Goal: Transaction & Acquisition: Book appointment/travel/reservation

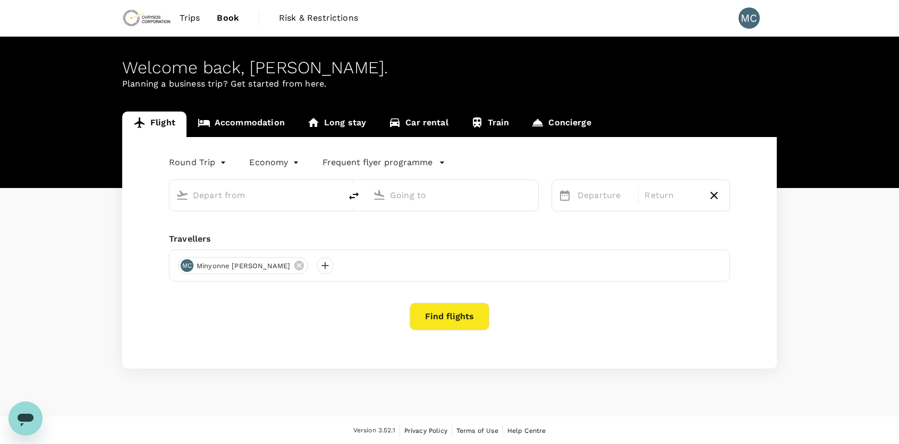
type input "Adelaide (ADL)"
type input "Perth, Australia (any)"
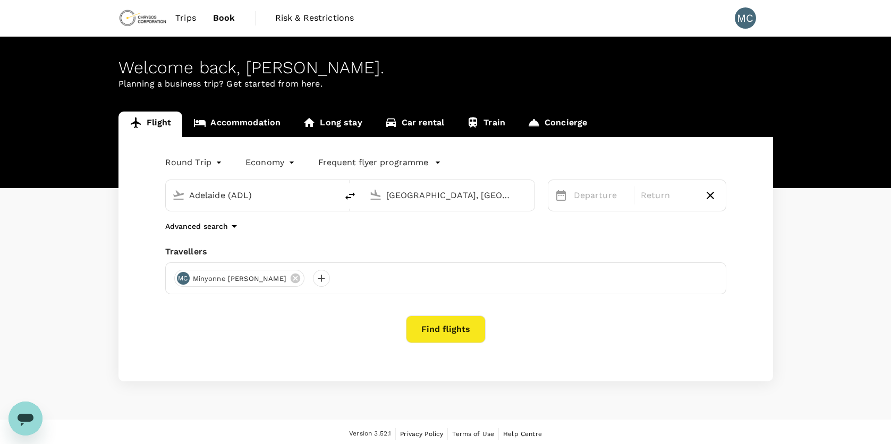
click at [206, 195] on input "Adelaide (ADL)" at bounding box center [252, 195] width 126 height 16
click at [586, 197] on p "Departure" at bounding box center [601, 195] width 54 height 13
click at [742, 308] on div "13" at bounding box center [737, 308] width 20 height 20
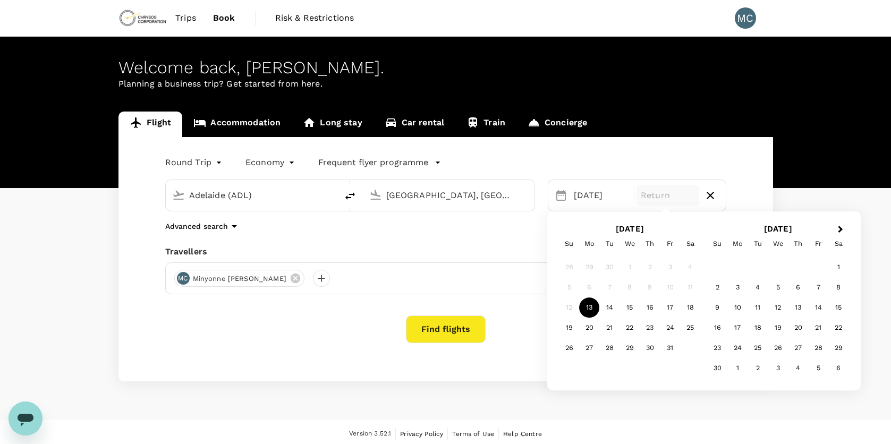
click at [569, 308] on div "12" at bounding box center [569, 308] width 20 height 20
click at [570, 309] on div "12" at bounding box center [569, 308] width 20 height 20
drag, startPoint x: 594, startPoint y: 304, endPoint x: 586, endPoint y: 306, distance: 8.2
click at [586, 306] on div "13" at bounding box center [589, 308] width 20 height 20
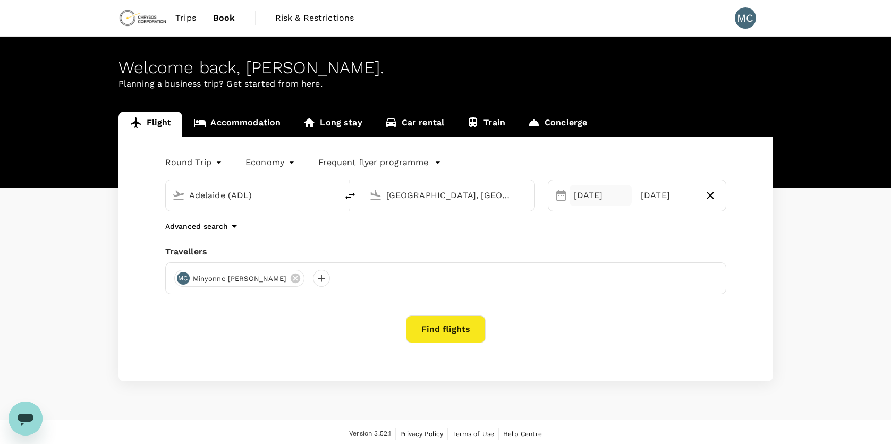
click at [601, 190] on div "13 Oct" at bounding box center [600, 195] width 63 height 21
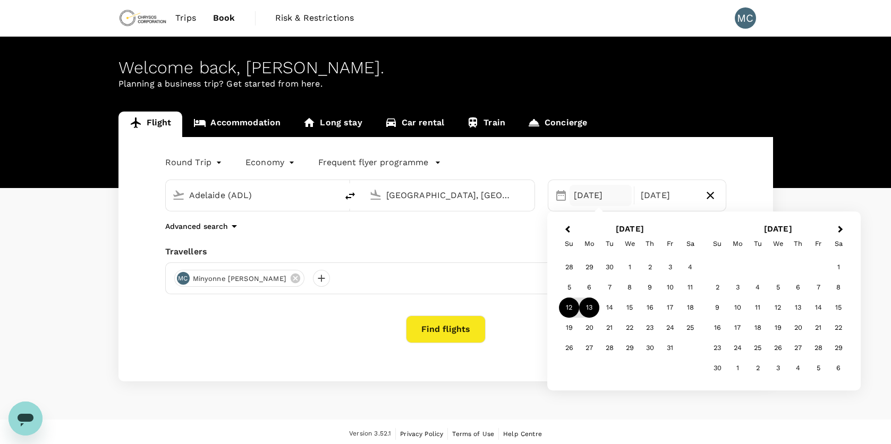
click at [573, 305] on div "12" at bounding box center [569, 308] width 20 height 20
click at [677, 198] on div "13 Oct" at bounding box center [667, 195] width 63 height 21
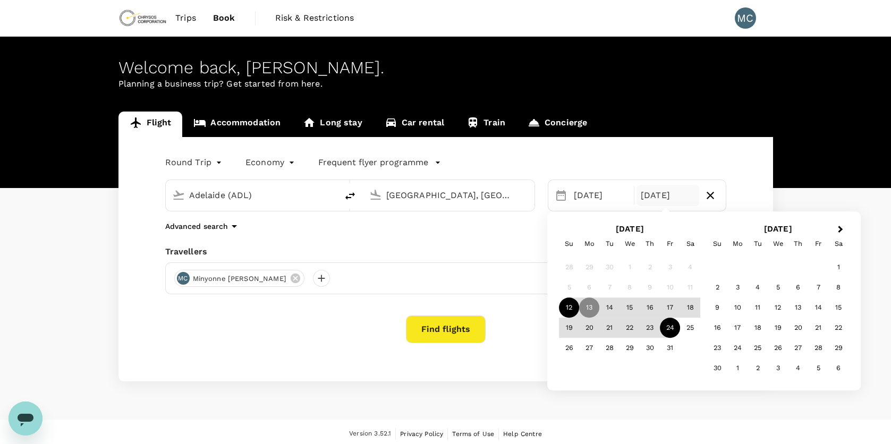
click at [670, 324] on div "24" at bounding box center [670, 328] width 20 height 20
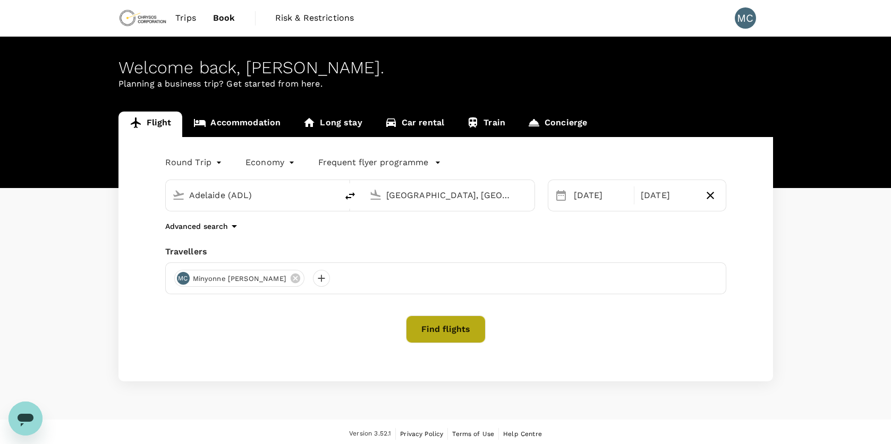
click at [433, 333] on button "Find flights" at bounding box center [446, 330] width 80 height 28
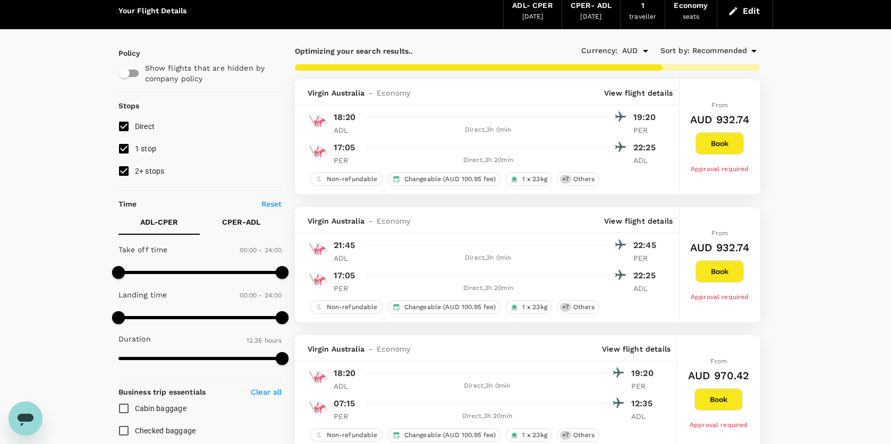
scroll to position [53, 0]
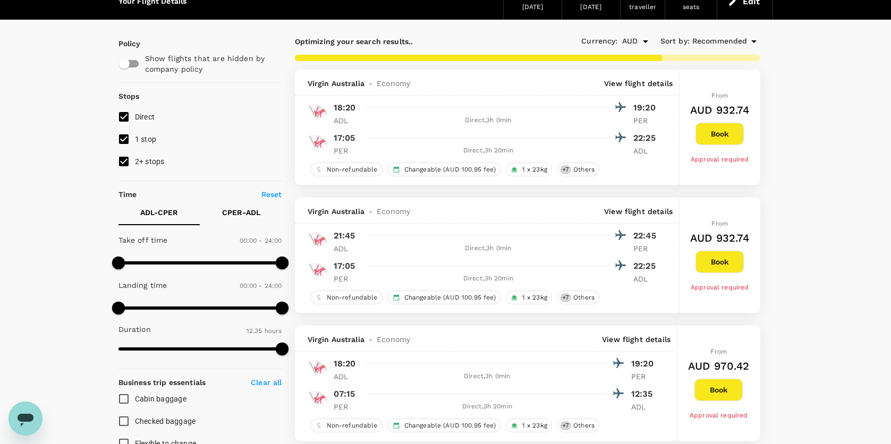
type input "1070"
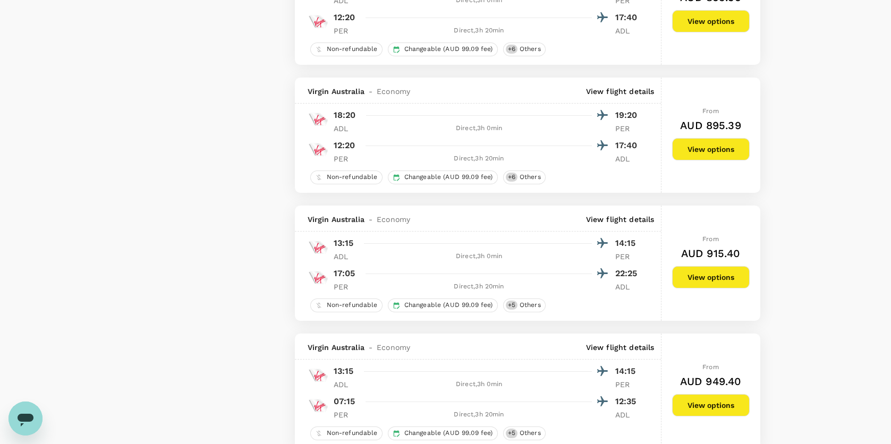
scroll to position [1062, 0]
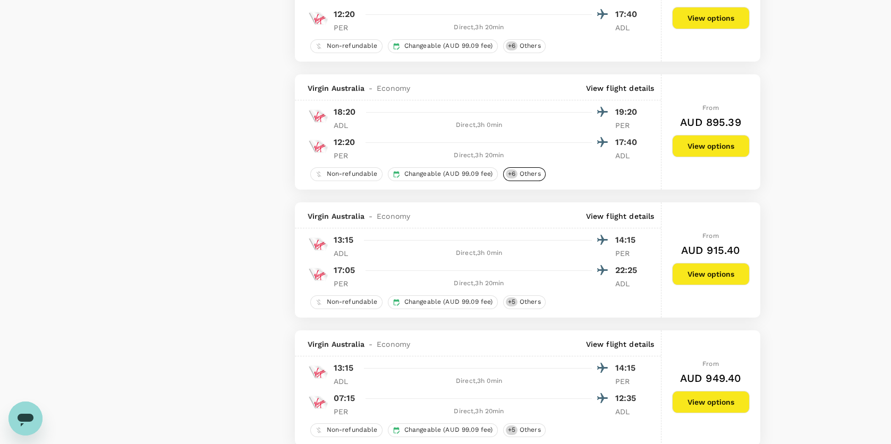
click at [535, 178] on span "Others" at bounding box center [530, 173] width 30 height 9
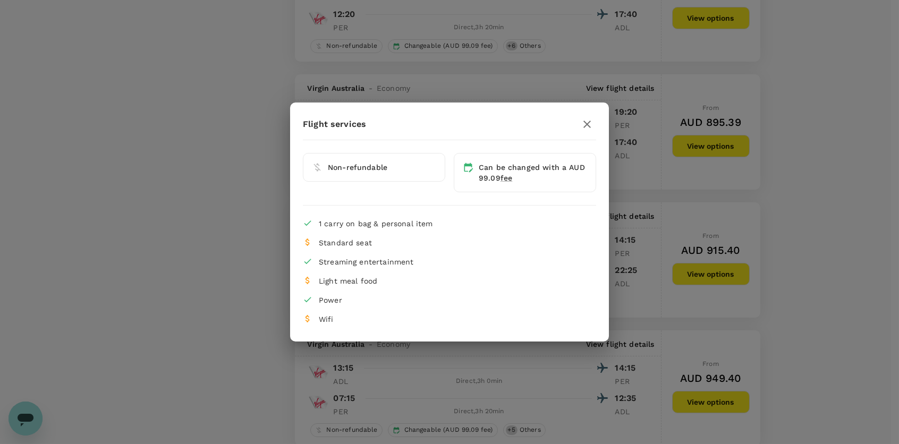
click at [591, 123] on icon "button" at bounding box center [587, 124] width 13 height 13
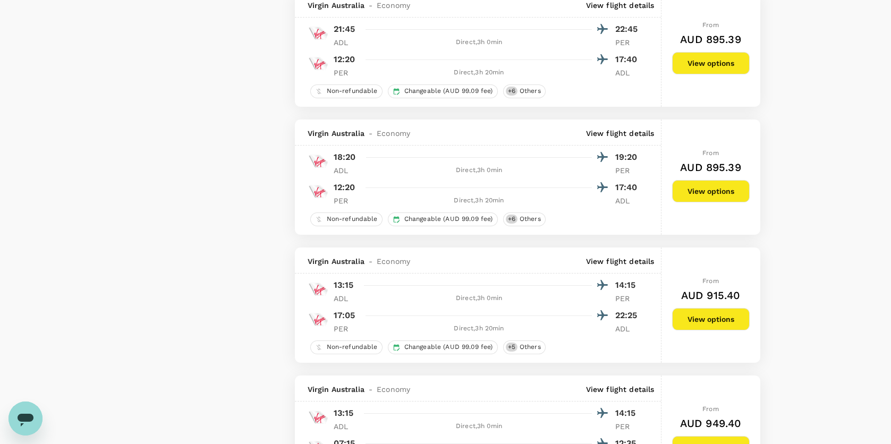
scroll to position [1009, 0]
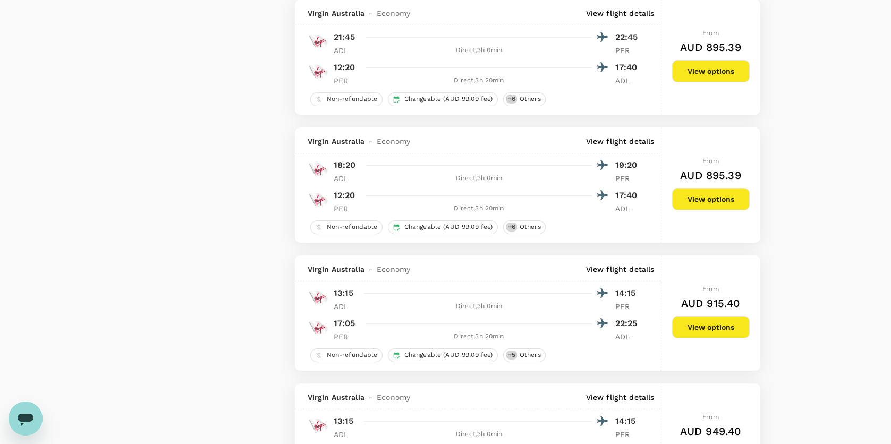
click at [689, 202] on button "View options" at bounding box center [711, 199] width 78 height 22
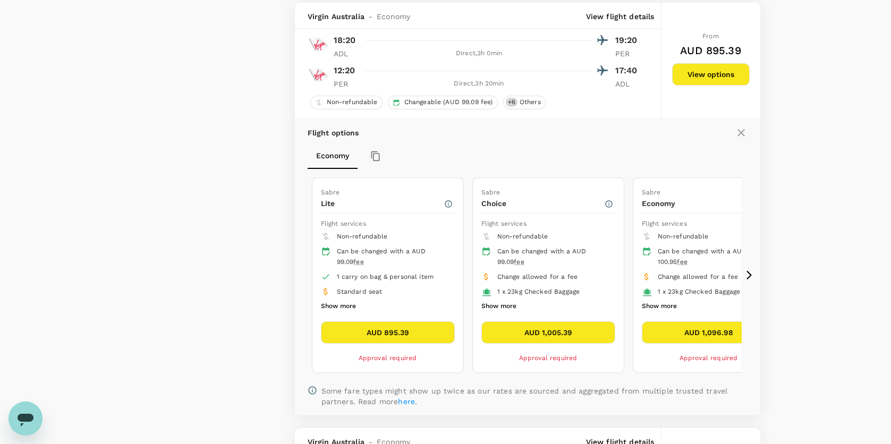
scroll to position [1141, 0]
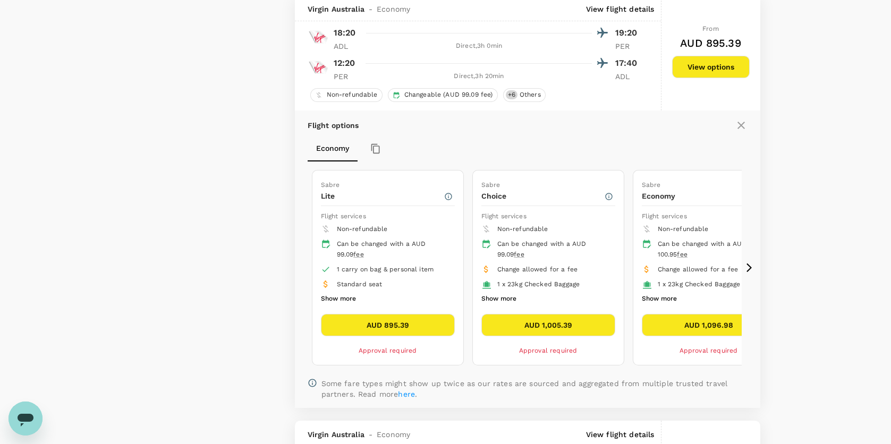
click at [736, 131] on icon at bounding box center [741, 125] width 13 height 13
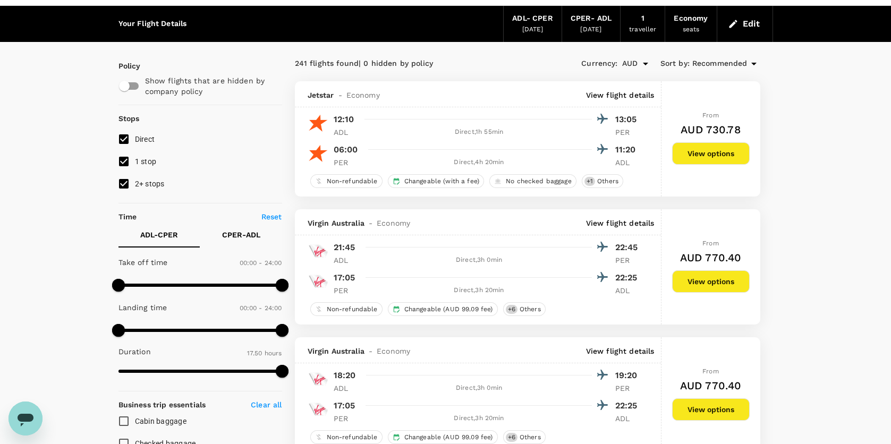
scroll to position [26, 0]
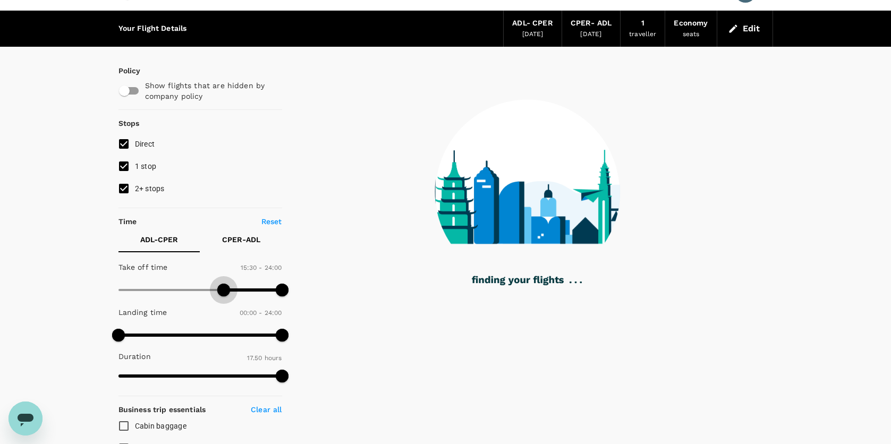
type input "900"
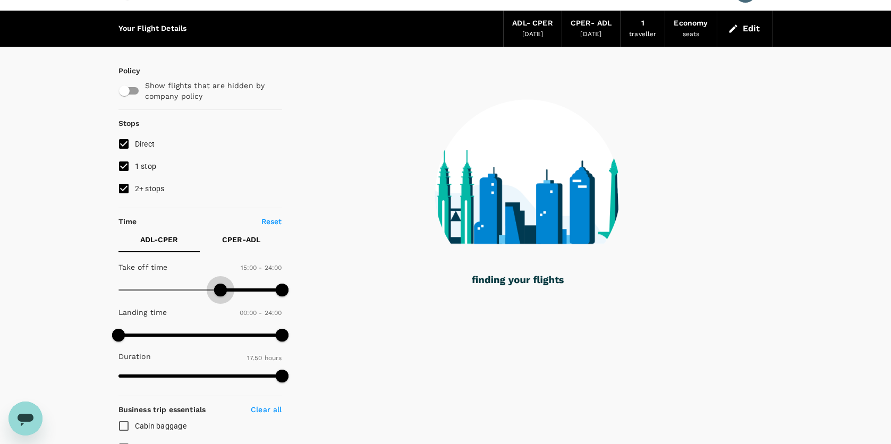
drag, startPoint x: 121, startPoint y: 290, endPoint x: 222, endPoint y: 294, distance: 101.5
click at [222, 294] on span at bounding box center [220, 290] width 13 height 13
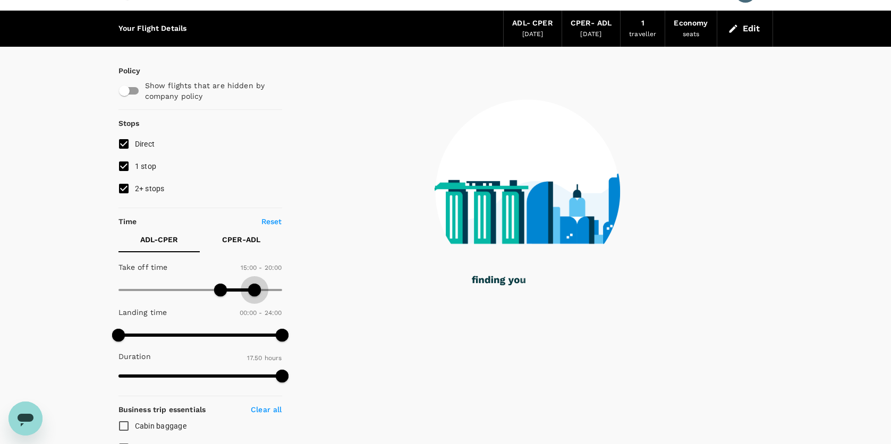
type input "1170"
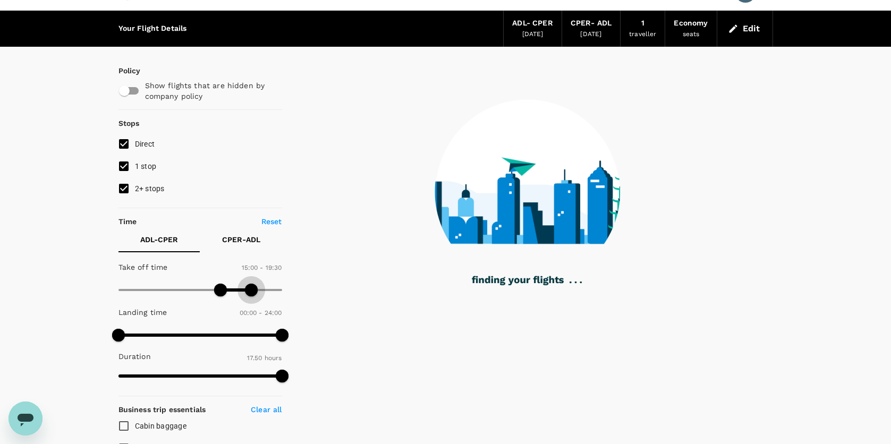
drag, startPoint x: 285, startPoint y: 289, endPoint x: 250, endPoint y: 291, distance: 34.5
click at [250, 291] on span at bounding box center [251, 290] width 13 height 13
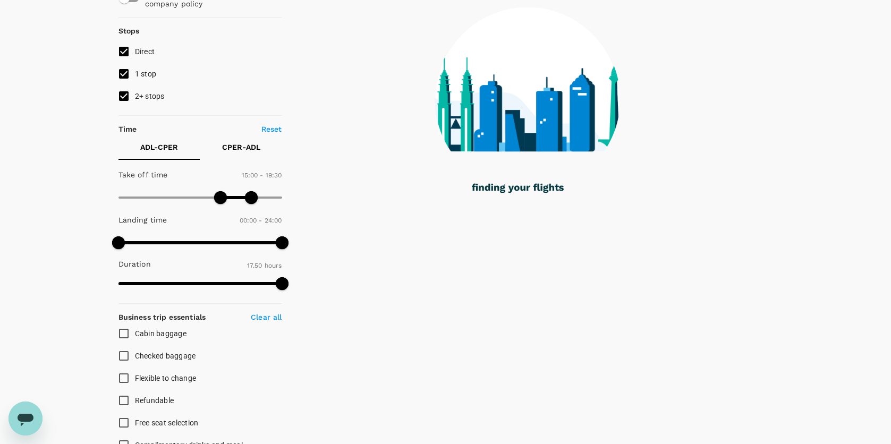
scroll to position [132, 0]
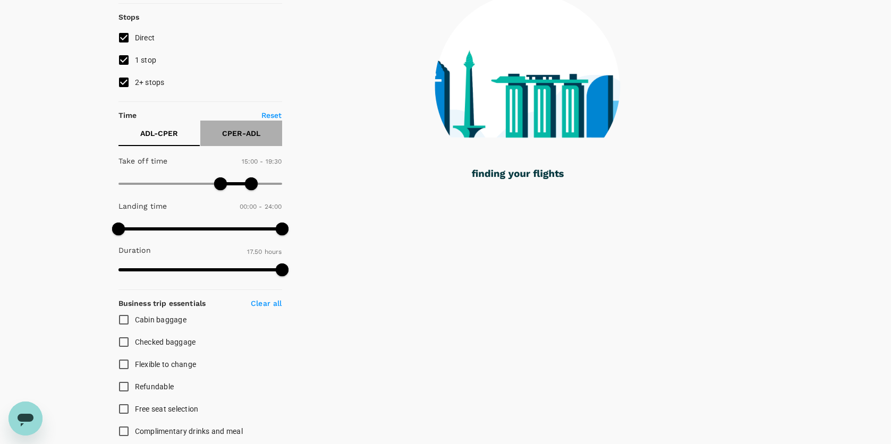
click at [234, 133] on p "CPER - ADL" at bounding box center [241, 133] width 38 height 11
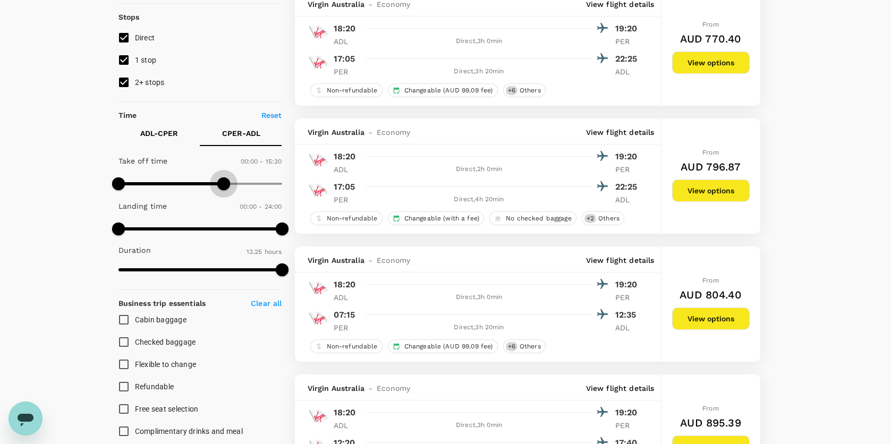
type input "900"
drag, startPoint x: 284, startPoint y: 183, endPoint x: 222, endPoint y: 190, distance: 62.1
click at [222, 190] on span at bounding box center [223, 183] width 13 height 13
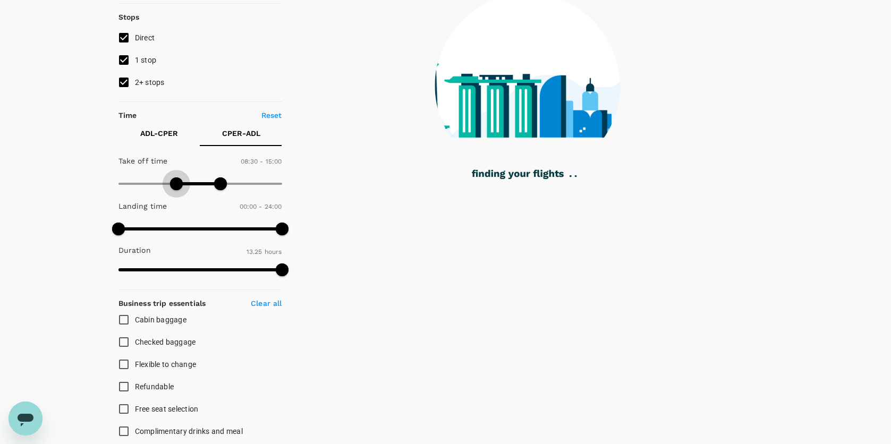
type input "540"
drag, startPoint x: 124, startPoint y: 181, endPoint x: 178, endPoint y: 184, distance: 53.8
click at [178, 184] on span at bounding box center [179, 183] width 13 height 13
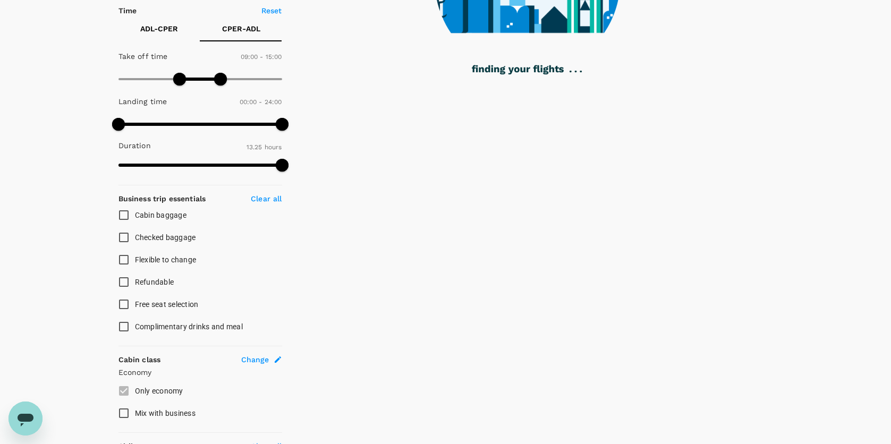
scroll to position [238, 0]
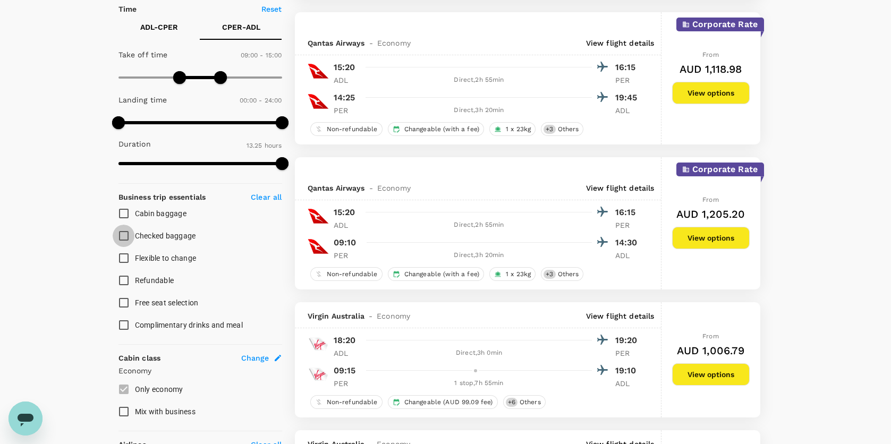
click at [123, 232] on input "Checked baggage" at bounding box center [124, 236] width 22 height 22
checkbox input "true"
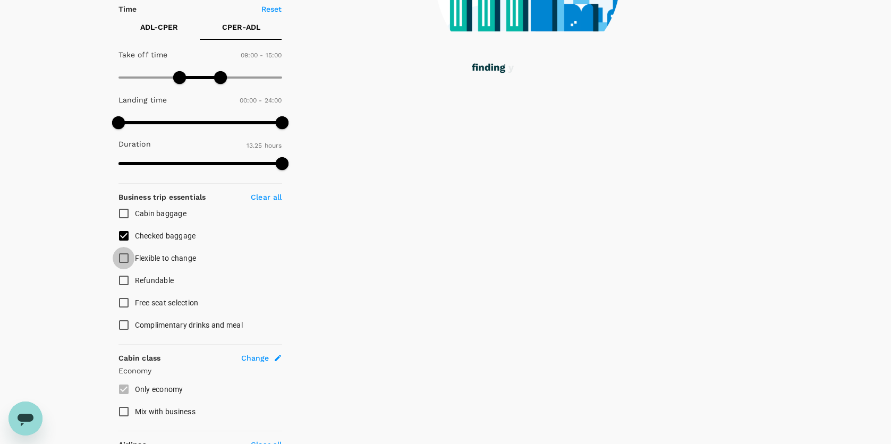
click at [121, 256] on input "Flexible to change" at bounding box center [124, 258] width 22 height 22
checkbox input "true"
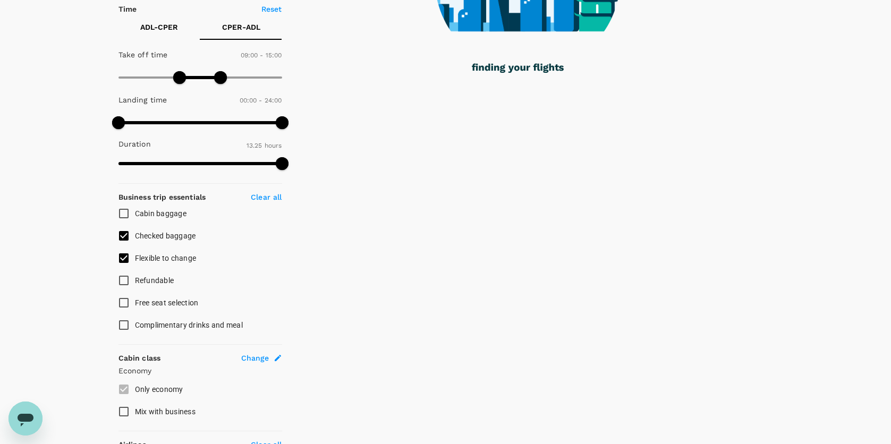
click at [126, 301] on input "Free seat selection" at bounding box center [124, 303] width 22 height 22
checkbox input "true"
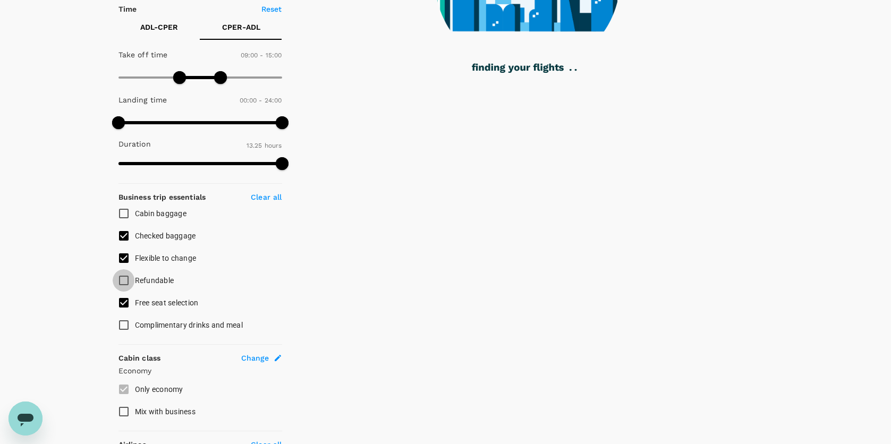
click at [122, 278] on input "Refundable" at bounding box center [124, 280] width 22 height 22
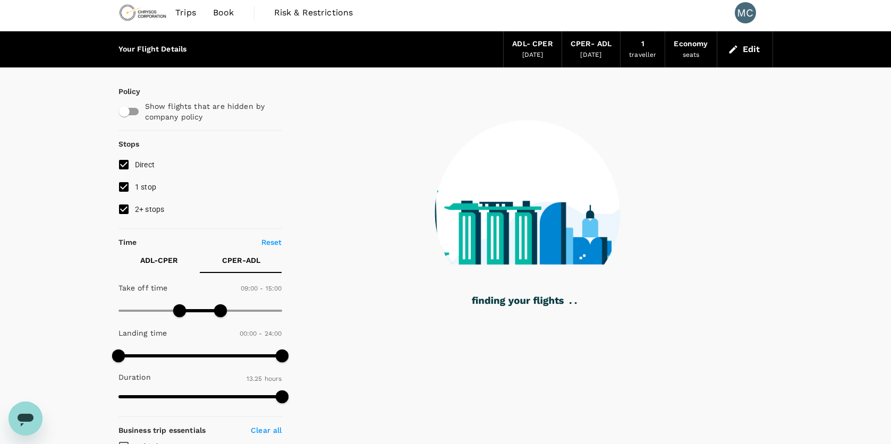
scroll to position [0, 0]
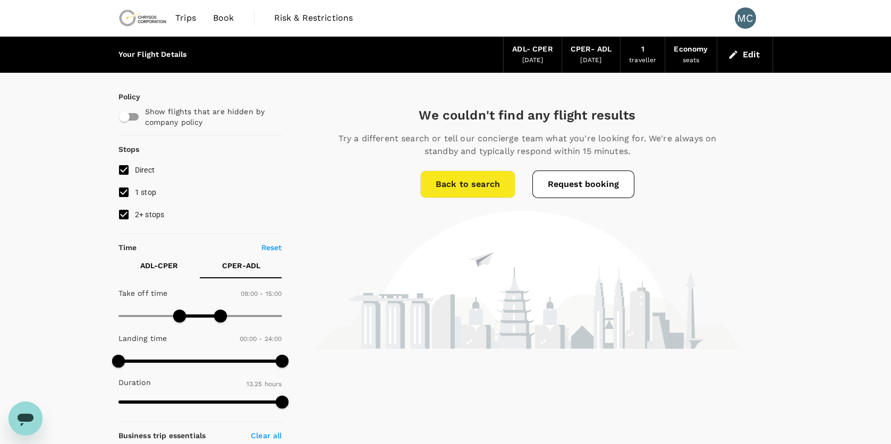
click at [531, 50] on div "ADL - CPER" at bounding box center [532, 50] width 40 height 12
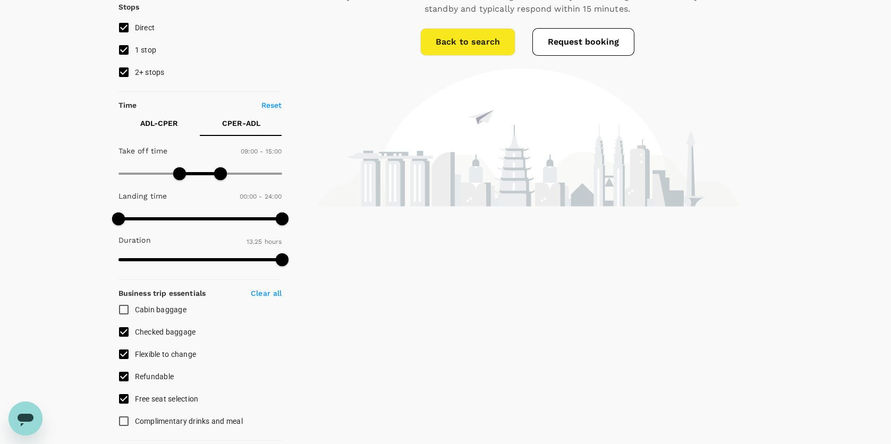
scroll to position [159, 0]
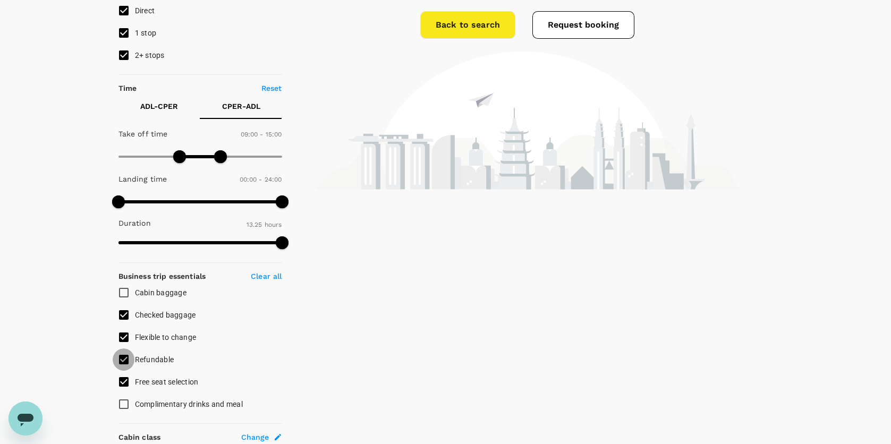
click at [122, 360] on input "Refundable" at bounding box center [124, 359] width 22 height 22
checkbox input "false"
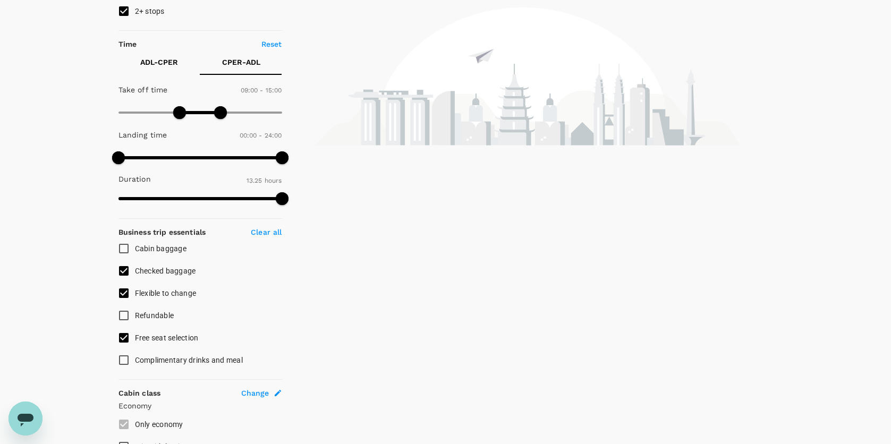
scroll to position [212, 0]
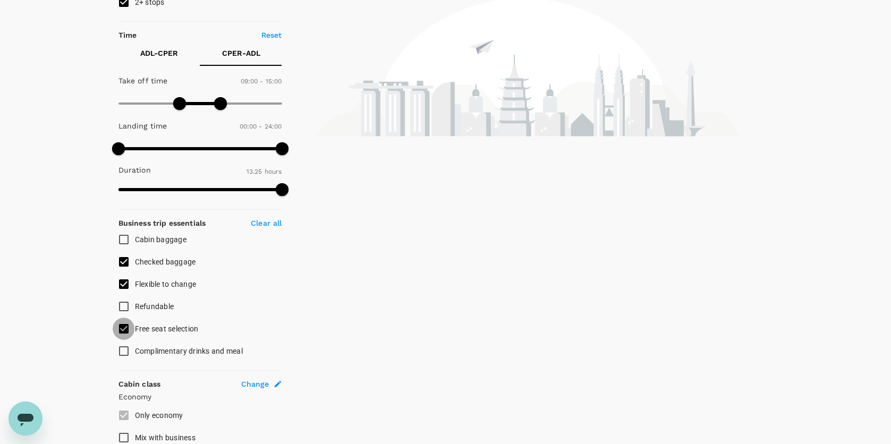
click at [124, 332] on input "Free seat selection" at bounding box center [124, 329] width 22 height 22
checkbox input "false"
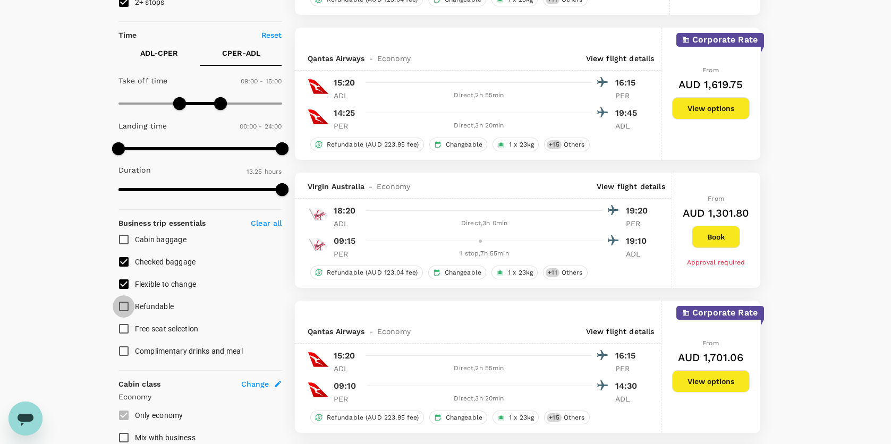
click at [123, 308] on input "Refundable" at bounding box center [124, 306] width 22 height 22
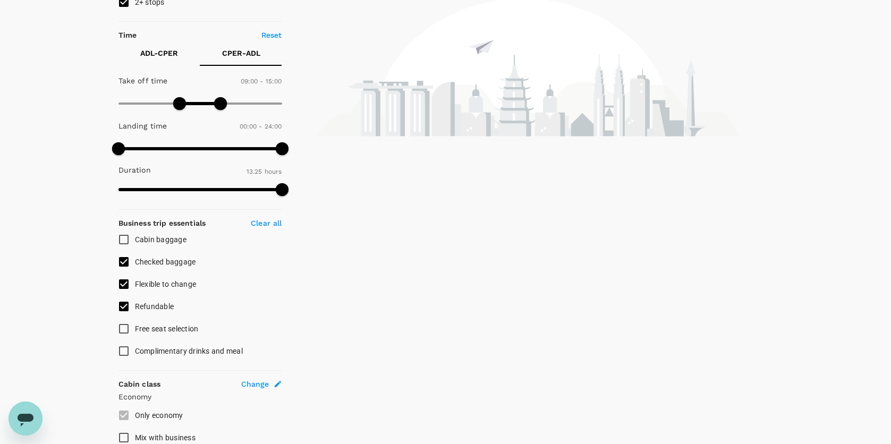
click at [123, 308] on input "Refundable" at bounding box center [124, 306] width 22 height 22
checkbox input "false"
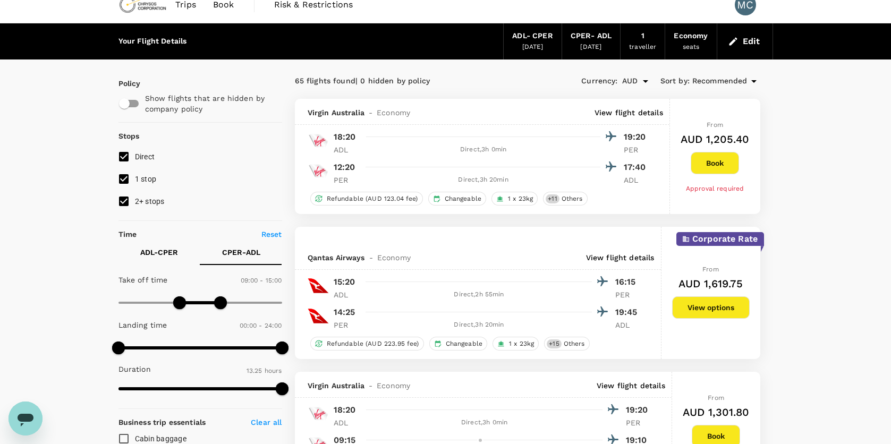
scroll to position [0, 0]
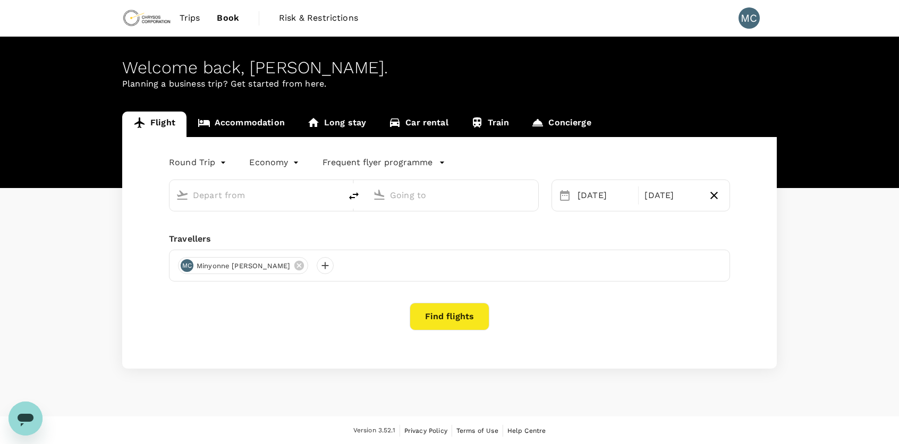
type input "Adelaide (ADL)"
type input "Perth, Australia (any)"
type input "Adelaide (ADL)"
type input "Perth, Australia (any)"
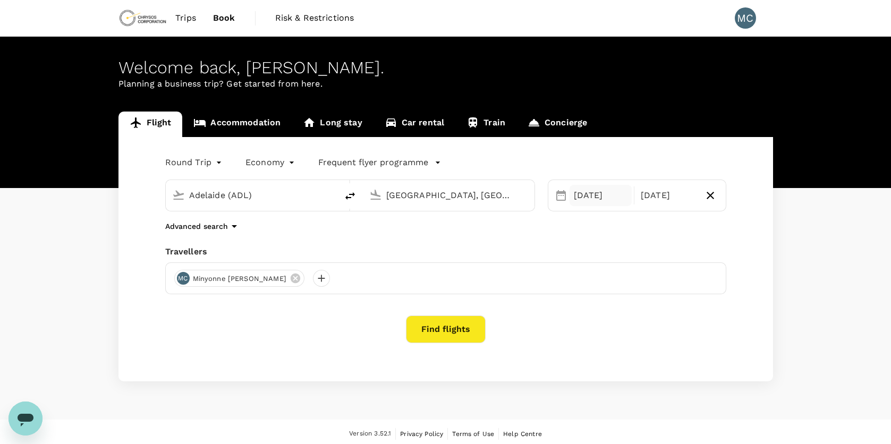
click at [585, 202] on div "12 Oct" at bounding box center [600, 195] width 63 height 21
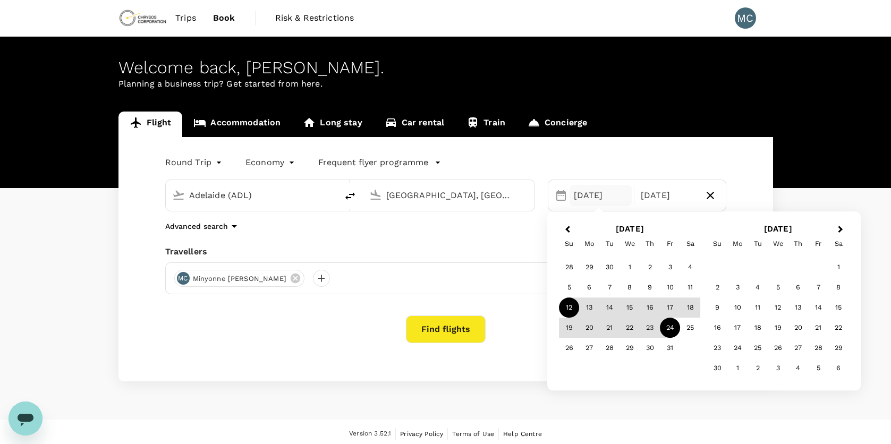
click at [572, 307] on div "12" at bounding box center [569, 308] width 20 height 20
click at [650, 327] on div "23" at bounding box center [650, 328] width 20 height 20
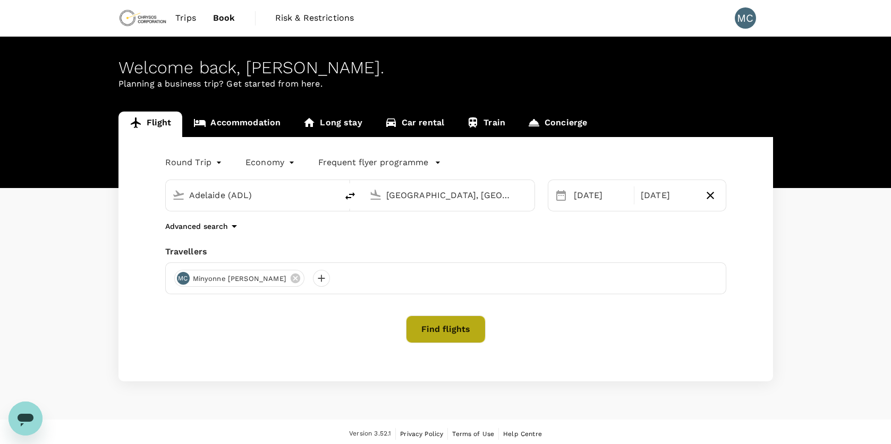
click at [435, 329] on button "Find flights" at bounding box center [446, 330] width 80 height 28
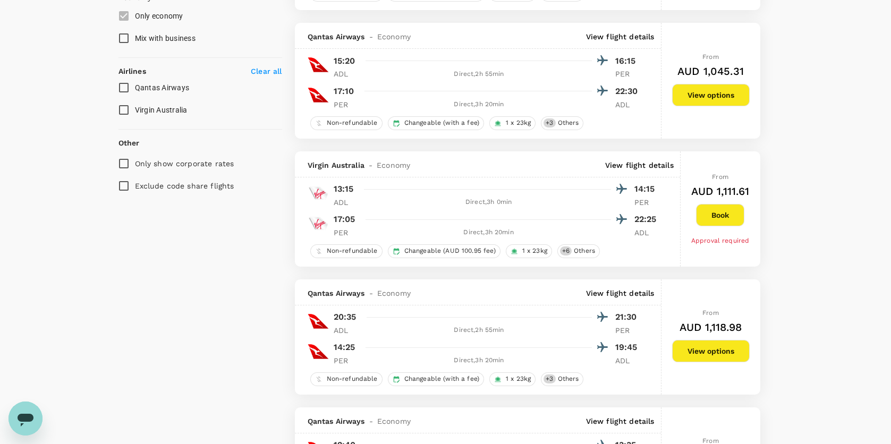
scroll to position [637, 0]
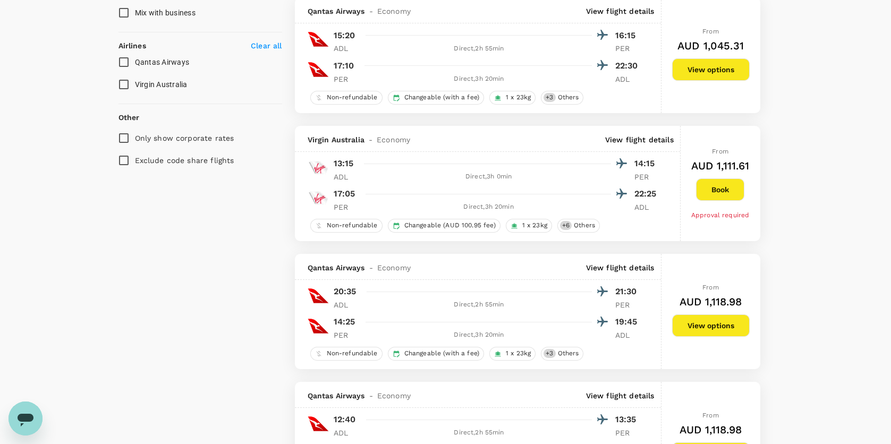
type input "1070"
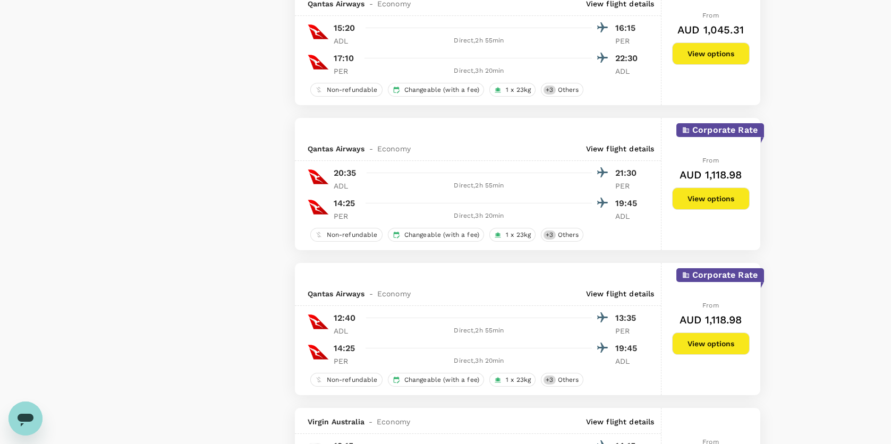
scroll to position [1828, 0]
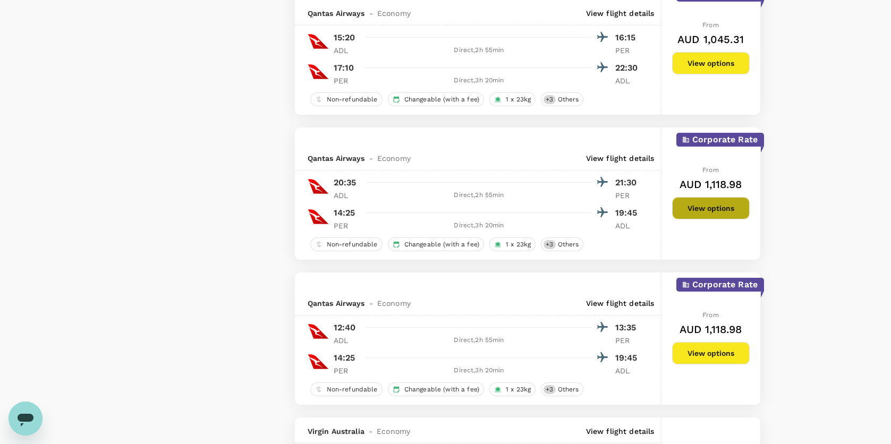
click at [693, 212] on button "View options" at bounding box center [711, 208] width 78 height 22
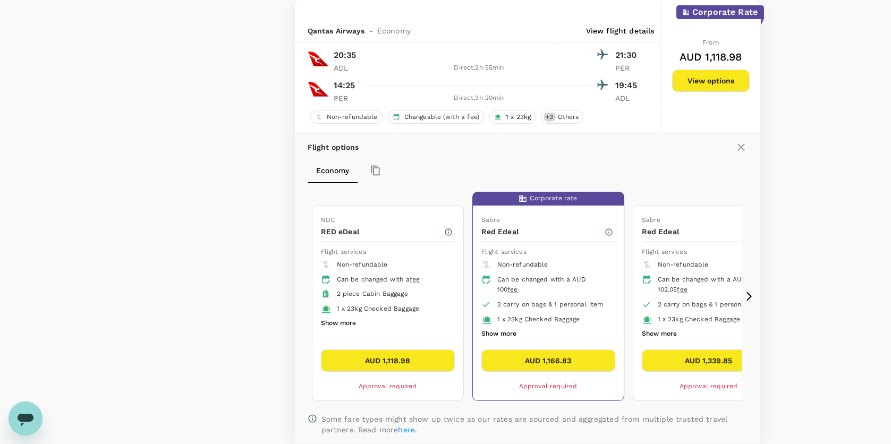
scroll to position [1965, 0]
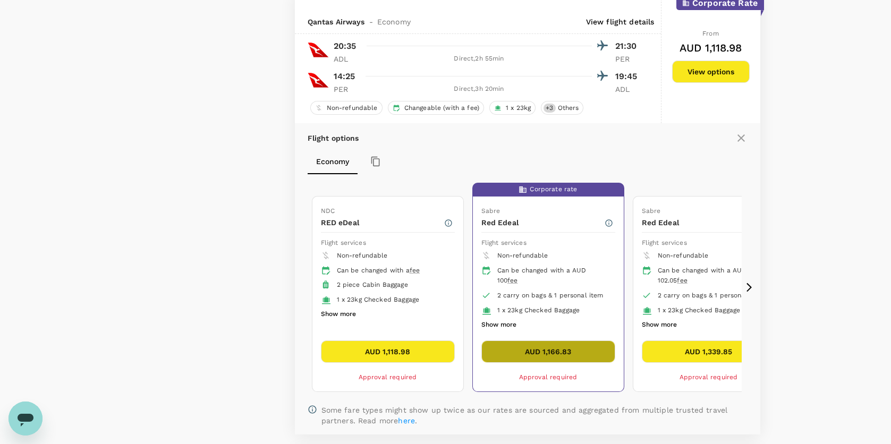
click at [517, 353] on button "AUD 1,166.83" at bounding box center [548, 351] width 134 height 22
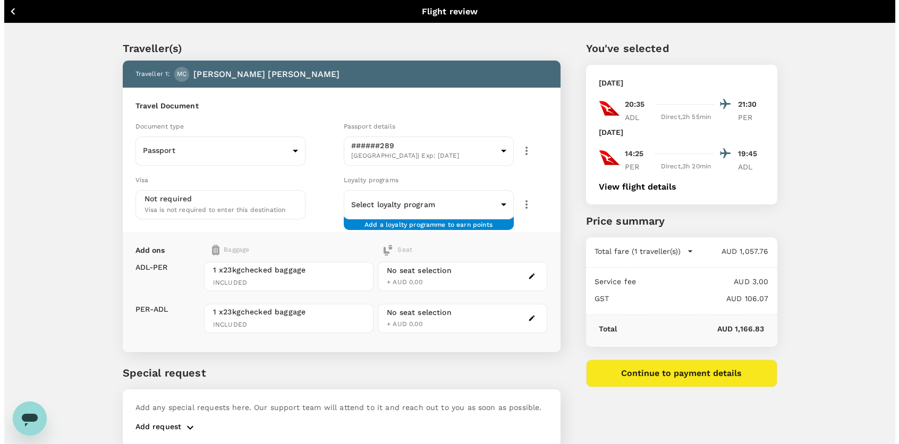
scroll to position [40, 0]
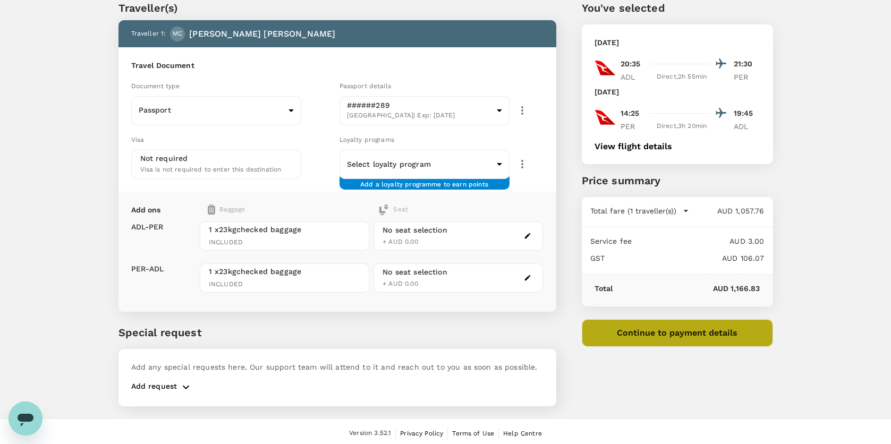
click at [659, 336] on button "Continue to payment details" at bounding box center [677, 333] width 191 height 28
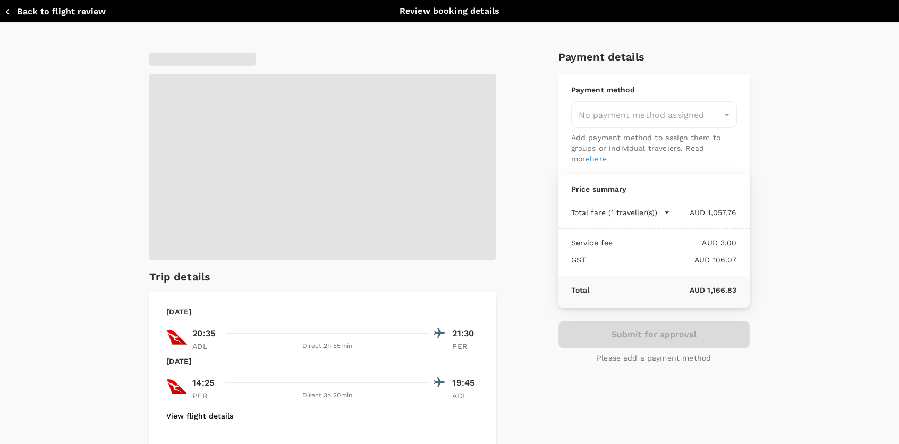
type input "9c4289b1-14a3-4119-8736-521306e5ca8f"
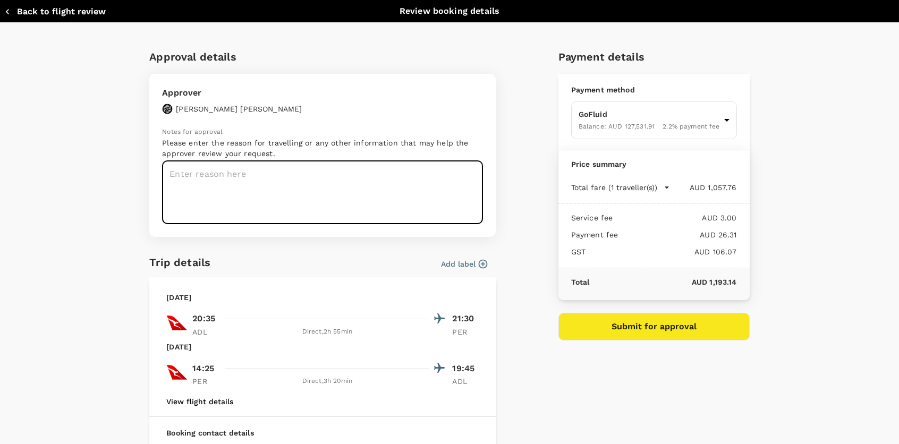
click at [293, 180] on textarea at bounding box center [322, 192] width 321 height 63
click at [252, 180] on textarea at bounding box center [322, 192] width 321 height 63
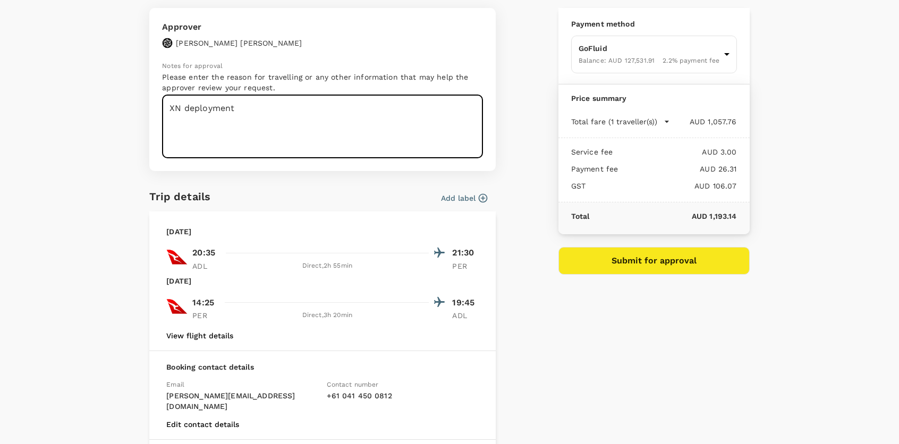
scroll to position [159, 0]
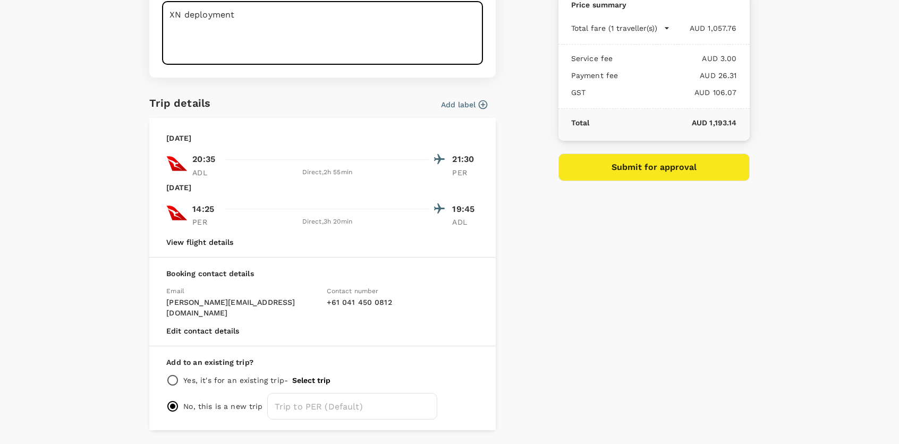
type textarea "XN deployment"
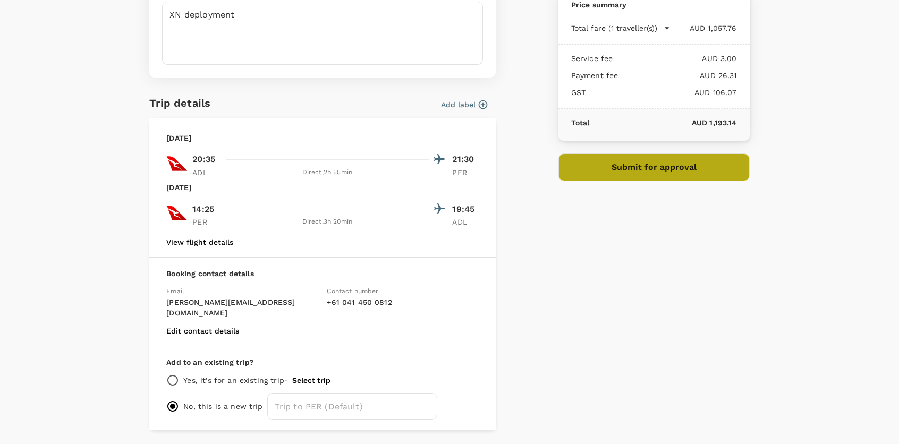
click at [607, 169] on button "Submit for approval" at bounding box center [653, 168] width 191 height 28
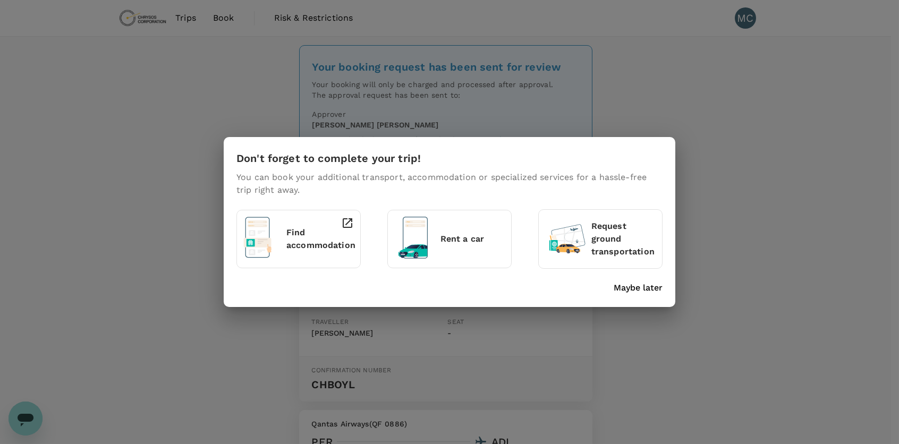
click at [289, 242] on p "Find accommodation" at bounding box center [320, 238] width 69 height 25
click at [337, 241] on div at bounding box center [344, 236] width 19 height 48
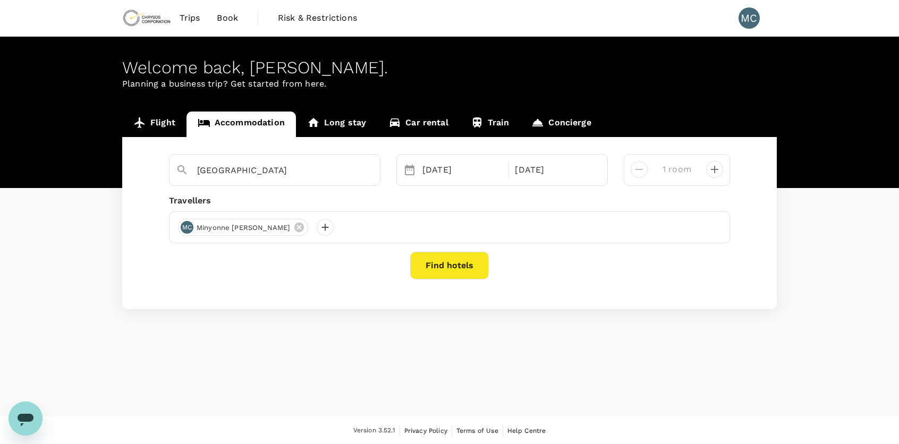
drag, startPoint x: 465, startPoint y: 263, endPoint x: 471, endPoint y: 331, distance: 68.2
click at [471, 331] on div "Welcome back , Minyonne Elizabeth . Planning a business trip? Get started from …" at bounding box center [449, 227] width 899 height 380
click at [258, 169] on input "[GEOGRAPHIC_DATA]" at bounding box center [270, 170] width 147 height 16
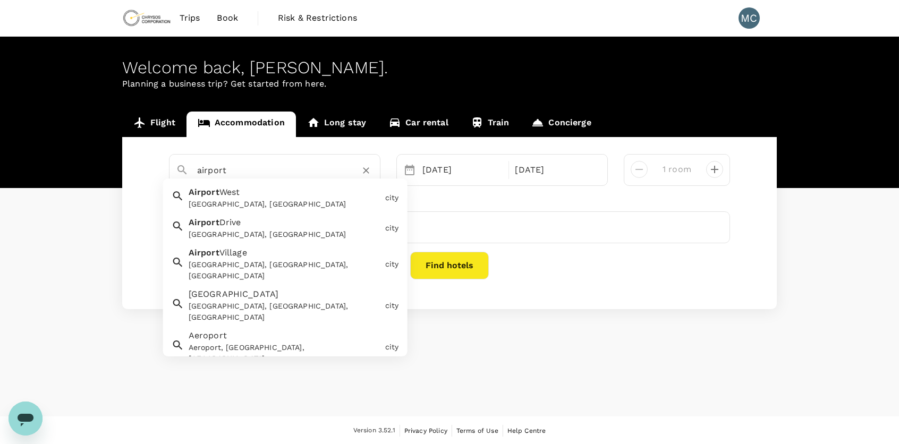
drag, startPoint x: 274, startPoint y: 165, endPoint x: 203, endPoint y: 173, distance: 71.1
click at [203, 173] on input "airport" at bounding box center [270, 170] width 147 height 16
click at [198, 172] on input "airport" at bounding box center [270, 170] width 147 height 16
drag, startPoint x: 198, startPoint y: 172, endPoint x: 241, endPoint y: 181, distance: 44.0
click at [241, 181] on div "airport Airport West Airport West VIC, Australia city Airport Drive Airport Dri…" at bounding box center [274, 170] width 211 height 32
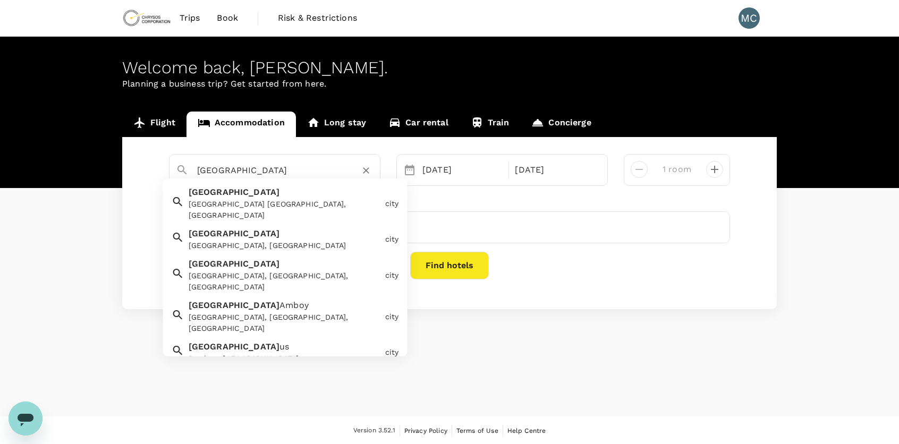
click at [250, 199] on div "Perth WA, Australia" at bounding box center [285, 210] width 192 height 22
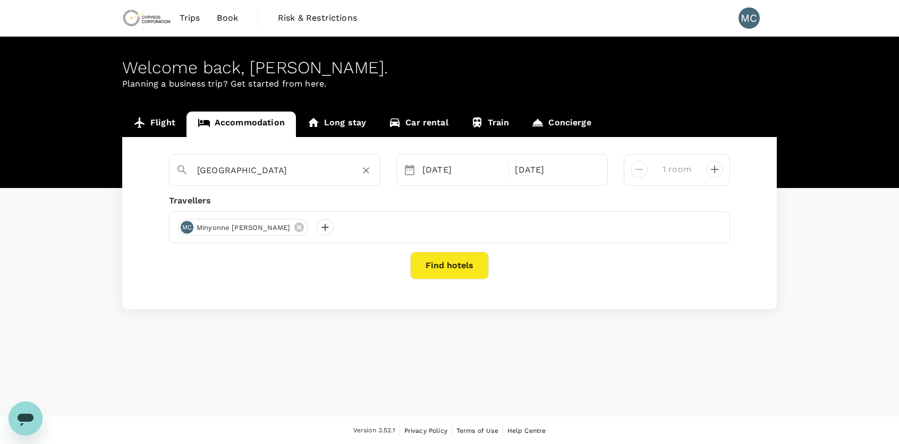
click at [334, 173] on input "Perth" at bounding box center [270, 170] width 147 height 16
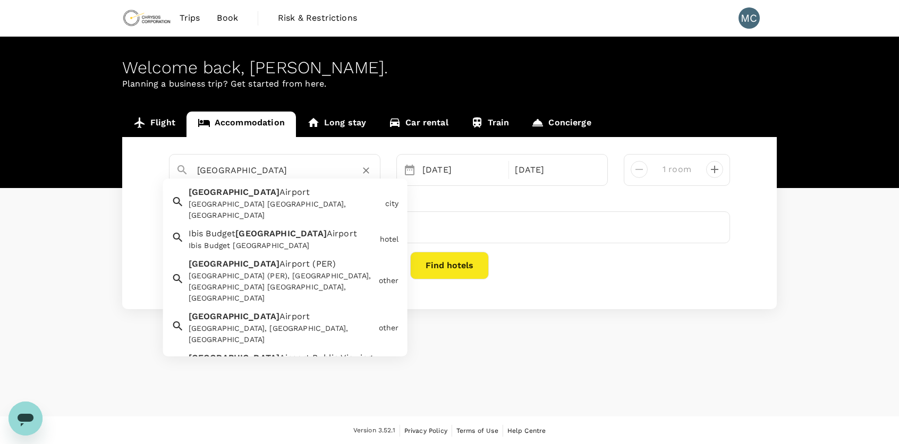
click at [333, 172] on input "Perth" at bounding box center [270, 170] width 147 height 16
click at [260, 190] on div "Perth Airport Perth Airport WA, Australia" at bounding box center [282, 201] width 197 height 39
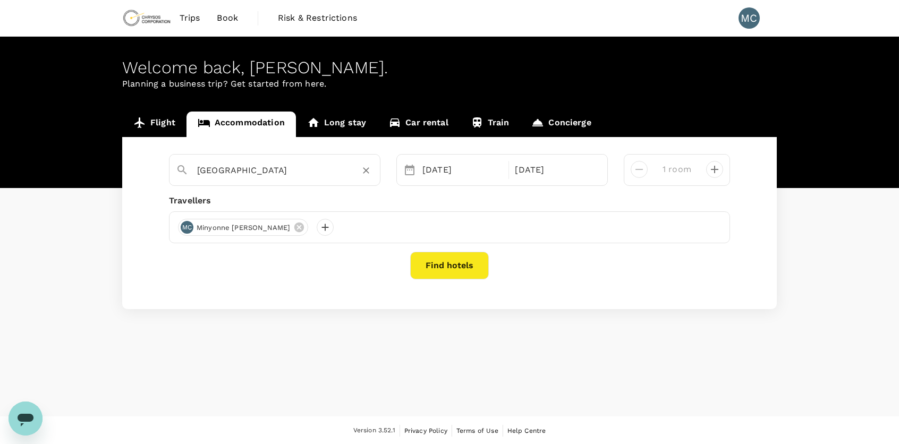
type input "Perth Airport"
click at [409, 265] on div "Find hotels" at bounding box center [449, 266] width 561 height 28
click at [432, 261] on button "Find hotels" at bounding box center [449, 266] width 79 height 28
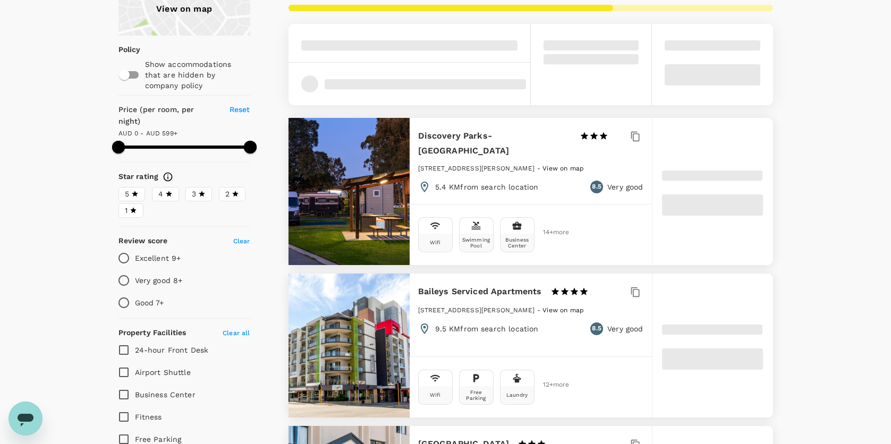
scroll to position [159, 0]
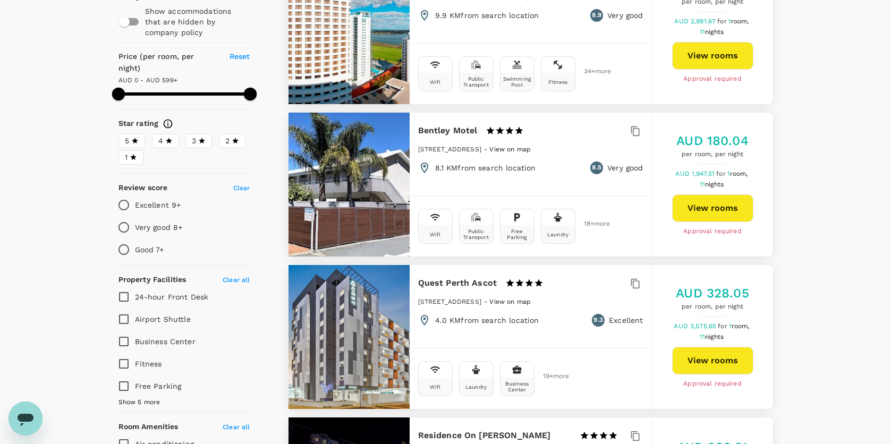
type input "598"
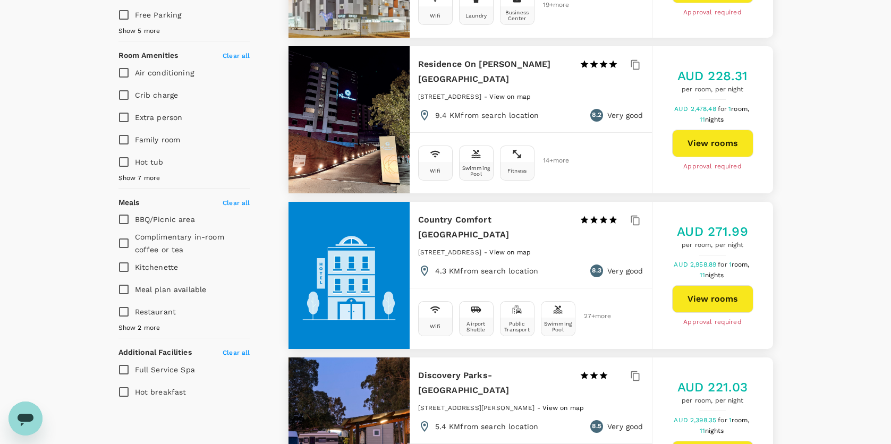
scroll to position [584, 0]
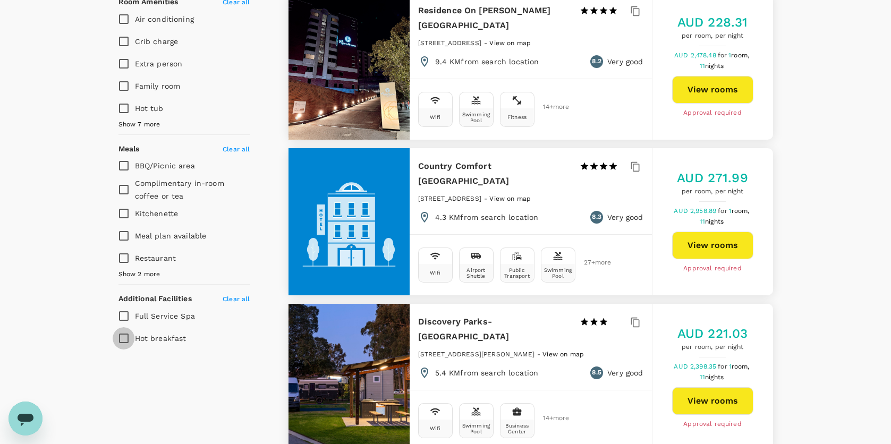
click at [123, 327] on input "Hot breakfast" at bounding box center [124, 338] width 22 height 22
checkbox input "true"
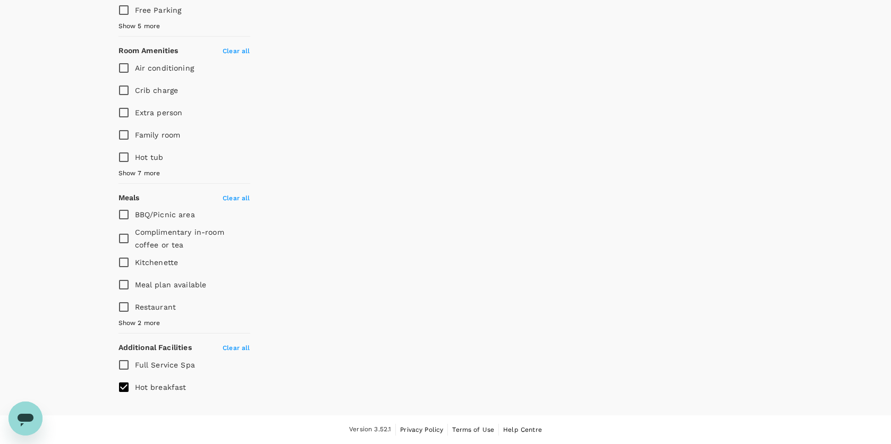
scroll to position [519, 0]
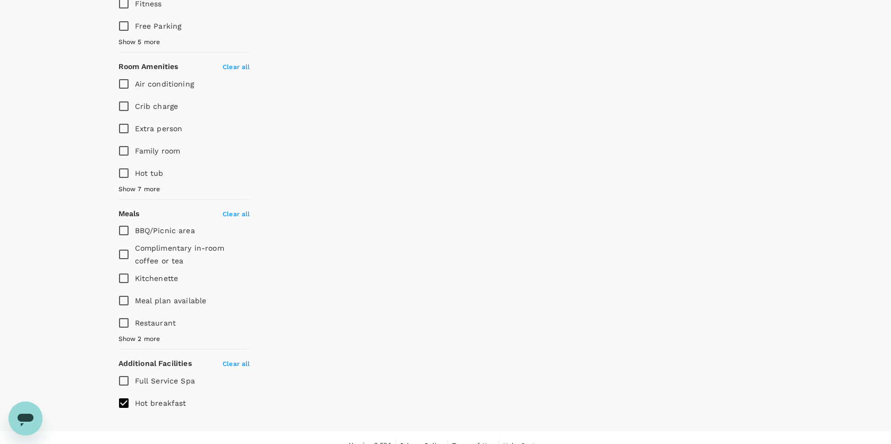
type input "598"
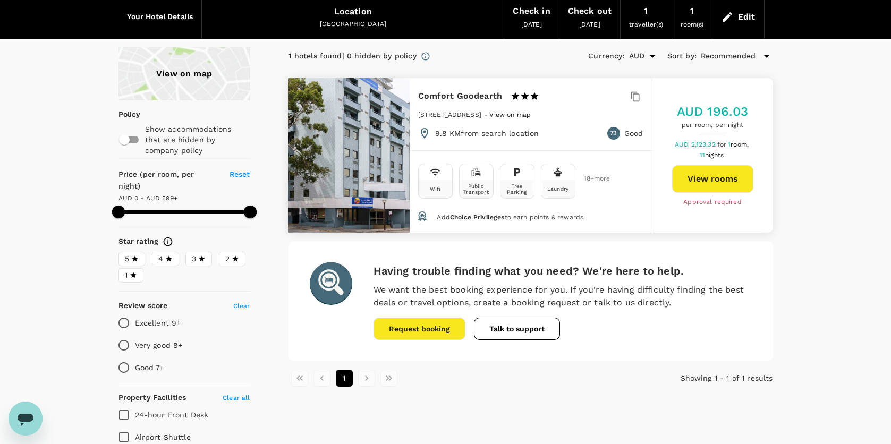
scroll to position [0, 0]
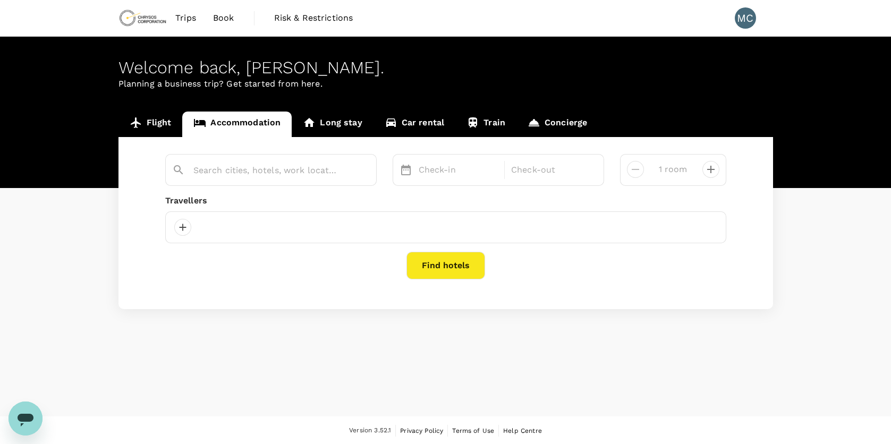
type input "Perth Airport"
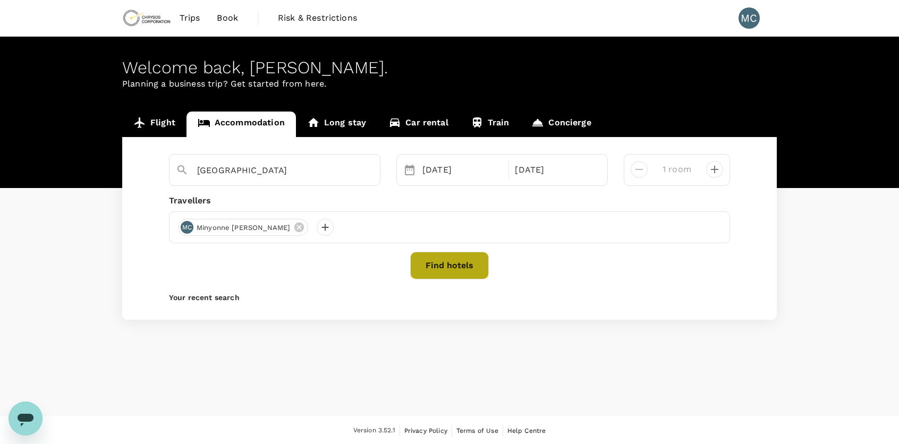
click at [446, 259] on button "Find hotels" at bounding box center [449, 266] width 79 height 28
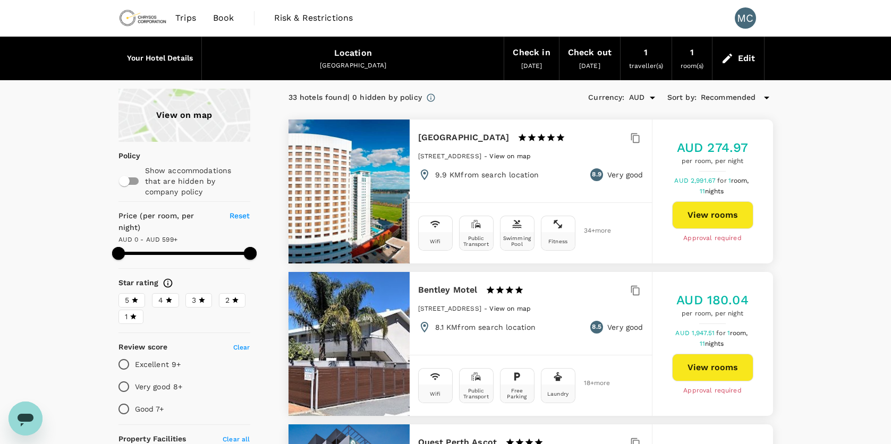
type input "598"
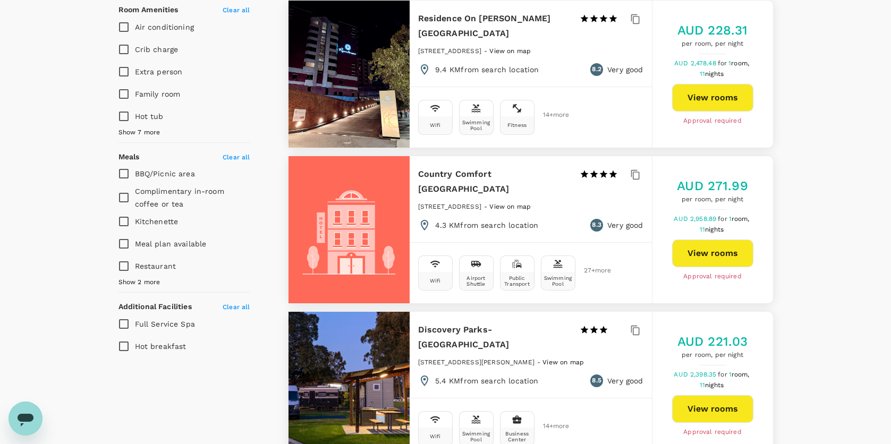
scroll to position [584, 0]
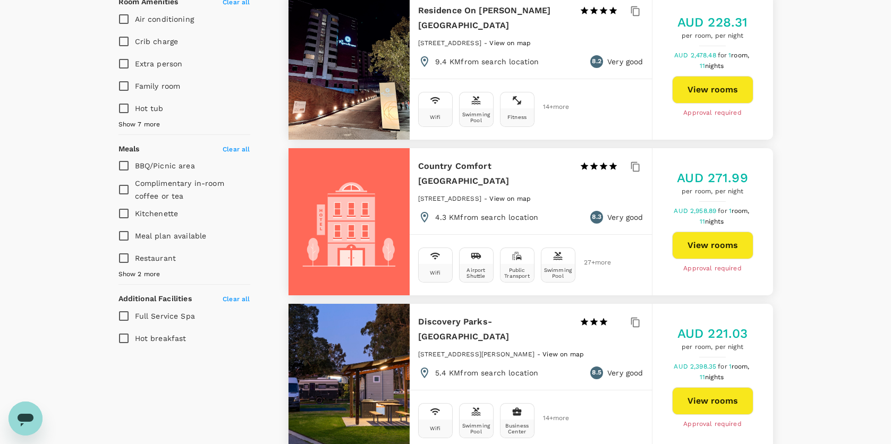
click at [174, 334] on span "Hot breakfast" at bounding box center [161, 338] width 52 height 8
click at [135, 327] on input "Hot breakfast" at bounding box center [124, 338] width 22 height 22
checkbox input "true"
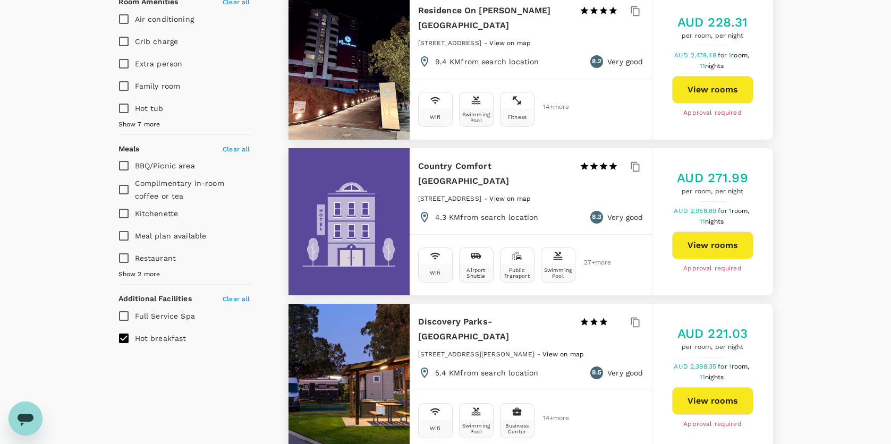
scroll to position [519, 0]
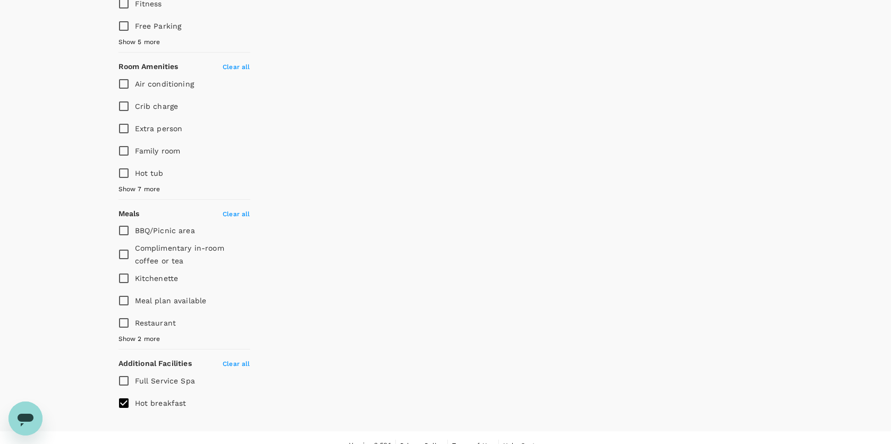
type input "598"
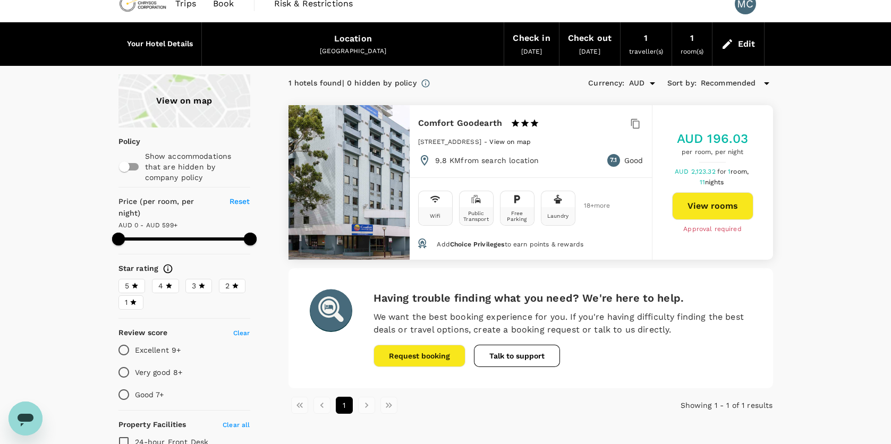
scroll to position [0, 0]
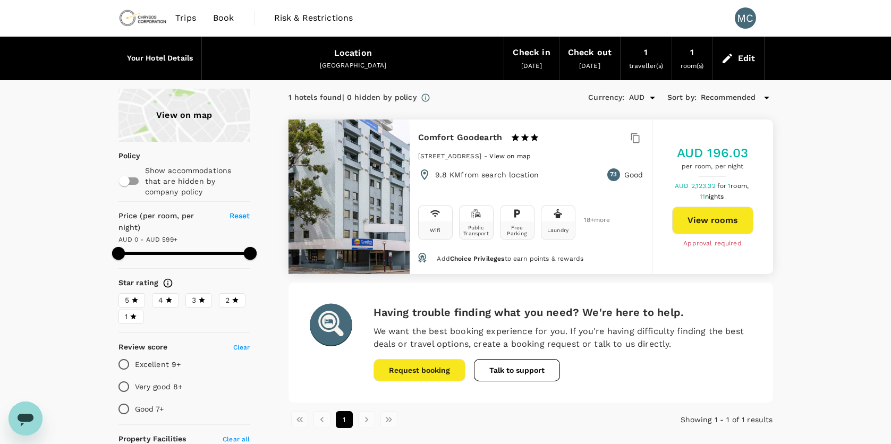
click at [356, 198] on div at bounding box center [348, 197] width 121 height 155
click at [696, 218] on button "View rooms" at bounding box center [712, 221] width 81 height 28
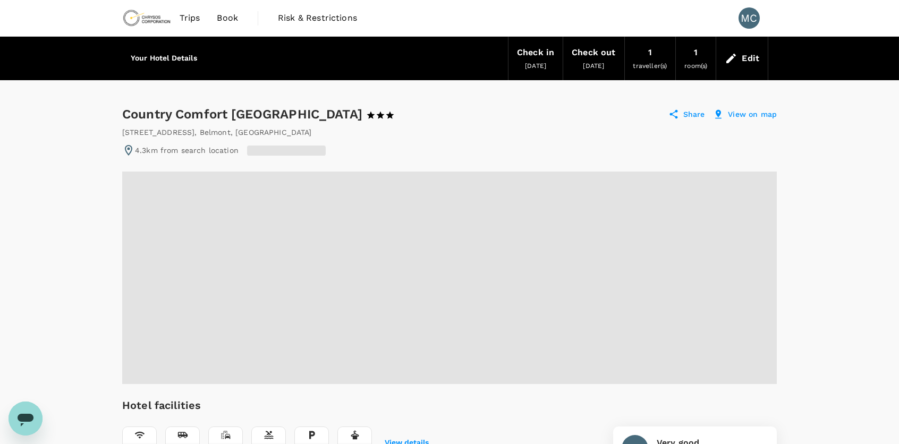
radio input "false"
radio input "true"
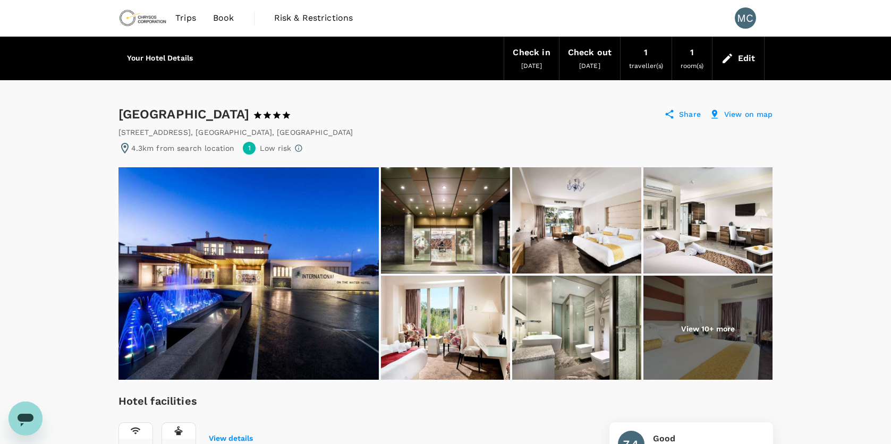
click at [331, 274] on img at bounding box center [248, 273] width 260 height 212
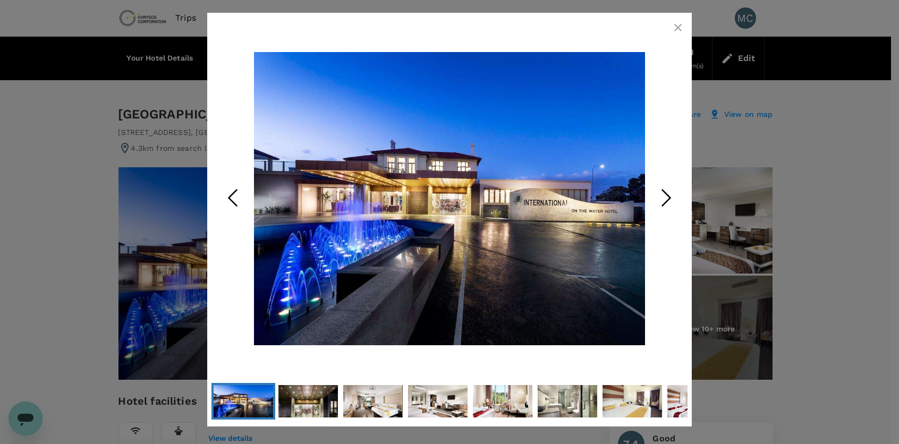
click at [662, 203] on icon "Next Slide" at bounding box center [666, 198] width 32 height 32
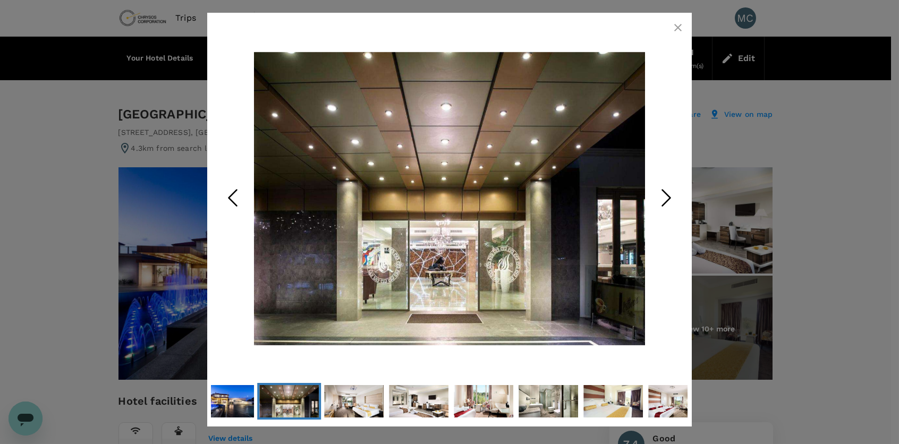
click at [662, 203] on icon "Next Slide" at bounding box center [666, 198] width 32 height 32
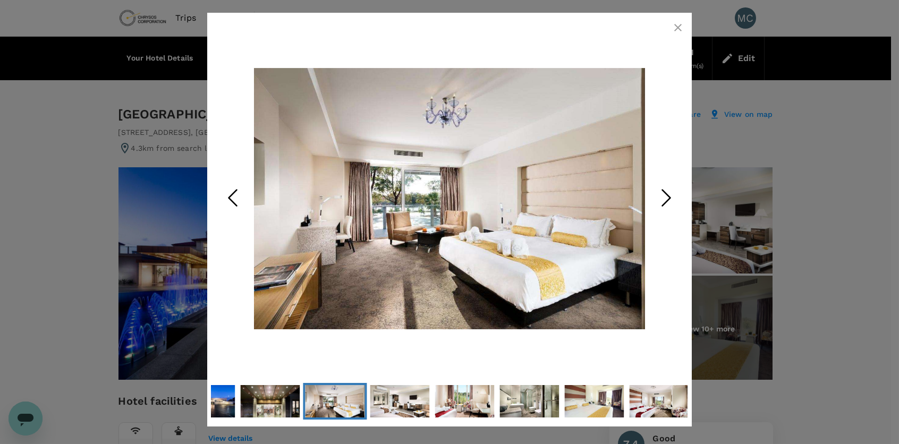
click at [662, 203] on icon "Next Slide" at bounding box center [666, 198] width 32 height 32
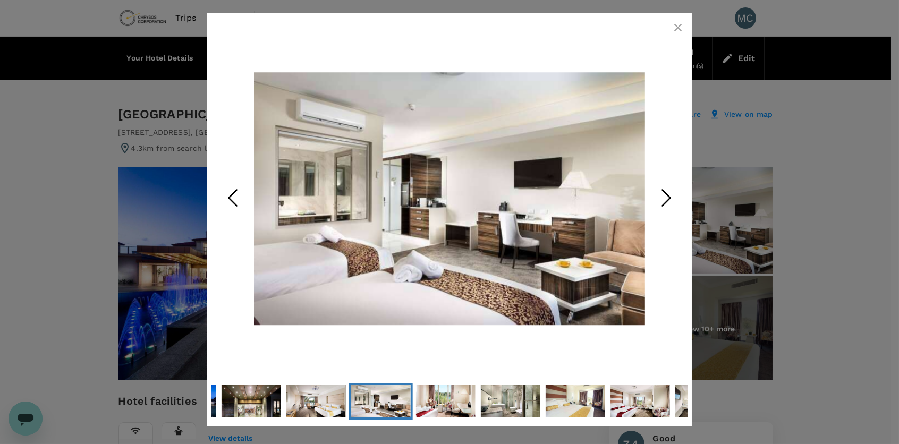
click at [662, 203] on icon "Next Slide" at bounding box center [666, 198] width 32 height 32
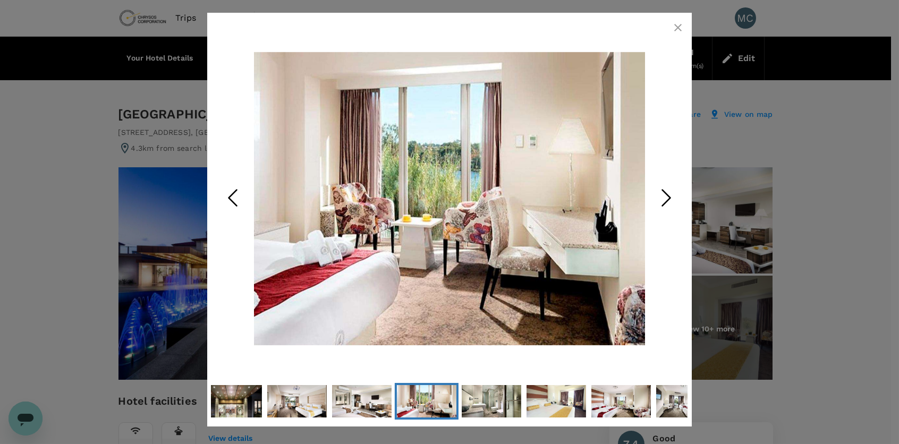
click at [662, 203] on icon "Next Slide" at bounding box center [666, 198] width 32 height 32
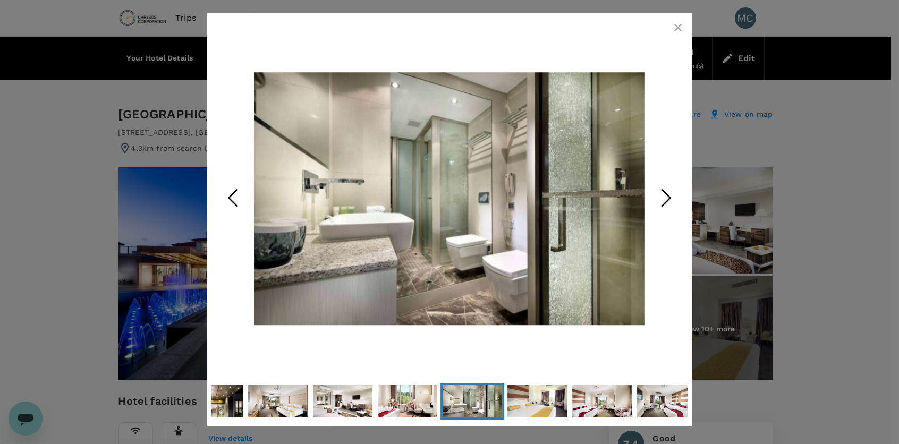
click at [662, 203] on icon "Next Slide" at bounding box center [666, 198] width 32 height 32
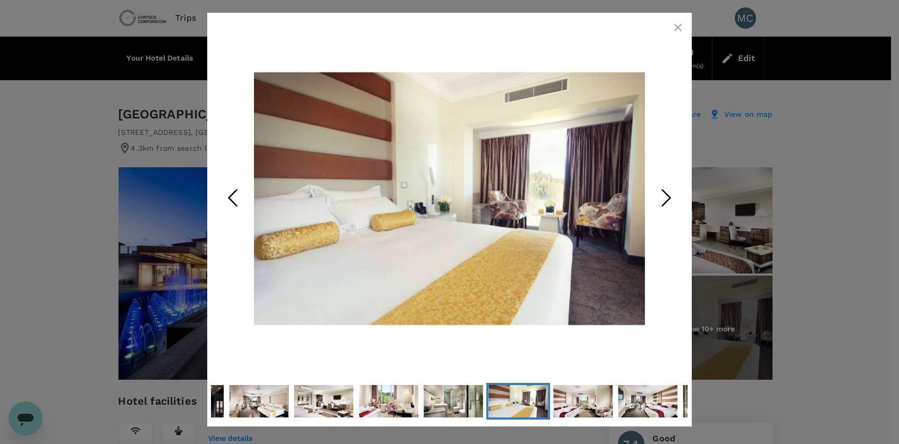
click at [662, 203] on icon "Next Slide" at bounding box center [666, 198] width 32 height 32
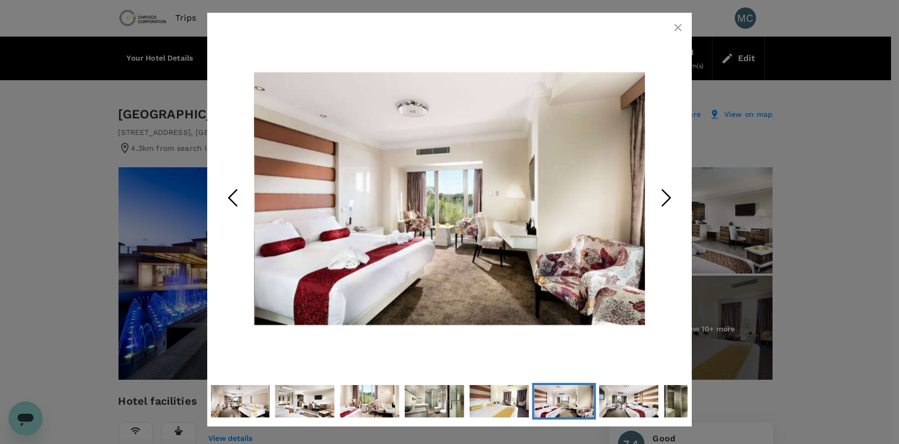
click at [662, 203] on icon "Next Slide" at bounding box center [666, 198] width 32 height 32
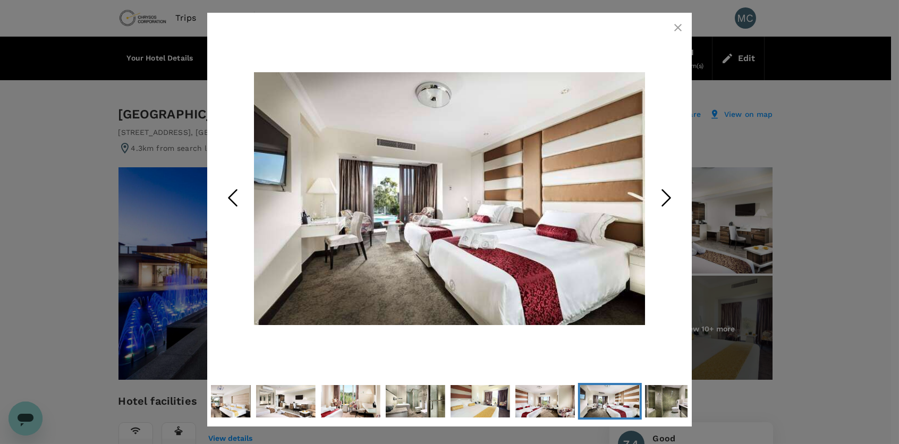
click at [662, 203] on icon "Next Slide" at bounding box center [666, 198] width 32 height 32
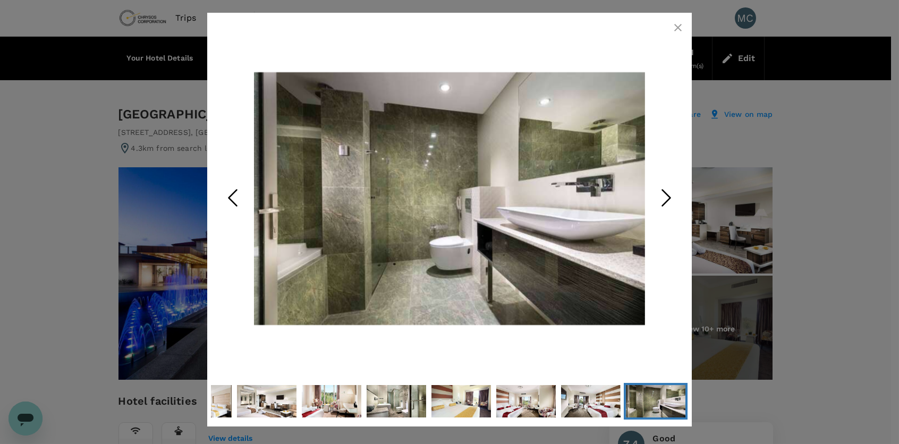
click at [662, 203] on icon "Next Slide" at bounding box center [666, 198] width 32 height 32
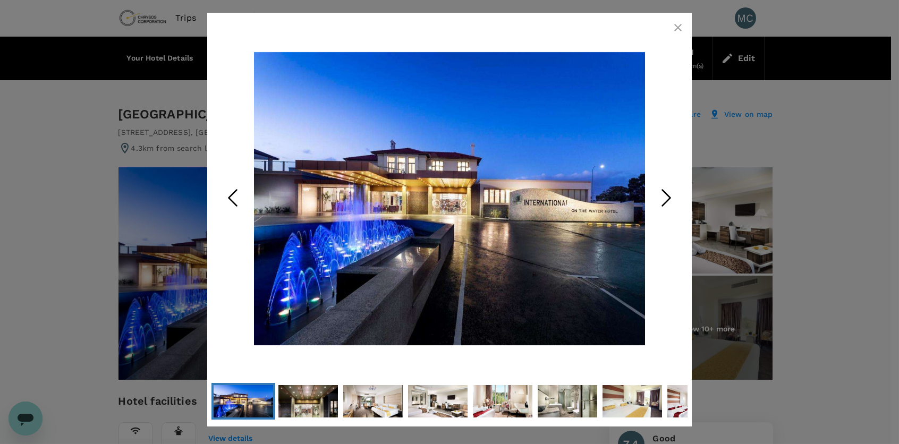
click at [662, 203] on icon "Next Slide" at bounding box center [666, 198] width 32 height 32
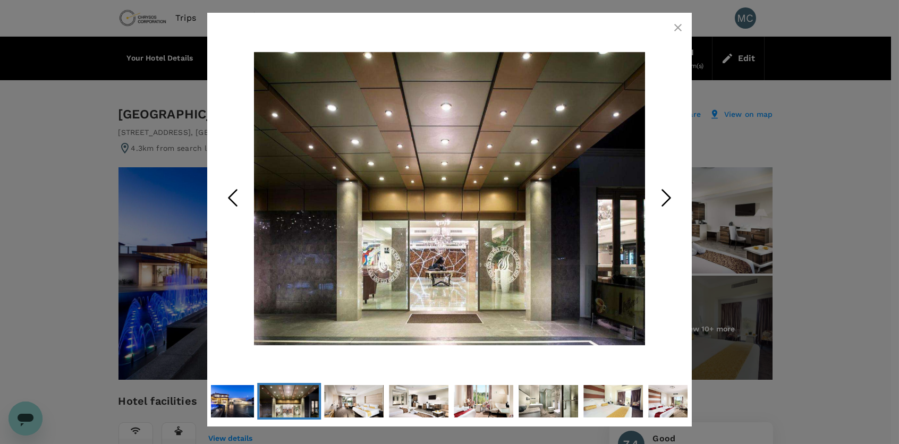
click at [662, 203] on icon "Next Slide" at bounding box center [666, 198] width 32 height 32
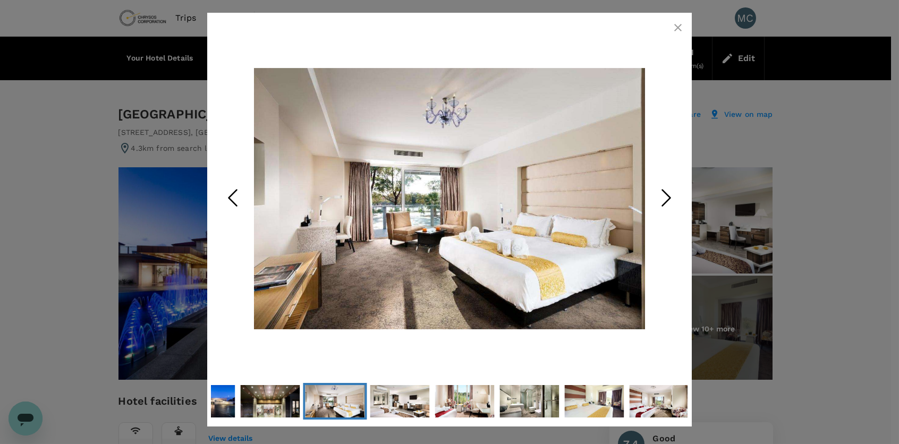
click at [662, 203] on icon "Next Slide" at bounding box center [666, 198] width 32 height 32
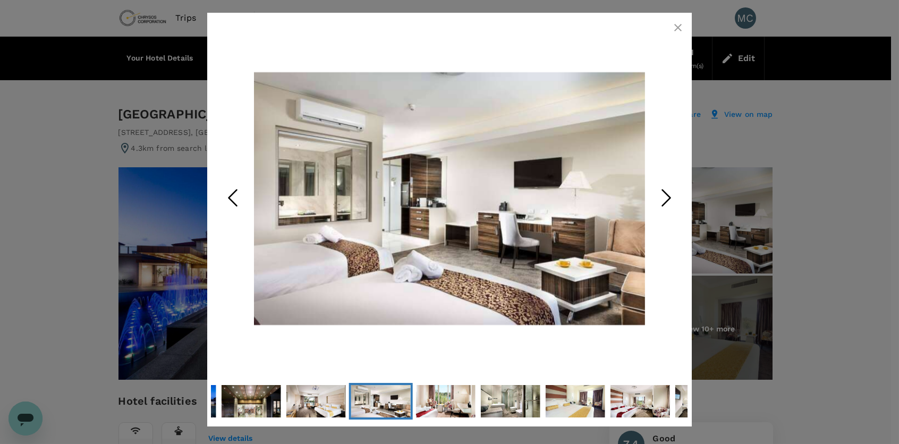
click at [673, 29] on icon "button" at bounding box center [677, 27] width 13 height 13
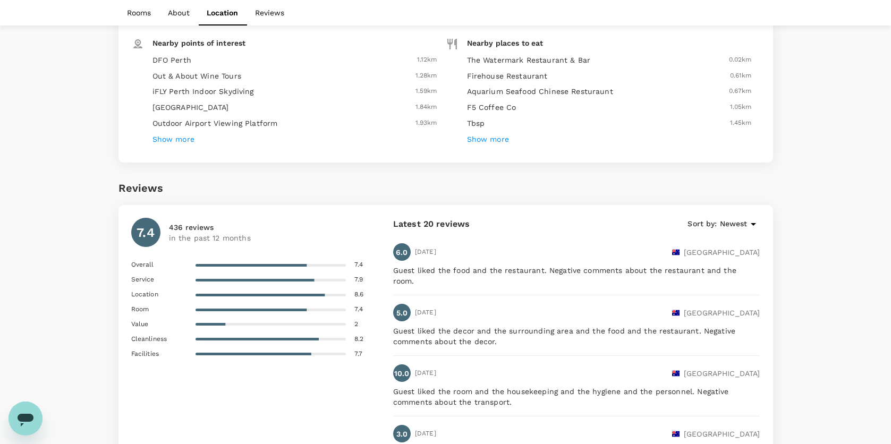
scroll to position [1510, 0]
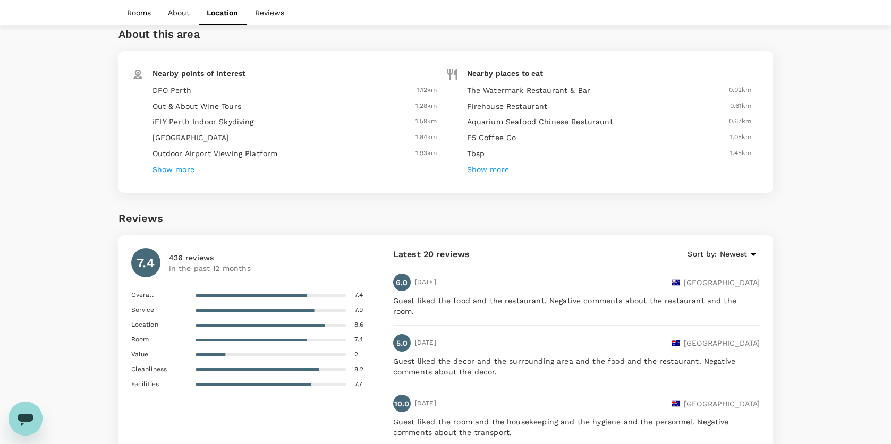
click at [741, 249] on span "Newest" at bounding box center [734, 255] width 28 height 12
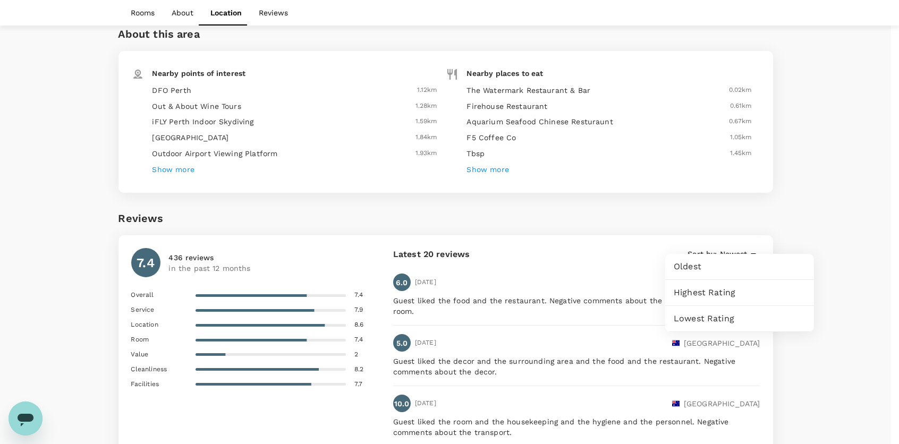
click at [739, 242] on div at bounding box center [449, 222] width 899 height 444
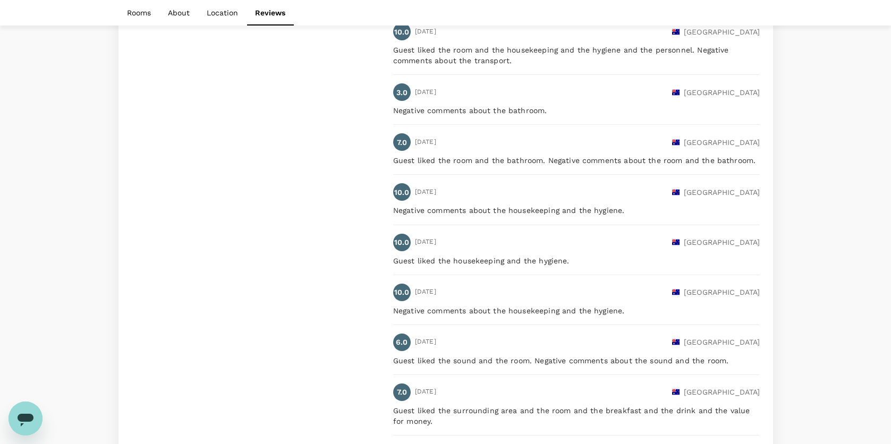
scroll to position [1934, 0]
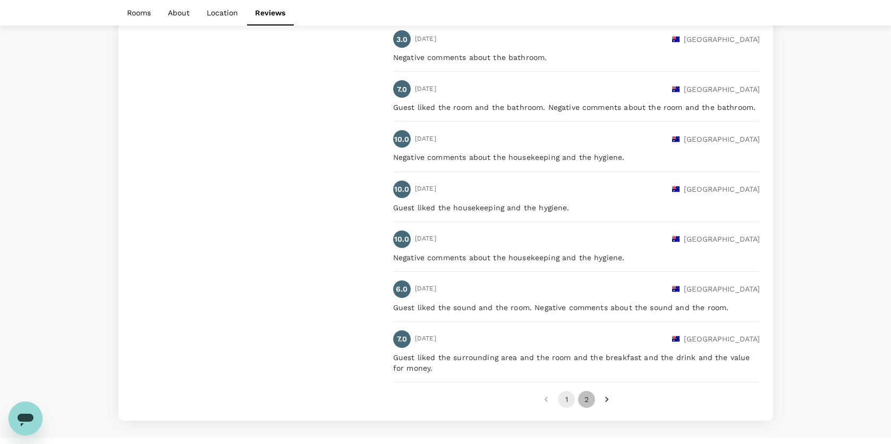
click at [590, 391] on button "2" at bounding box center [586, 399] width 17 height 17
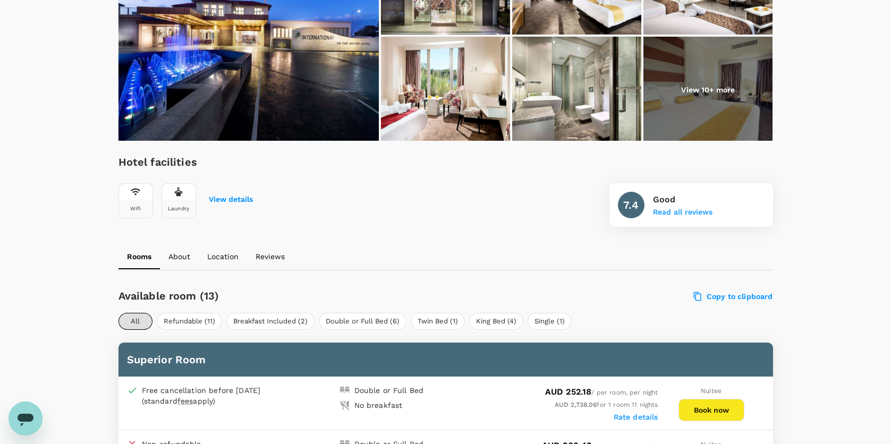
scroll to position [249, 0]
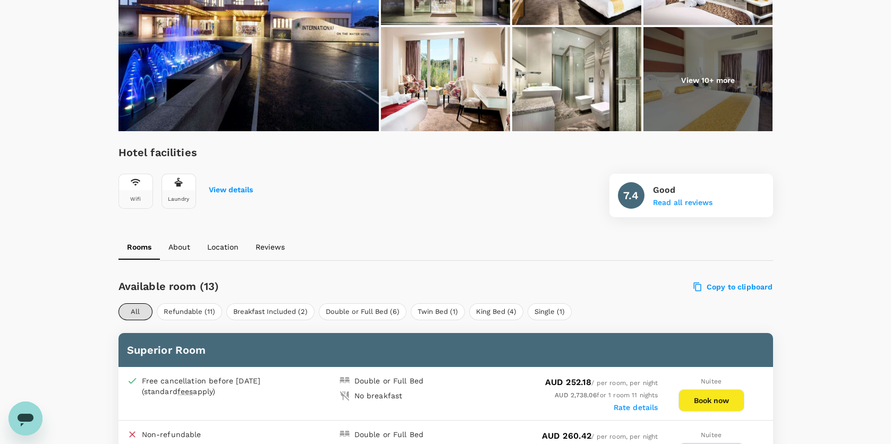
click at [274, 248] on p "Reviews" at bounding box center [269, 247] width 29 height 11
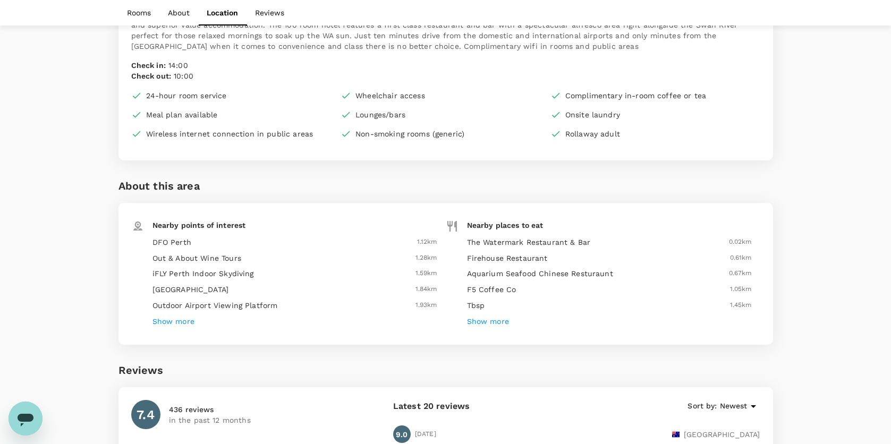
scroll to position [1357, 0]
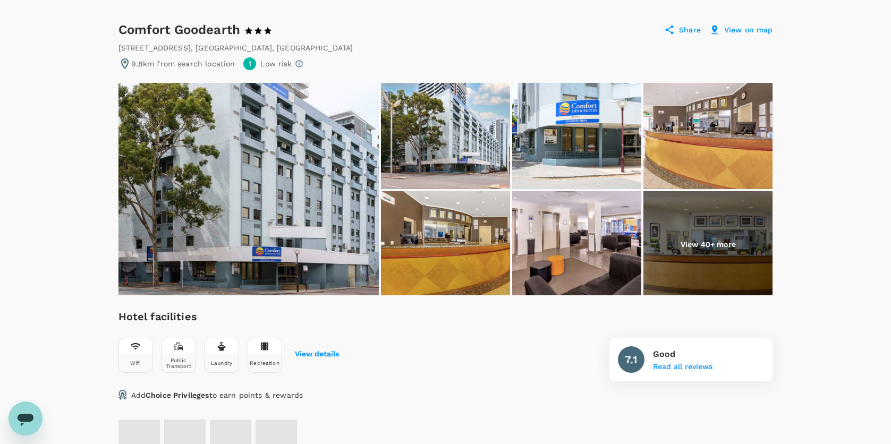
scroll to position [49, 0]
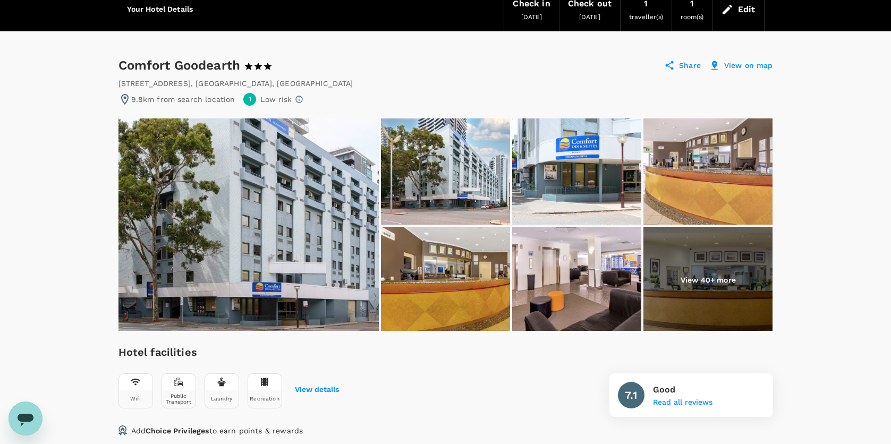
click at [717, 280] on p "View 40+ more" at bounding box center [707, 280] width 55 height 11
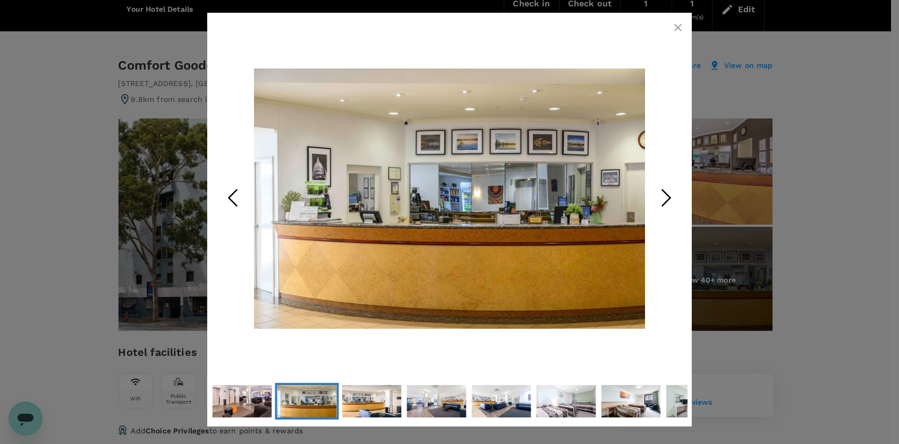
click at [668, 198] on icon "Next Slide" at bounding box center [666, 198] width 32 height 32
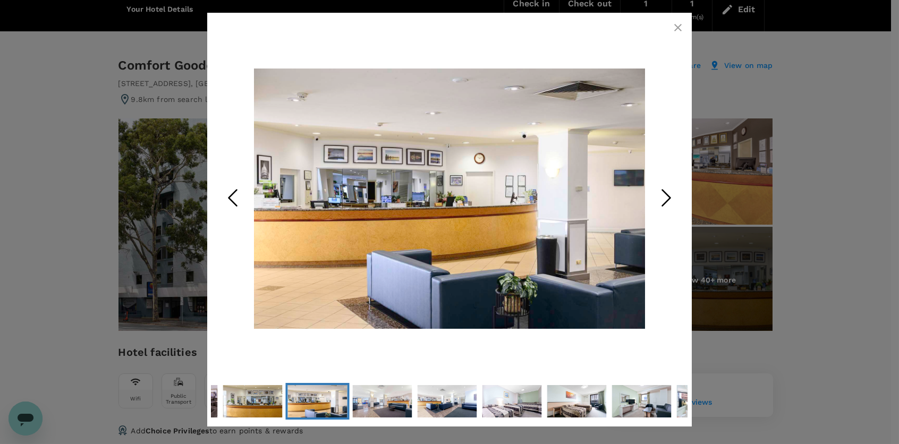
click at [668, 198] on icon "Next Slide" at bounding box center [666, 198] width 32 height 32
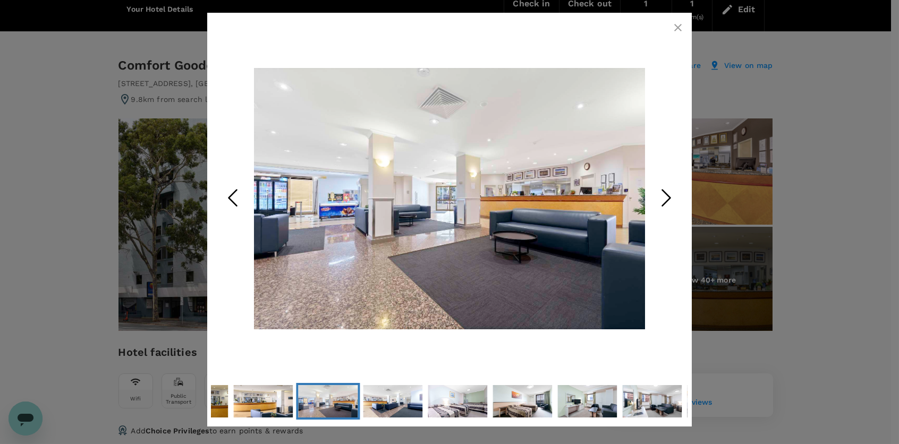
click at [668, 198] on icon "Next Slide" at bounding box center [666, 198] width 32 height 32
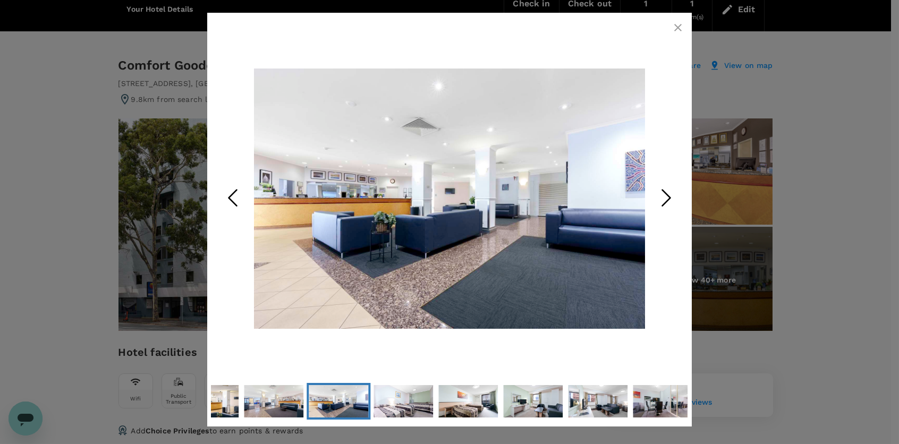
click at [668, 198] on icon "Next Slide" at bounding box center [666, 198] width 32 height 32
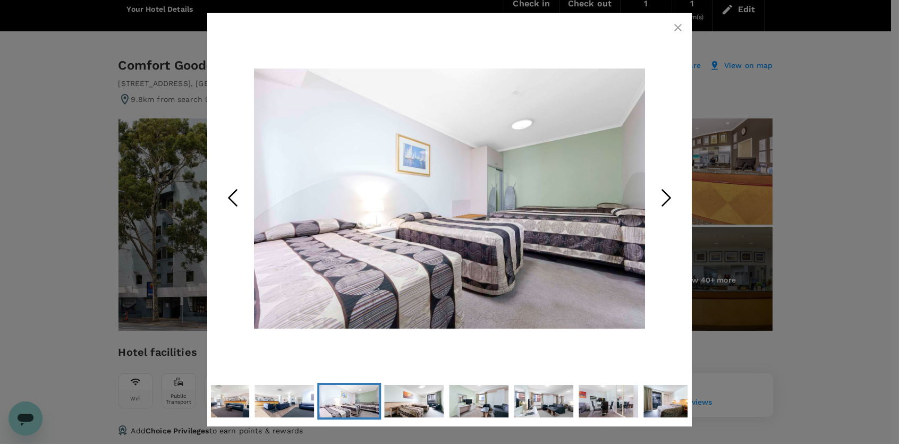
click at [678, 28] on icon "button" at bounding box center [677, 27] width 7 height 7
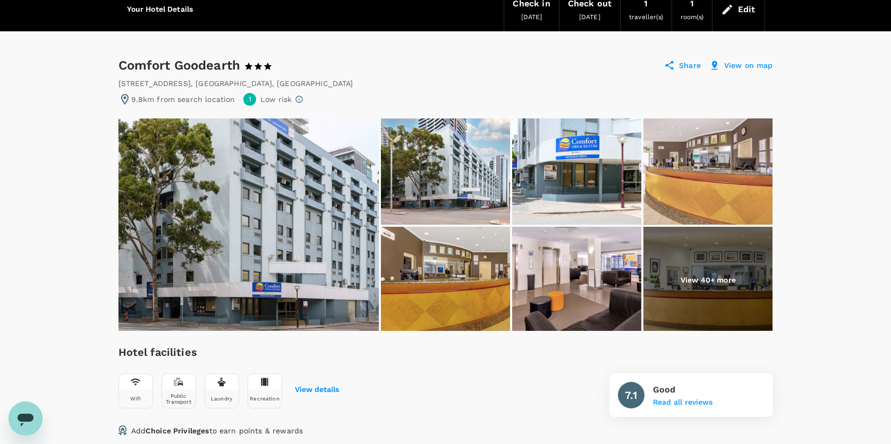
scroll to position [0, 0]
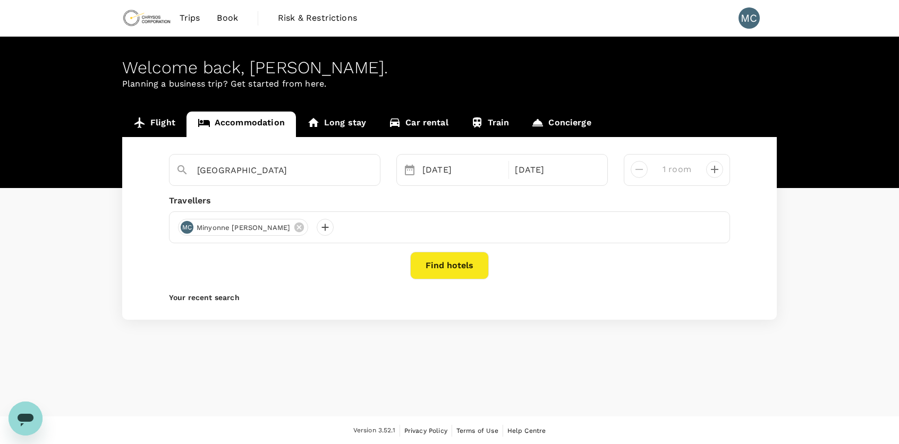
click at [439, 260] on button "Find hotels" at bounding box center [449, 266] width 79 height 28
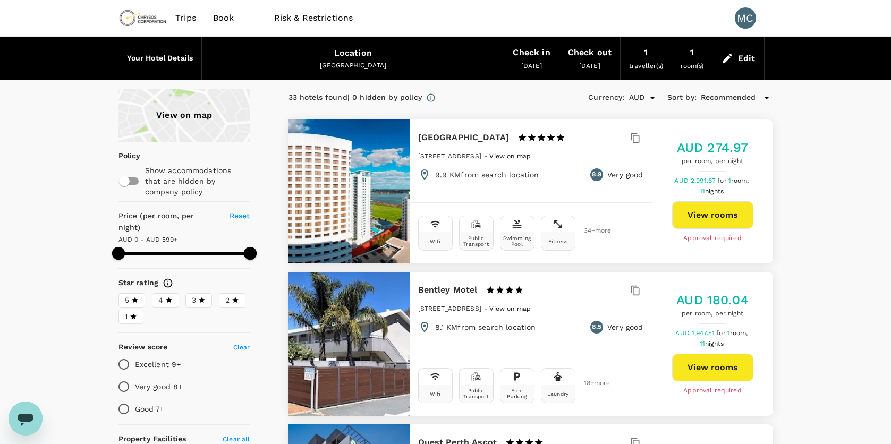
click at [766, 97] on icon at bounding box center [766, 98] width 5 height 3
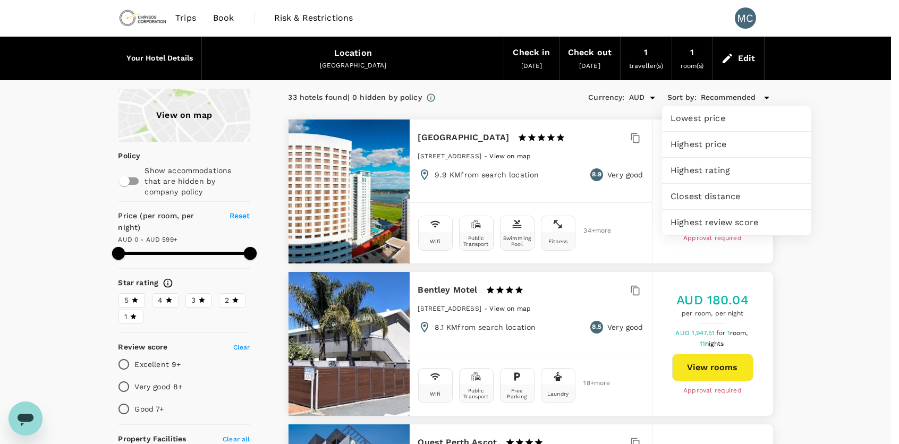
click at [726, 191] on span "Closest distance" at bounding box center [736, 196] width 132 height 13
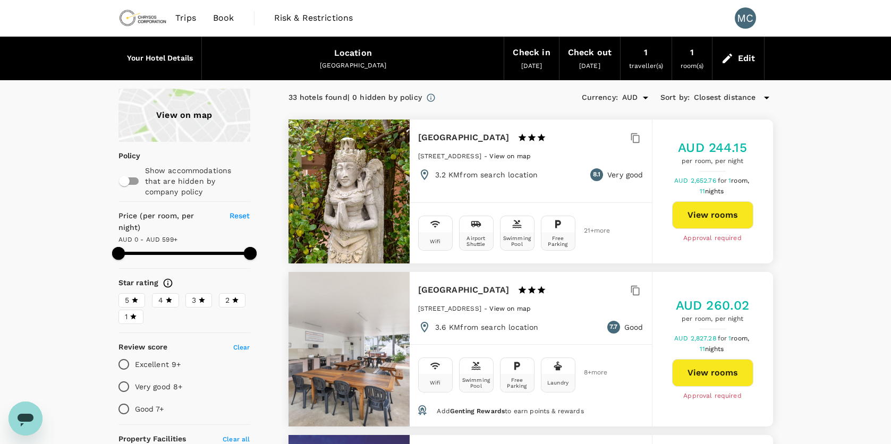
drag, startPoint x: 640, startPoint y: 217, endPoint x: 825, endPoint y: 185, distance: 188.1
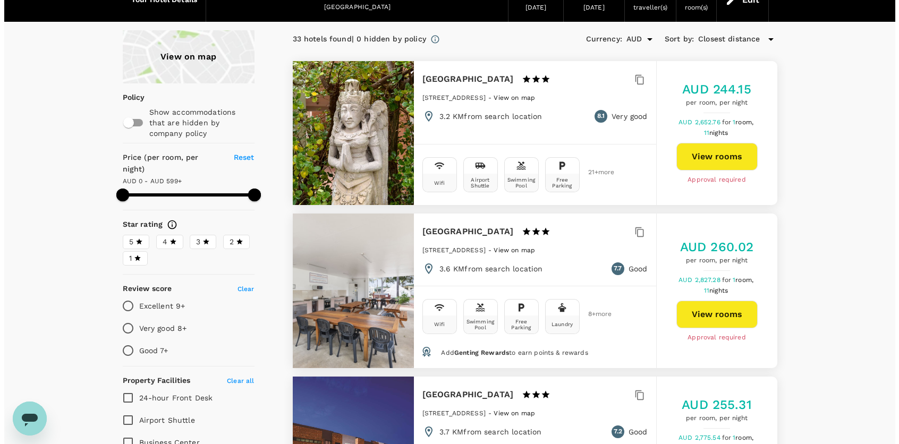
scroll to position [53, 0]
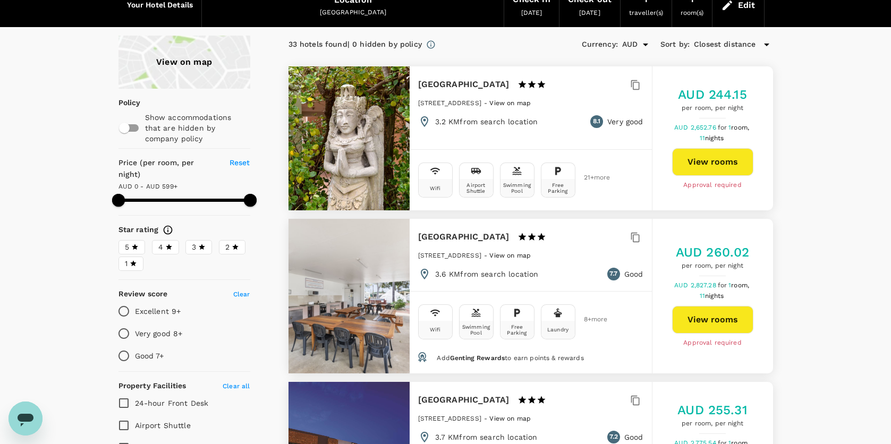
type input "598"
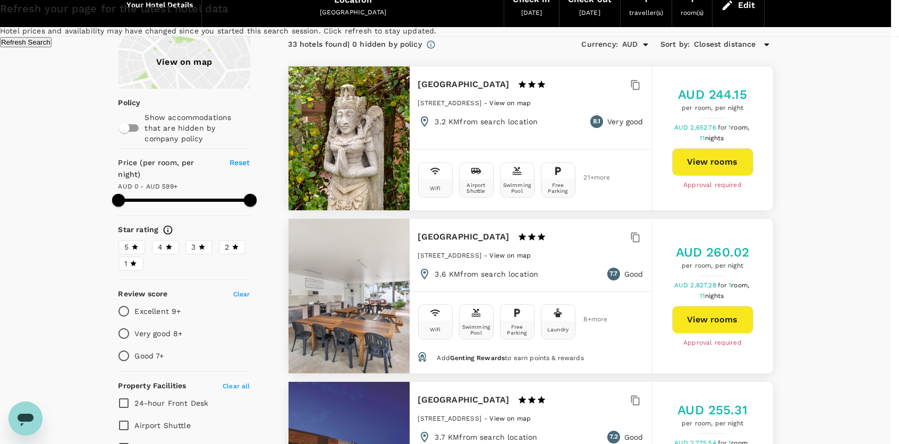
click at [849, 47] on div "Refresh your page for the latest hotel data Hotel prices and availability may h…" at bounding box center [449, 23] width 899 height 47
click at [501, 47] on div "Refresh your page for the latest hotel data Hotel prices and availability may h…" at bounding box center [449, 23] width 899 height 47
click at [52, 47] on button "Refresh Search" at bounding box center [26, 42] width 52 height 10
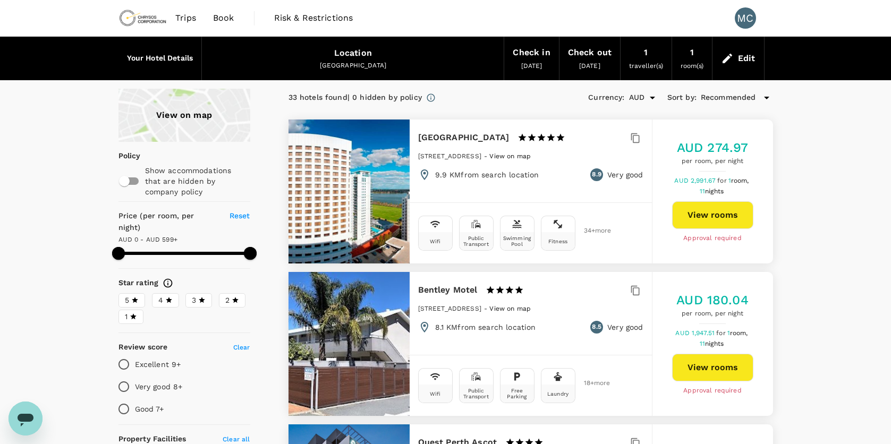
click at [768, 98] on icon at bounding box center [766, 97] width 13 height 13
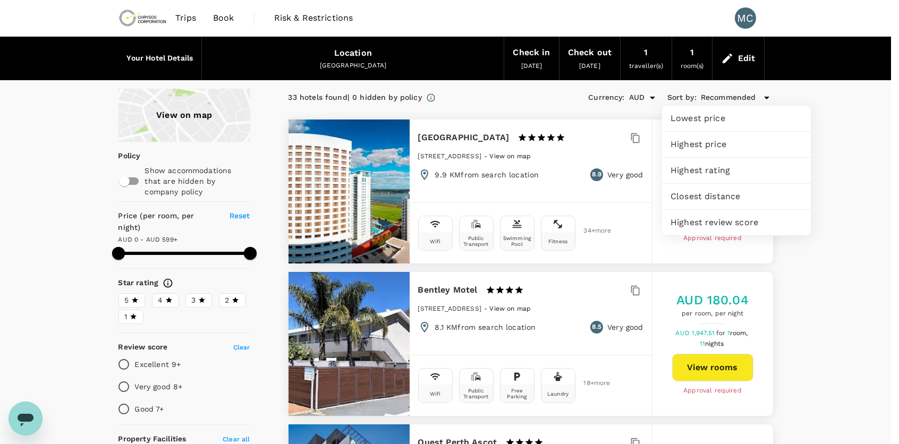
click at [748, 198] on span "Closest distance" at bounding box center [736, 196] width 132 height 13
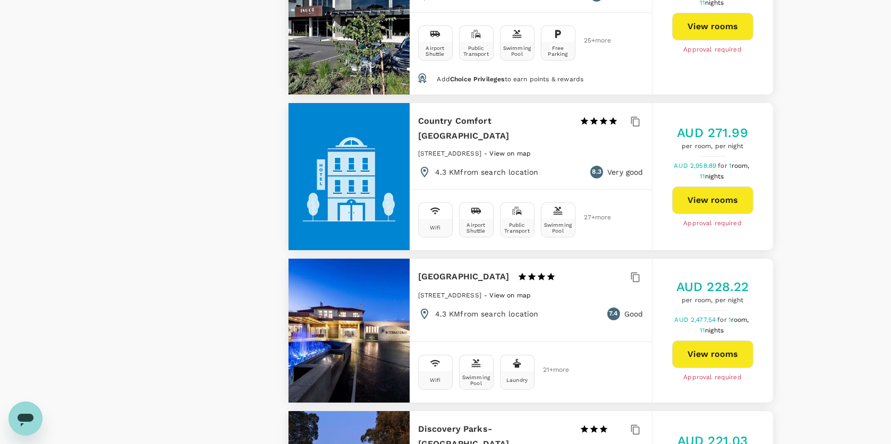
scroll to position [1009, 0]
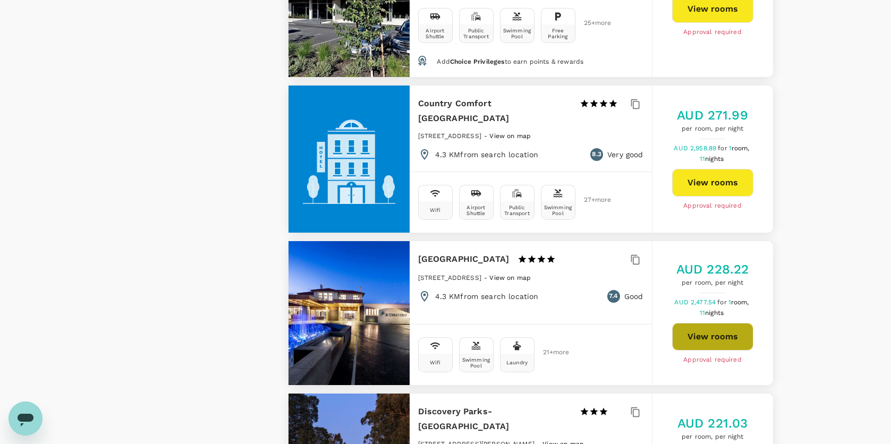
click at [700, 323] on button "View rooms" at bounding box center [712, 337] width 81 height 28
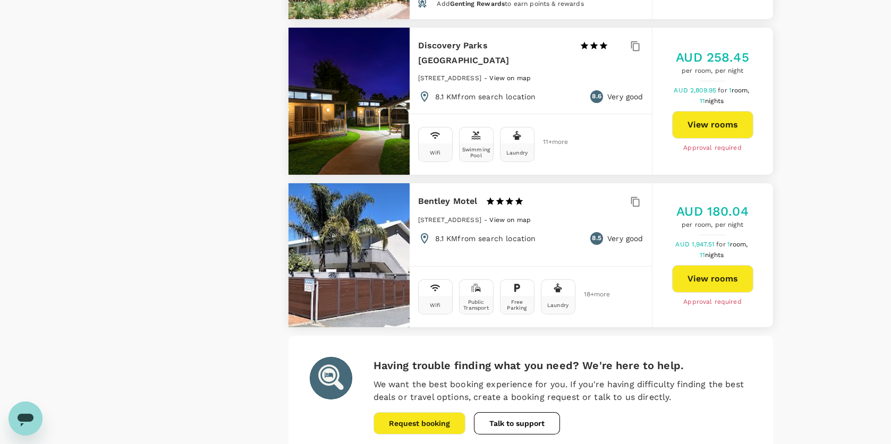
scroll to position [3020, 0]
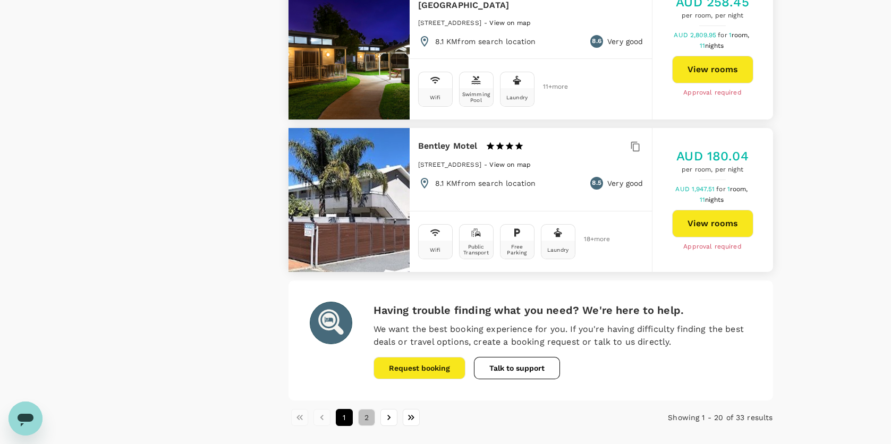
click at [365, 409] on button "2" at bounding box center [366, 417] width 17 height 17
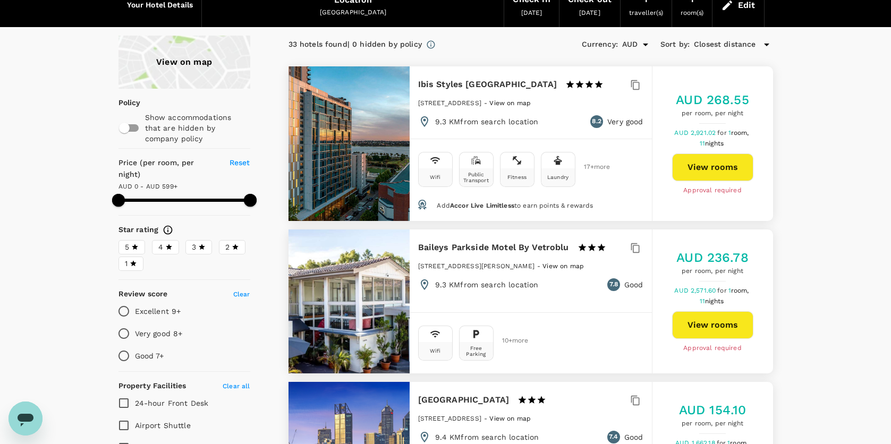
scroll to position [0, 0]
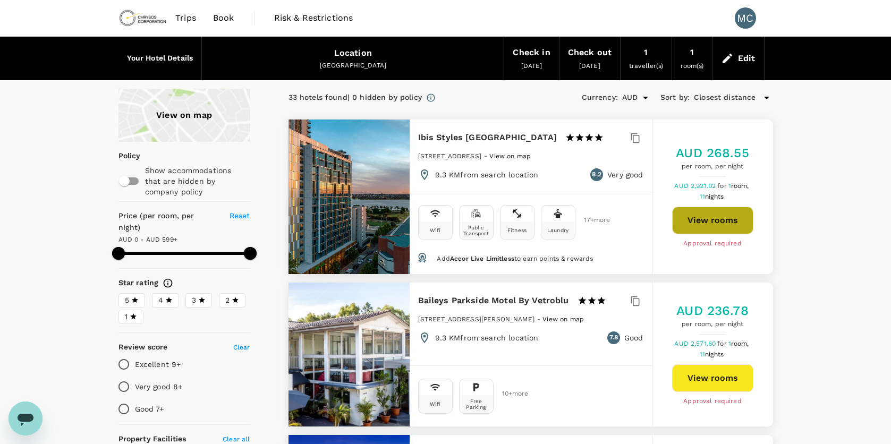
click at [713, 214] on button "View rooms" at bounding box center [712, 221] width 81 height 28
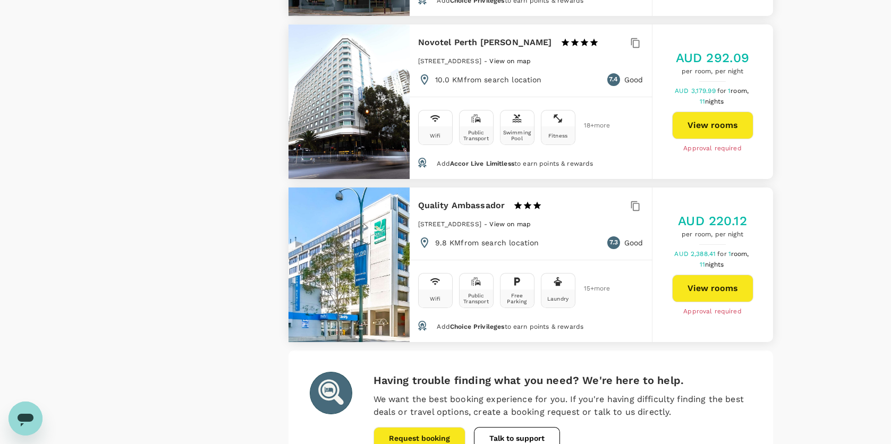
scroll to position [2974, 0]
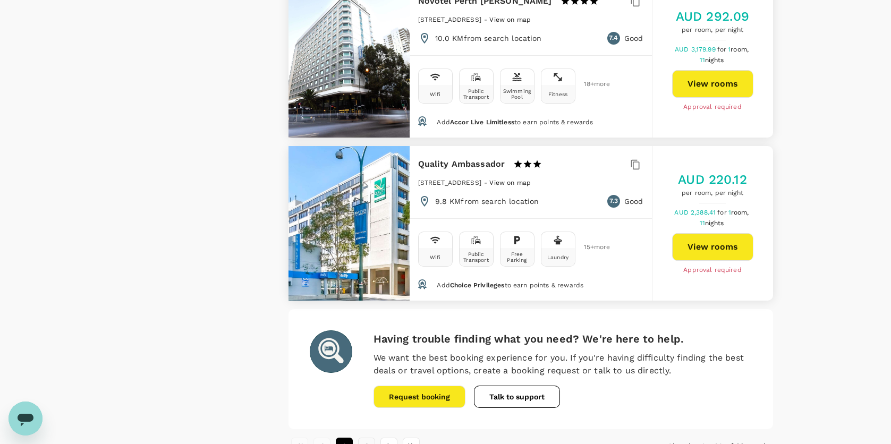
click at [364, 438] on button "2" at bounding box center [366, 446] width 17 height 17
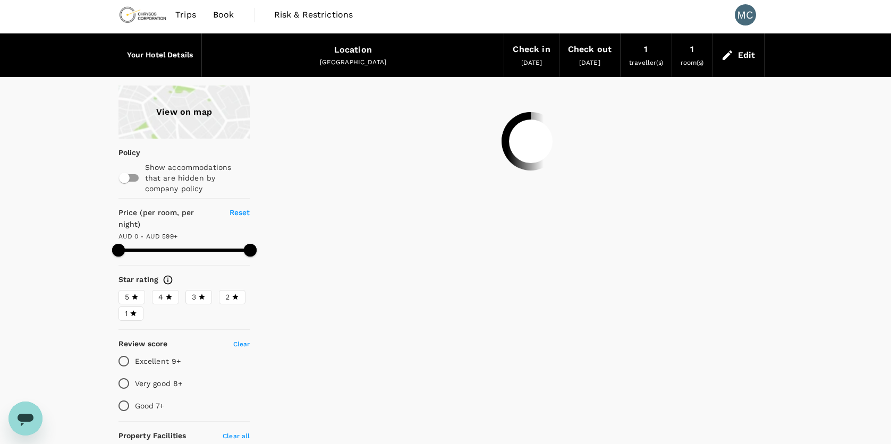
scroll to position [0, 0]
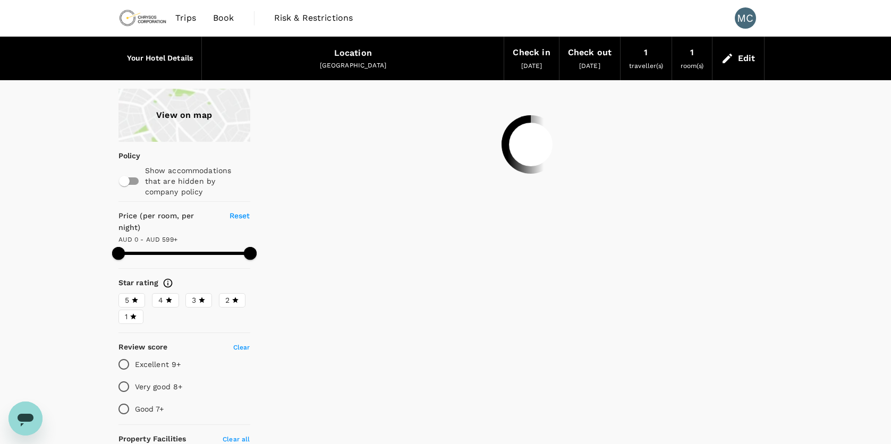
type input "598"
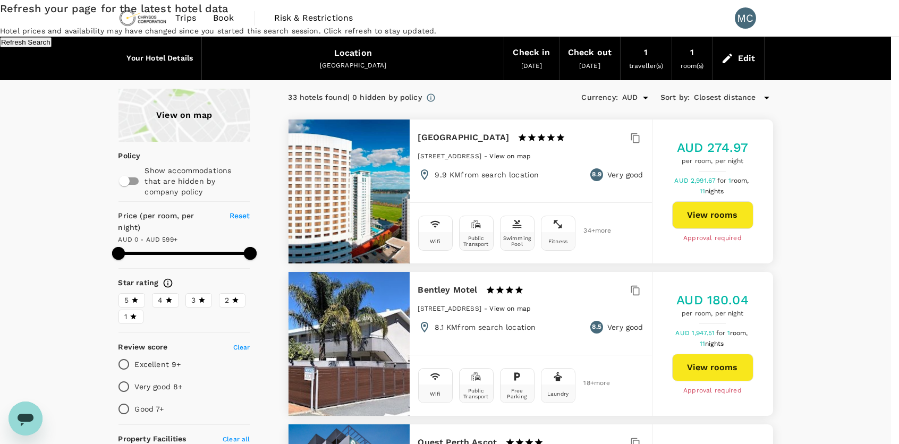
click at [52, 47] on button "Refresh Search" at bounding box center [26, 42] width 52 height 10
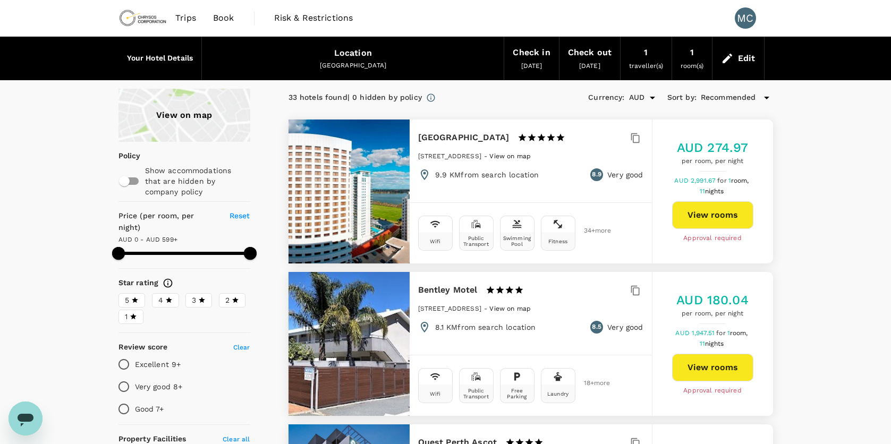
type input "598"
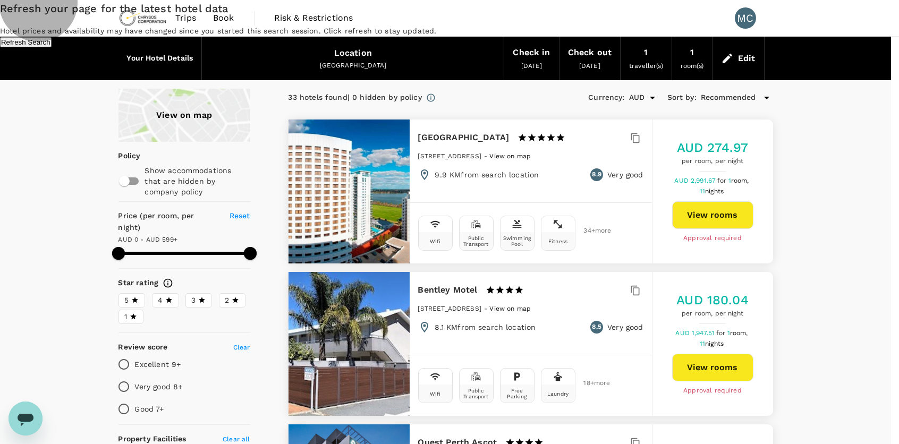
click at [52, 47] on button "Refresh Search" at bounding box center [26, 42] width 52 height 10
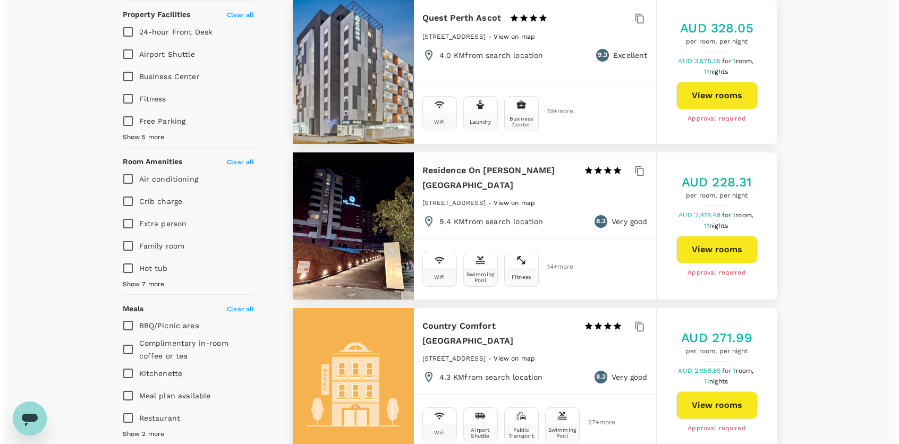
scroll to position [319, 0]
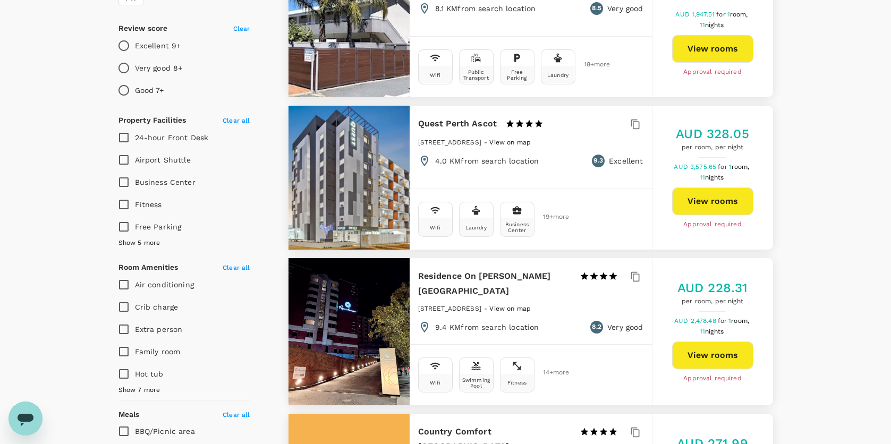
type input "598"
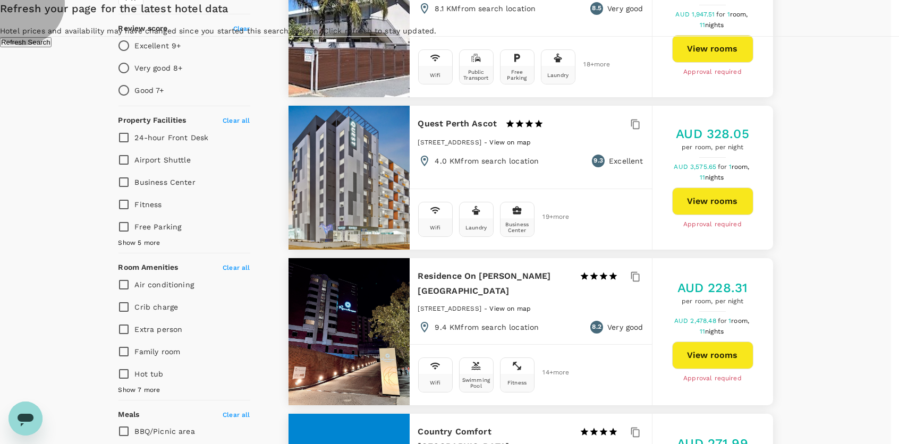
click at [52, 47] on button "Refresh Search" at bounding box center [26, 42] width 52 height 10
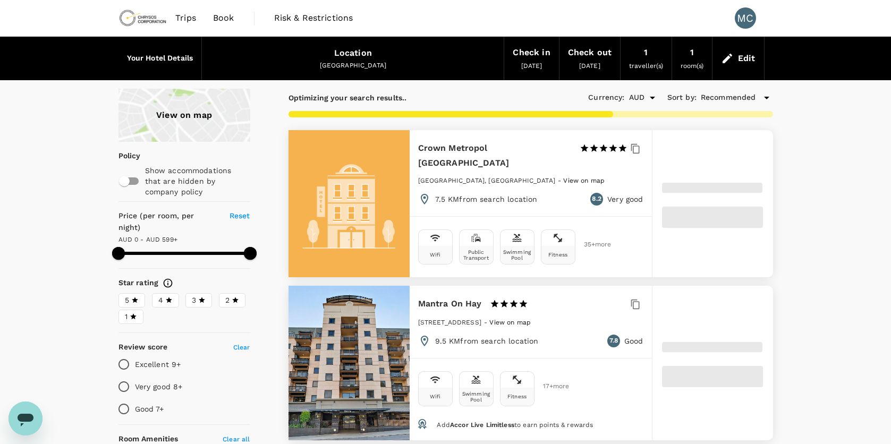
type input "598"
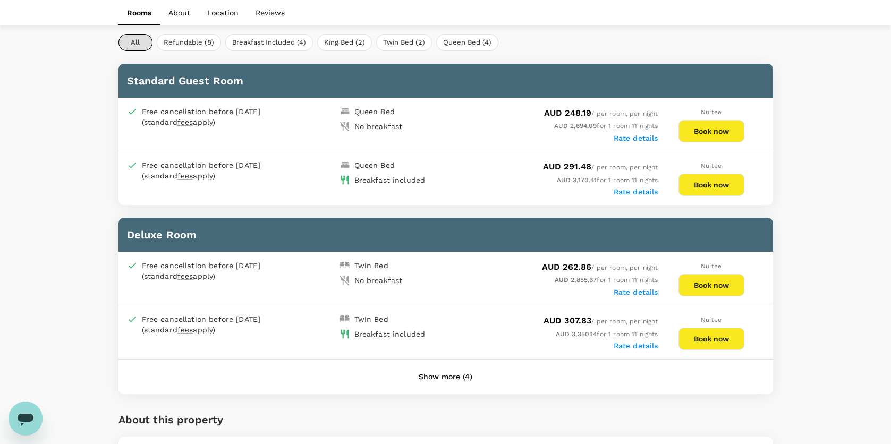
scroll to position [531, 0]
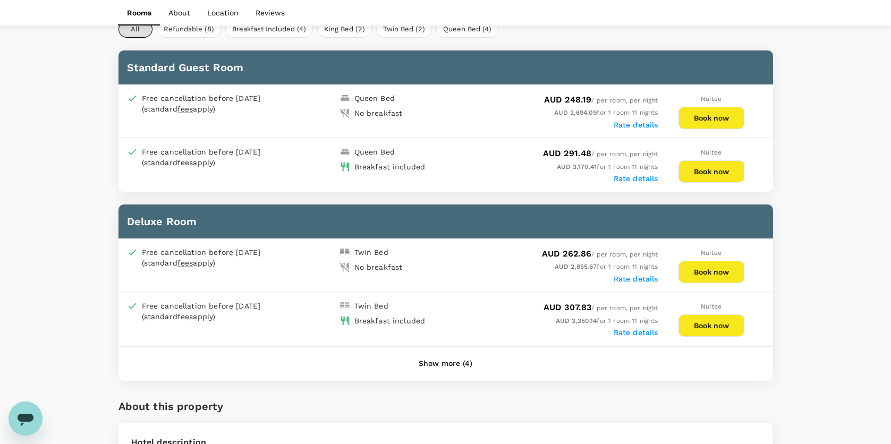
click at [447, 355] on button "Show more (4)" at bounding box center [445, 363] width 83 height 25
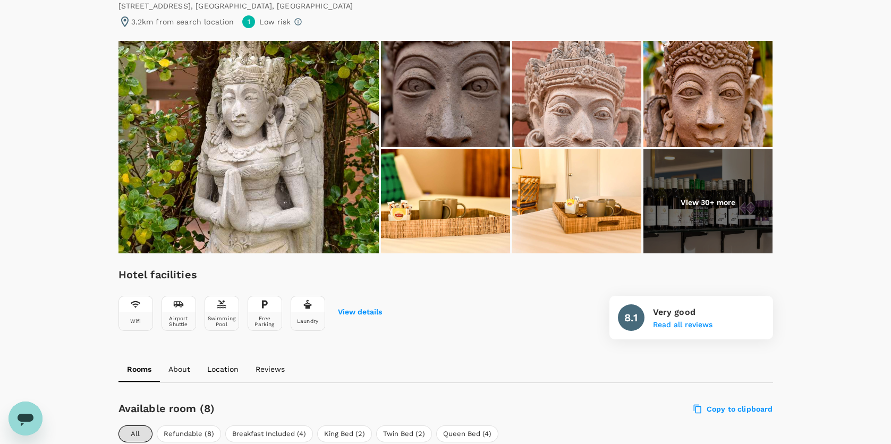
scroll to position [105, 0]
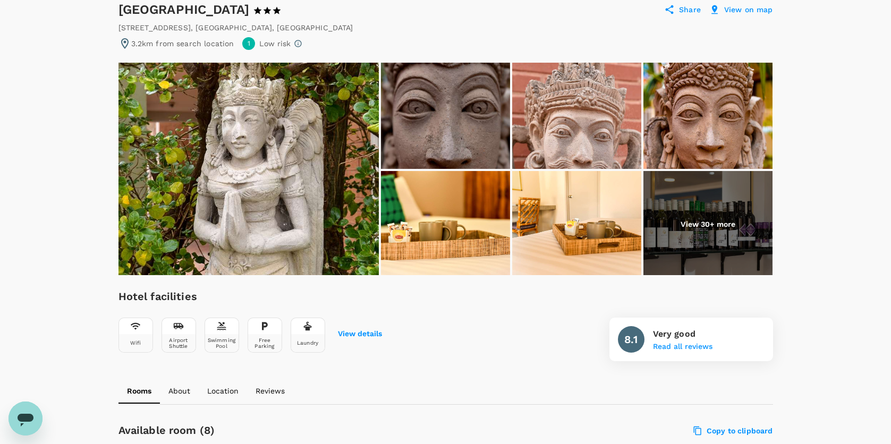
click at [741, 216] on img at bounding box center [707, 224] width 129 height 106
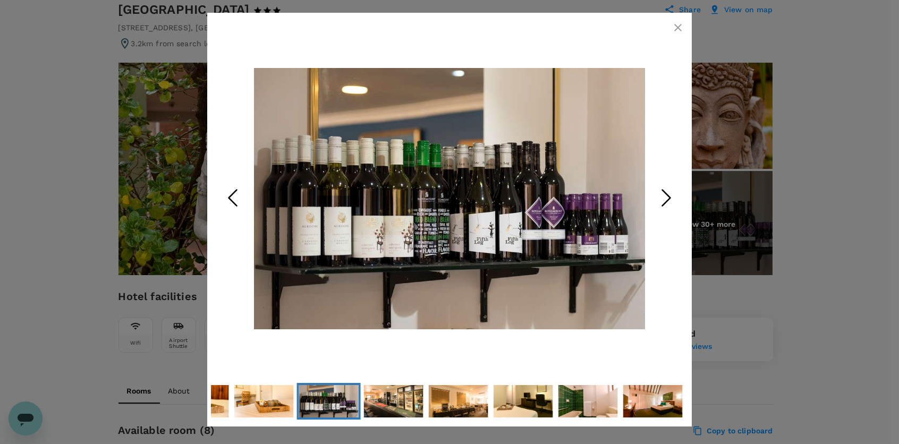
click at [662, 209] on icon "Next Slide" at bounding box center [666, 198] width 32 height 32
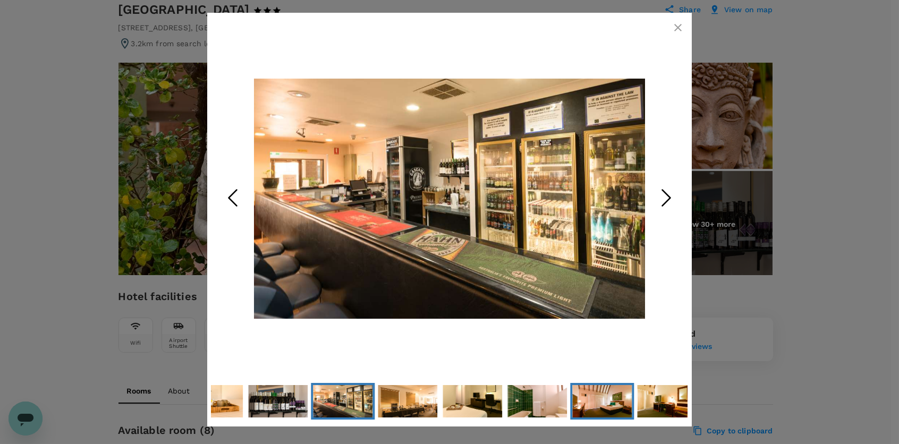
click at [582, 414] on img "Go to Slide 12" at bounding box center [601, 401] width 59 height 40
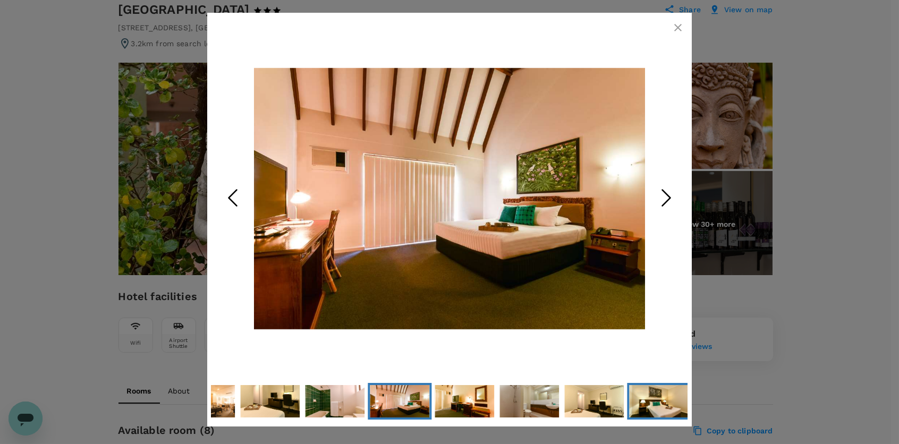
click at [641, 402] on img "Go to Slide 16" at bounding box center [658, 401] width 59 height 40
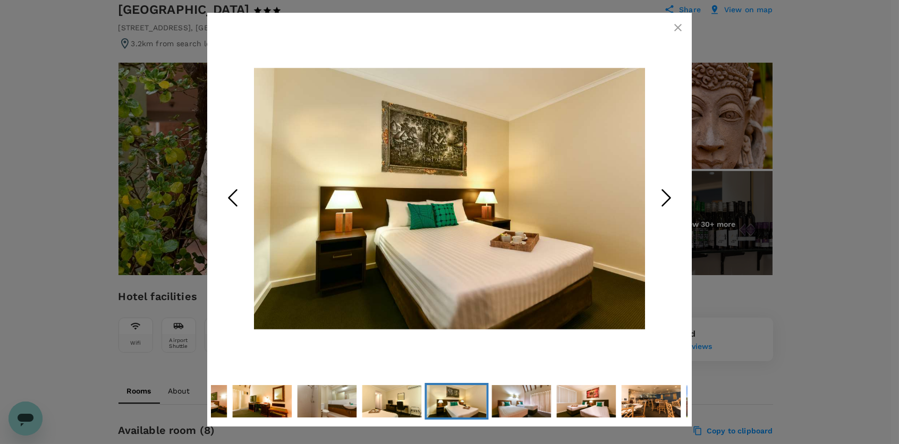
click at [672, 201] on icon "Next Slide" at bounding box center [666, 198] width 32 height 32
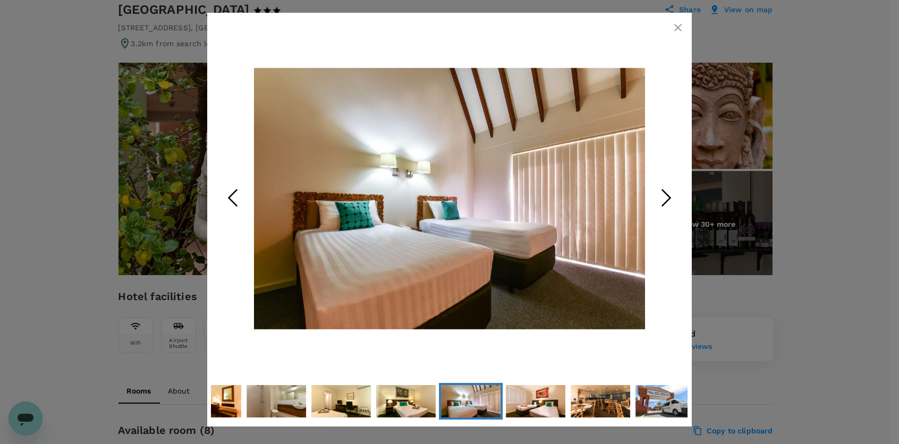
click at [672, 200] on icon "Next Slide" at bounding box center [666, 198] width 32 height 32
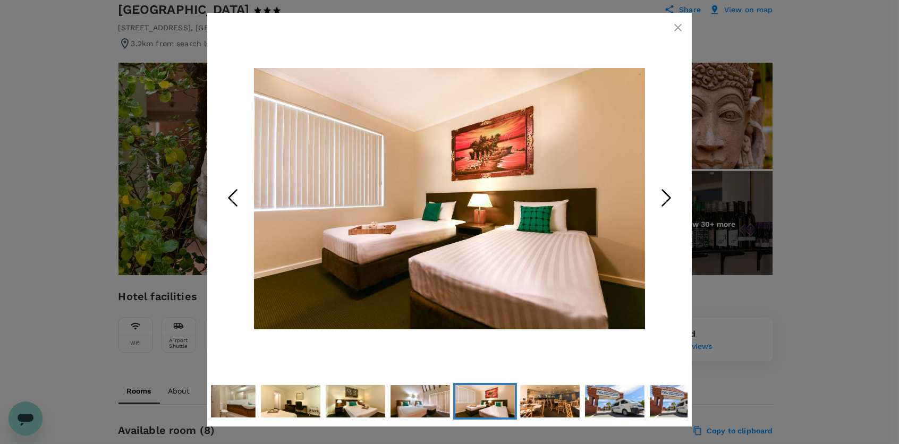
click at [672, 200] on icon "Next Slide" at bounding box center [666, 198] width 32 height 32
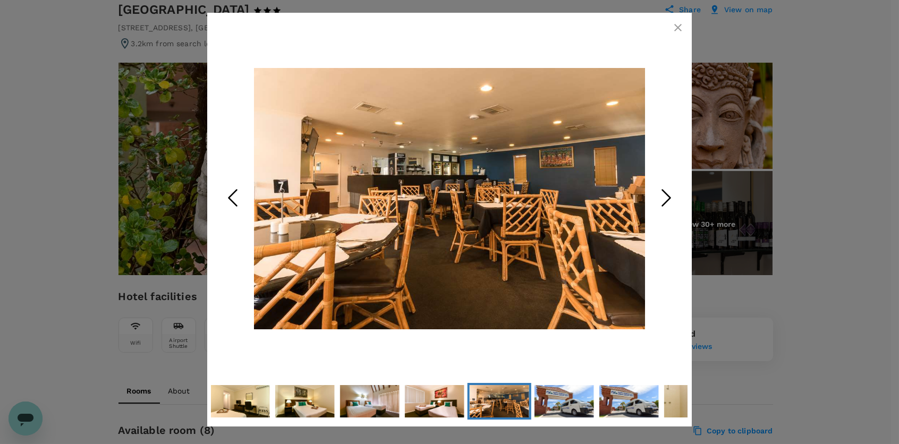
click at [672, 200] on icon "Next Slide" at bounding box center [666, 198] width 32 height 32
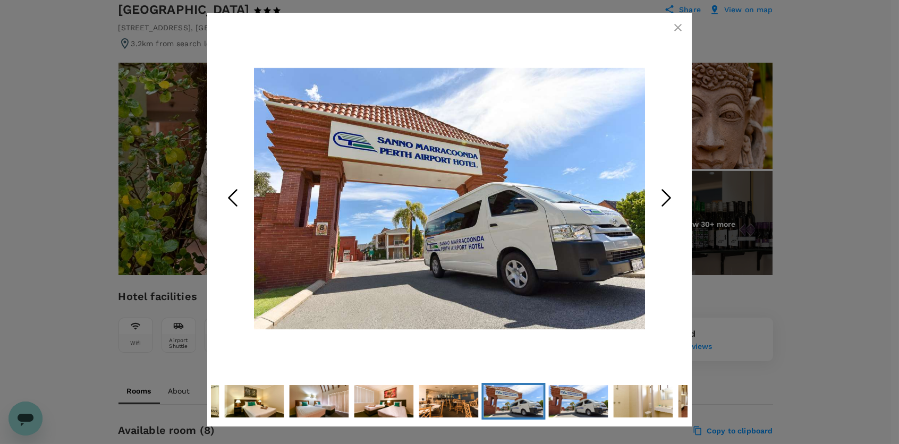
click at [672, 200] on icon "Next Slide" at bounding box center [666, 198] width 32 height 32
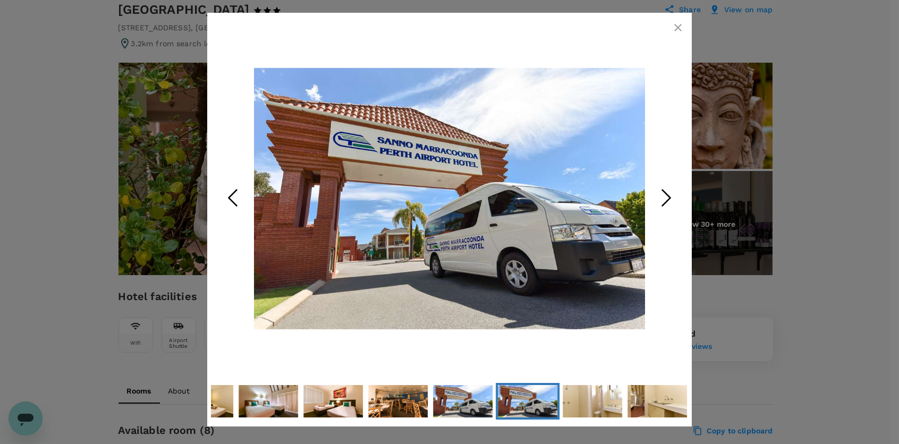
click at [672, 200] on icon "Next Slide" at bounding box center [666, 198] width 32 height 32
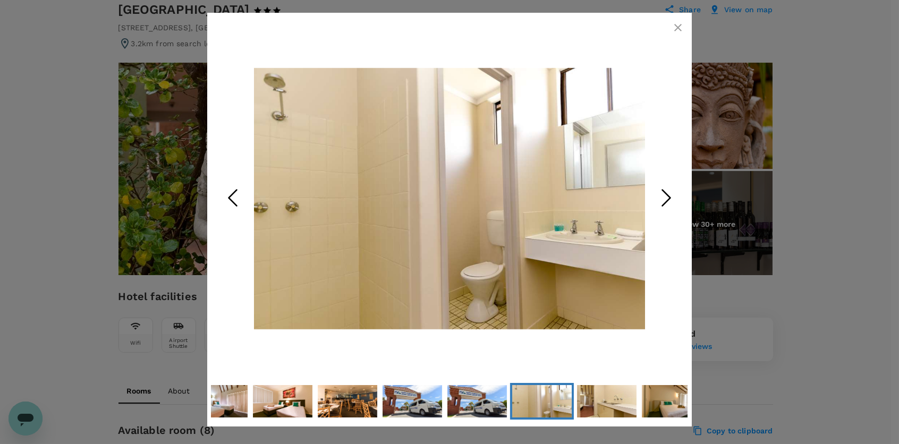
click at [672, 200] on icon "Next Slide" at bounding box center [666, 198] width 32 height 32
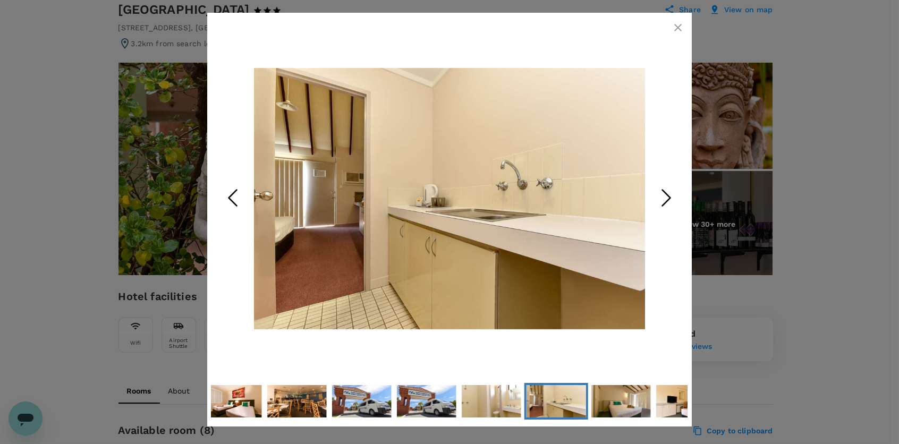
click at [672, 200] on icon "Next Slide" at bounding box center [666, 198] width 32 height 32
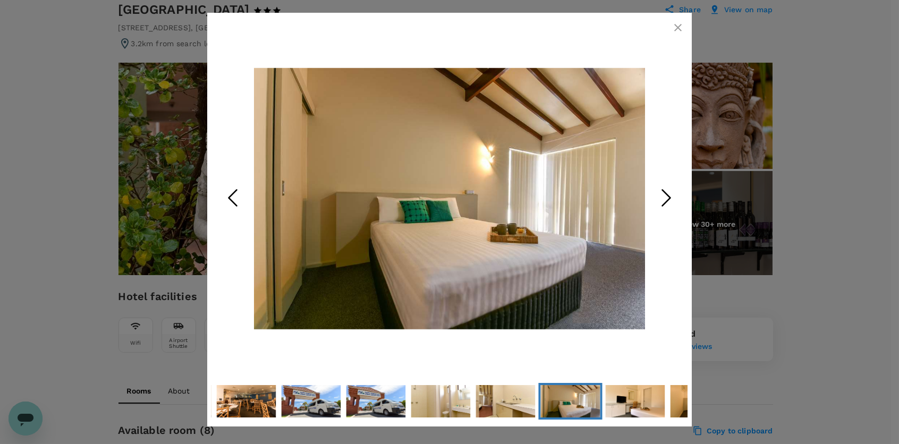
click at [672, 200] on icon "Next Slide" at bounding box center [666, 198] width 32 height 32
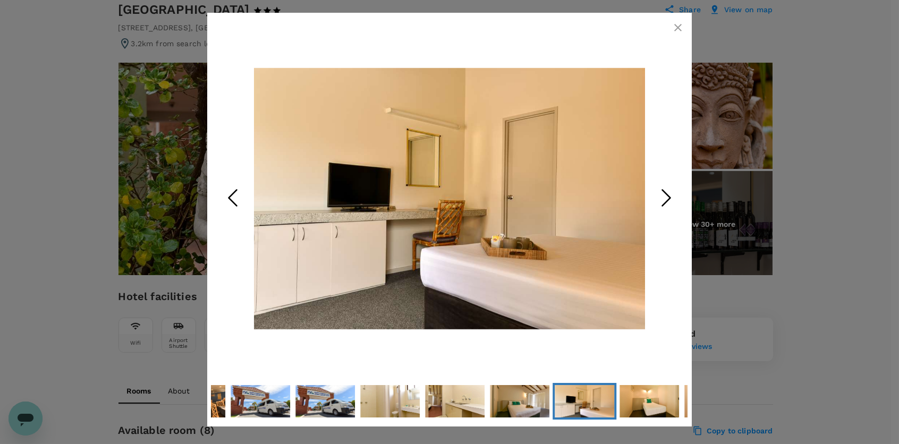
click at [672, 200] on icon "Next Slide" at bounding box center [666, 198] width 32 height 32
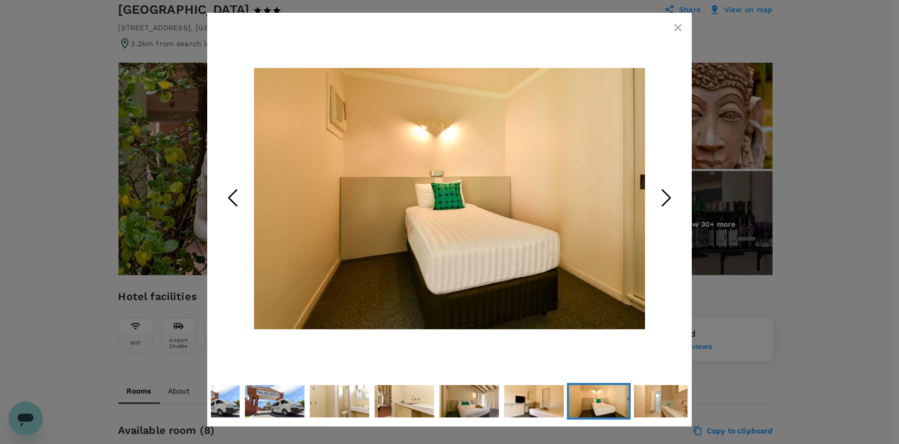
click at [672, 200] on icon "Next Slide" at bounding box center [666, 198] width 32 height 32
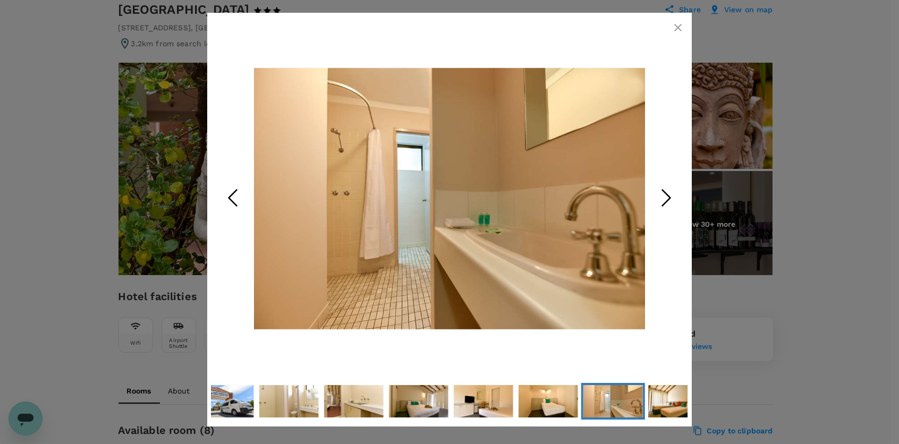
click at [672, 200] on icon "Next Slide" at bounding box center [666, 198] width 32 height 32
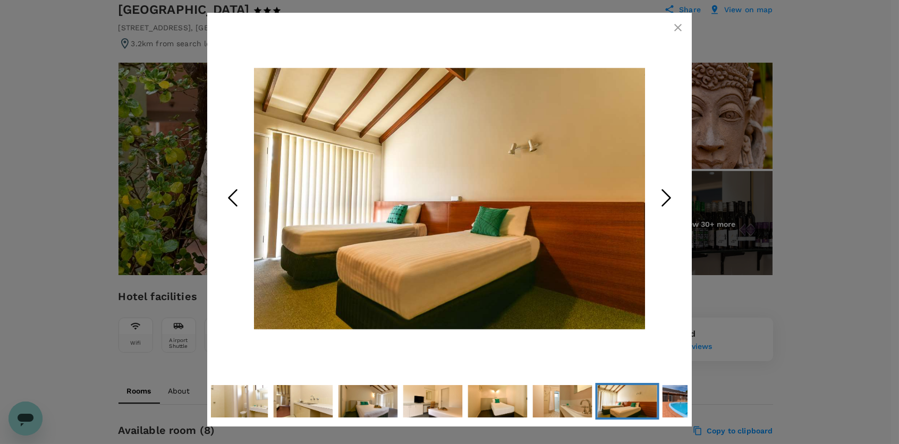
click at [672, 200] on icon "Next Slide" at bounding box center [666, 198] width 32 height 32
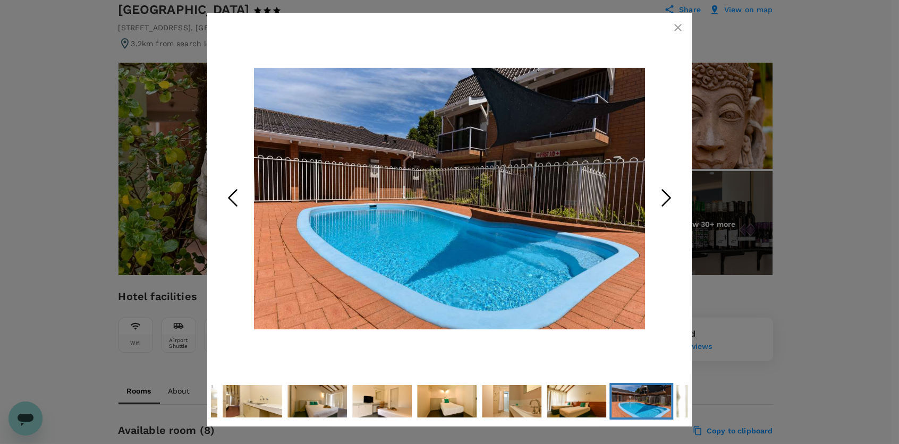
click at [672, 200] on icon "Next Slide" at bounding box center [666, 198] width 32 height 32
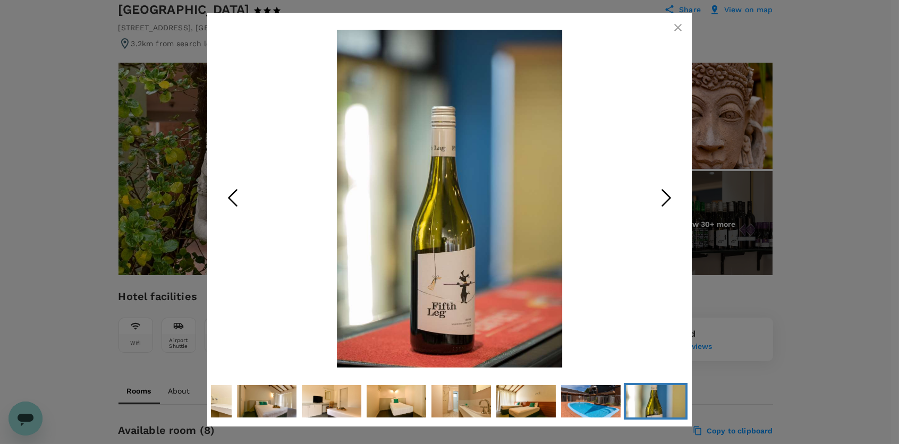
click at [672, 200] on icon "Next Slide" at bounding box center [666, 198] width 32 height 32
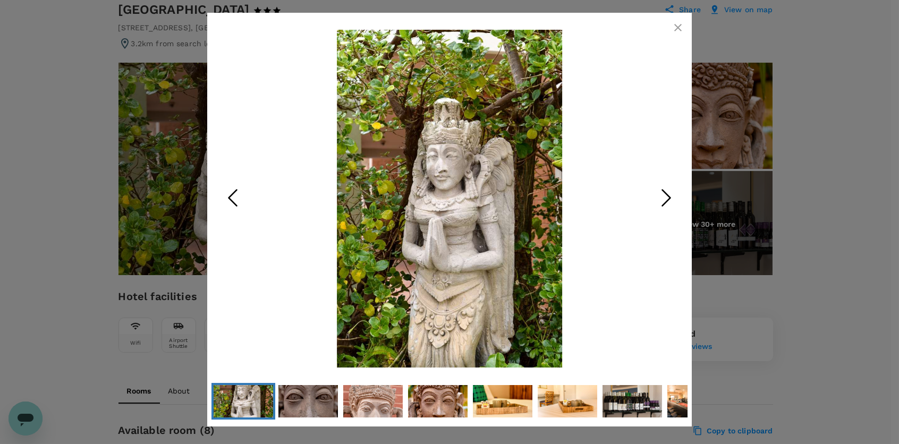
click at [672, 200] on icon "Next Slide" at bounding box center [666, 198] width 32 height 32
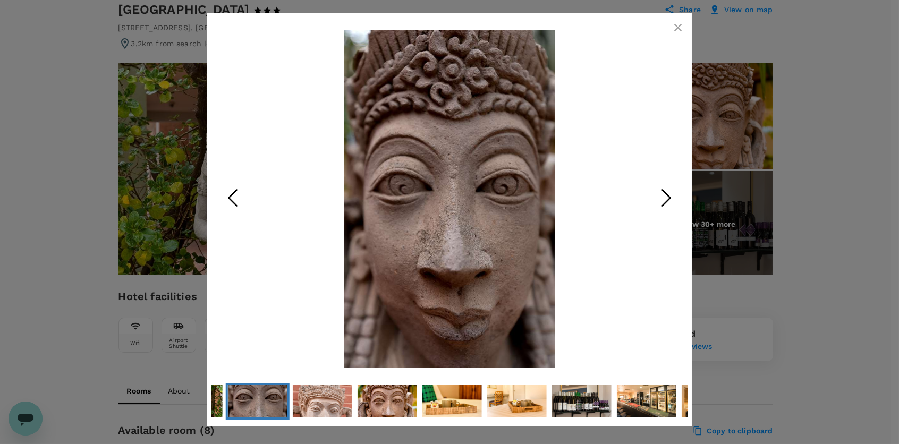
click at [672, 200] on icon "Next Slide" at bounding box center [666, 198] width 32 height 32
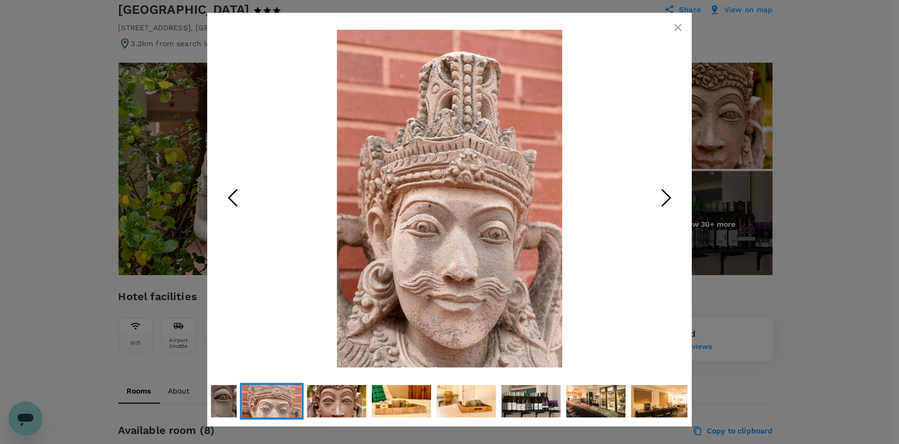
click at [672, 200] on icon "Next Slide" at bounding box center [666, 198] width 32 height 32
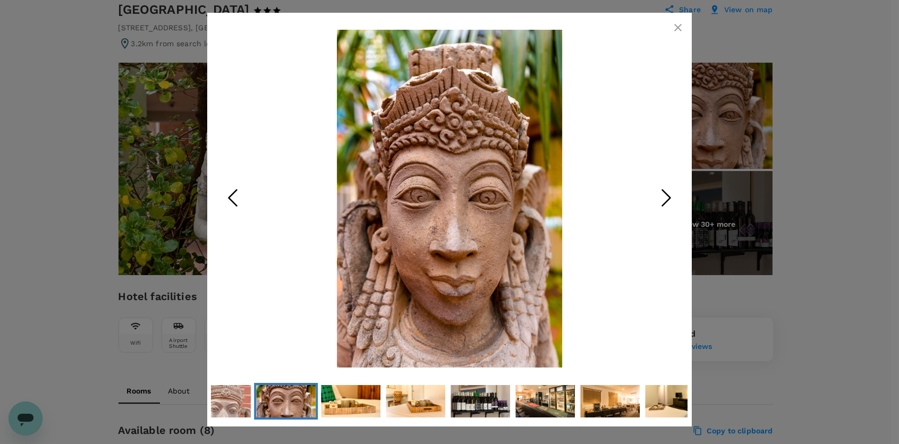
click at [672, 200] on icon "Next Slide" at bounding box center [666, 198] width 32 height 32
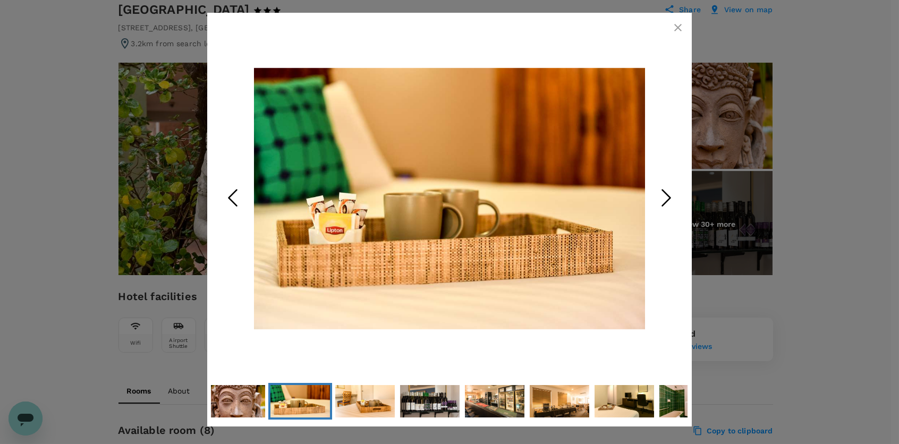
click at [672, 200] on icon "Next Slide" at bounding box center [666, 198] width 32 height 32
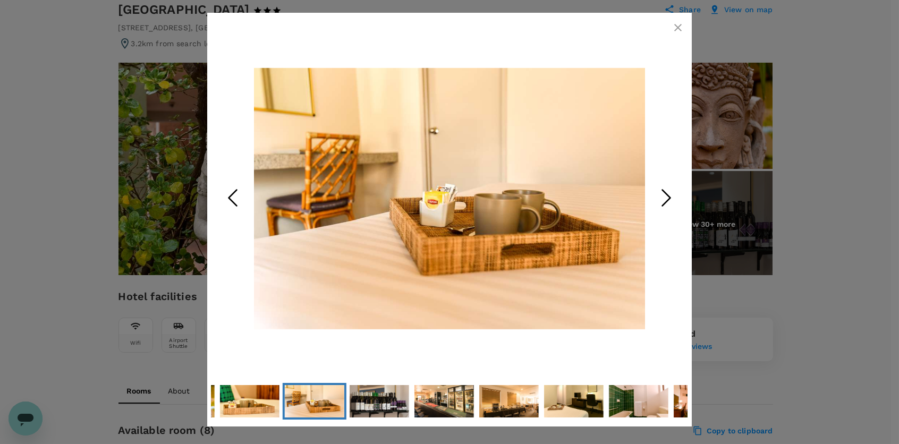
click at [672, 27] on icon "button" at bounding box center [677, 27] width 13 height 13
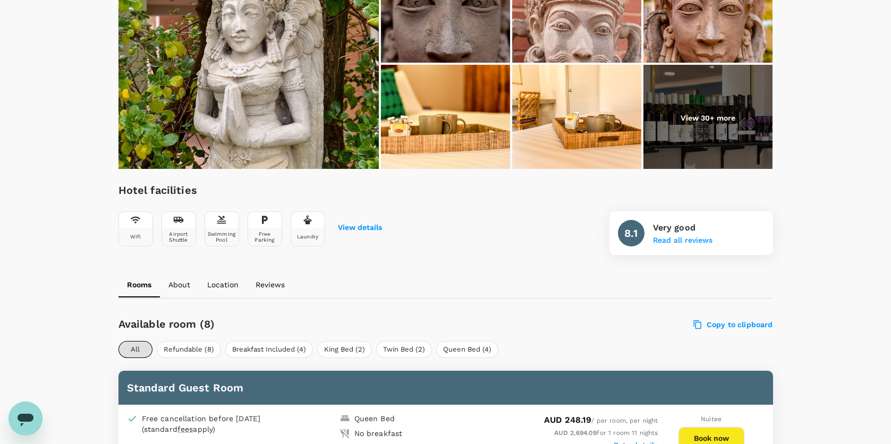
scroll to position [0, 0]
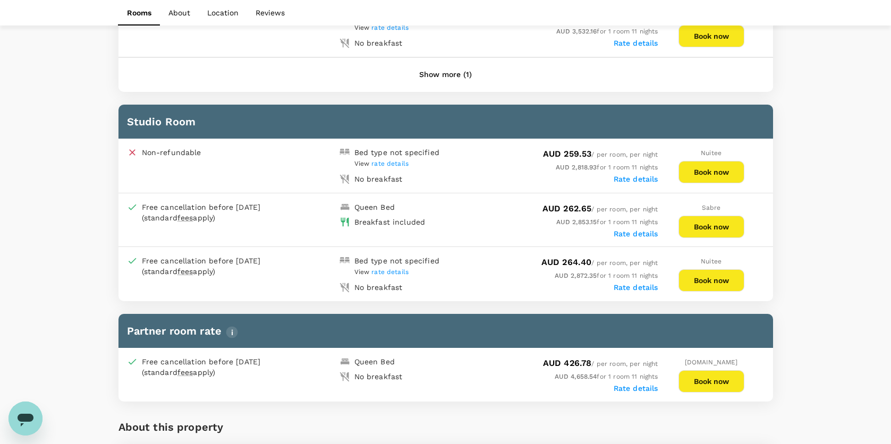
scroll to position [744, 0]
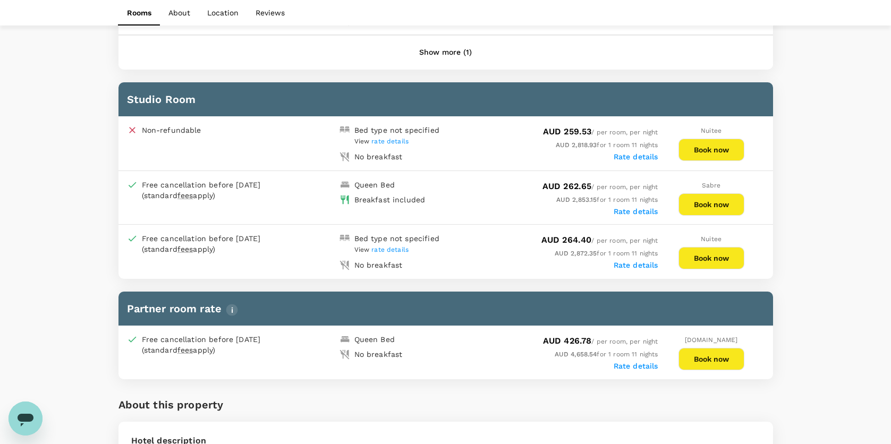
click at [629, 205] on div "Rate details" at bounding box center [552, 210] width 212 height 11
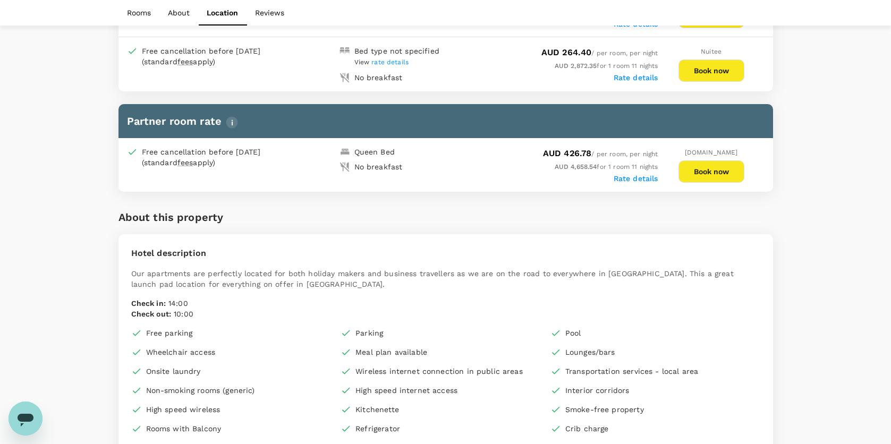
scroll to position [797, 0]
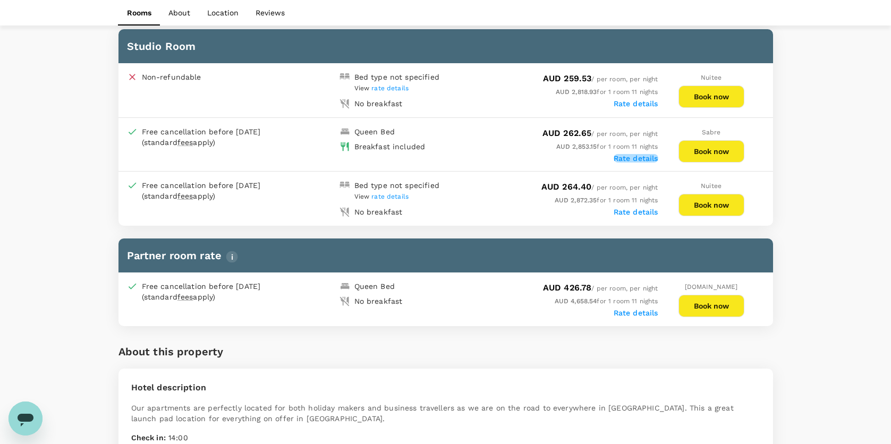
click at [628, 154] on label "Rate details" at bounding box center [635, 158] width 45 height 8
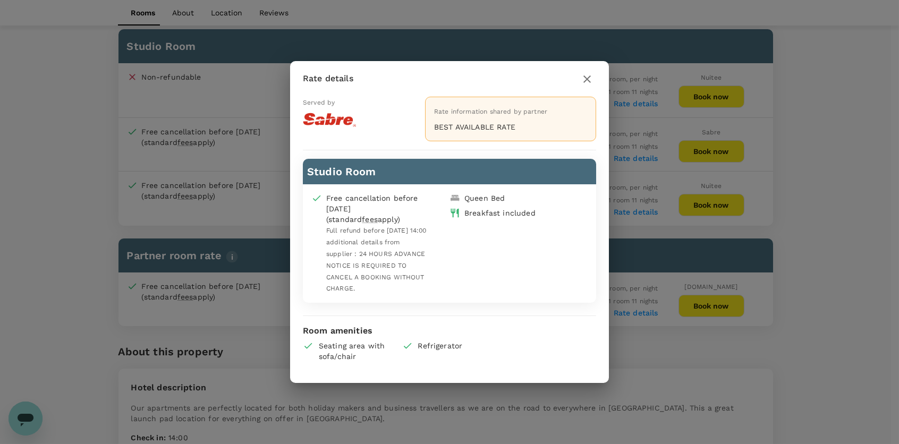
click at [584, 79] on icon "button" at bounding box center [587, 79] width 13 height 13
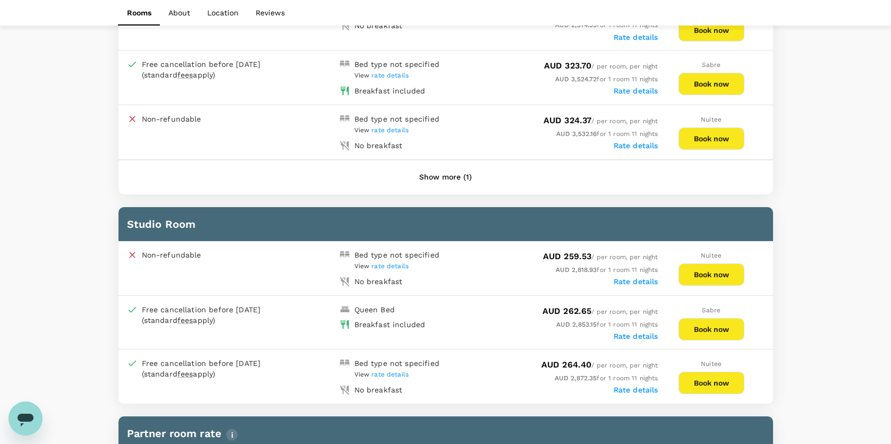
scroll to position [637, 0]
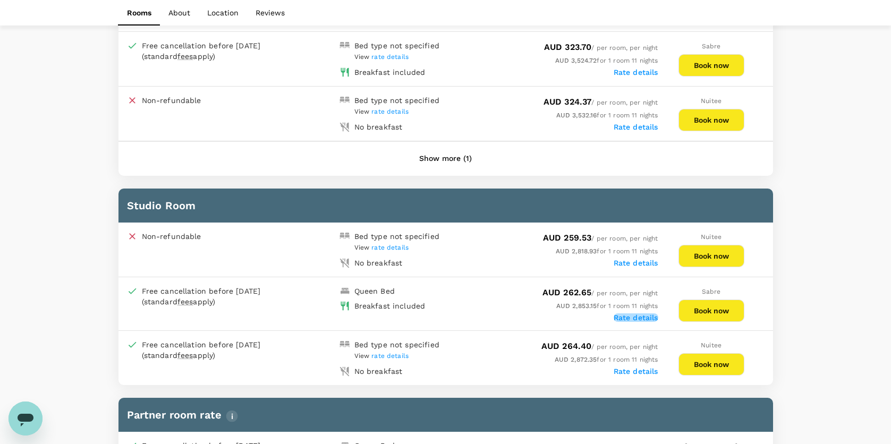
click at [654, 313] on label "Rate details" at bounding box center [635, 317] width 45 height 8
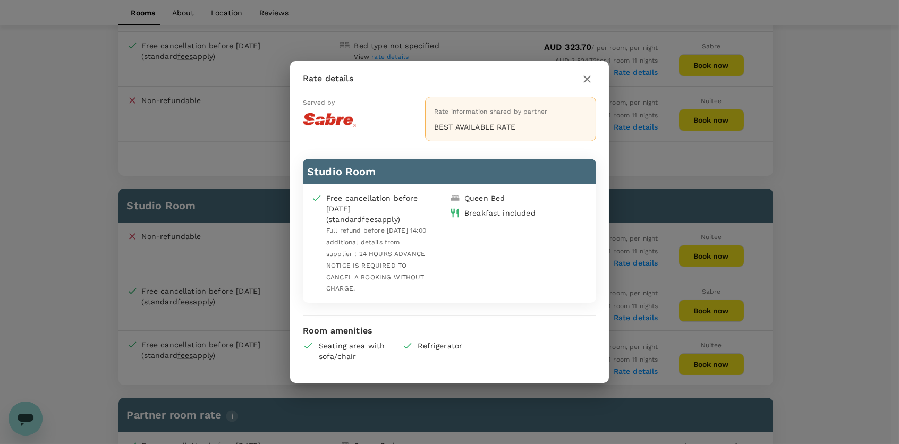
click at [823, 175] on div "Rate details Served by Rate information shared by partner BEST AVAILABLE RATE S…" at bounding box center [449, 222] width 899 height 444
click at [590, 83] on icon "button" at bounding box center [587, 79] width 13 height 13
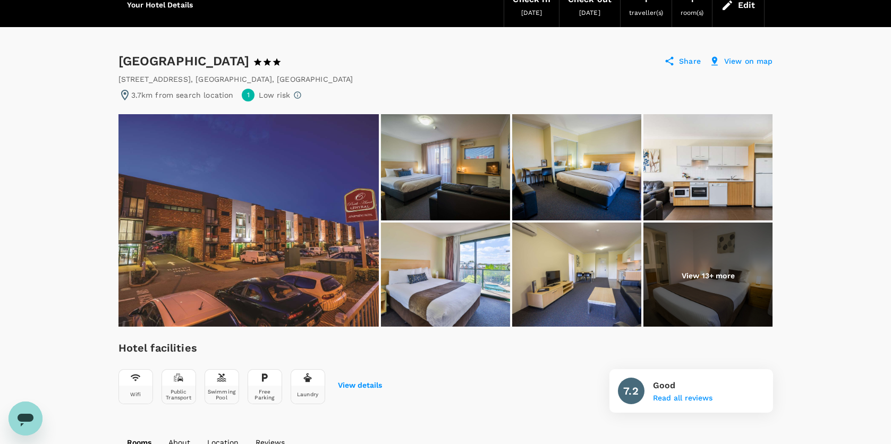
scroll to position [0, 0]
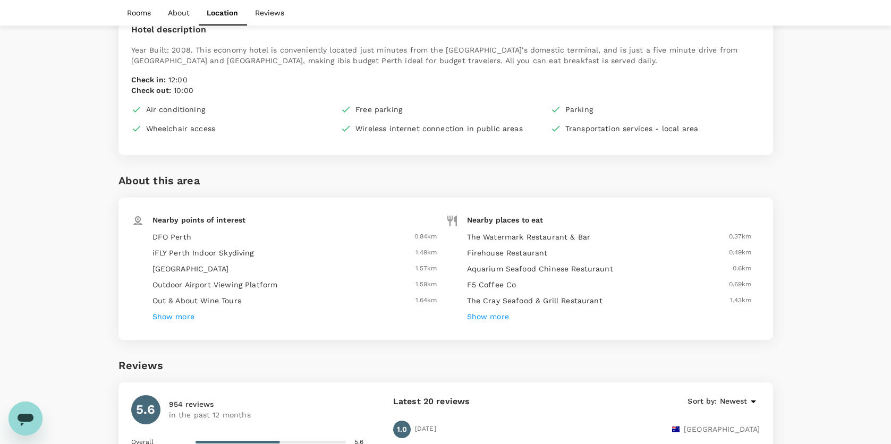
scroll to position [903, 0]
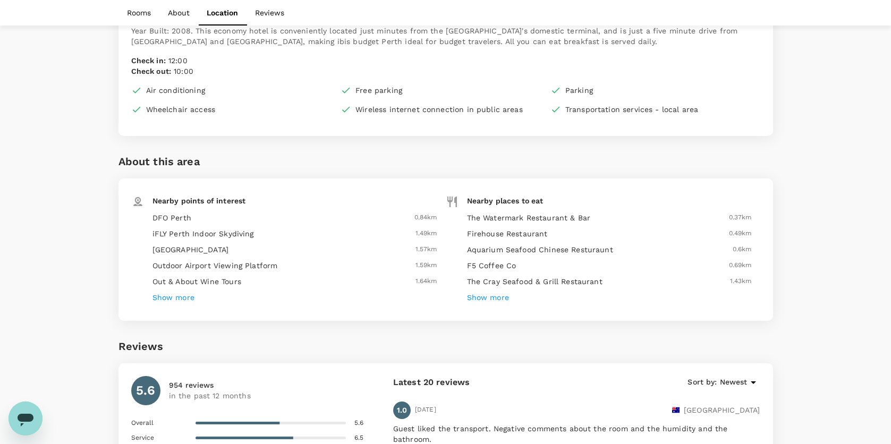
click at [486, 296] on h6 "Show more" at bounding box center [488, 298] width 42 height 12
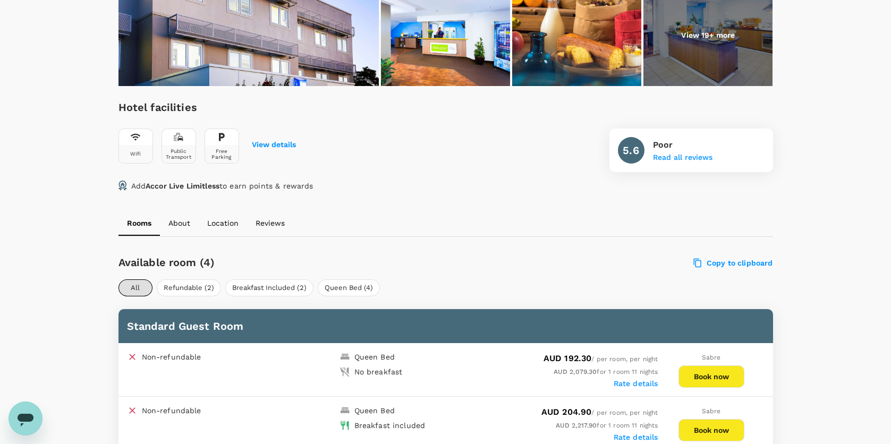
scroll to position [53, 0]
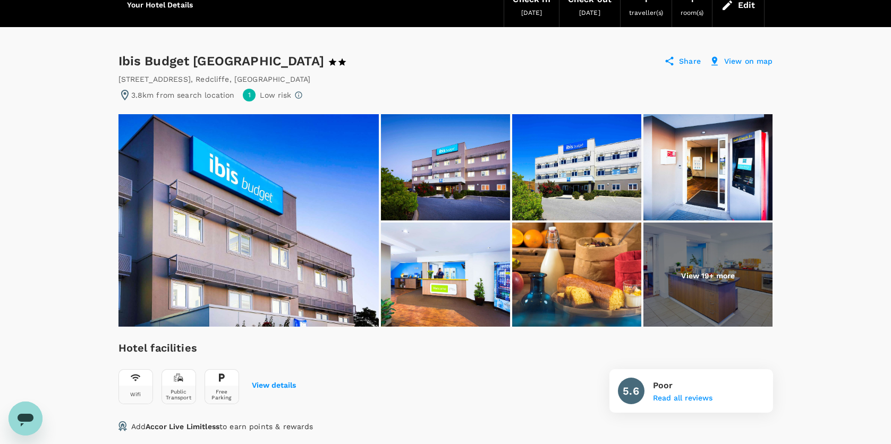
click at [728, 272] on p "View 19+ more" at bounding box center [708, 275] width 54 height 11
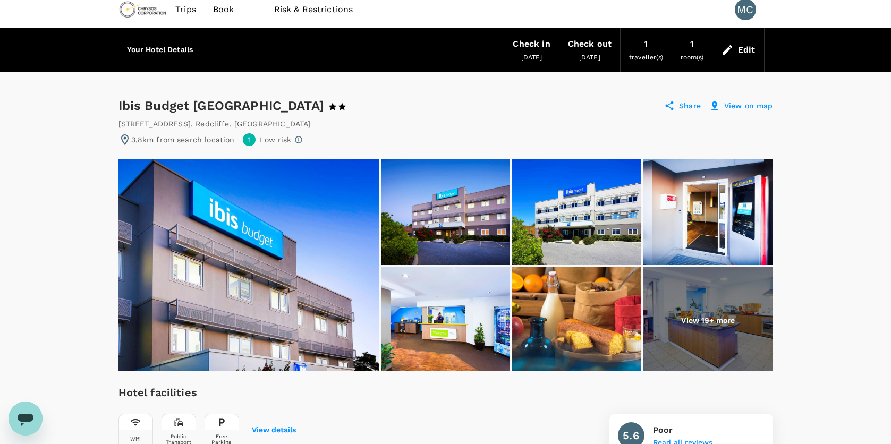
scroll to position [0, 0]
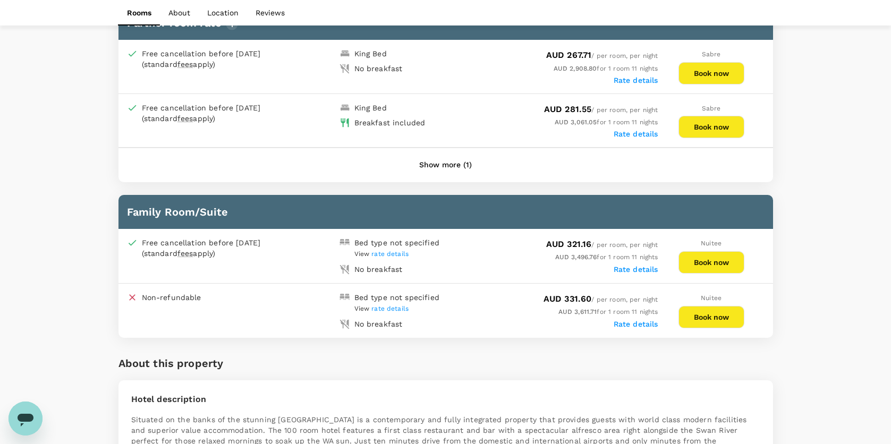
scroll to position [967, 0]
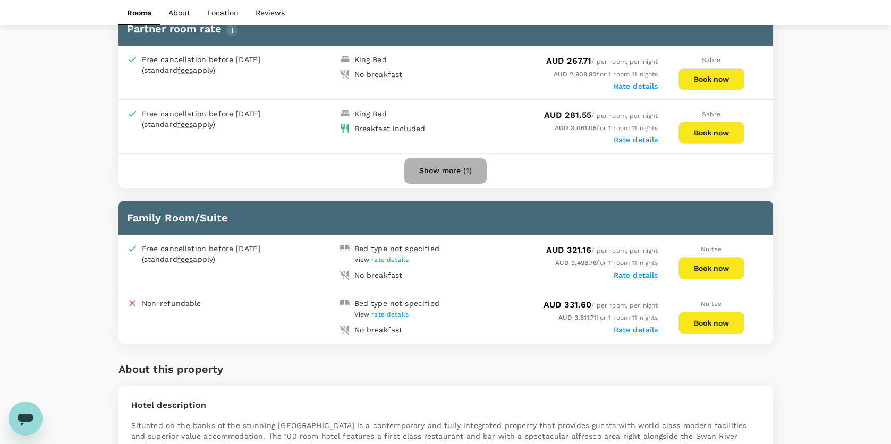
click at [439, 158] on button "Show more (1)" at bounding box center [445, 170] width 82 height 25
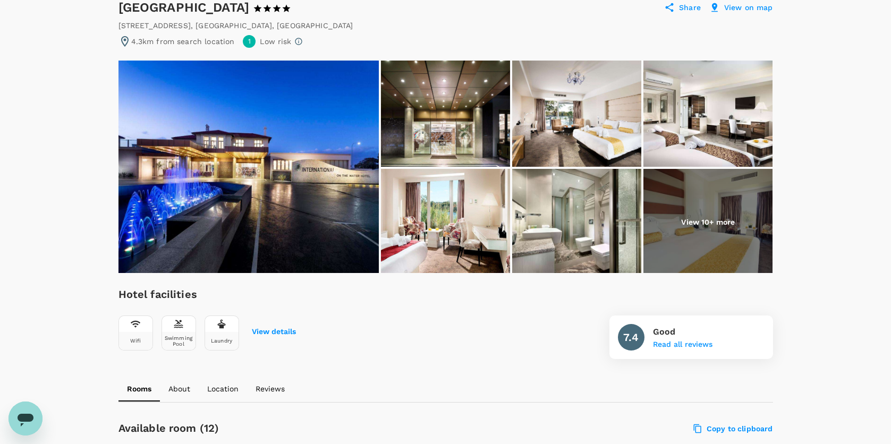
scroll to position [64, 0]
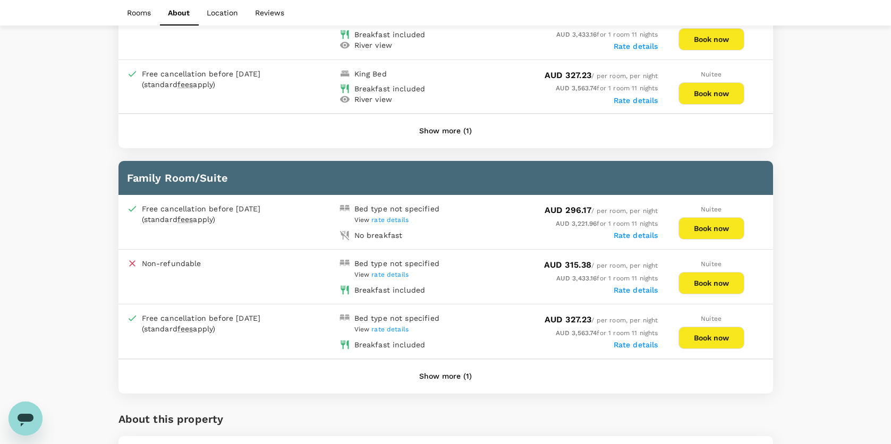
scroll to position [1342, 0]
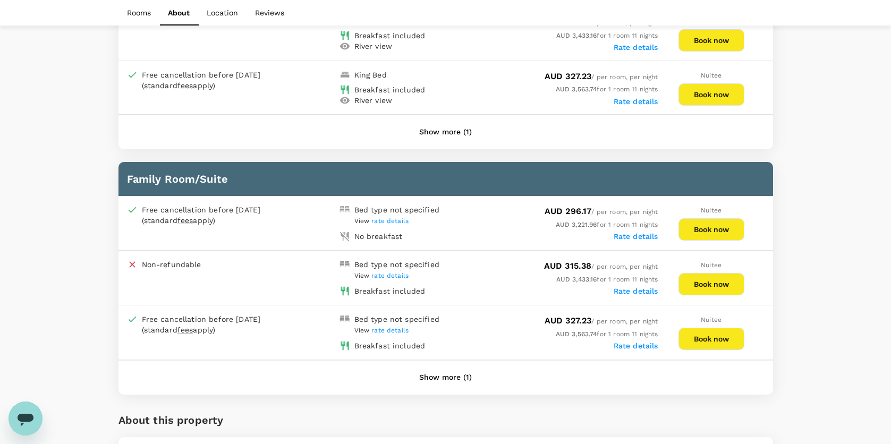
click at [444, 365] on button "Show more (1)" at bounding box center [445, 377] width 82 height 25
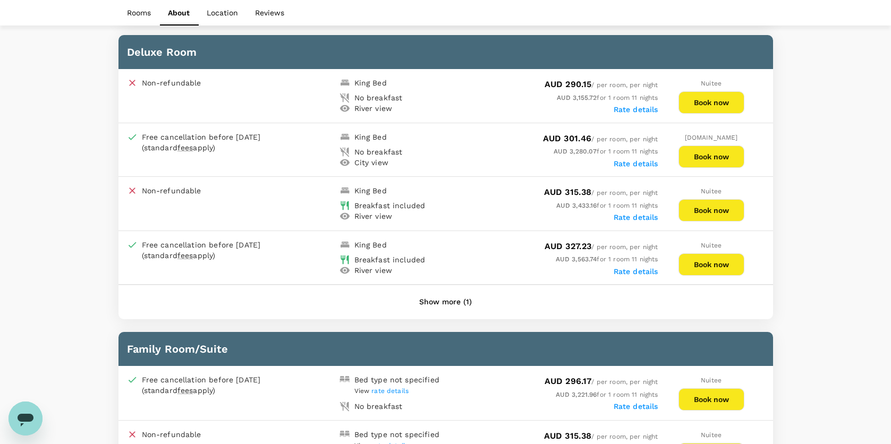
scroll to position [1169, 0]
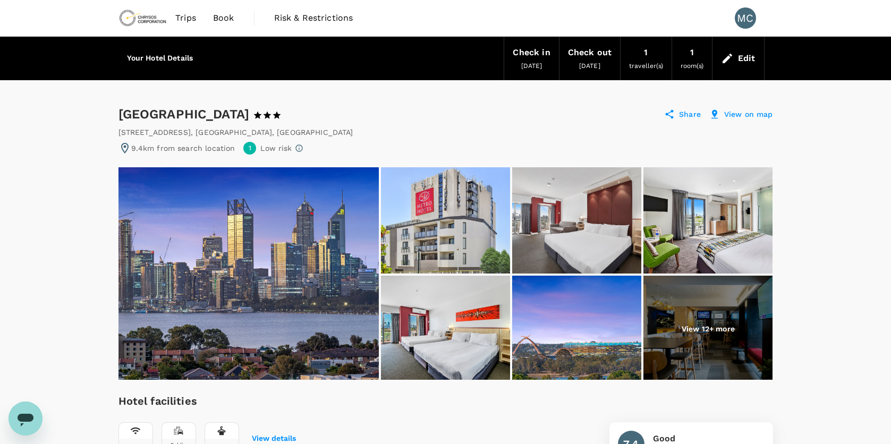
click at [611, 199] on img at bounding box center [576, 220] width 129 height 106
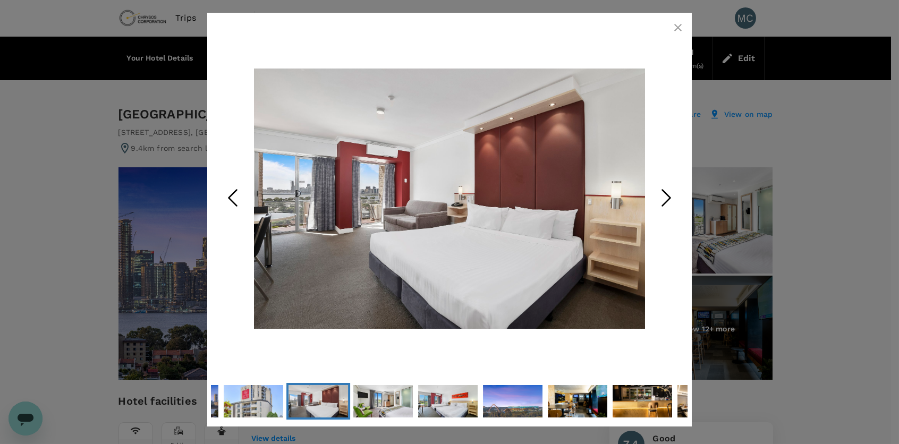
click at [668, 200] on polyline "Next Slide" at bounding box center [666, 198] width 8 height 16
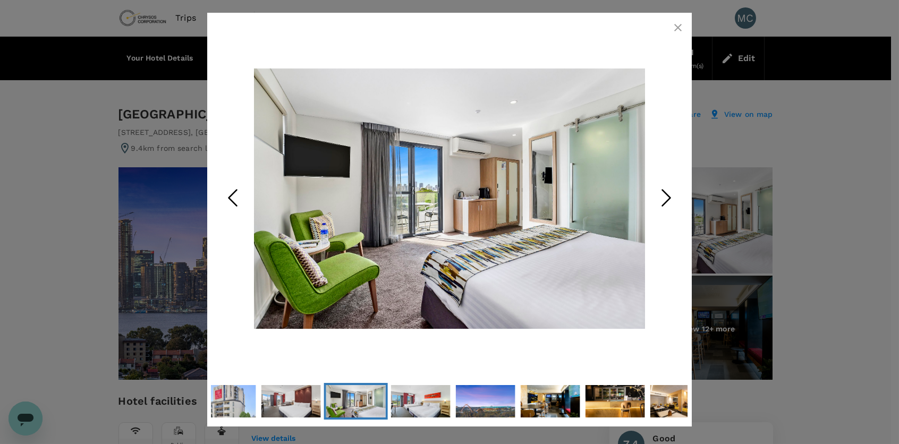
click at [661, 198] on icon "Next Slide" at bounding box center [666, 198] width 32 height 32
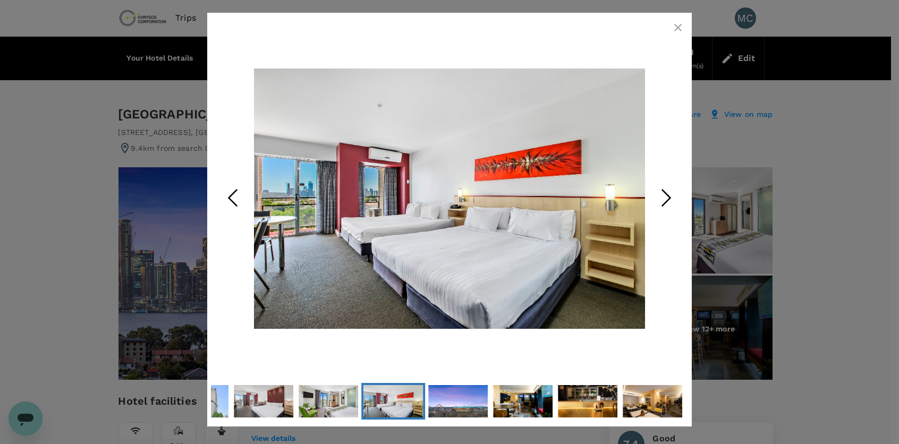
click at [658, 195] on icon "Next Slide" at bounding box center [666, 198] width 32 height 32
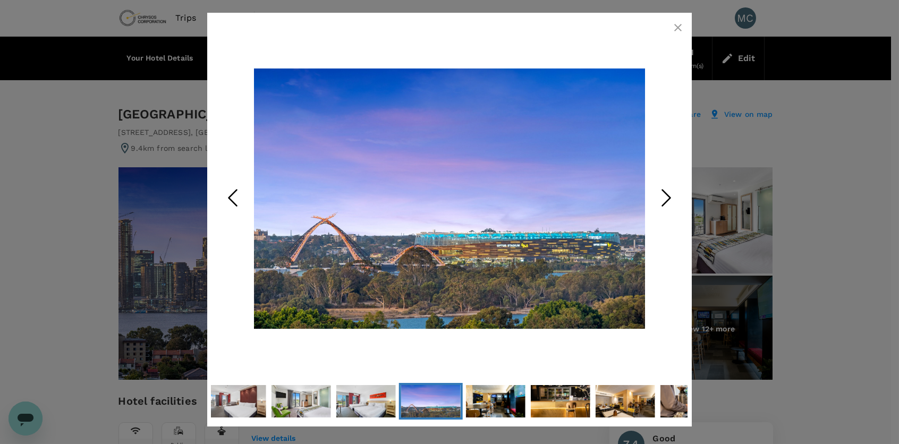
click at [657, 195] on icon "Next Slide" at bounding box center [666, 198] width 32 height 32
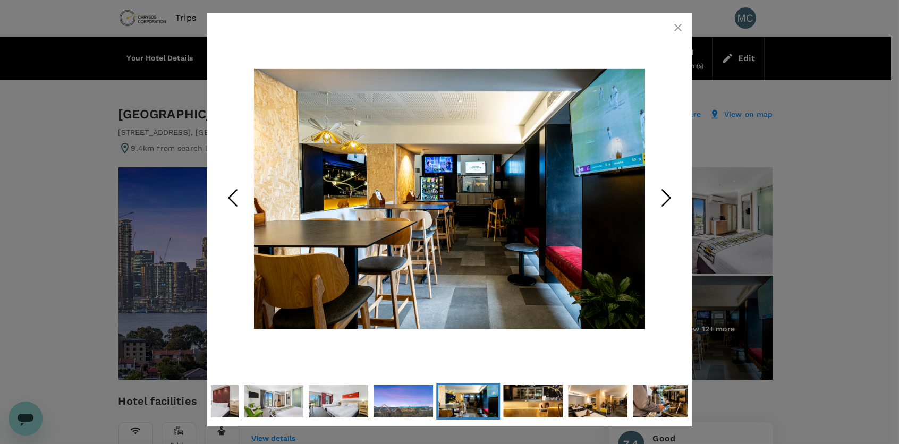
click at [659, 197] on icon "Next Slide" at bounding box center [666, 198] width 32 height 32
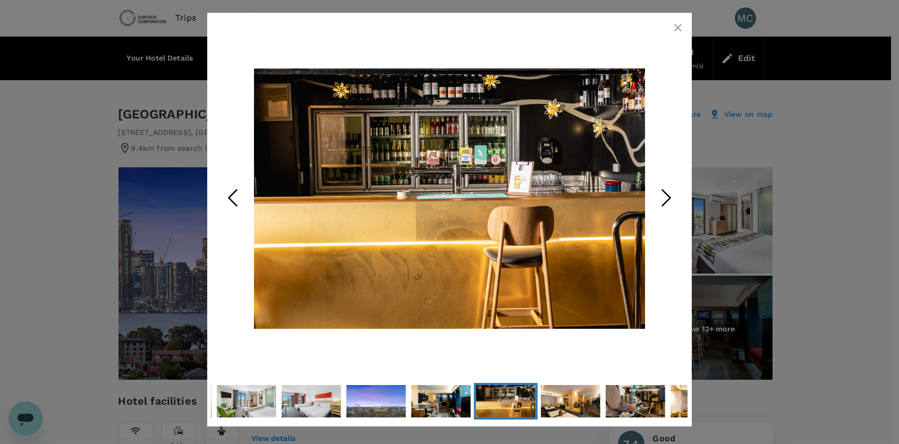
click at [659, 197] on icon "Next Slide" at bounding box center [666, 198] width 32 height 32
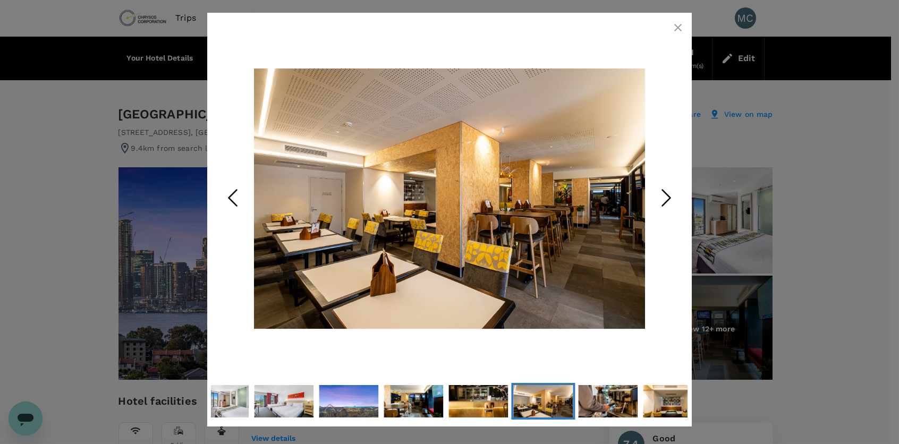
click at [659, 197] on icon "Next Slide" at bounding box center [666, 198] width 32 height 32
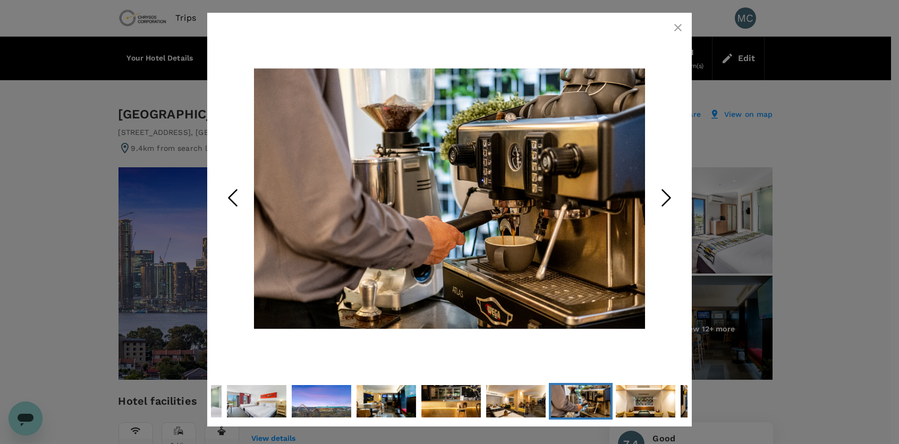
click at [659, 197] on icon "Next Slide" at bounding box center [666, 198] width 32 height 32
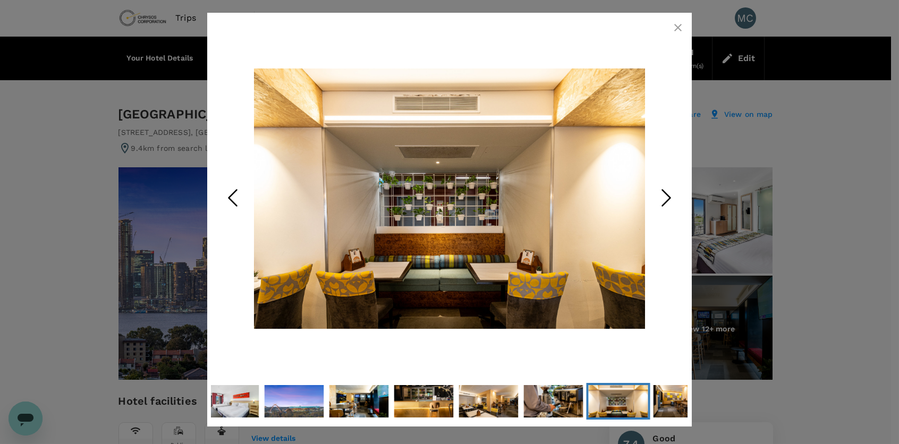
click at [659, 197] on icon "Next Slide" at bounding box center [666, 198] width 32 height 32
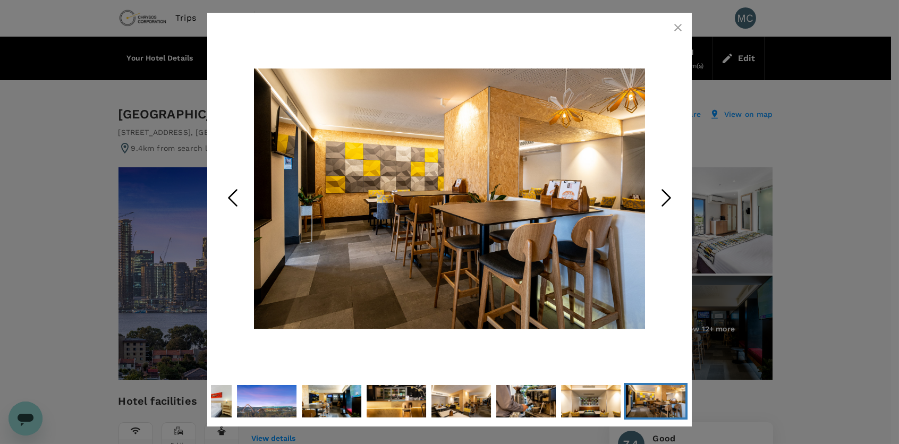
click at [659, 197] on icon "Next Slide" at bounding box center [666, 198] width 32 height 32
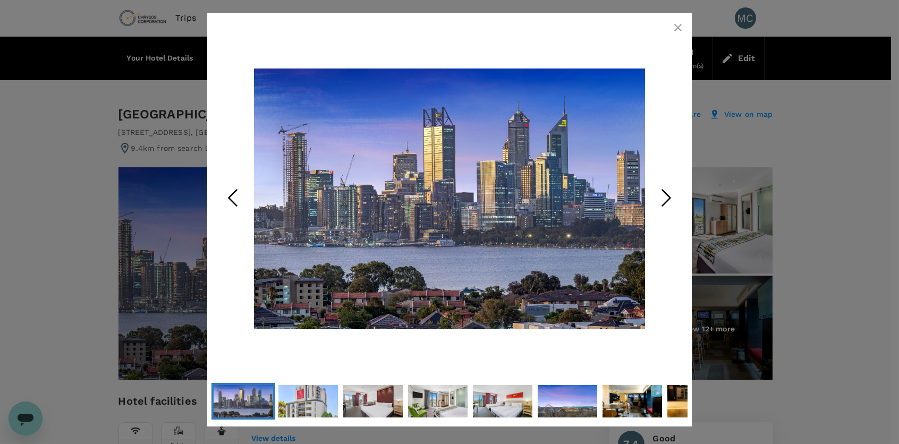
click at [667, 199] on icon "Next Slide" at bounding box center [666, 198] width 32 height 32
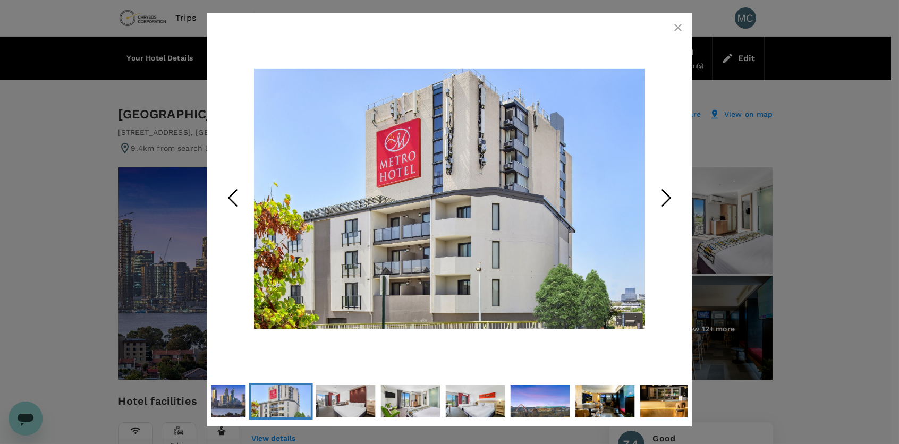
click at [667, 199] on icon "Next Slide" at bounding box center [666, 198] width 32 height 32
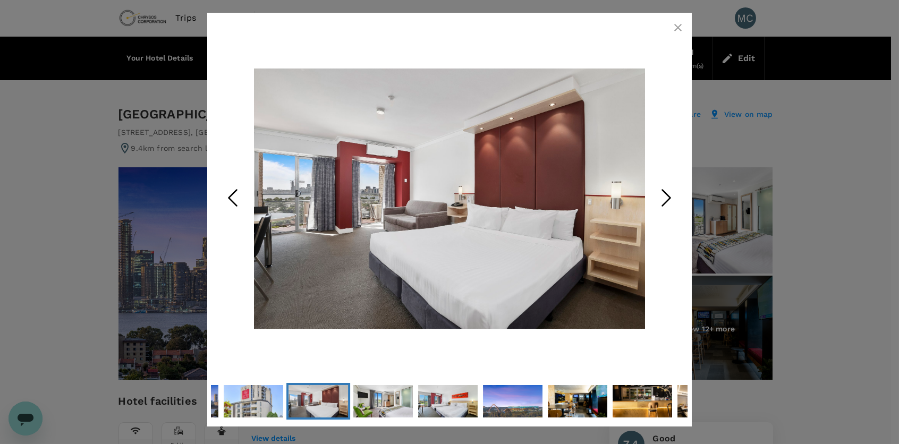
click at [662, 195] on icon "Next Slide" at bounding box center [666, 198] width 32 height 32
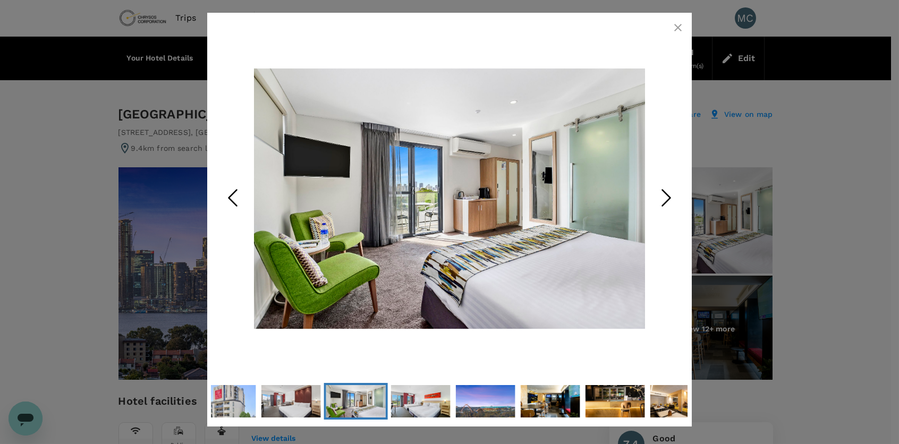
click at [662, 195] on icon "Next Slide" at bounding box center [666, 198] width 32 height 32
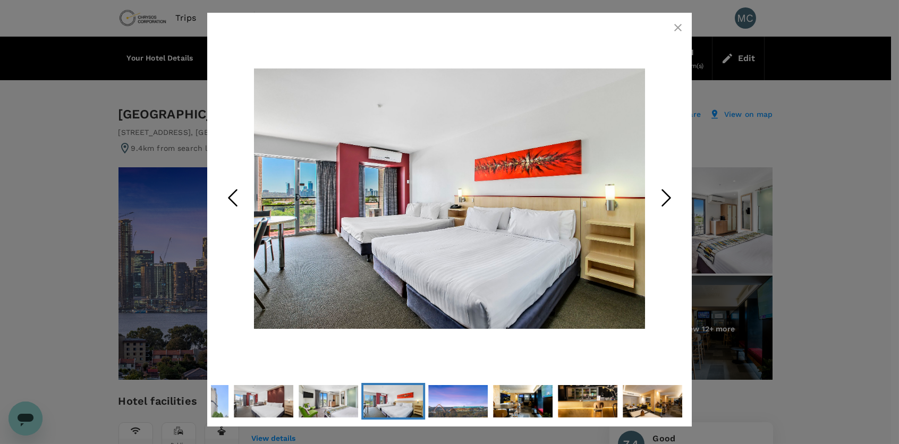
click at [673, 26] on icon "button" at bounding box center [677, 27] width 13 height 13
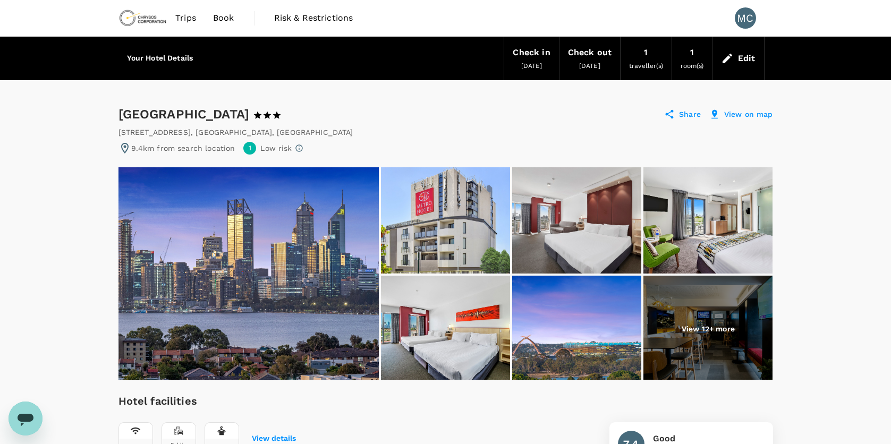
click at [124, 147] on icon at bounding box center [124, 148] width 13 height 13
click at [744, 107] on div "Metro Hotel Perth 1 Star 2 Stars 3 Stars 4 Stars 5 Stars Share View on map" at bounding box center [445, 114] width 654 height 17
click at [745, 111] on p "View on map" at bounding box center [748, 114] width 49 height 11
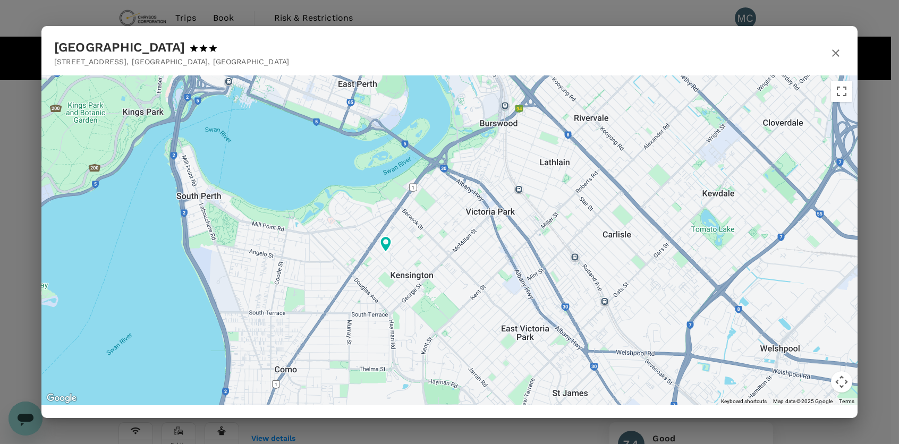
drag, startPoint x: 572, startPoint y: 278, endPoint x: 472, endPoint y: 276, distance: 99.9
click at [833, 58] on icon "button" at bounding box center [835, 53] width 13 height 13
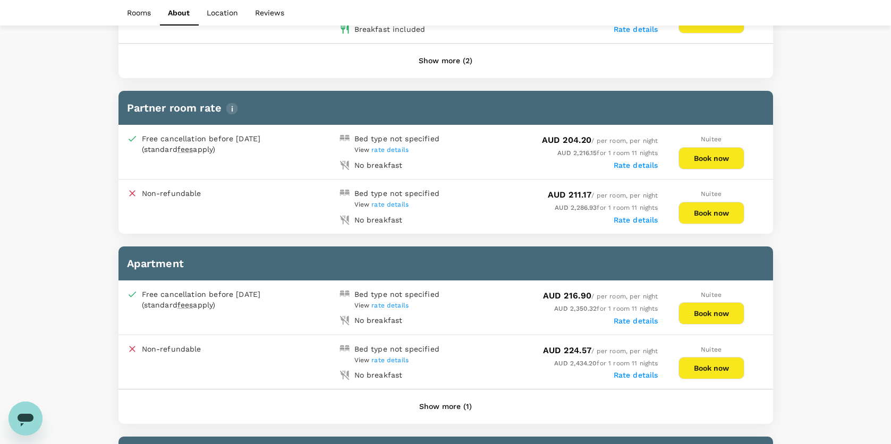
scroll to position [1169, 0]
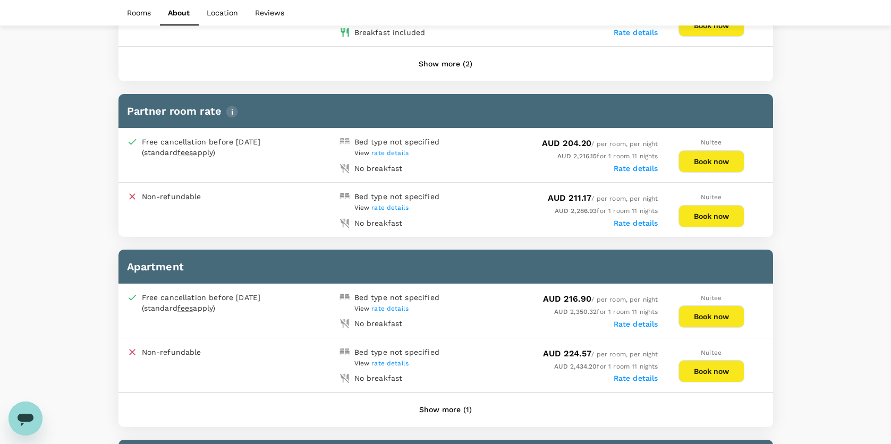
click at [438, 397] on button "Show more (1)" at bounding box center [445, 409] width 82 height 25
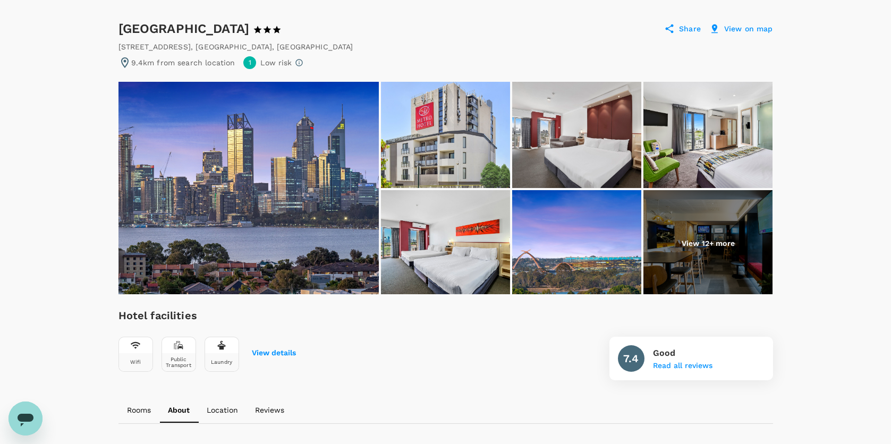
scroll to position [0, 0]
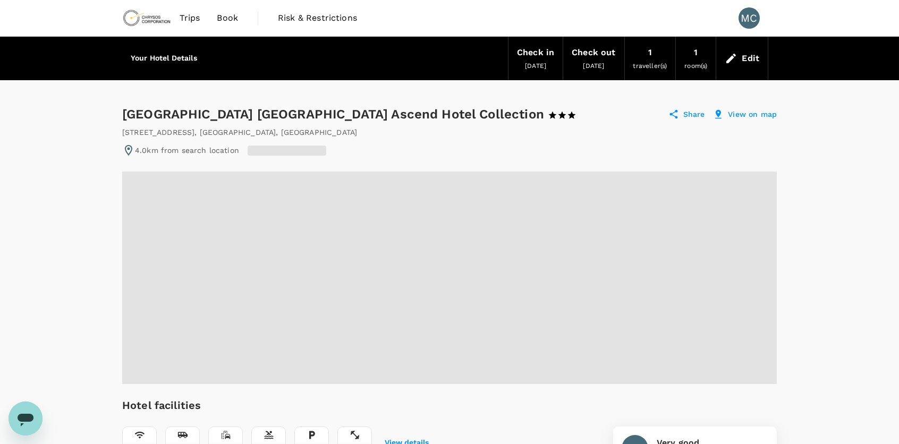
radio input "false"
radio input "true"
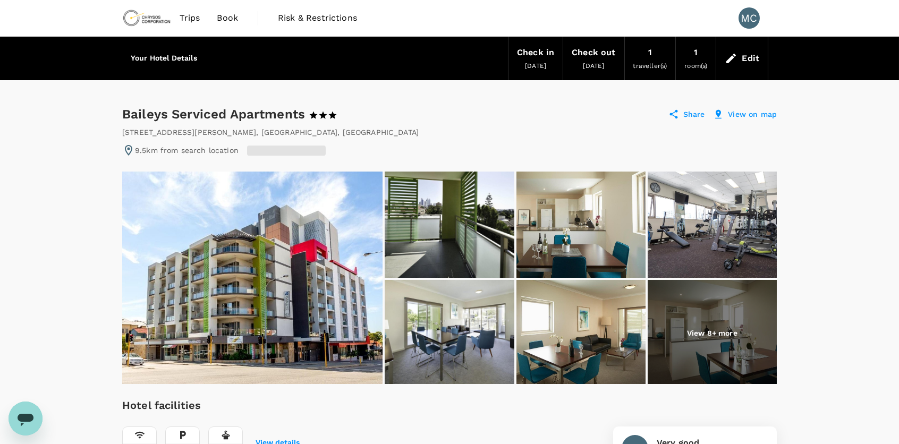
radio input "false"
radio input "true"
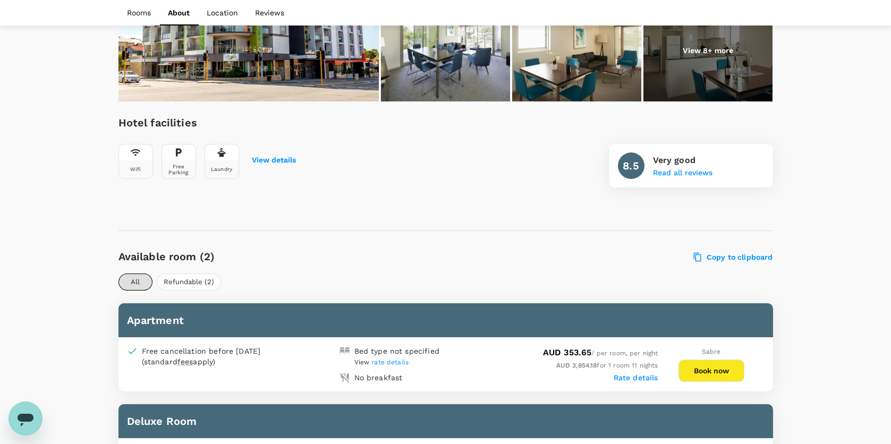
scroll to position [266, 0]
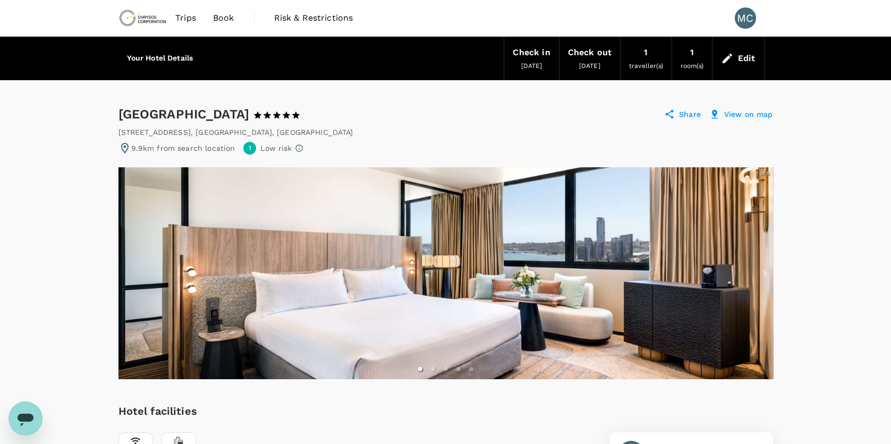
click at [433, 230] on div at bounding box center [445, 273] width 654 height 212
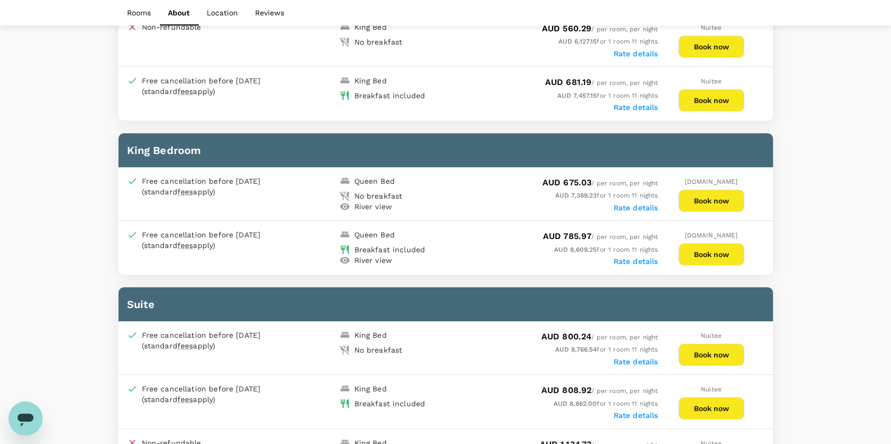
scroll to position [1647, 0]
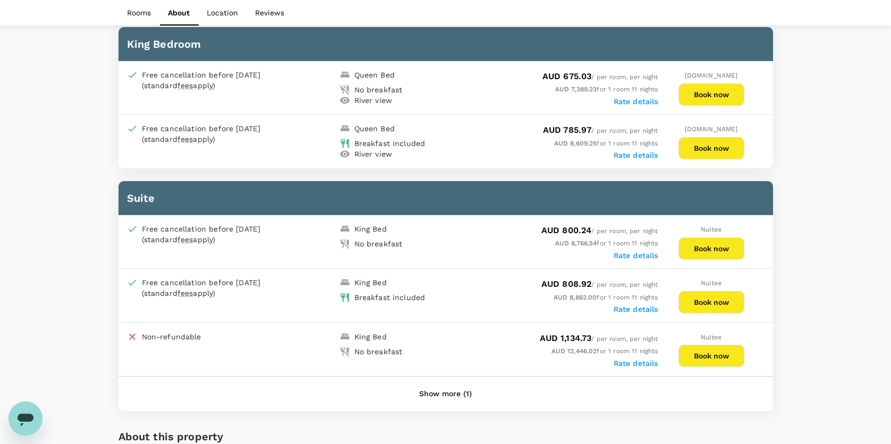
click at [439, 381] on button "Show more (1)" at bounding box center [445, 393] width 82 height 25
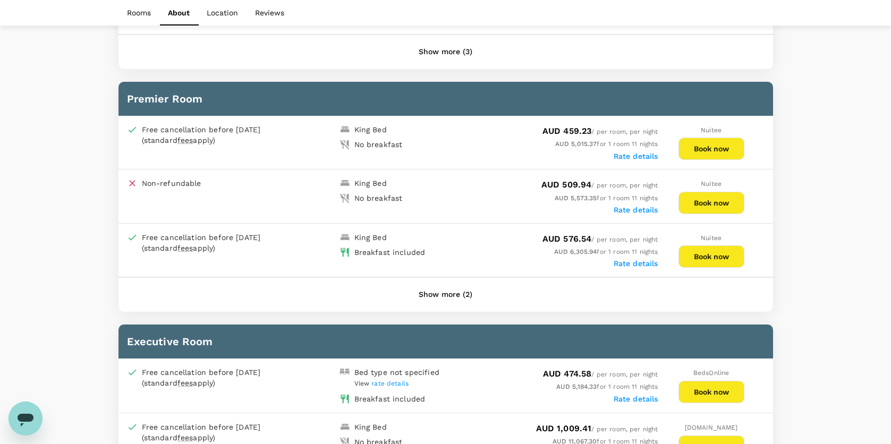
scroll to position [797, 0]
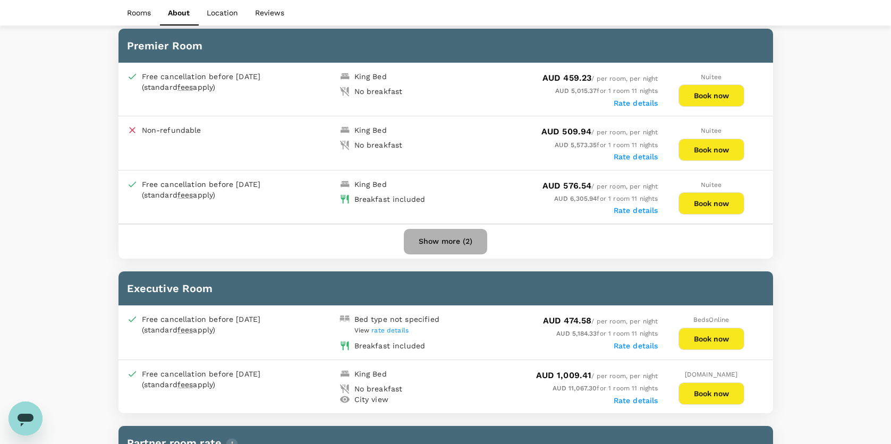
click at [457, 233] on button "Show more (2)" at bounding box center [445, 241] width 83 height 25
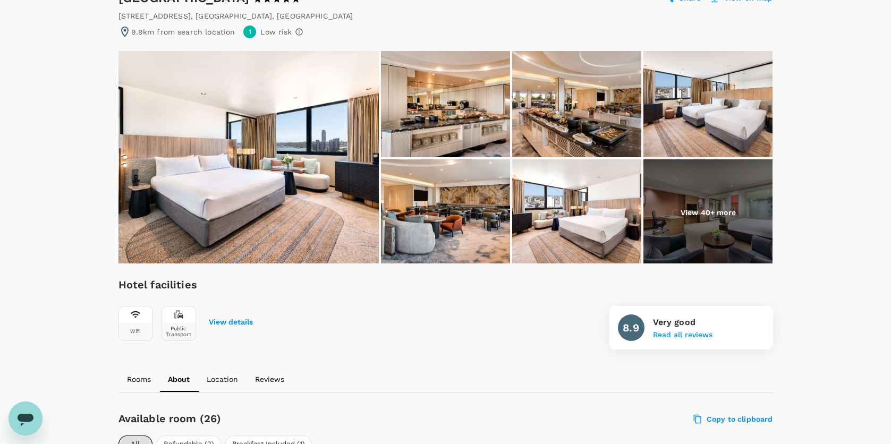
scroll to position [106, 0]
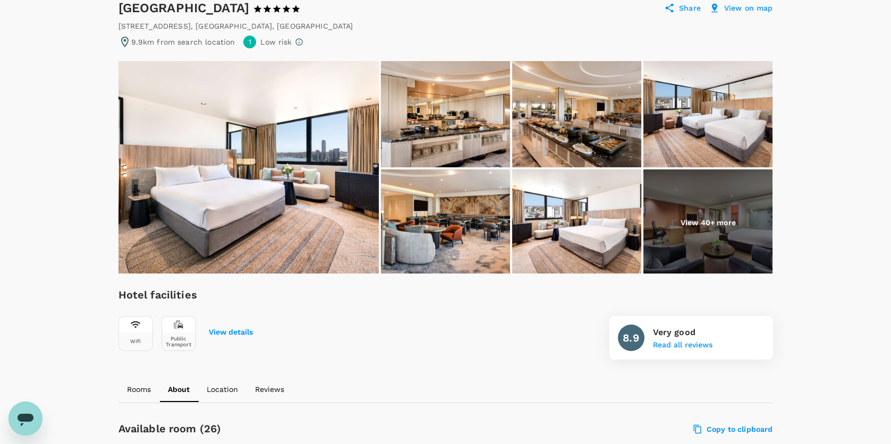
click at [703, 223] on p "View 40+ more" at bounding box center [707, 222] width 55 height 11
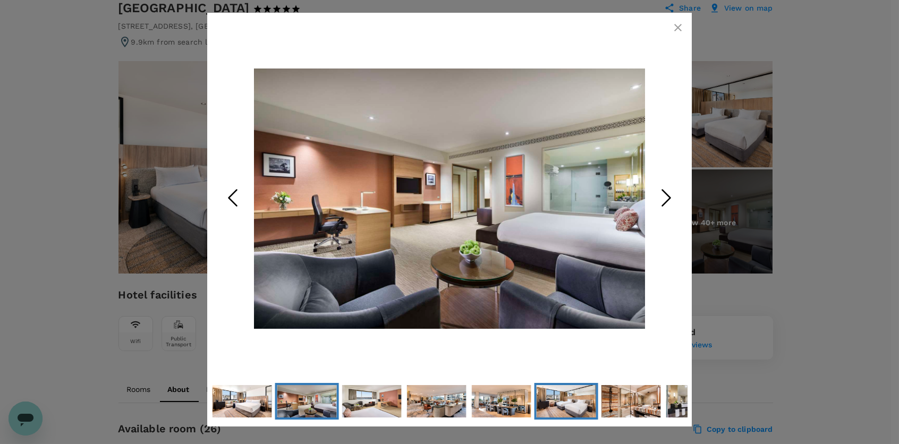
click at [559, 401] on img "Go to Slide 11" at bounding box center [565, 401] width 59 height 40
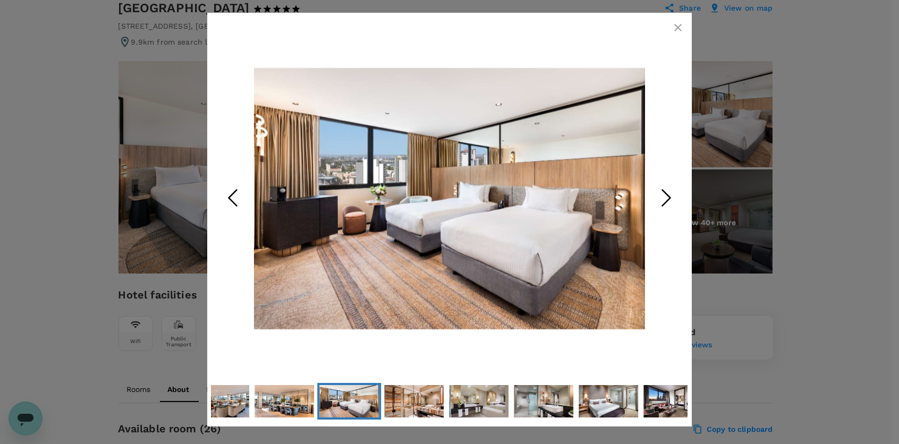
click at [668, 207] on icon "Next Slide" at bounding box center [666, 198] width 32 height 32
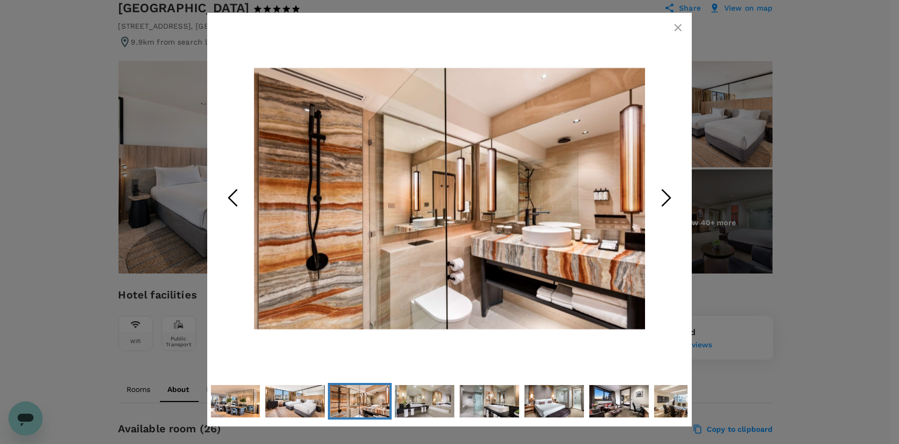
click at [665, 189] on icon "Next Slide" at bounding box center [666, 198] width 32 height 32
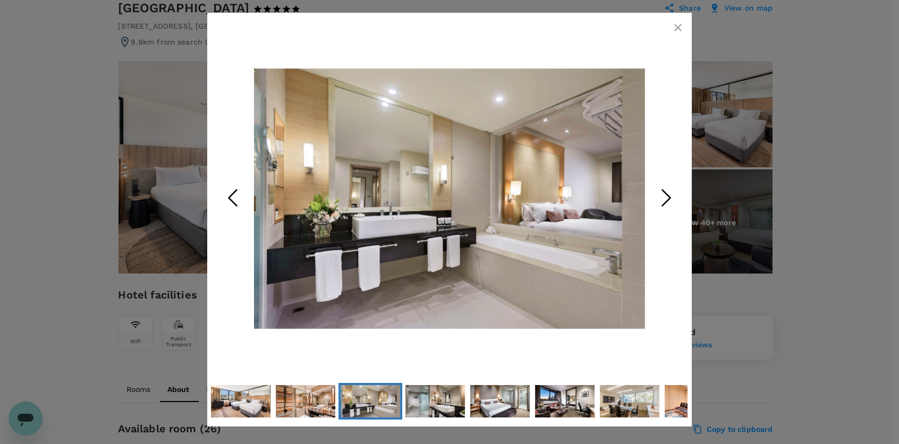
click at [662, 192] on icon "Next Slide" at bounding box center [666, 198] width 32 height 32
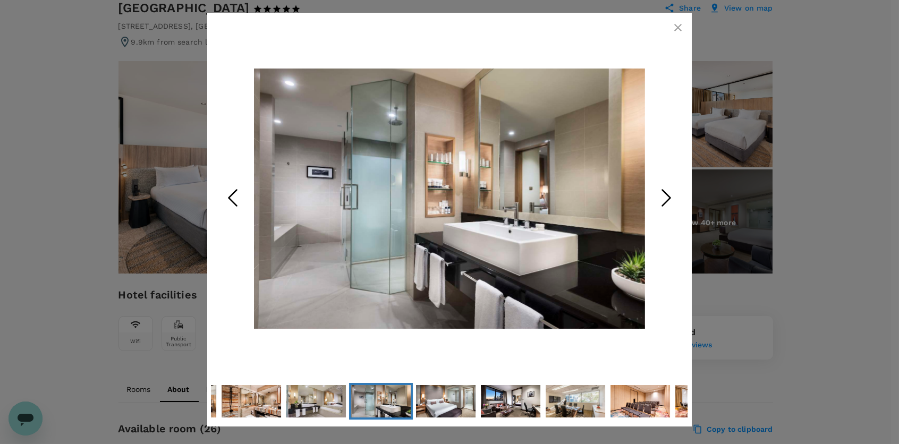
click at [662, 192] on icon "Next Slide" at bounding box center [666, 198] width 32 height 32
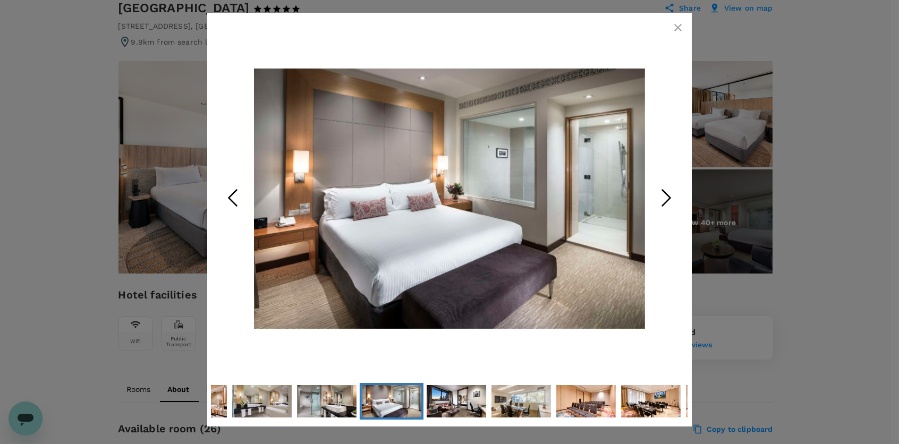
click at [662, 192] on icon "Next Slide" at bounding box center [666, 198] width 32 height 32
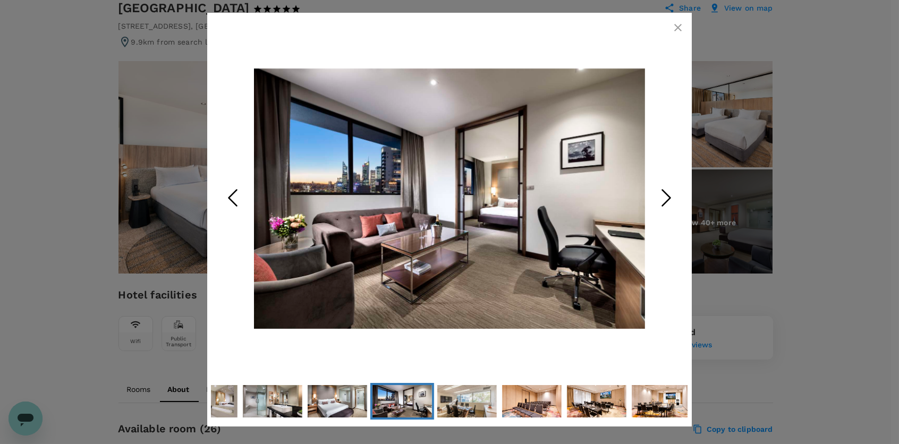
click at [675, 28] on icon "button" at bounding box center [677, 27] width 13 height 13
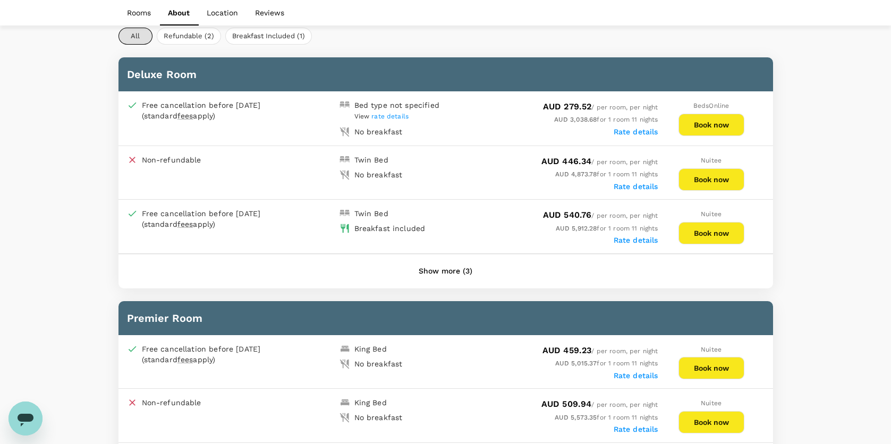
scroll to position [531, 0]
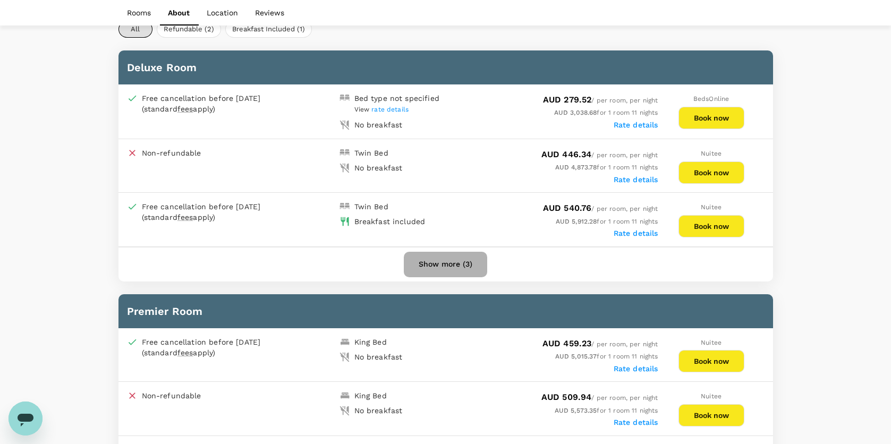
click at [438, 257] on button "Show more (3)" at bounding box center [445, 264] width 83 height 25
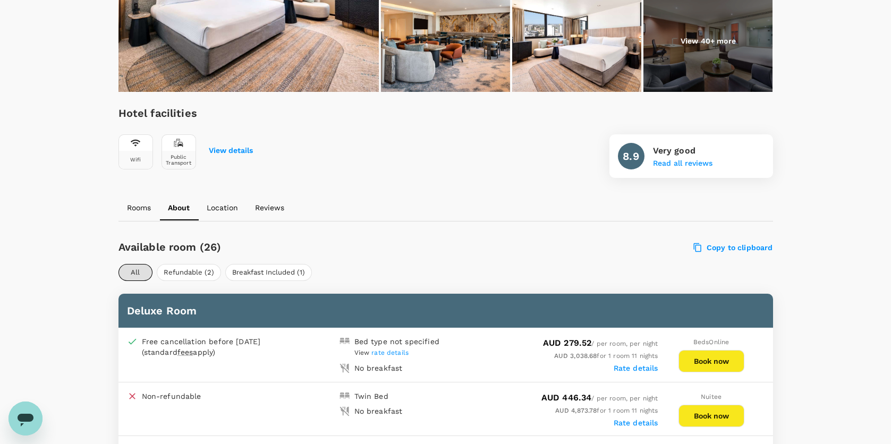
scroll to position [106, 0]
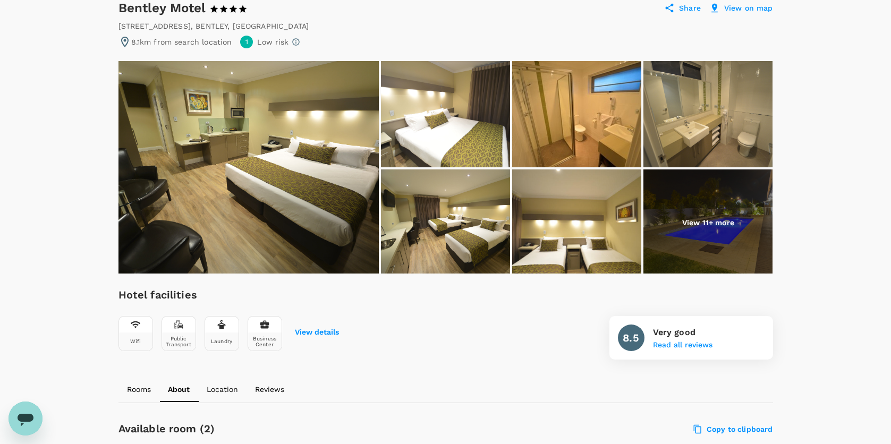
scroll to position [106, 0]
click at [449, 229] on img at bounding box center [445, 222] width 129 height 106
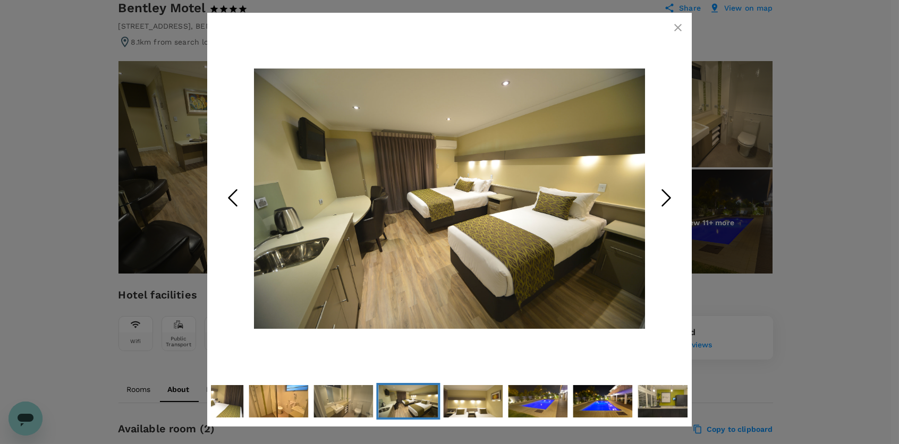
click at [662, 198] on icon "Next Slide" at bounding box center [666, 198] width 32 height 32
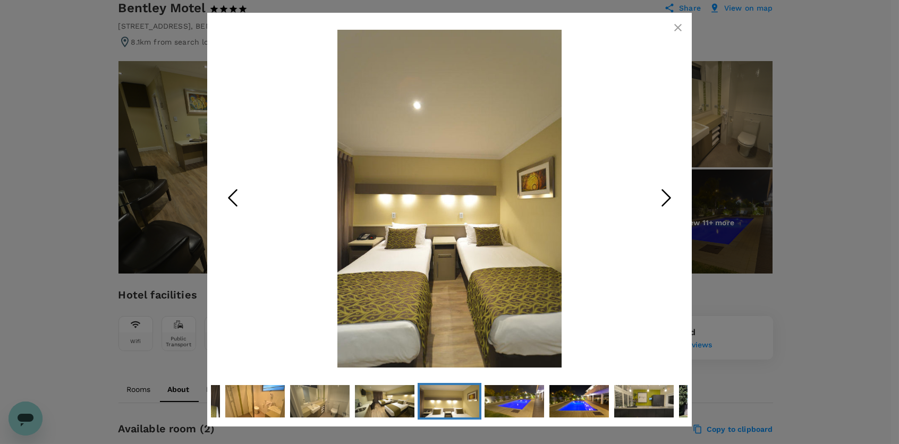
click at [662, 198] on icon "Next Slide" at bounding box center [666, 198] width 32 height 32
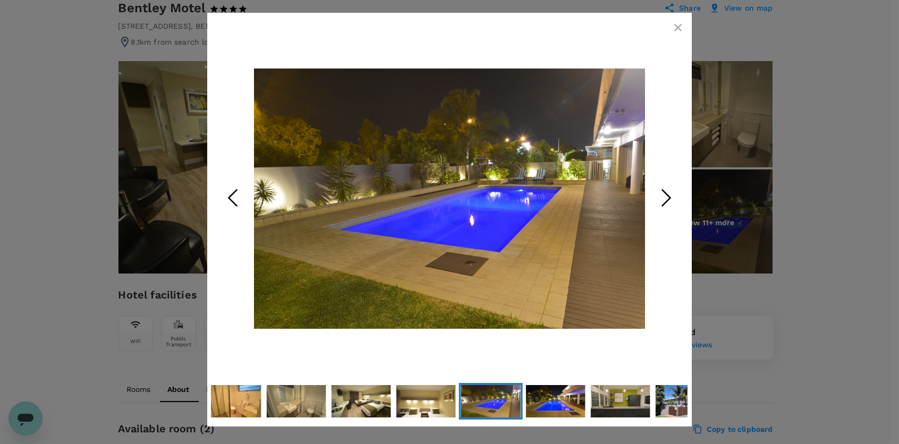
click at [662, 198] on icon "Next Slide" at bounding box center [666, 198] width 32 height 32
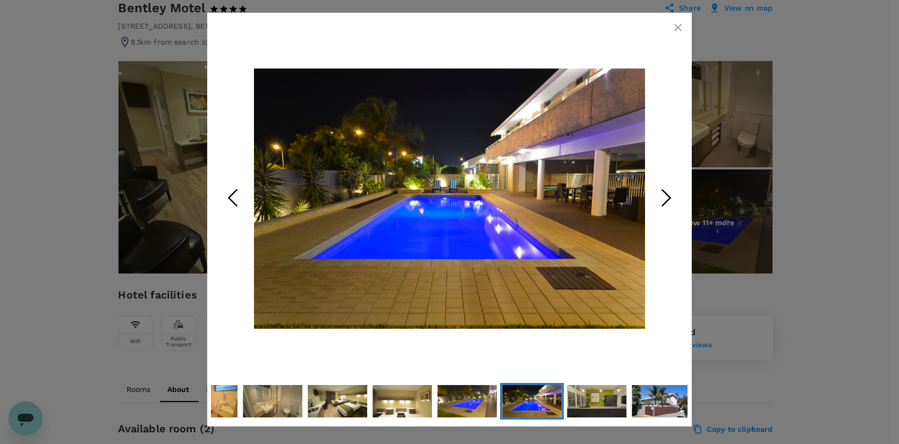
click at [671, 34] on button "button" at bounding box center [677, 27] width 21 height 21
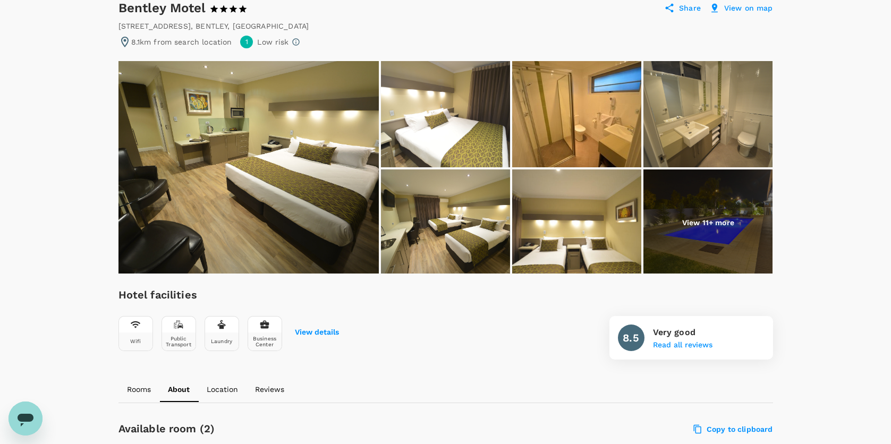
click at [735, 243] on img at bounding box center [707, 222] width 129 height 106
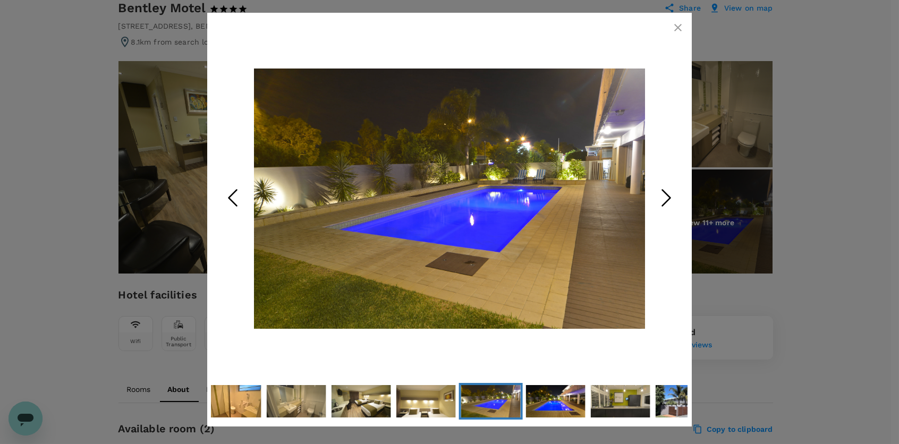
click at [680, 28] on icon "button" at bounding box center [677, 27] width 13 height 13
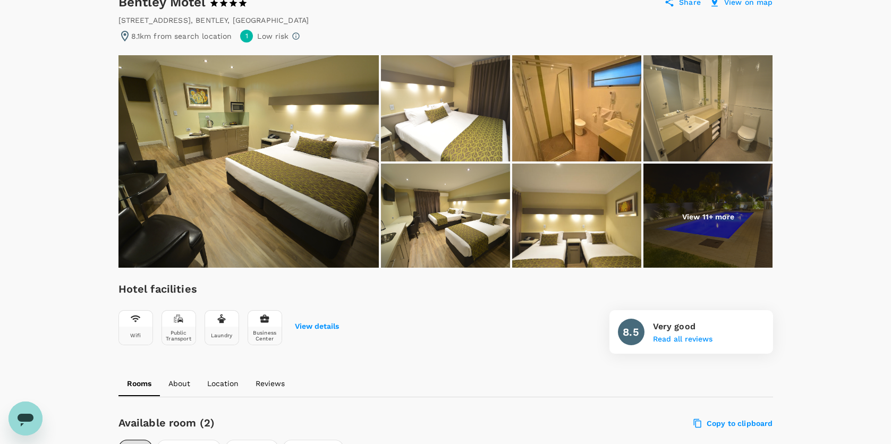
scroll to position [0, 0]
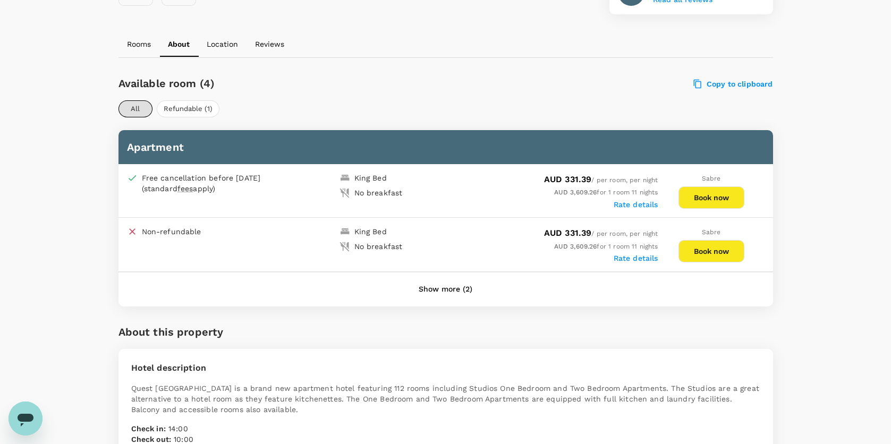
scroll to position [478, 0]
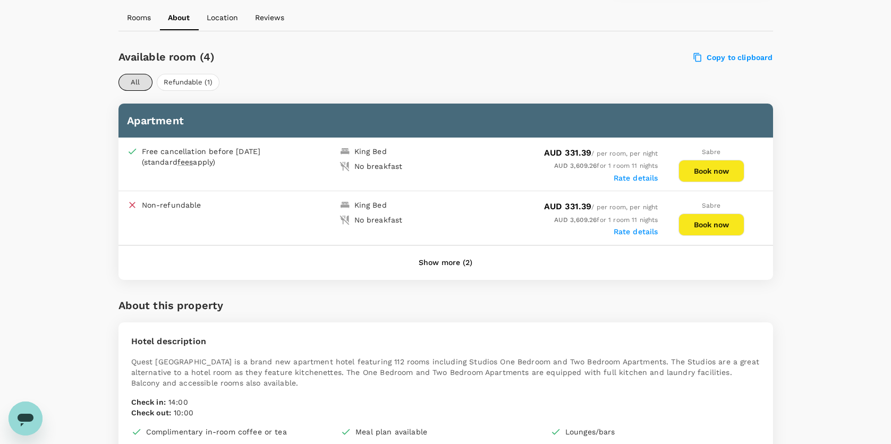
click at [436, 257] on button "Show more (2)" at bounding box center [445, 262] width 83 height 25
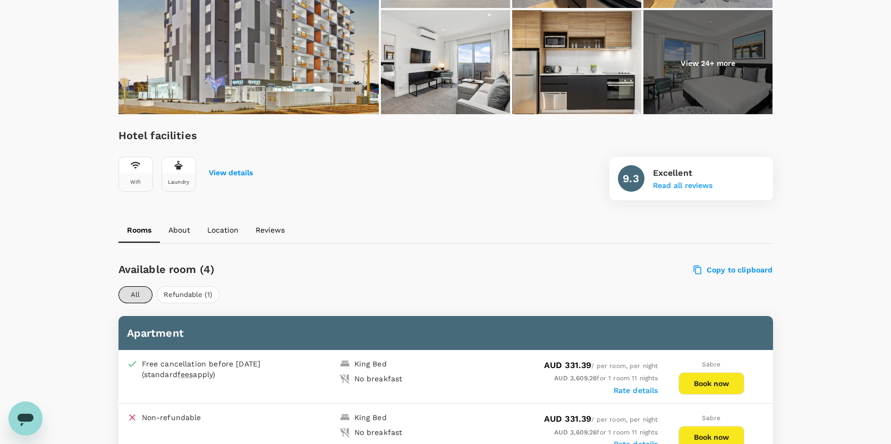
scroll to position [0, 0]
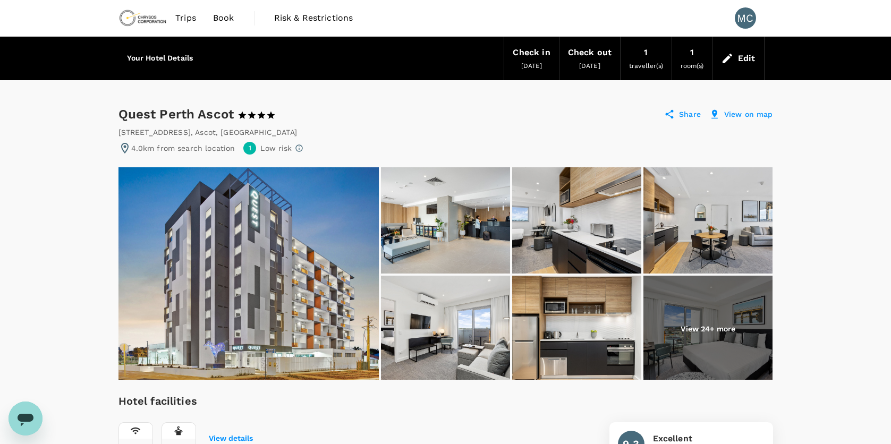
click at [572, 217] on img at bounding box center [576, 220] width 129 height 106
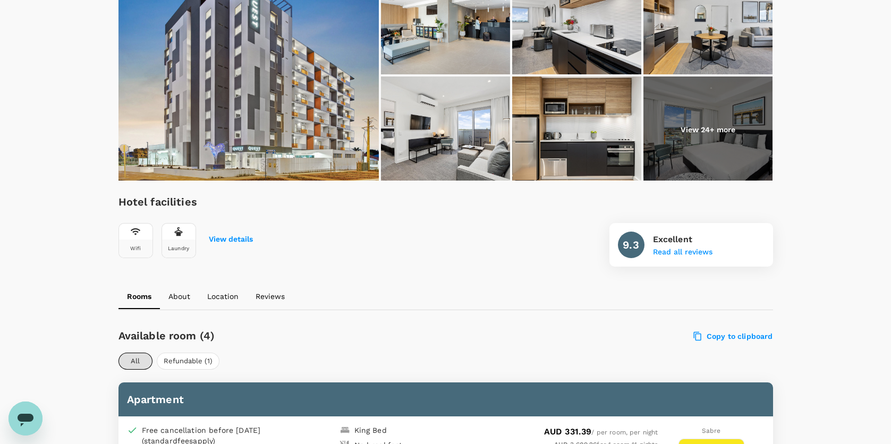
scroll to position [159, 0]
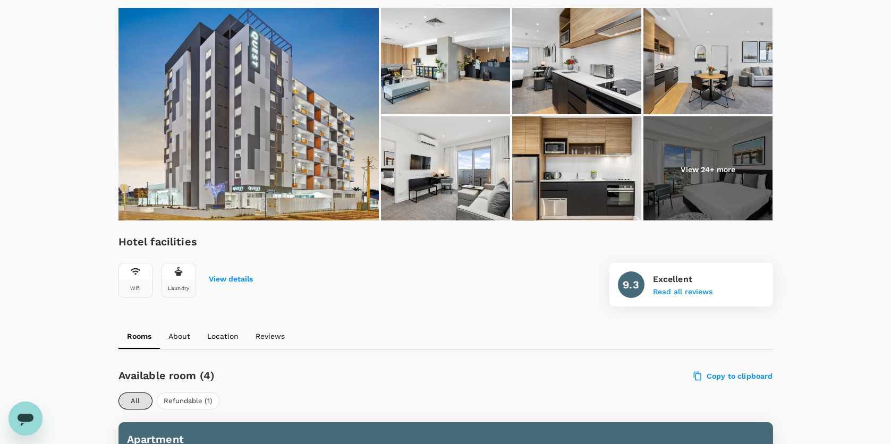
click at [664, 164] on img at bounding box center [707, 169] width 129 height 106
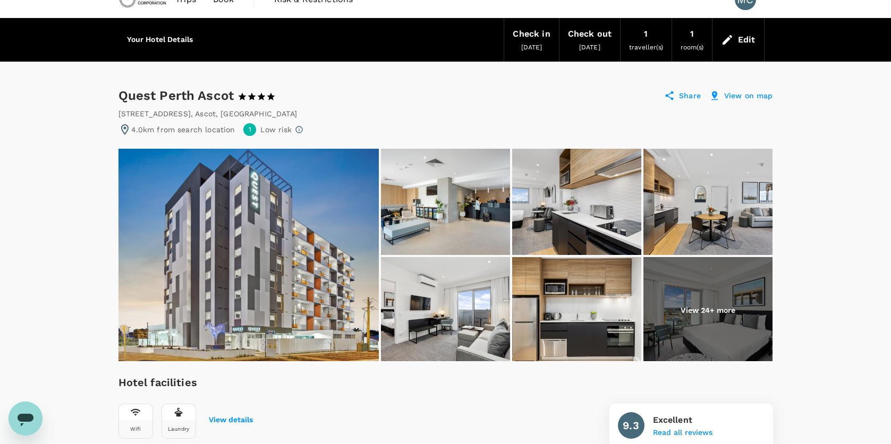
scroll to position [0, 0]
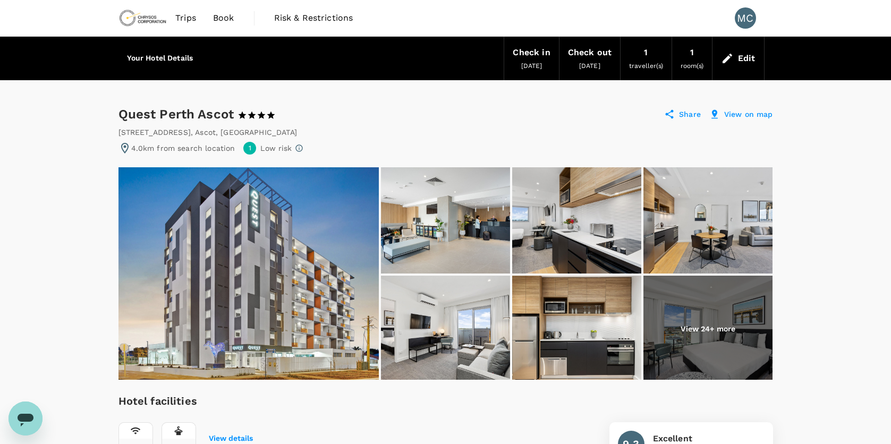
click at [727, 112] on p "View on map" at bounding box center [748, 114] width 49 height 11
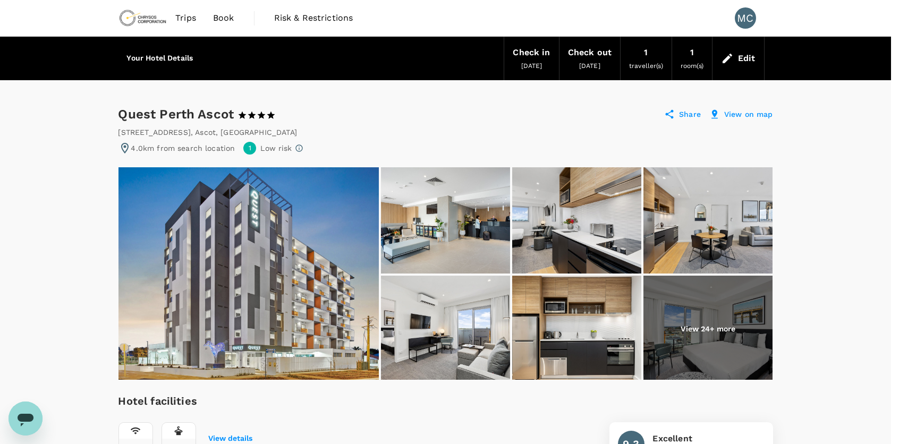
drag, startPoint x: 54, startPoint y: 61, endPoint x: 215, endPoint y: 62, distance: 161.5
copy p "266 Great Eastern Highway , Ascot , Australia"
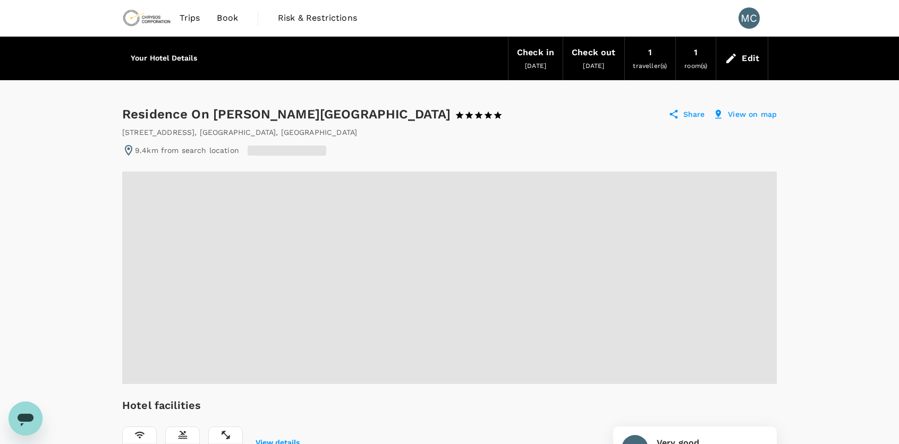
radio input "true"
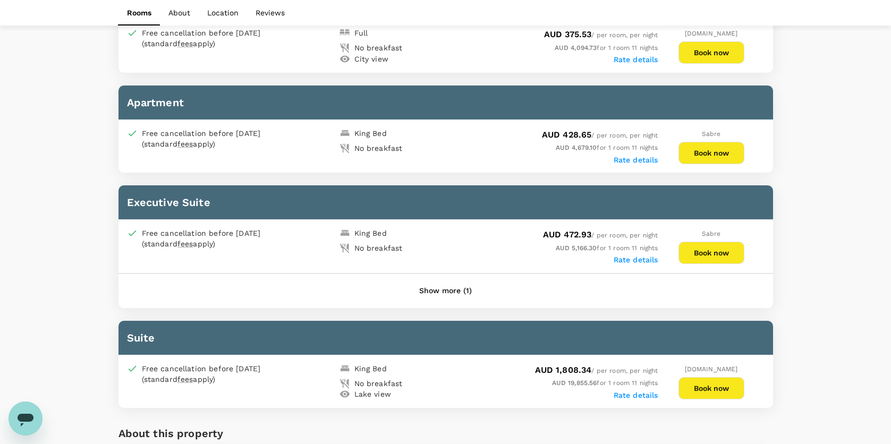
scroll to position [1275, 0]
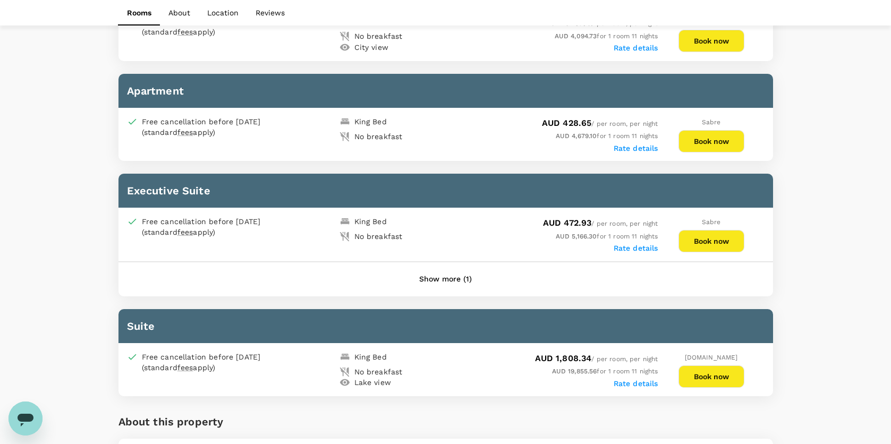
click at [452, 270] on button "Show more (1)" at bounding box center [445, 279] width 82 height 25
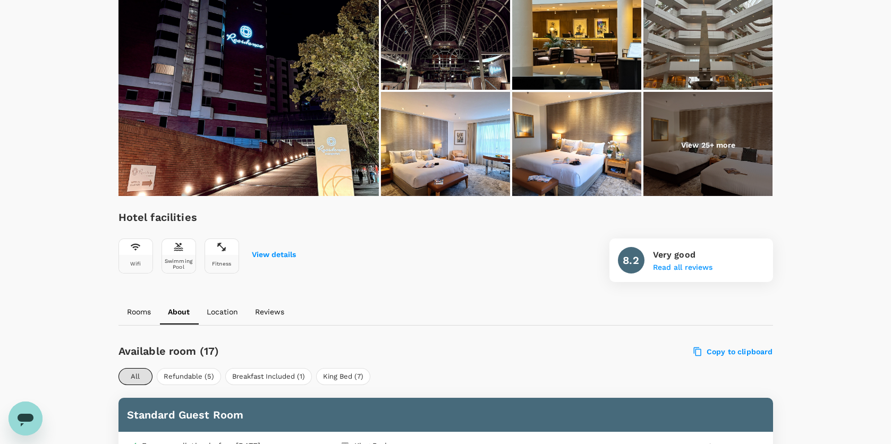
scroll to position [159, 0]
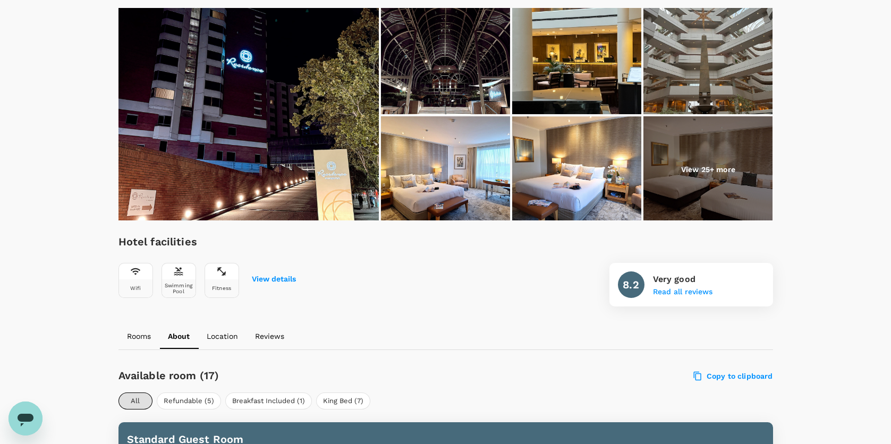
click at [428, 178] on img at bounding box center [445, 169] width 129 height 106
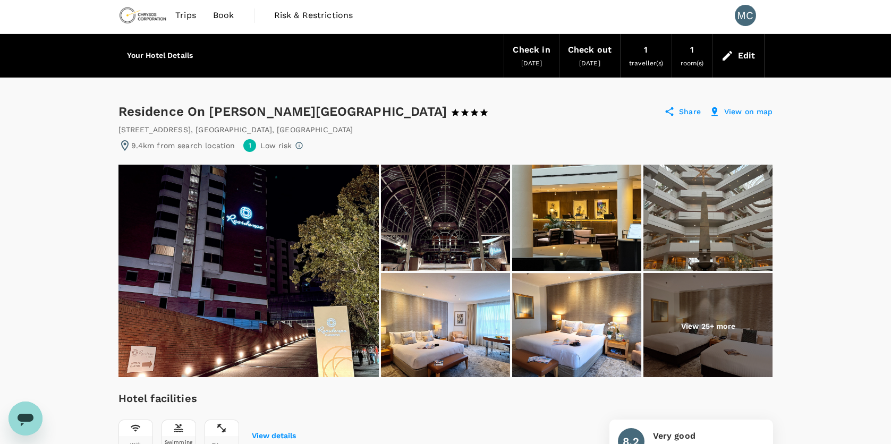
scroll to position [0, 0]
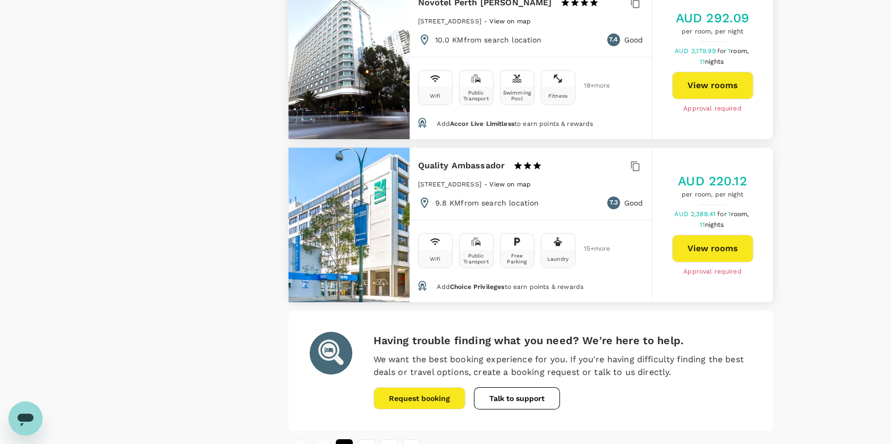
scroll to position [2974, 0]
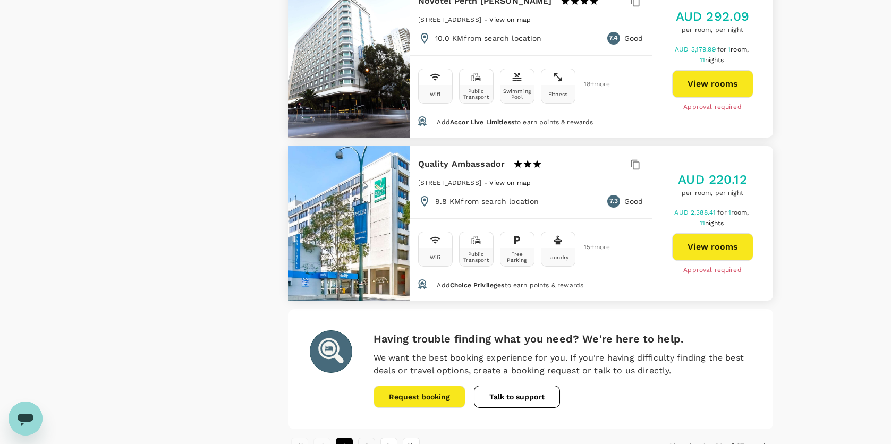
click at [363, 438] on button "2" at bounding box center [366, 446] width 17 height 17
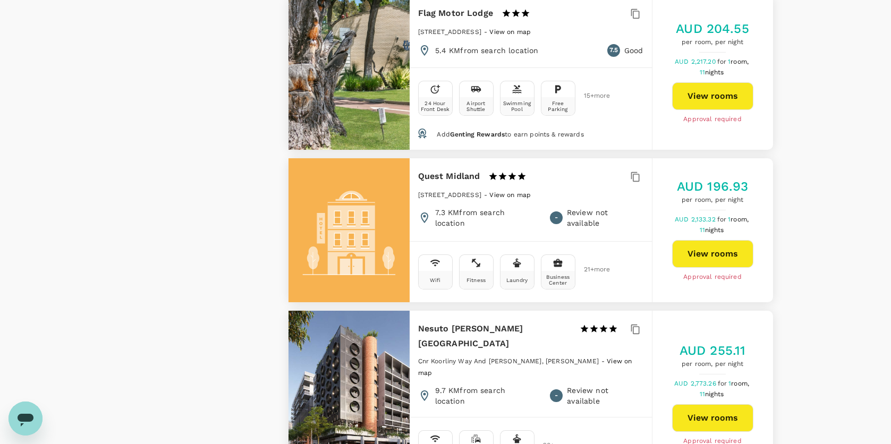
scroll to position [2390, 0]
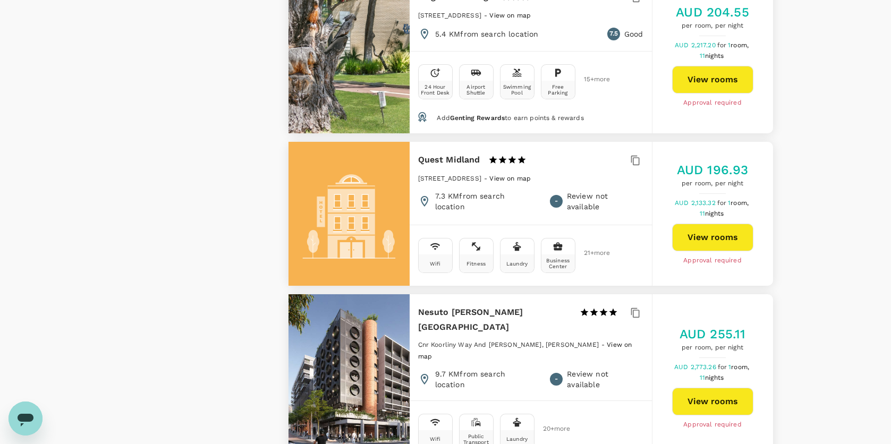
type input "598"
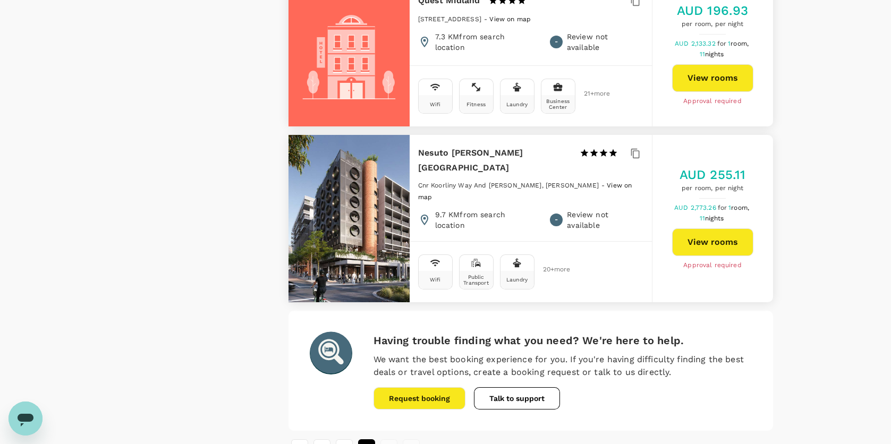
scroll to position [2579, 0]
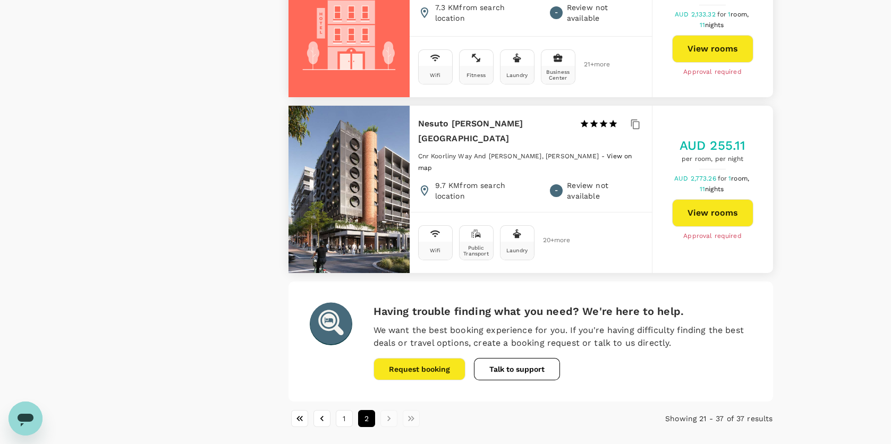
click at [387, 410] on li "pagination navigation" at bounding box center [389, 418] width 22 height 17
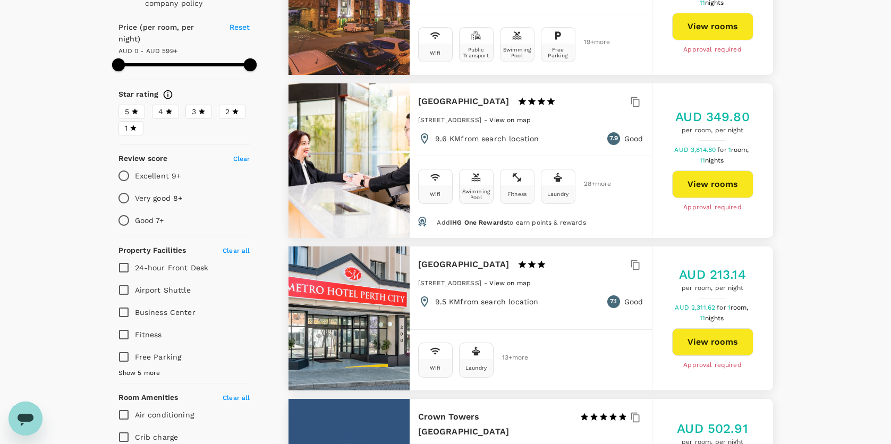
scroll to position [0, 0]
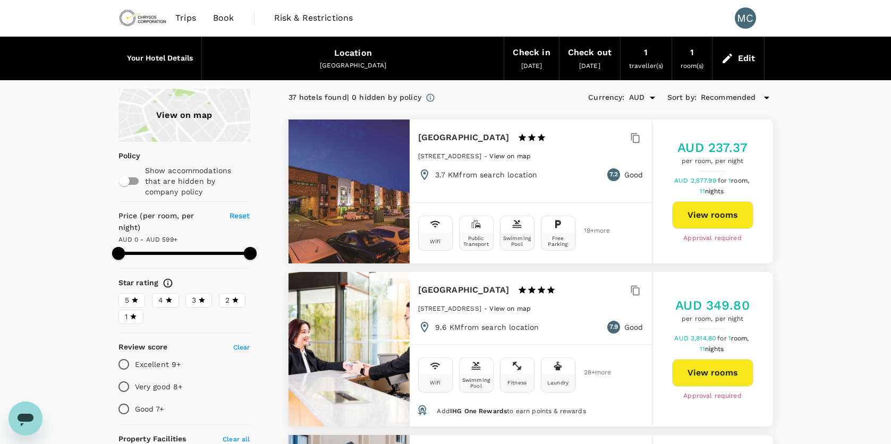
click at [329, 15] on span "Risk & Restrictions" at bounding box center [313, 18] width 79 height 13
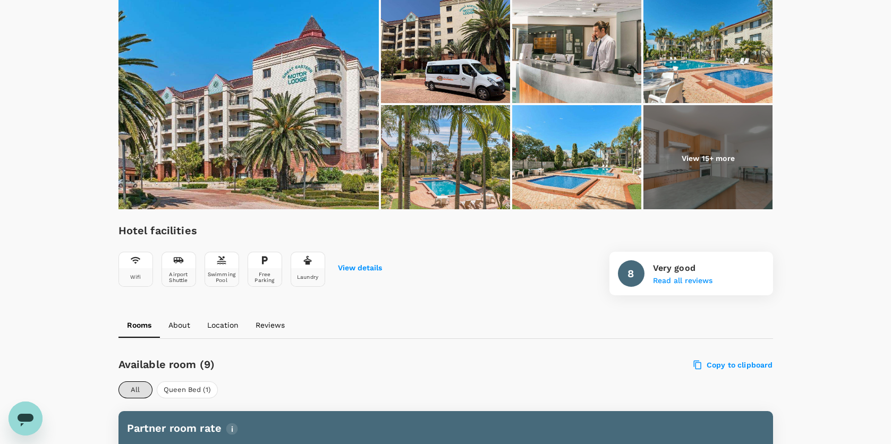
scroll to position [106, 0]
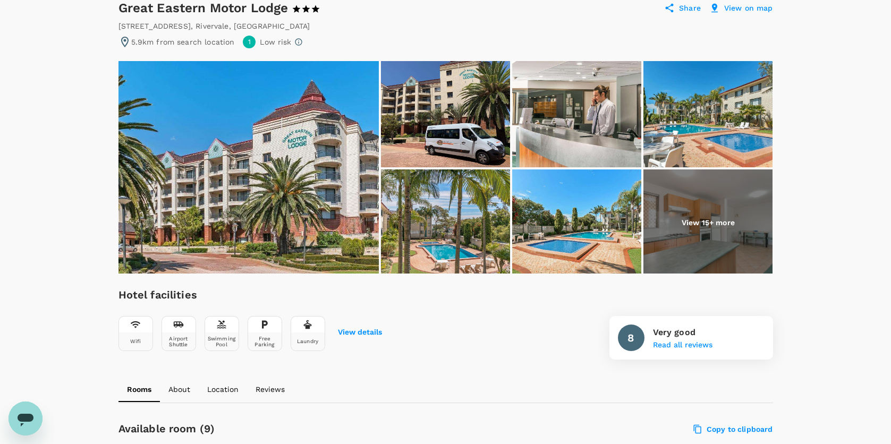
click at [716, 230] on img at bounding box center [707, 222] width 129 height 106
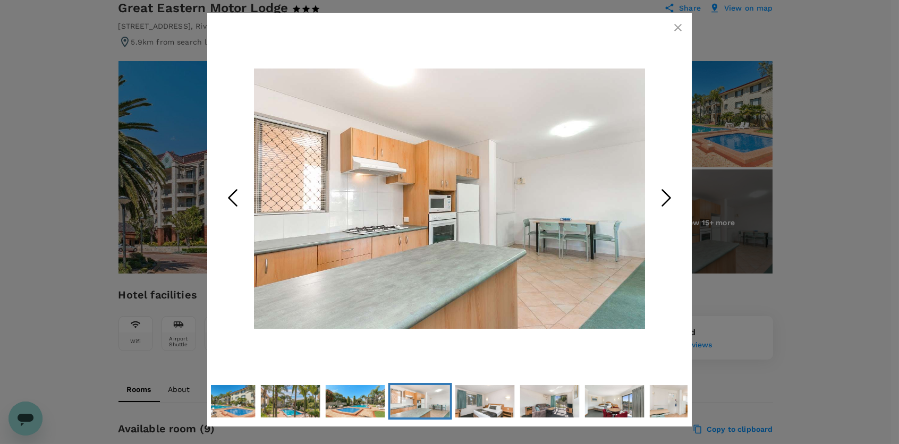
click at [663, 203] on icon "Next Slide" at bounding box center [666, 198] width 32 height 32
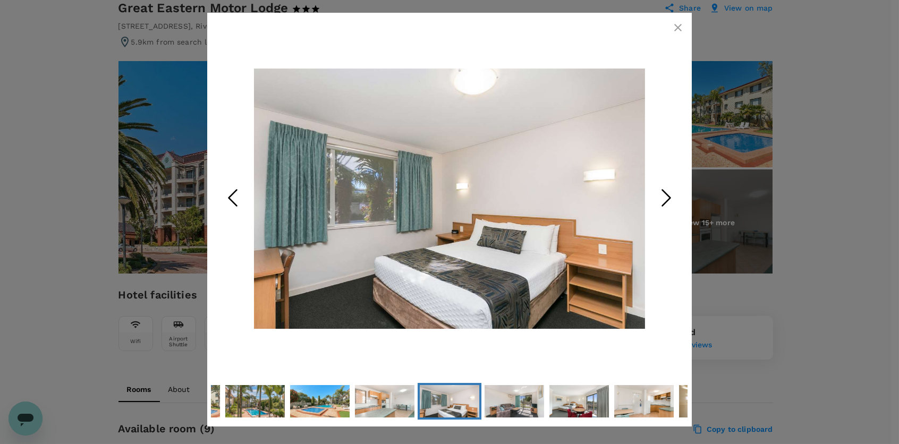
click at [662, 202] on icon "Next Slide" at bounding box center [666, 198] width 32 height 32
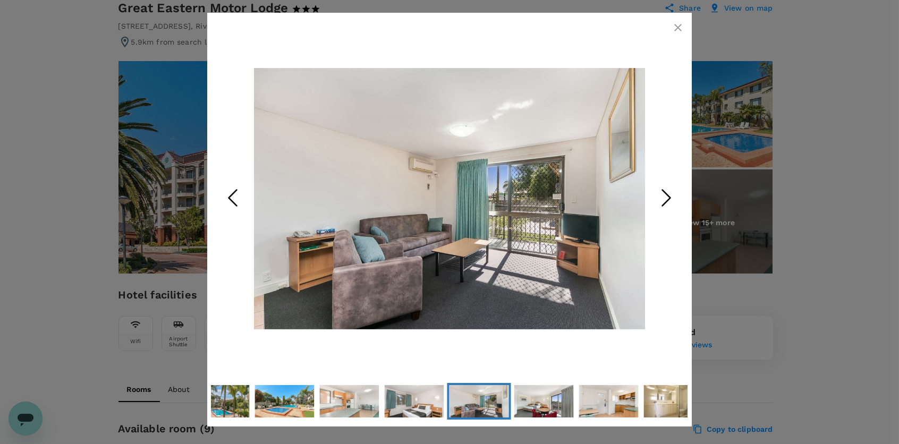
click at [661, 202] on icon "Next Slide" at bounding box center [666, 198] width 32 height 32
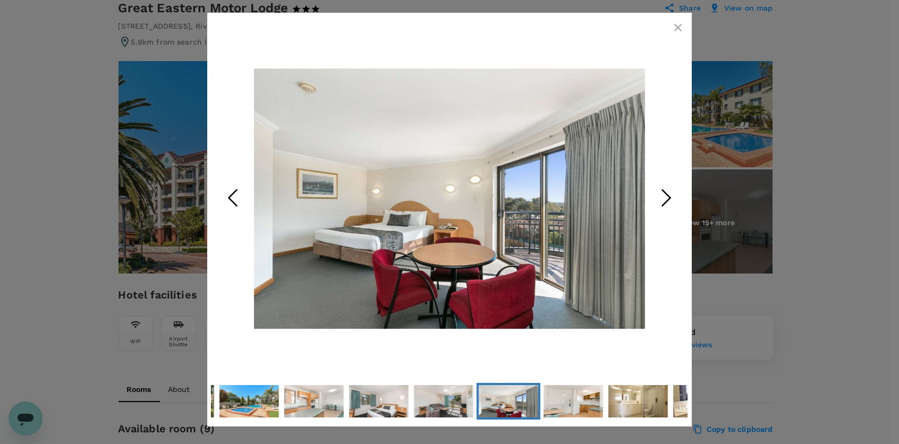
click at [661, 202] on icon "Next Slide" at bounding box center [666, 198] width 32 height 32
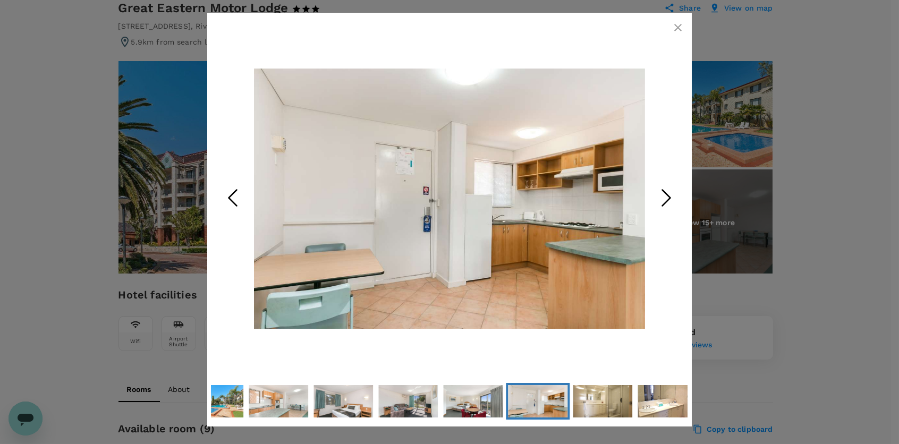
click at [661, 202] on icon "Next Slide" at bounding box center [666, 198] width 32 height 32
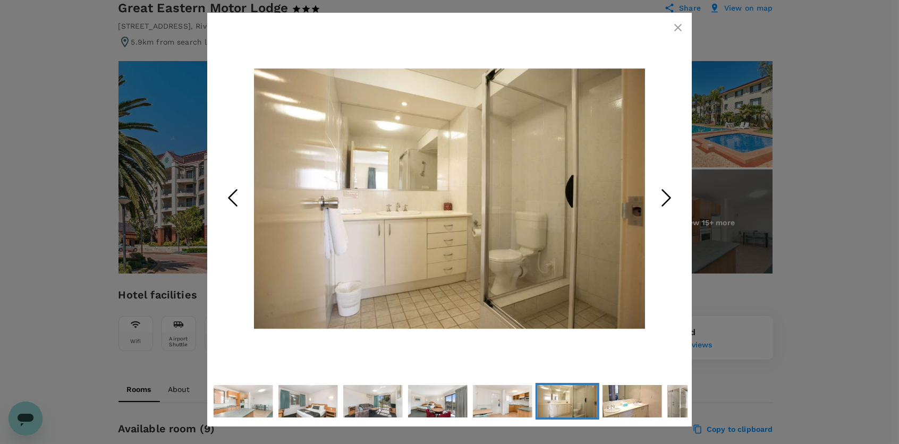
click at [660, 202] on icon "Next Slide" at bounding box center [666, 198] width 32 height 32
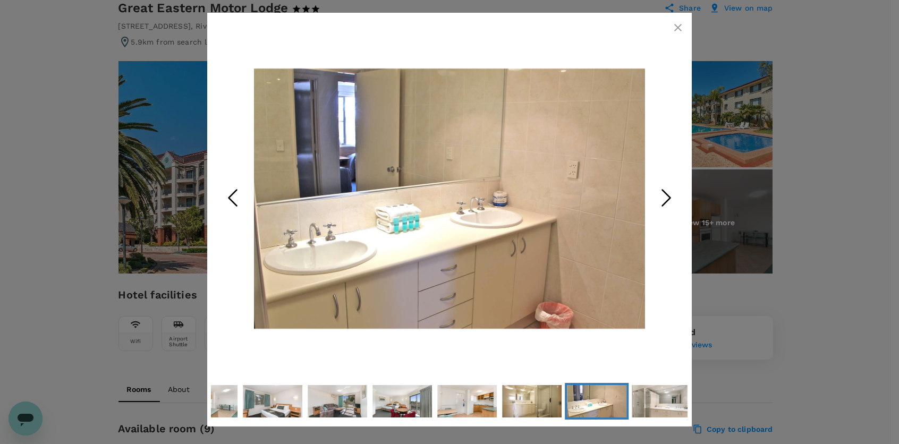
click at [660, 202] on icon "Next Slide" at bounding box center [666, 198] width 32 height 32
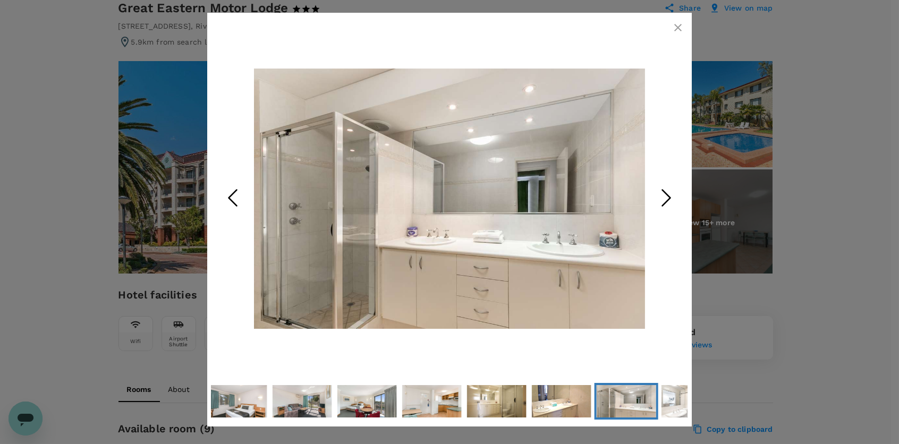
click at [660, 202] on icon "Next Slide" at bounding box center [666, 198] width 32 height 32
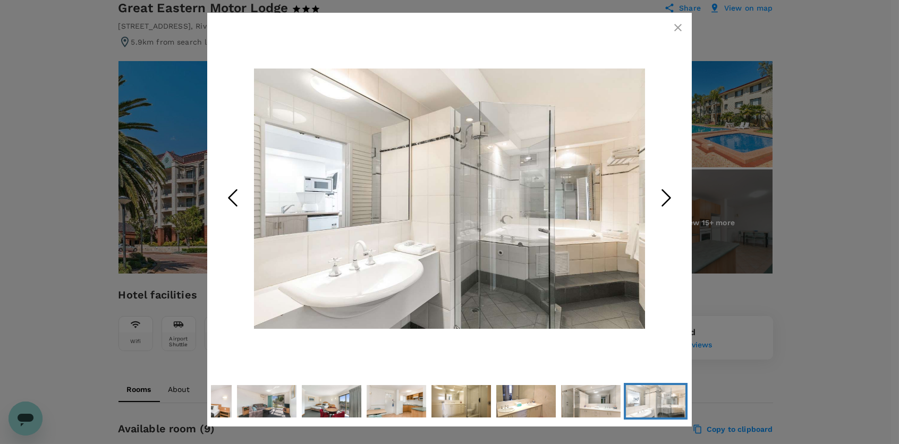
click at [676, 26] on icon "button" at bounding box center [677, 27] width 7 height 7
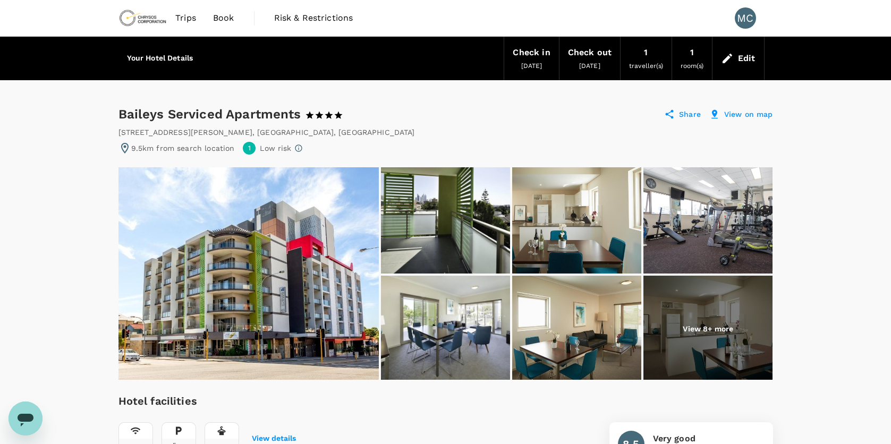
click at [692, 308] on img at bounding box center [707, 329] width 129 height 106
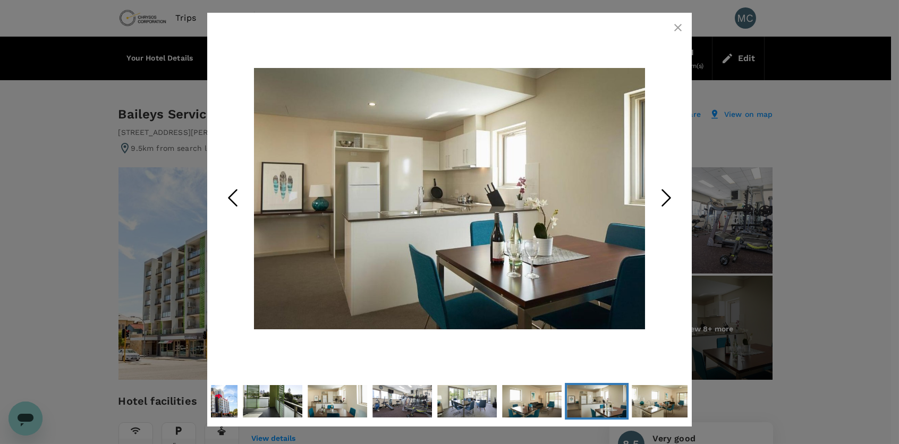
click at [664, 200] on icon "Next Slide" at bounding box center [666, 198] width 32 height 32
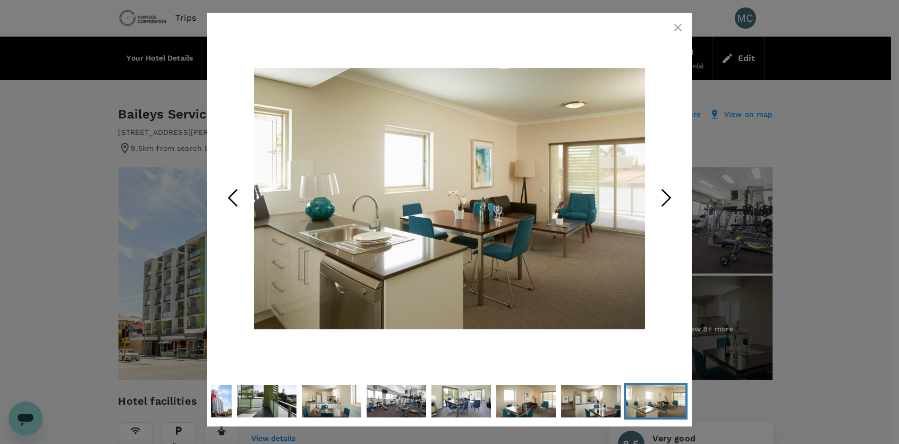
click at [664, 200] on icon "Next Slide" at bounding box center [666, 198] width 32 height 32
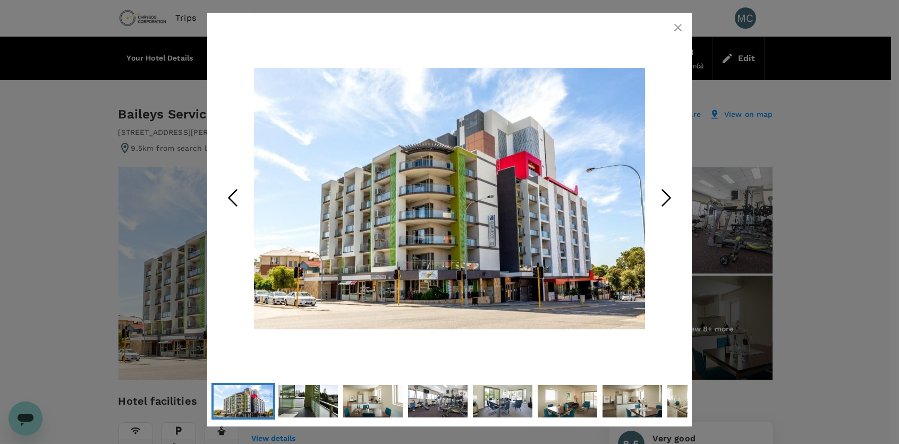
click at [664, 200] on icon "Next Slide" at bounding box center [666, 198] width 32 height 32
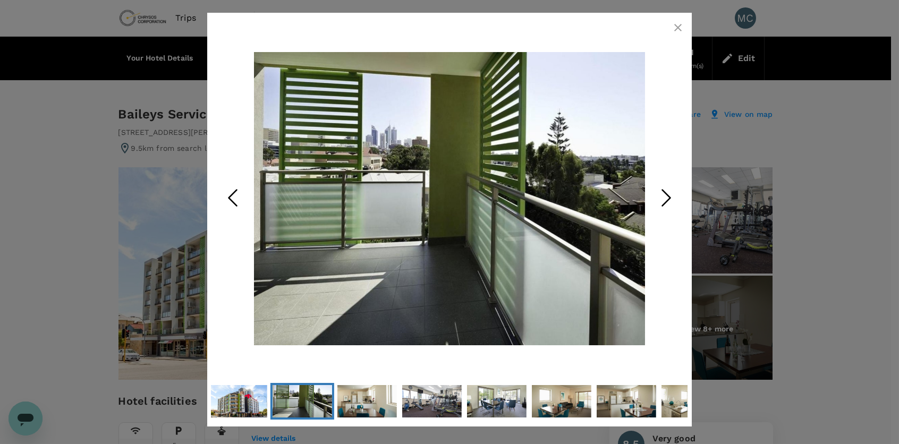
click at [664, 200] on icon "Next Slide" at bounding box center [666, 198] width 32 height 32
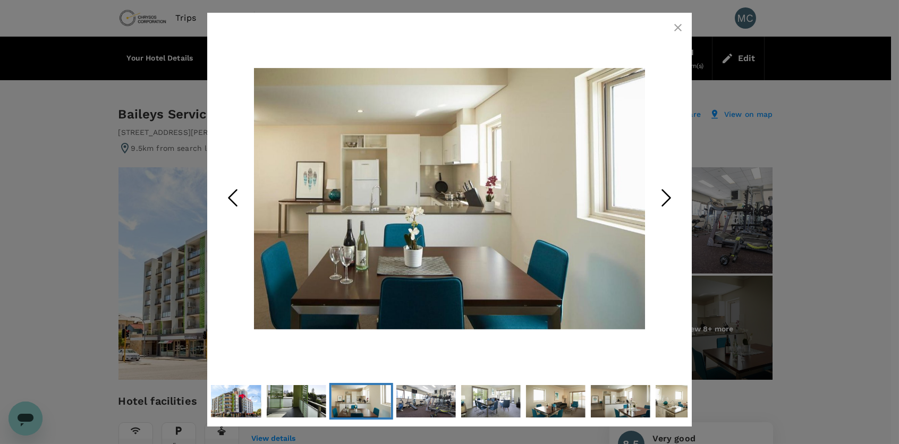
click at [664, 200] on icon "Next Slide" at bounding box center [666, 198] width 32 height 32
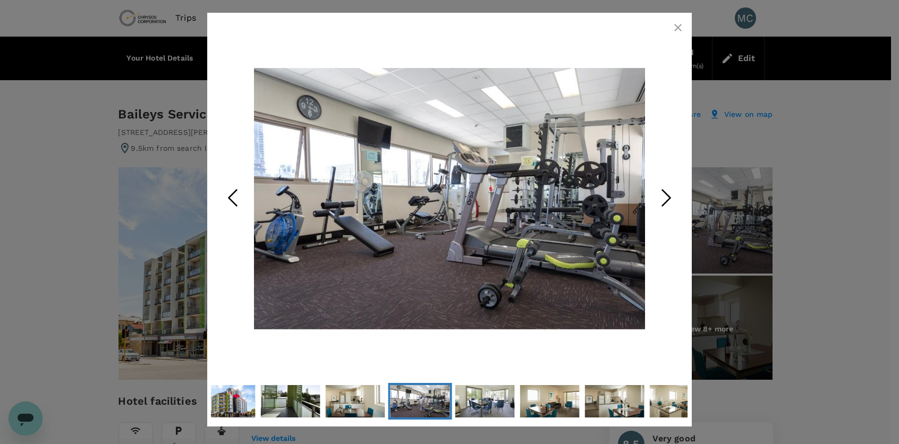
click at [664, 200] on icon "Next Slide" at bounding box center [666, 198] width 32 height 32
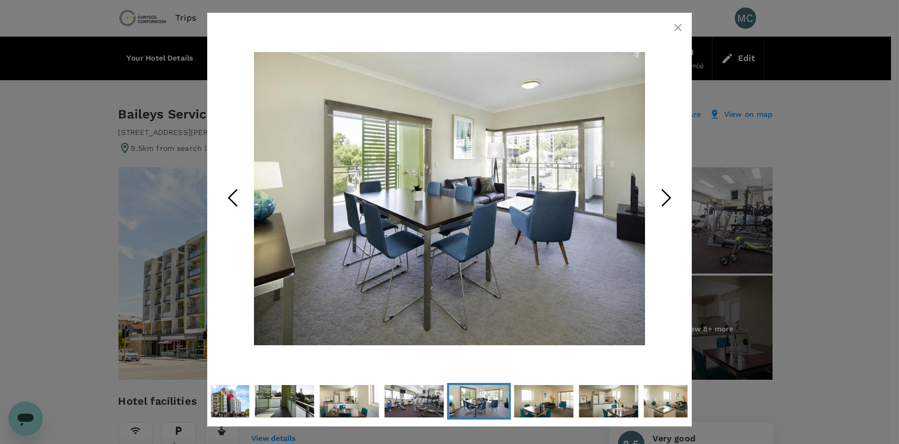
click at [664, 200] on icon "Next Slide" at bounding box center [666, 198] width 32 height 32
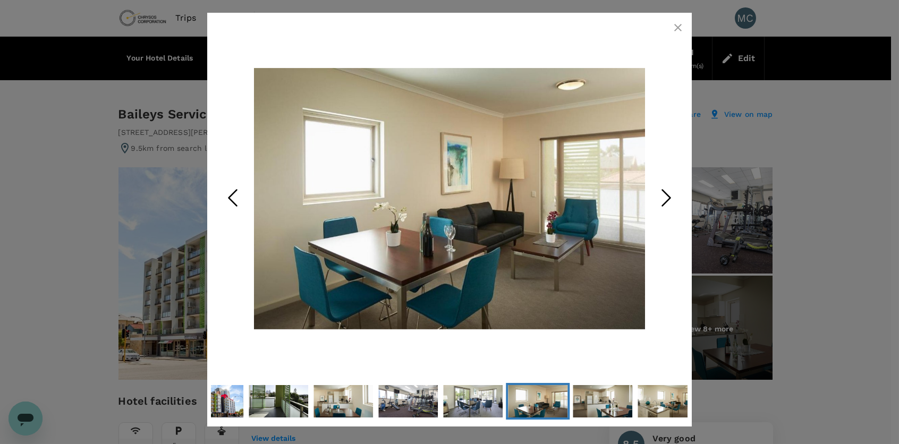
click at [664, 200] on icon "Next Slide" at bounding box center [666, 198] width 32 height 32
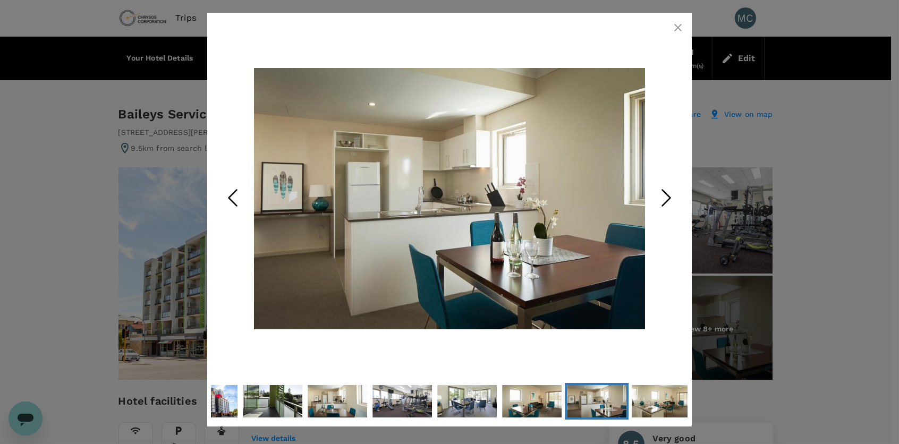
click at [672, 26] on icon "button" at bounding box center [677, 27] width 13 height 13
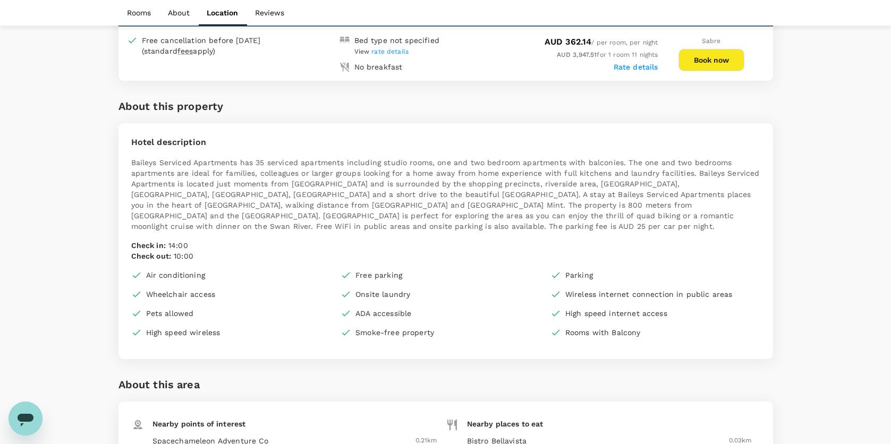
scroll to position [690, 0]
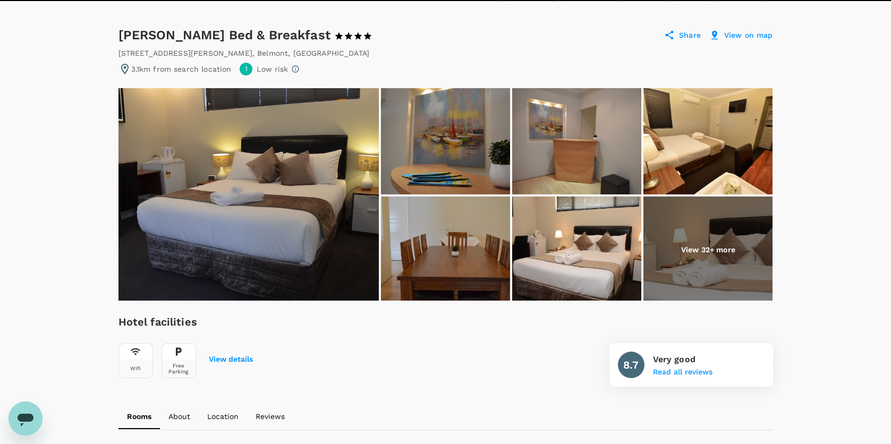
scroll to position [53, 0]
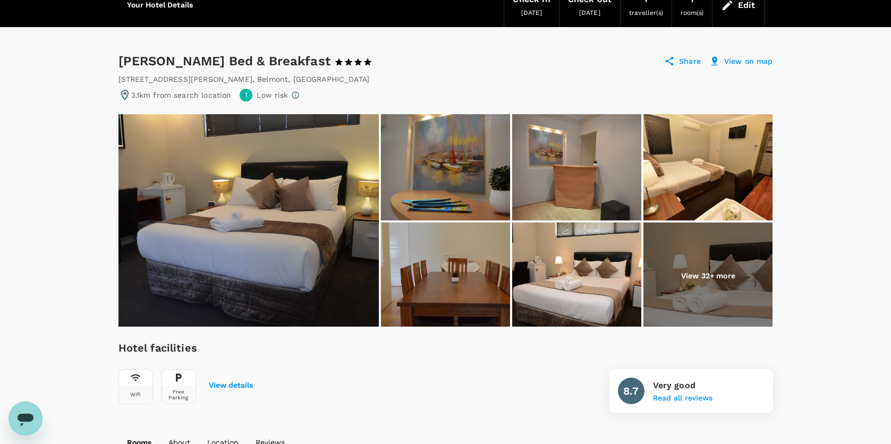
click at [713, 283] on img at bounding box center [707, 276] width 129 height 106
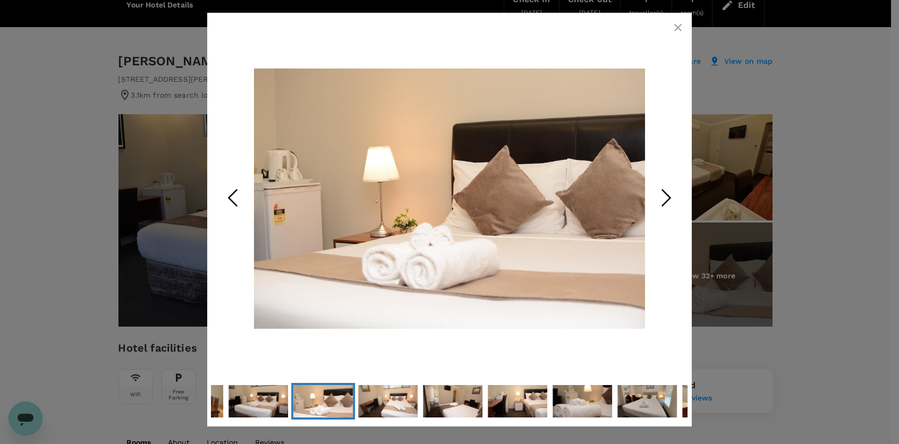
click at [680, 23] on icon "button" at bounding box center [677, 27] width 13 height 13
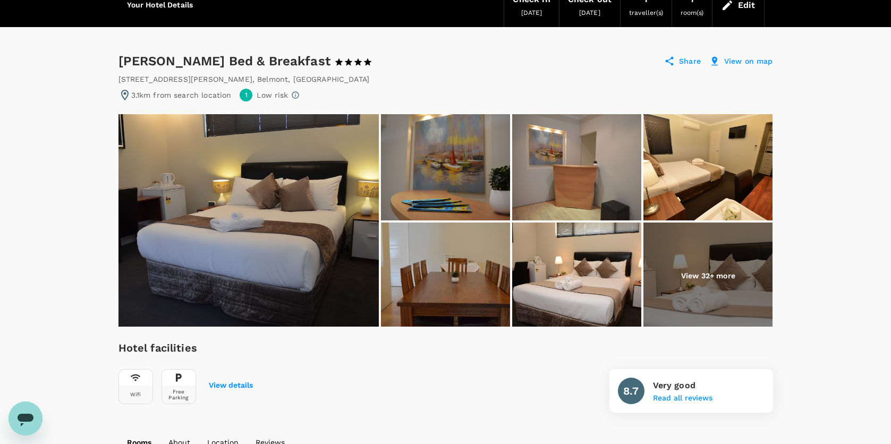
click at [306, 213] on img at bounding box center [248, 220] width 260 height 212
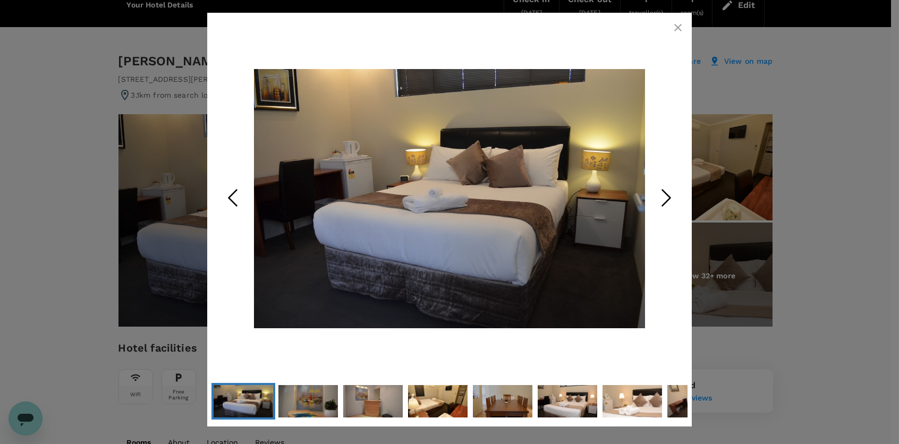
click at [664, 198] on icon "Next Slide" at bounding box center [666, 198] width 32 height 32
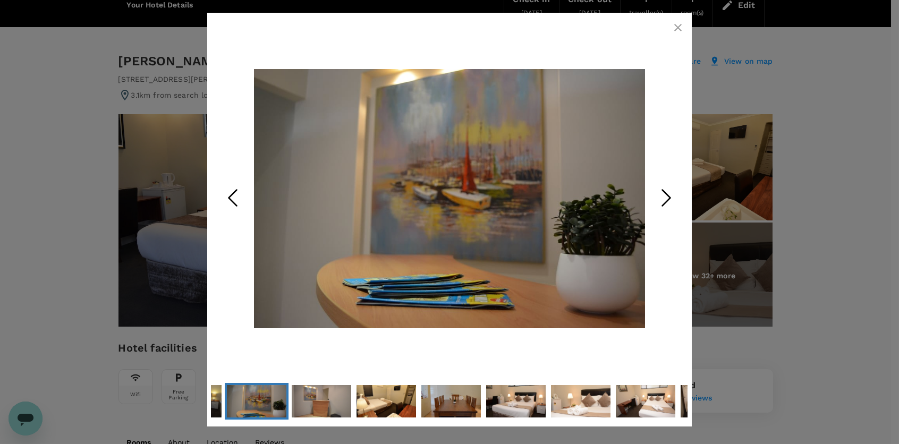
click at [664, 198] on icon "Next Slide" at bounding box center [666, 198] width 32 height 32
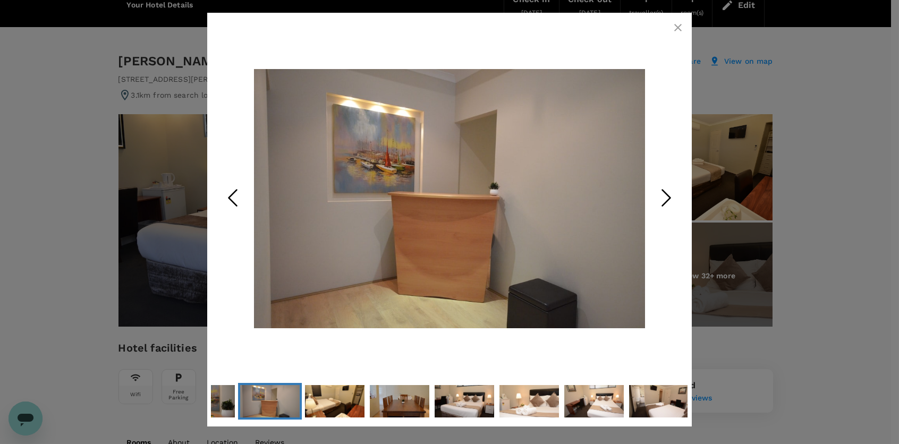
click at [664, 198] on icon "Next Slide" at bounding box center [666, 198] width 32 height 32
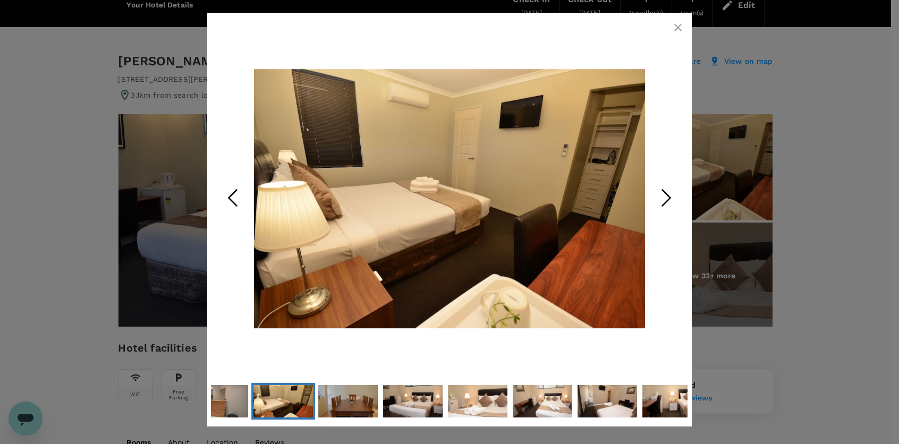
click at [664, 198] on icon "Next Slide" at bounding box center [666, 198] width 32 height 32
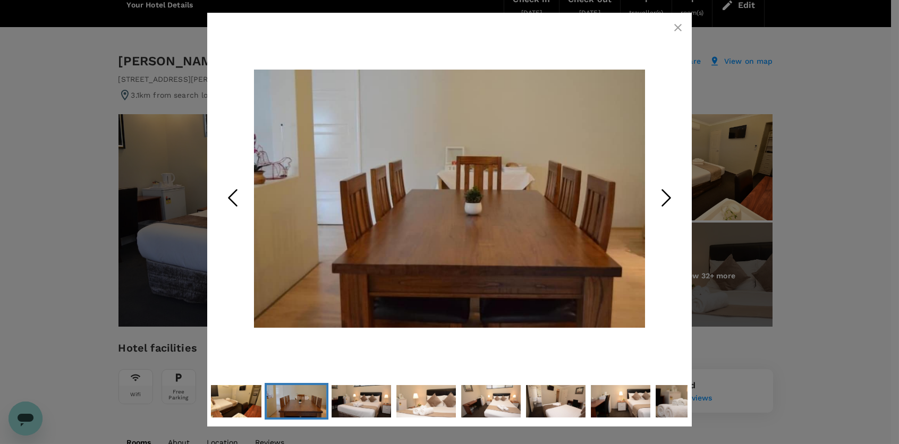
click at [664, 198] on icon "Next Slide" at bounding box center [666, 198] width 32 height 32
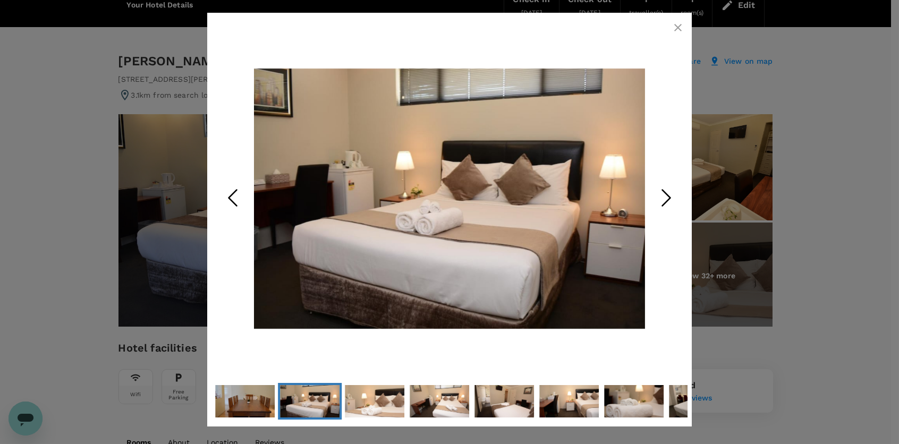
click at [660, 198] on icon "Next Slide" at bounding box center [666, 198] width 32 height 32
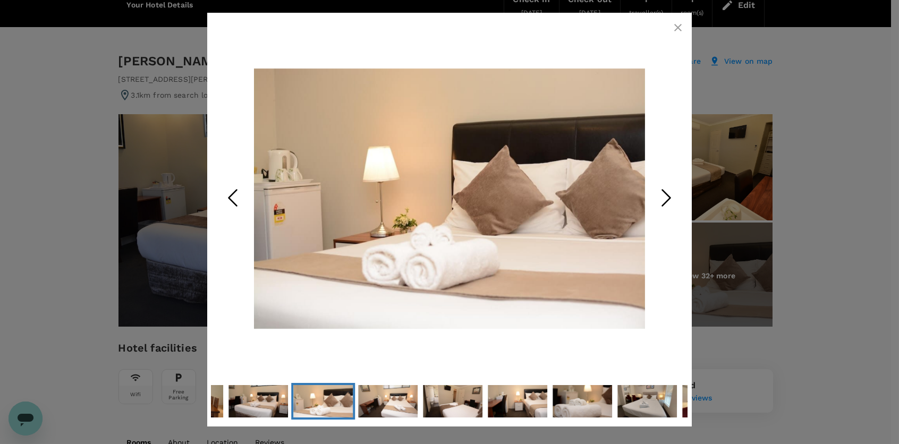
click at [660, 198] on icon "Next Slide" at bounding box center [666, 198] width 32 height 32
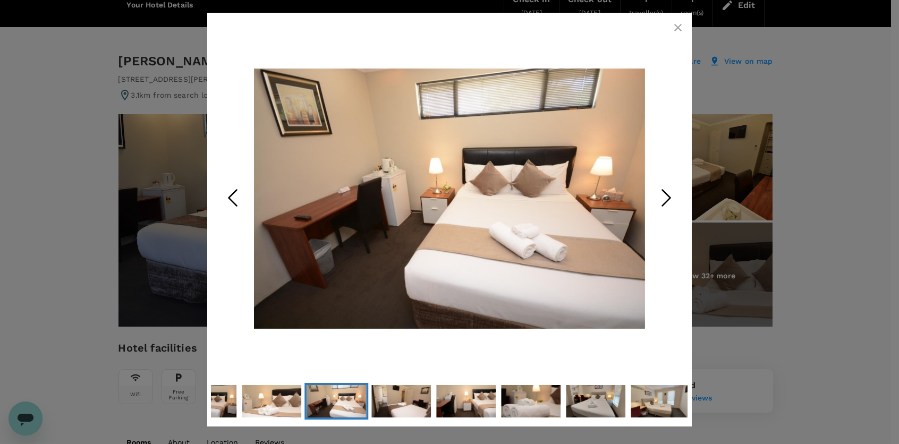
click at [660, 198] on icon "Next Slide" at bounding box center [666, 198] width 32 height 32
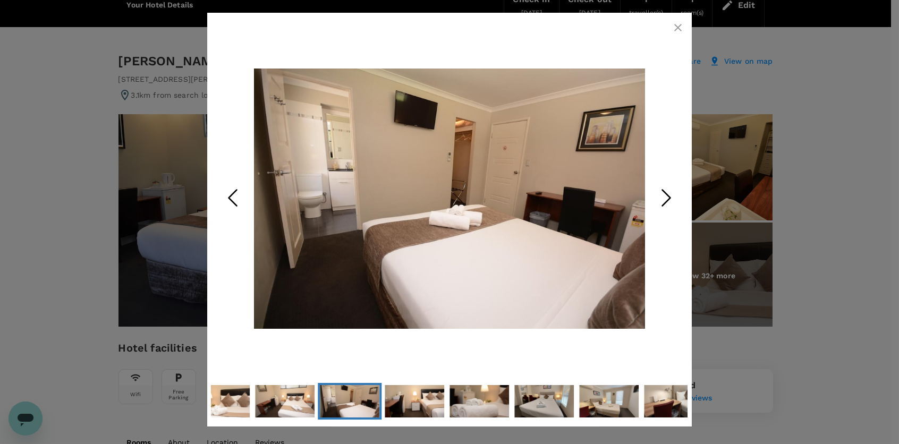
click at [660, 198] on icon "Next Slide" at bounding box center [666, 198] width 32 height 32
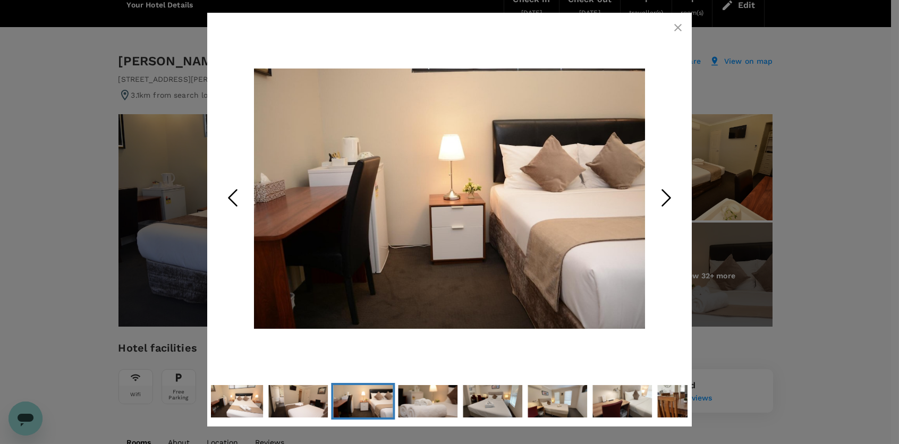
click at [660, 198] on icon "Next Slide" at bounding box center [666, 198] width 32 height 32
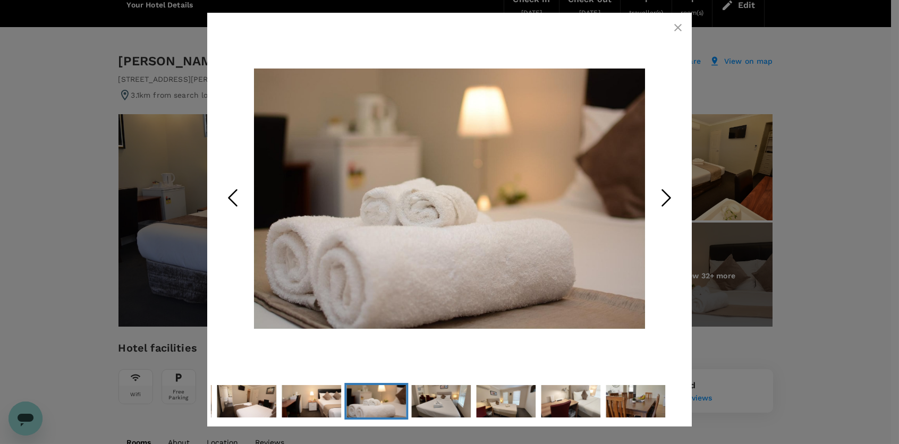
click at [660, 198] on icon "Next Slide" at bounding box center [666, 198] width 32 height 32
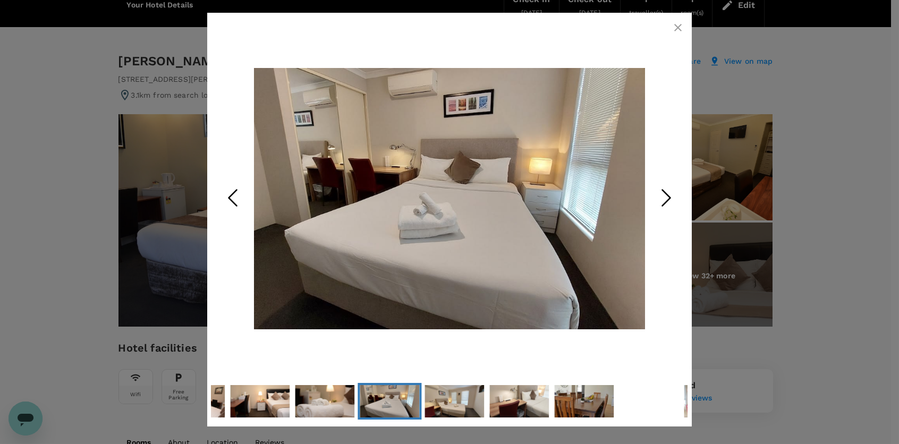
click at [660, 198] on icon "Next Slide" at bounding box center [666, 198] width 32 height 32
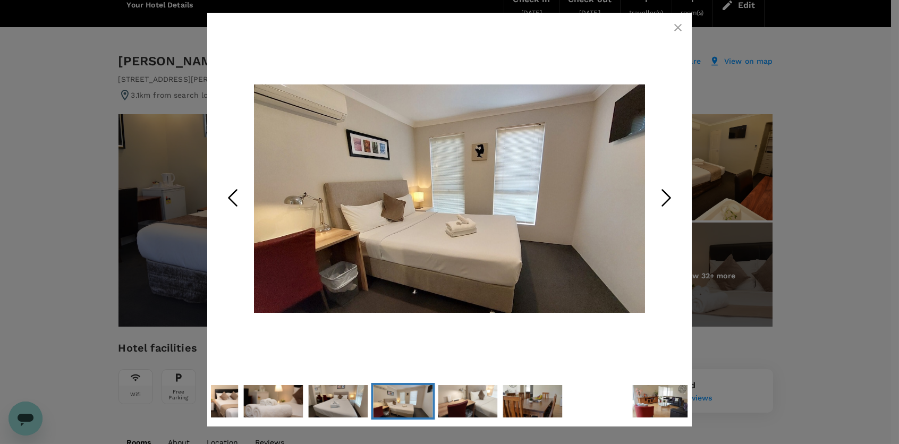
click at [660, 198] on icon "Next Slide" at bounding box center [666, 198] width 32 height 32
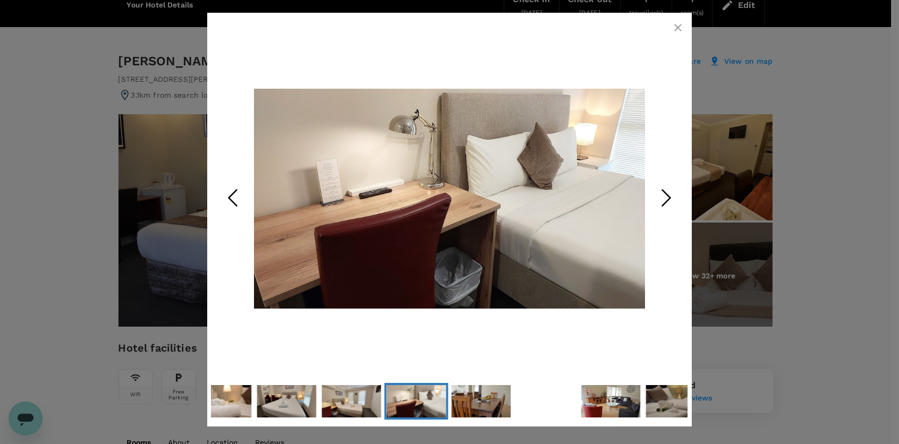
click at [660, 198] on icon "Next Slide" at bounding box center [666, 198] width 32 height 32
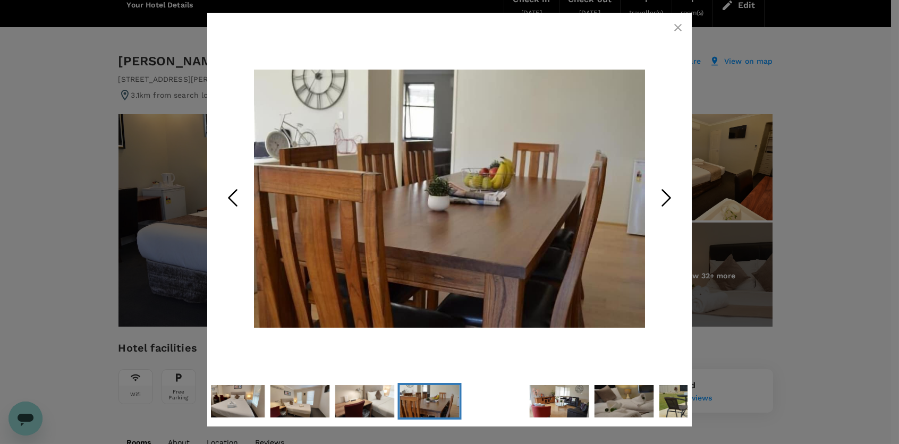
click at [660, 198] on icon "Next Slide" at bounding box center [666, 198] width 32 height 32
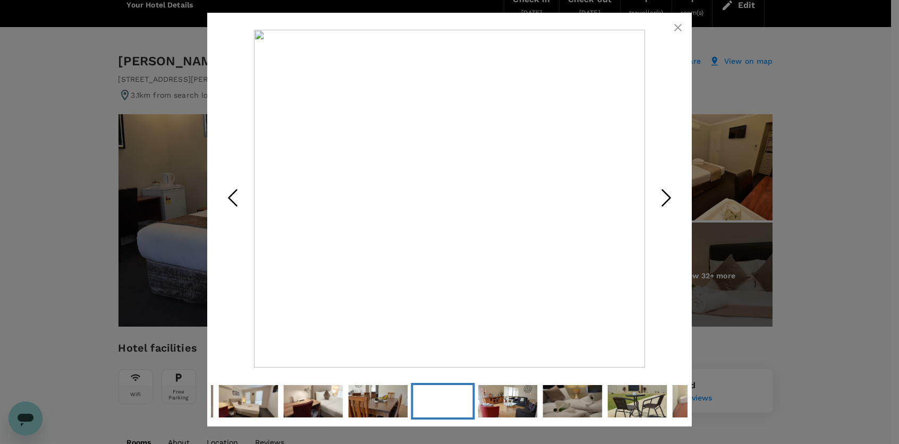
click at [675, 30] on icon "button" at bounding box center [677, 27] width 7 height 7
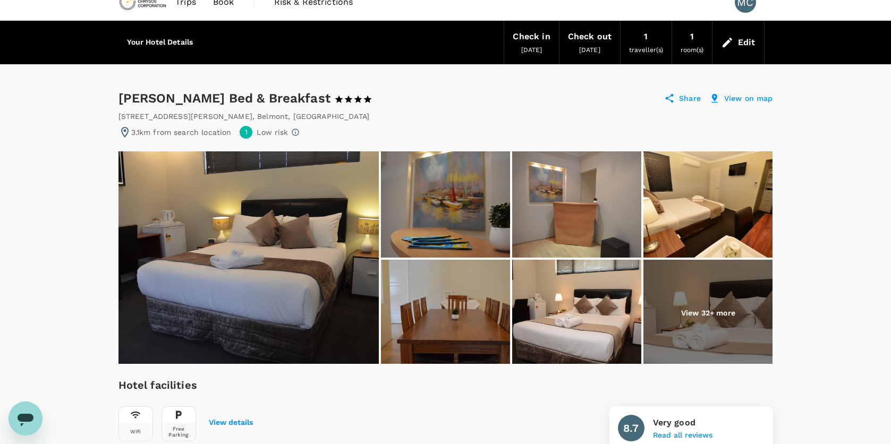
scroll to position [0, 0]
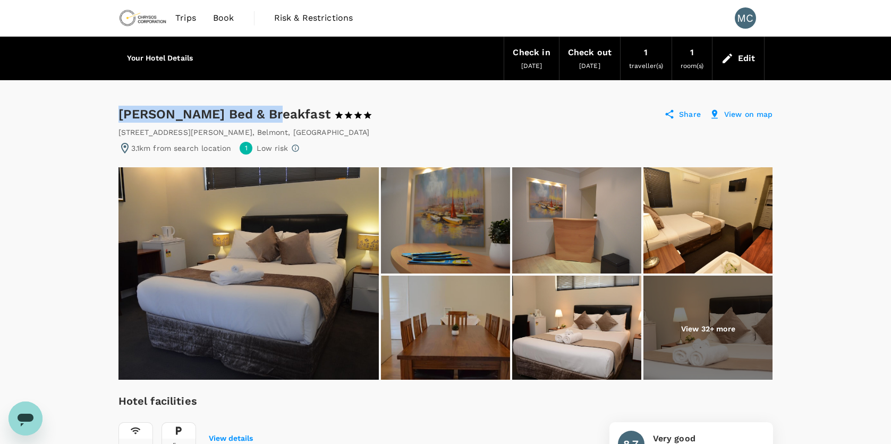
drag, startPoint x: 118, startPoint y: 114, endPoint x: 261, endPoint y: 114, distance: 142.9
click at [261, 114] on div "Ellard Bed & Breakfast 1 Star 2 Stars 3 Stars 4 Stars 5 Stars" at bounding box center [250, 114] width 264 height 17
drag, startPoint x: 261, startPoint y: 114, endPoint x: 255, endPoint y: 110, distance: 6.7
copy div "Ellard Bed & Breakfast"
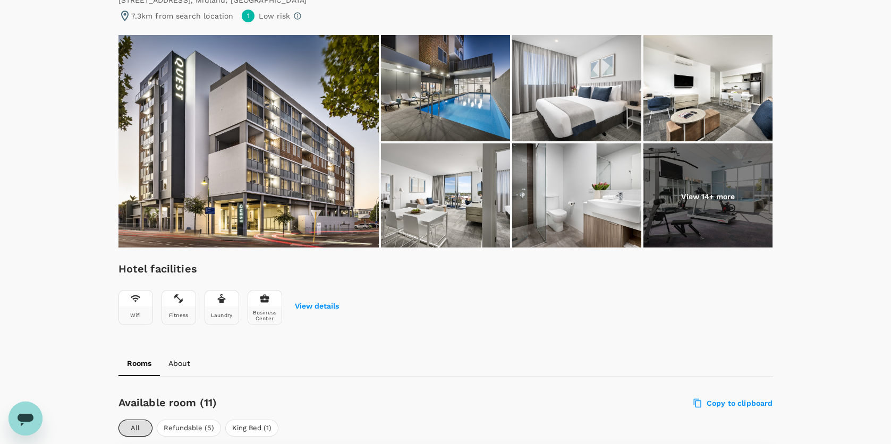
scroll to position [106, 0]
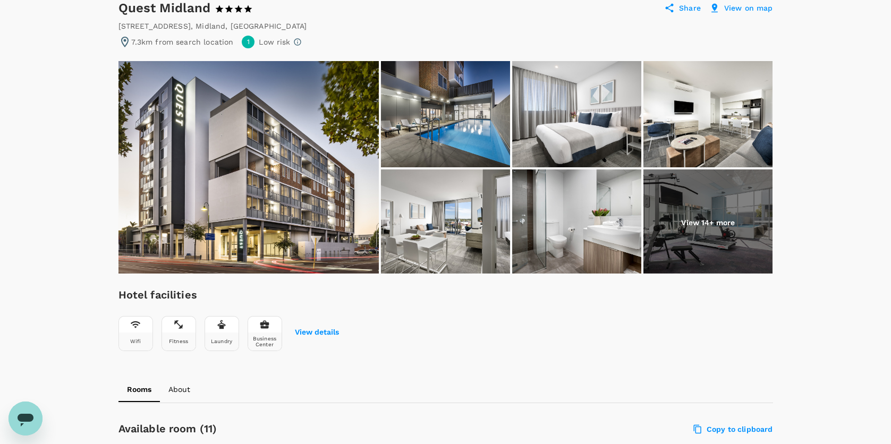
click at [619, 100] on img at bounding box center [576, 114] width 129 height 106
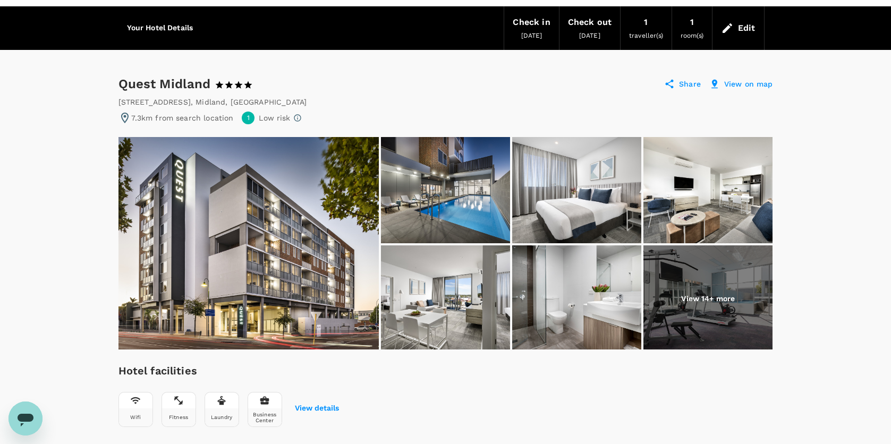
scroll to position [0, 0]
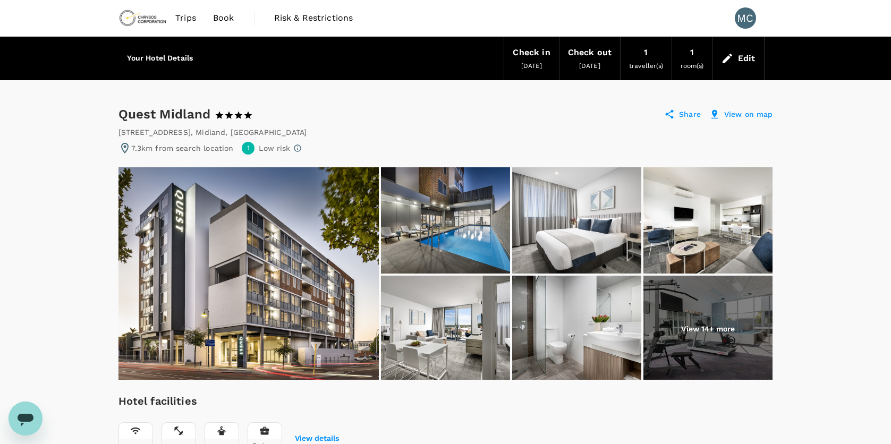
click at [761, 112] on p "View on map" at bounding box center [748, 114] width 49 height 11
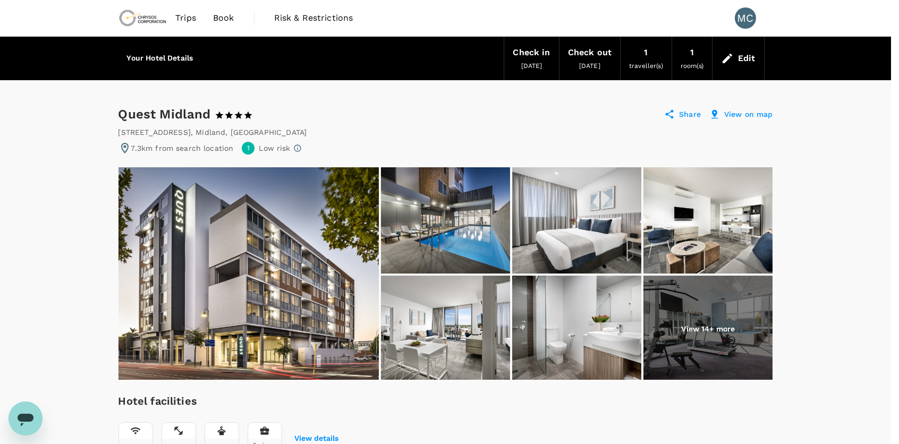
drag, startPoint x: 561, startPoint y: 306, endPoint x: 523, endPoint y: 291, distance: 41.0
drag, startPoint x: 742, startPoint y: 205, endPoint x: 709, endPoint y: 201, distance: 33.7
drag, startPoint x: 834, startPoint y: 48, endPoint x: 813, endPoint y: 38, distance: 23.8
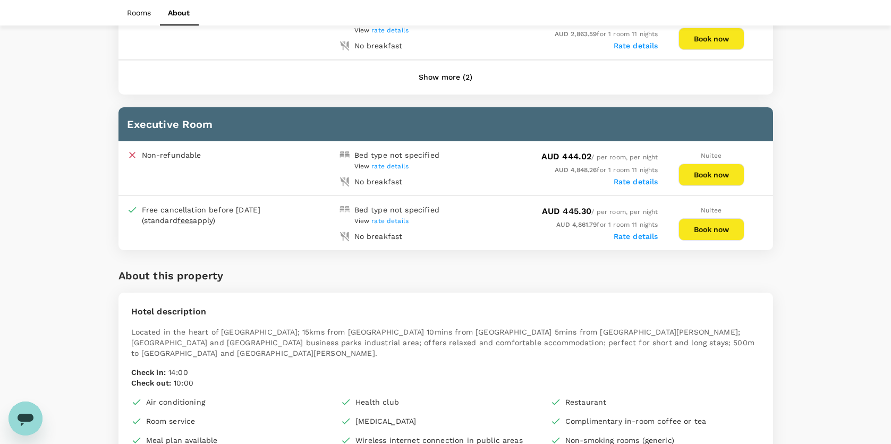
scroll to position [744, 0]
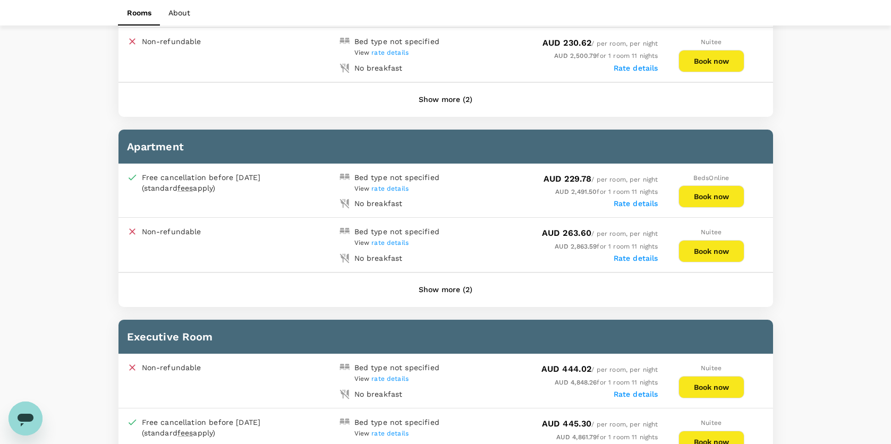
click at [447, 279] on button "Show more (2)" at bounding box center [445, 289] width 83 height 25
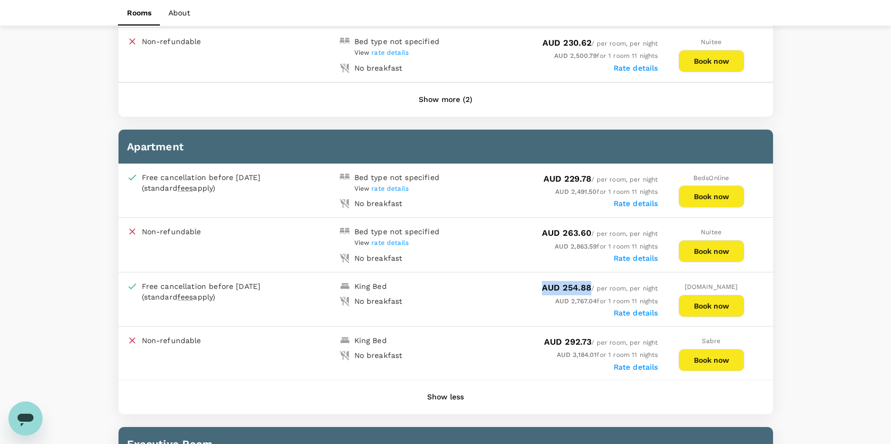
drag, startPoint x: 541, startPoint y: 282, endPoint x: 589, endPoint y: 283, distance: 47.8
click at [589, 285] on span "AUD 254.88 / per room, per night" at bounding box center [600, 288] width 116 height 7
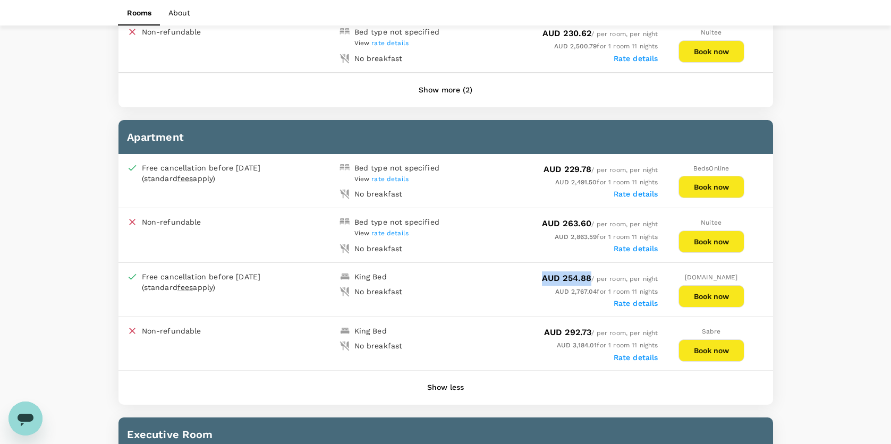
scroll to position [637, 0]
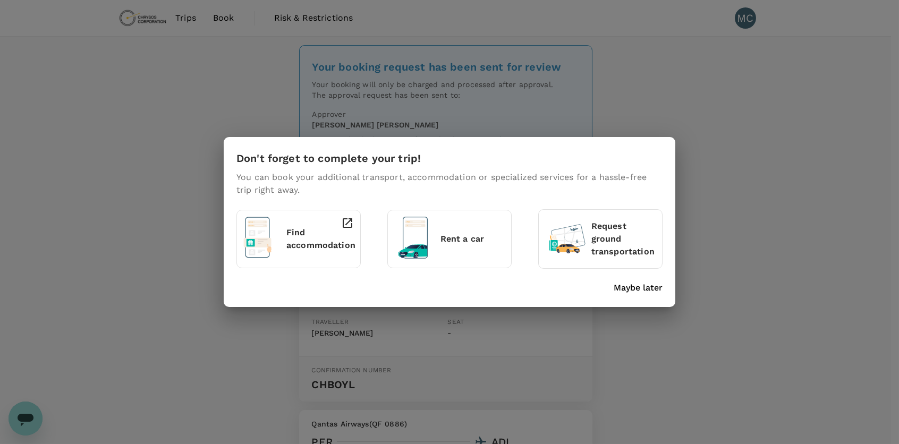
click at [325, 242] on p "Find accommodation" at bounding box center [320, 238] width 69 height 25
click at [300, 235] on p "Find accommodation" at bounding box center [320, 238] width 69 height 25
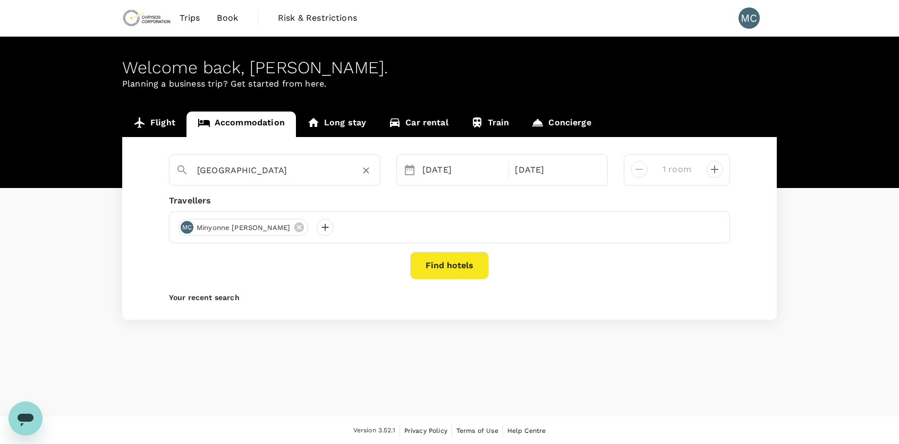
click at [338, 168] on input "[GEOGRAPHIC_DATA]" at bounding box center [270, 170] width 147 height 16
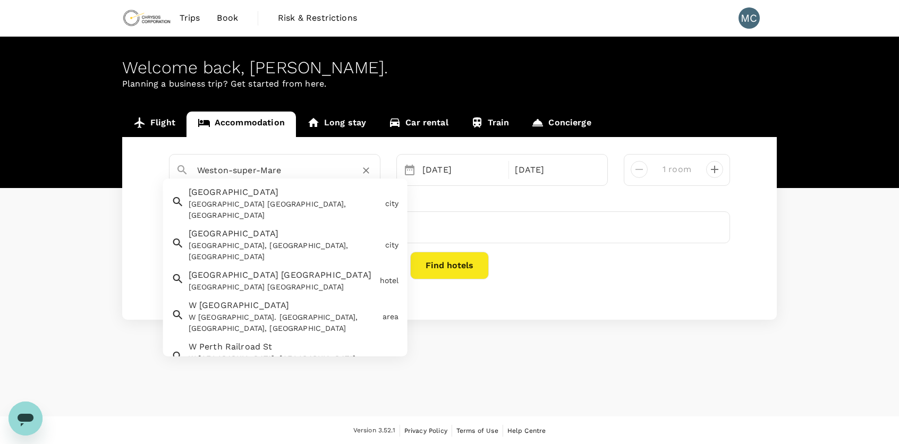
drag, startPoint x: 340, startPoint y: 167, endPoint x: 144, endPoint y: 198, distance: 198.9
click at [144, 198] on div "[GEOGRAPHIC_DATA] [GEOGRAPHIC_DATA] [GEOGRAPHIC_DATA], [GEOGRAPHIC_DATA] city […" at bounding box center [449, 228] width 654 height 183
click at [199, 203] on div "[GEOGRAPHIC_DATA] [GEOGRAPHIC_DATA], [GEOGRAPHIC_DATA]" at bounding box center [285, 210] width 192 height 22
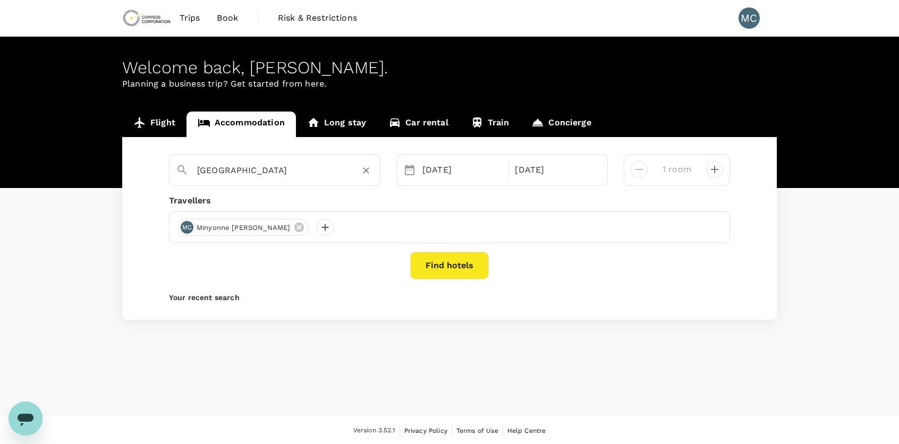
type input "[GEOGRAPHIC_DATA]"
click at [464, 259] on button "Find hotels" at bounding box center [449, 266] width 79 height 28
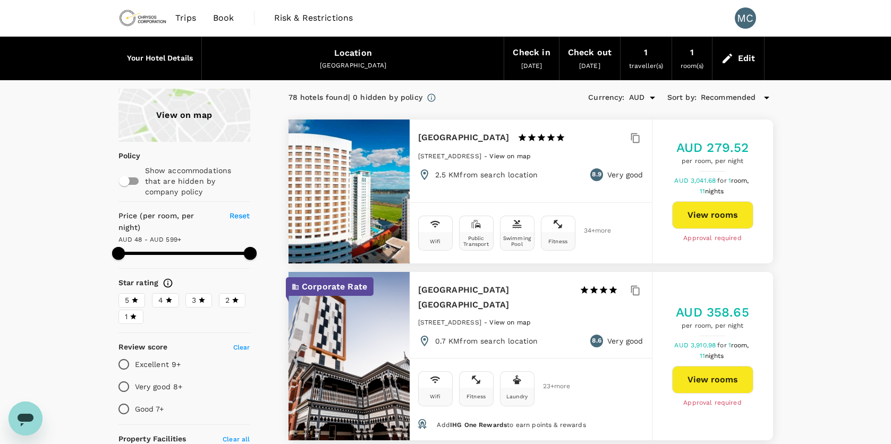
type input "598.49"
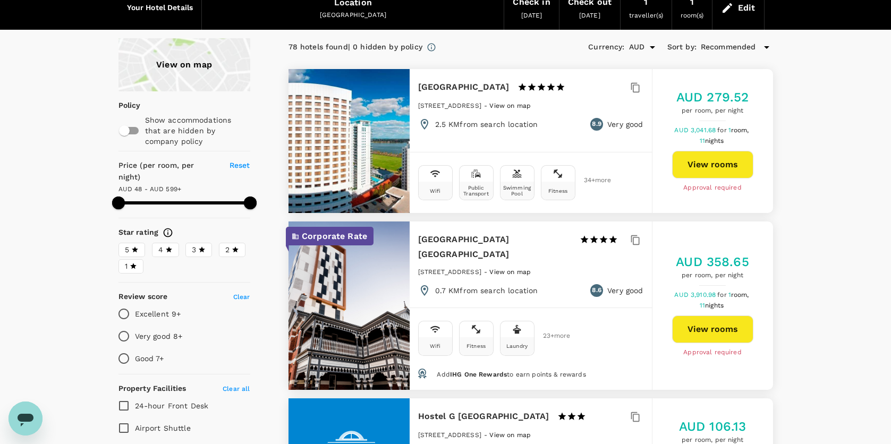
scroll to position [106, 0]
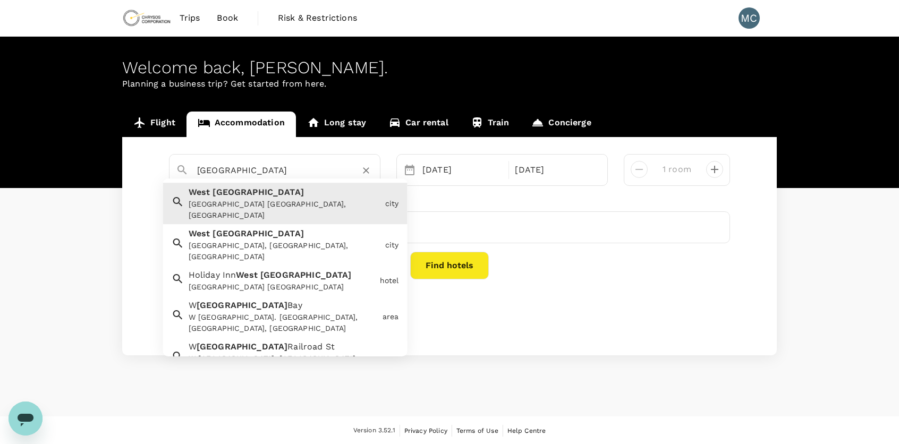
click at [306, 174] on input "[GEOGRAPHIC_DATA]" at bounding box center [270, 170] width 147 height 16
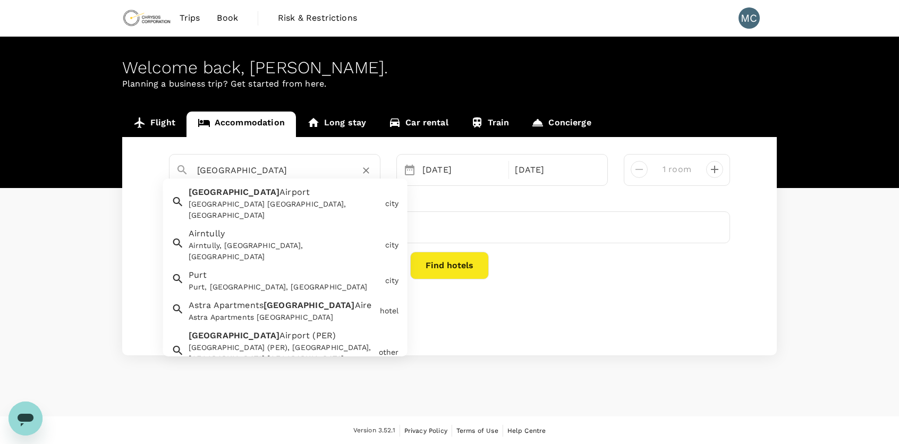
drag, startPoint x: 282, startPoint y: 164, endPoint x: 170, endPoint y: 179, distance: 113.1
click at [170, 179] on div "[GEOGRAPHIC_DATA] [GEOGRAPHIC_DATA] [GEOGRAPHIC_DATA], [GEOGRAPHIC_DATA] city […" at bounding box center [274, 170] width 211 height 32
click at [257, 190] on div "[GEOGRAPHIC_DATA] [GEOGRAPHIC_DATA] [GEOGRAPHIC_DATA], [GEOGRAPHIC_DATA]" at bounding box center [282, 201] width 197 height 39
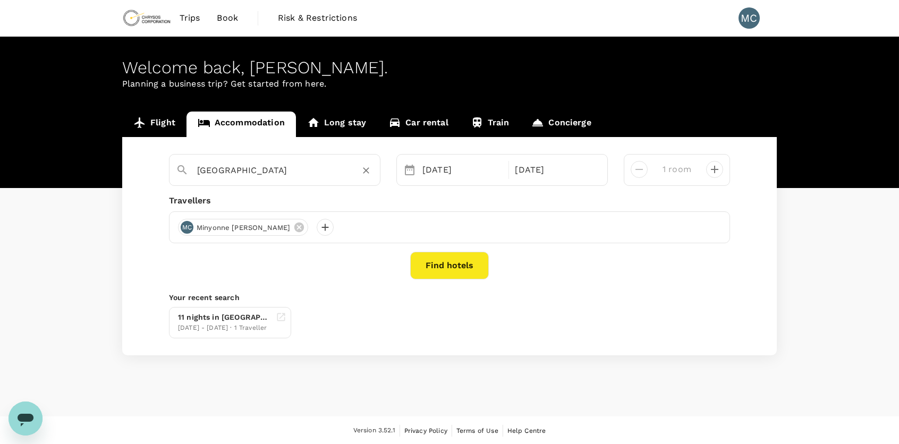
type input "[GEOGRAPHIC_DATA]"
click at [448, 268] on button "Find hotels" at bounding box center [449, 266] width 79 height 28
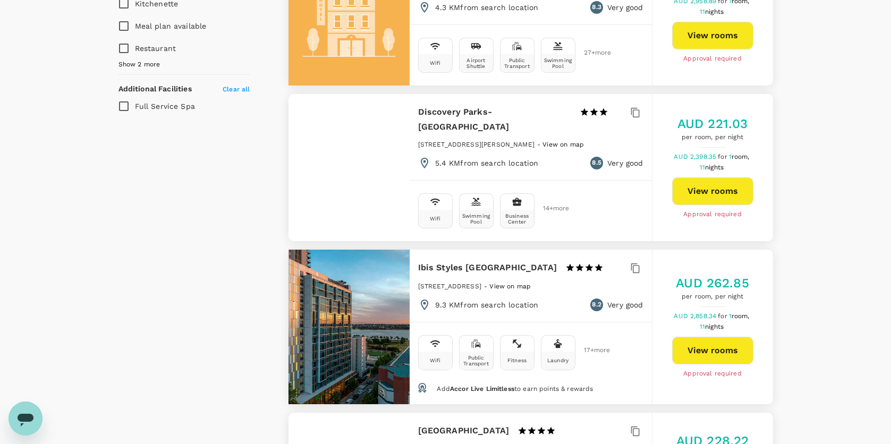
scroll to position [797, 0]
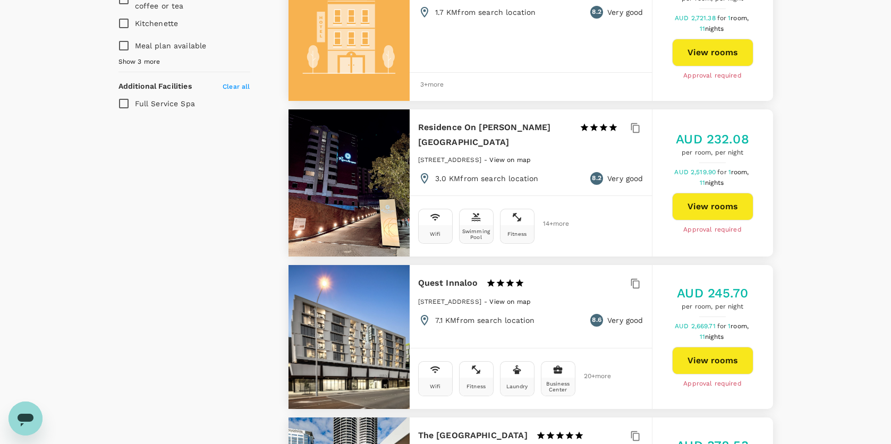
type input "598.49"
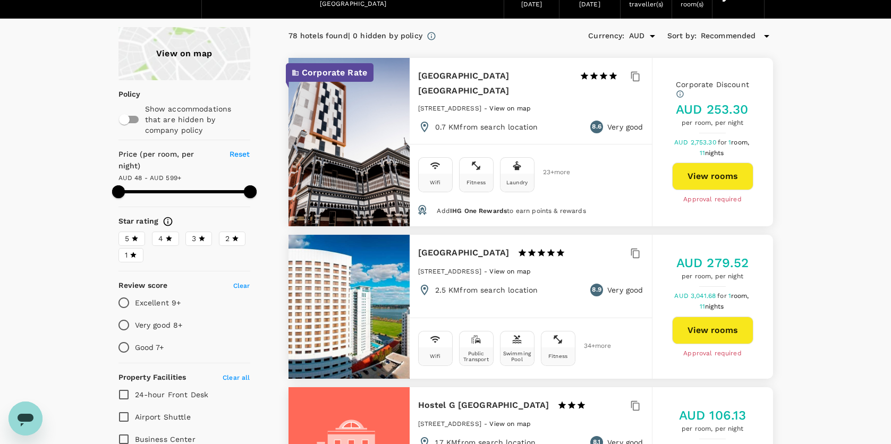
scroll to position [0, 0]
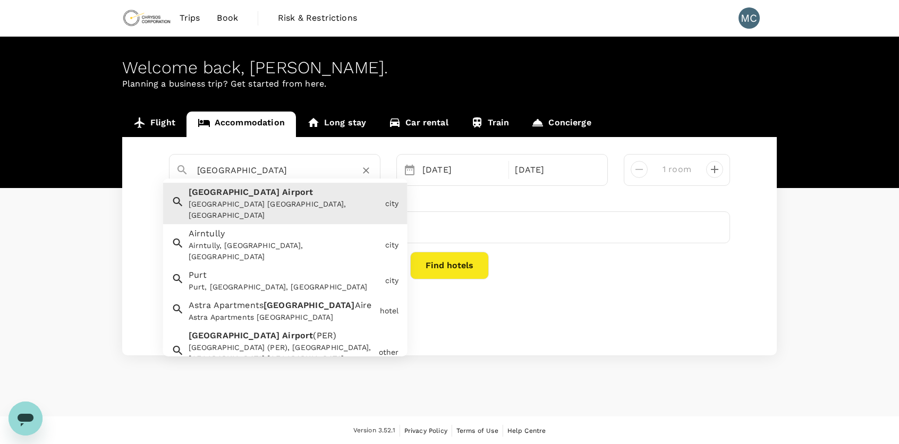
click at [226, 169] on input "[GEOGRAPHIC_DATA]" at bounding box center [270, 170] width 147 height 16
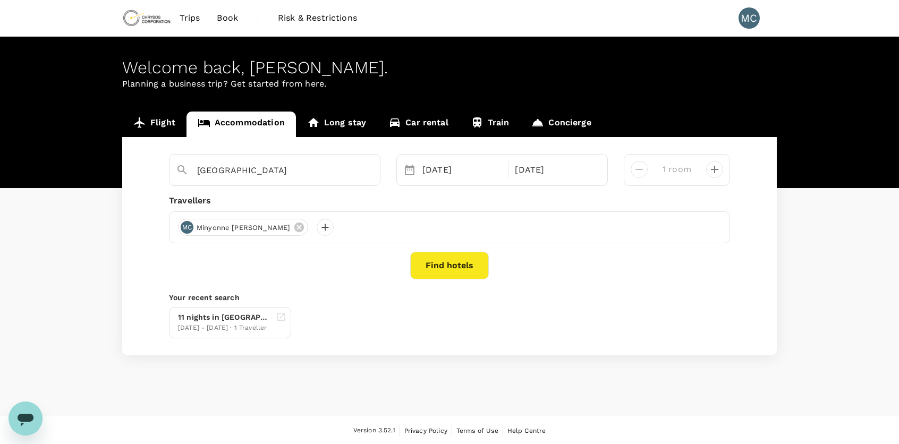
click at [308, 184] on div "[GEOGRAPHIC_DATA]" at bounding box center [274, 170] width 211 height 32
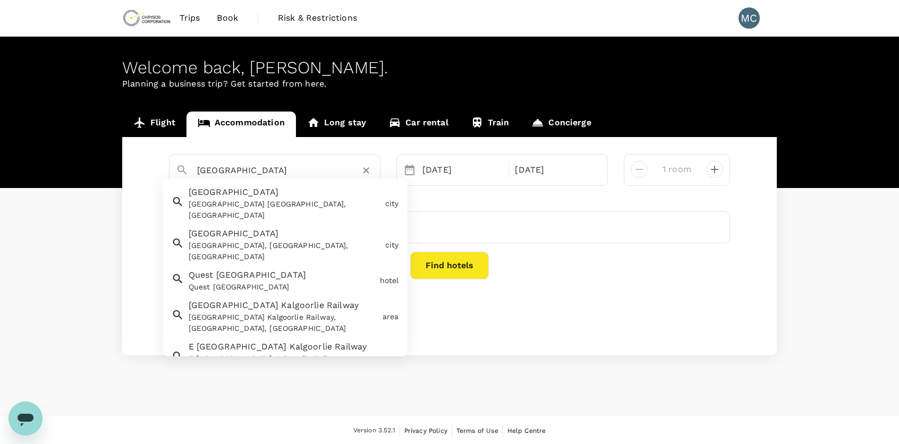
click at [291, 171] on input "[GEOGRAPHIC_DATA]" at bounding box center [270, 170] width 147 height 16
click at [297, 195] on div "[GEOGRAPHIC_DATA] [GEOGRAPHIC_DATA] [GEOGRAPHIC_DATA], [GEOGRAPHIC_DATA]" at bounding box center [282, 201] width 197 height 39
type input "[GEOGRAPHIC_DATA]"
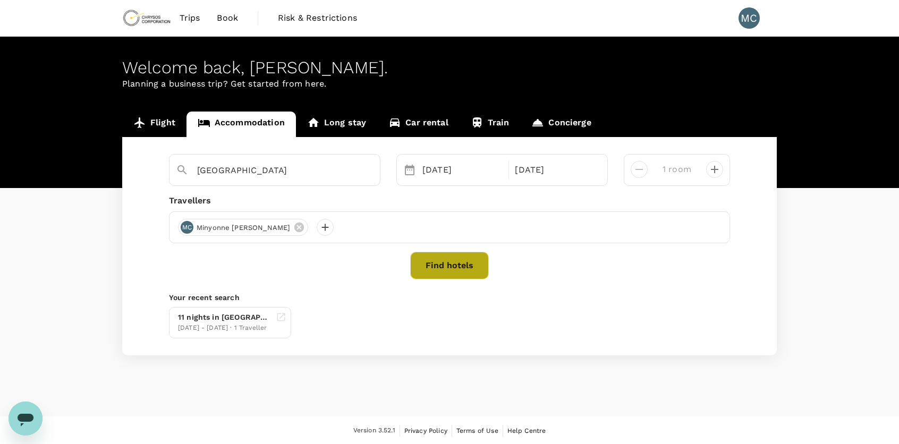
click at [463, 265] on button "Find hotels" at bounding box center [449, 266] width 79 height 28
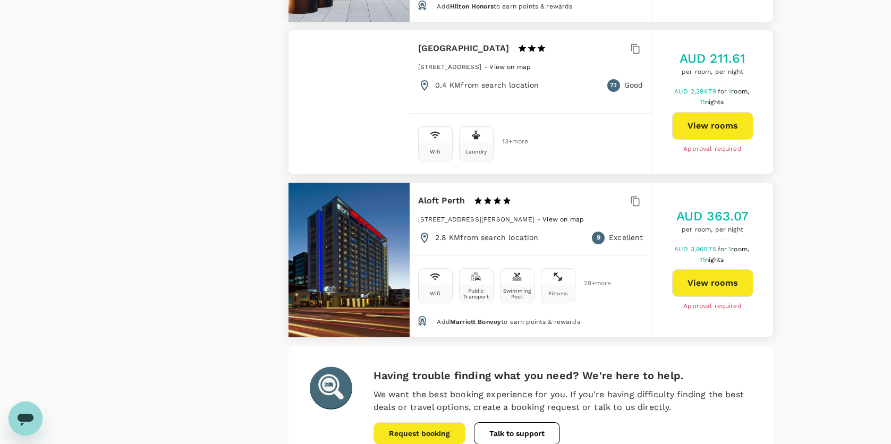
scroll to position [2951, 0]
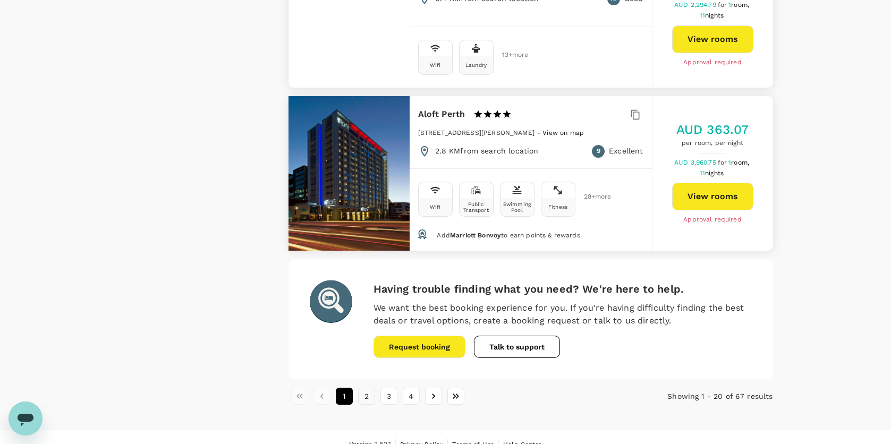
drag, startPoint x: 369, startPoint y: 381, endPoint x: 363, endPoint y: 377, distance: 6.8
click at [368, 388] on button "2" at bounding box center [366, 396] width 17 height 17
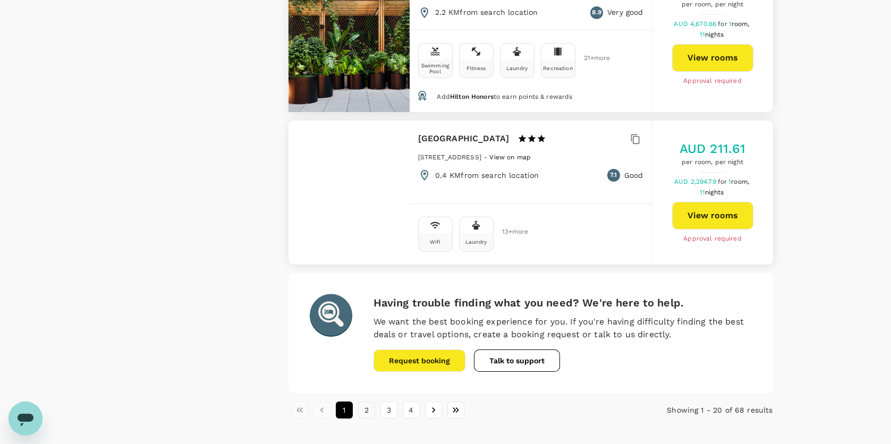
click at [366, 402] on button "2" at bounding box center [366, 410] width 17 height 17
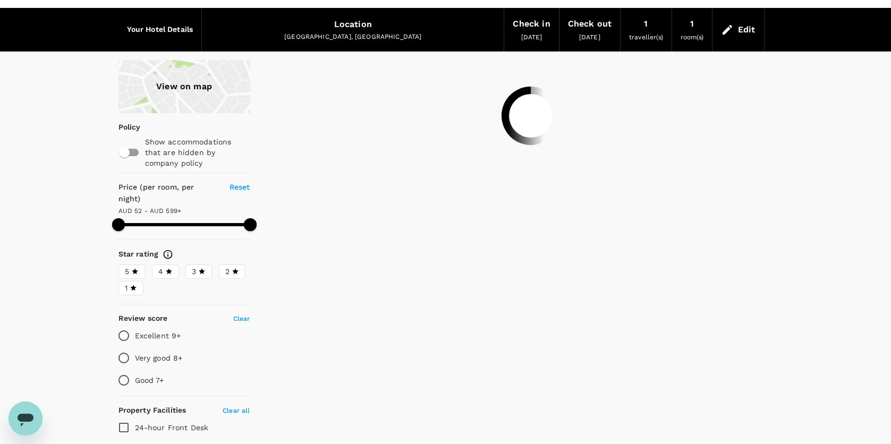
scroll to position [0, 0]
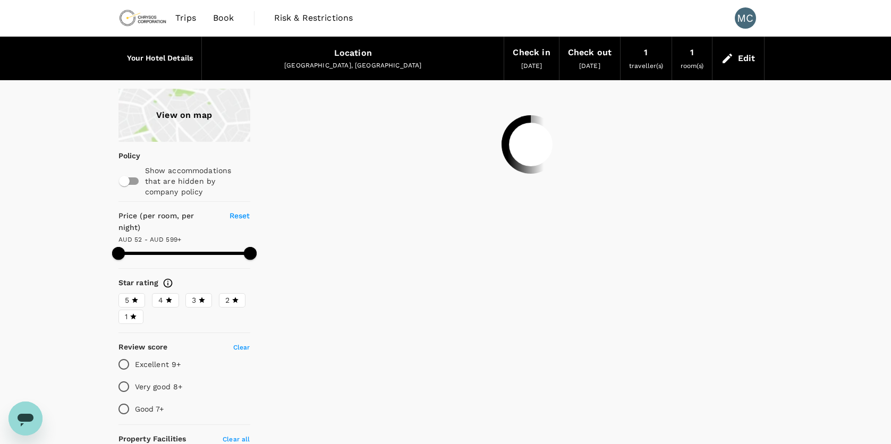
type input "598.64"
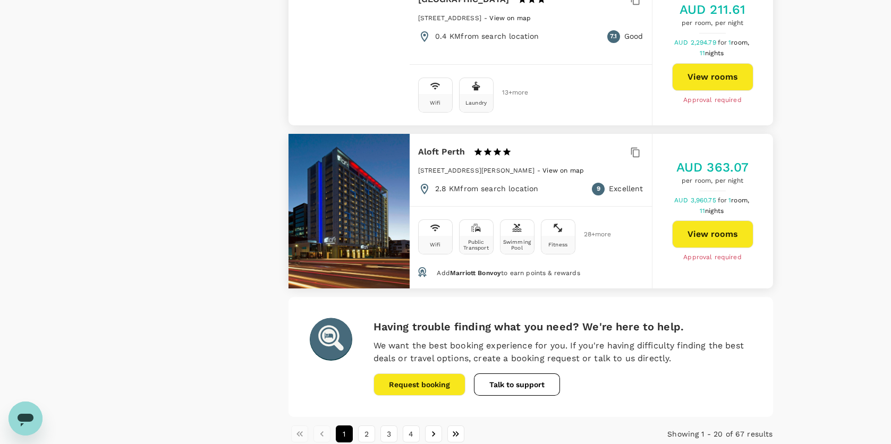
scroll to position [2951, 0]
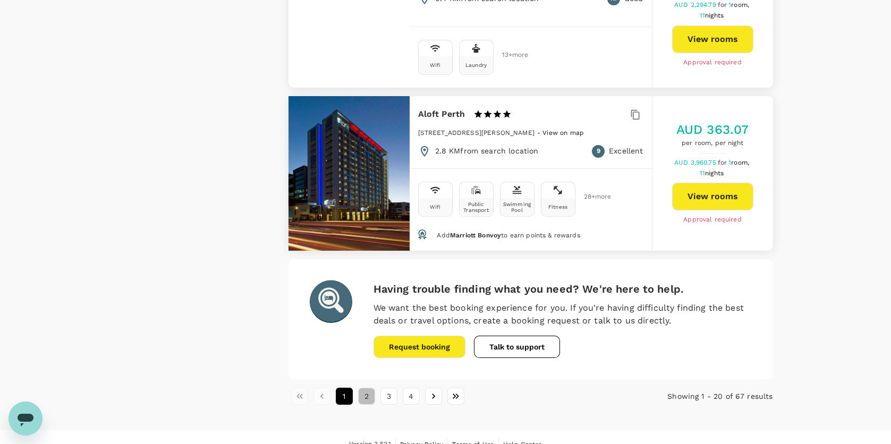
click at [370, 388] on button "2" at bounding box center [366, 396] width 17 height 17
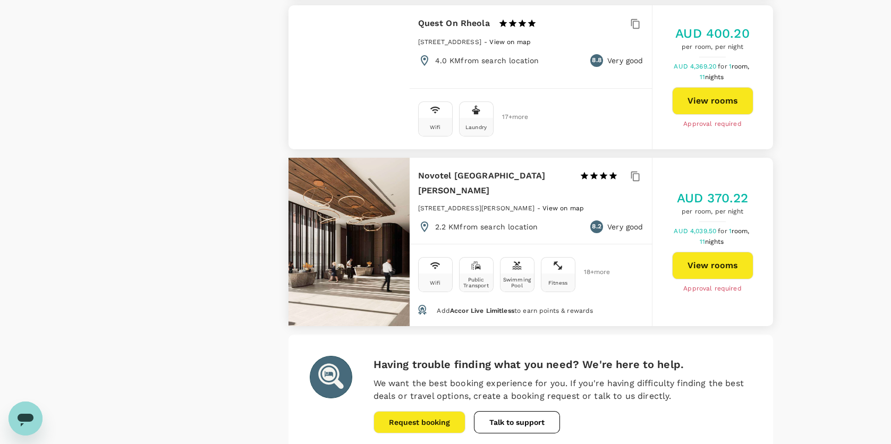
scroll to position [3077, 0]
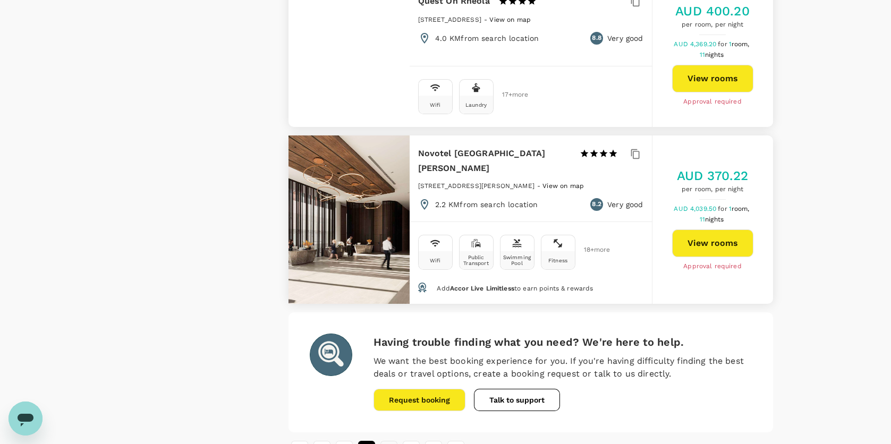
click at [389, 441] on button "3" at bounding box center [388, 449] width 17 height 17
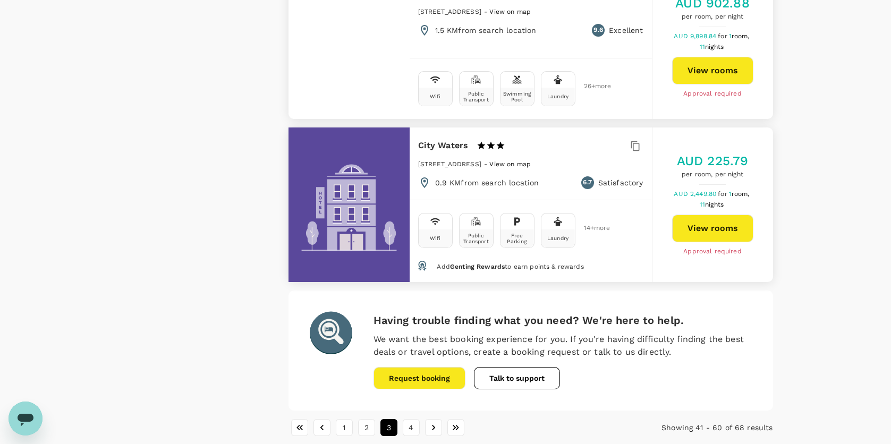
scroll to position [3044, 0]
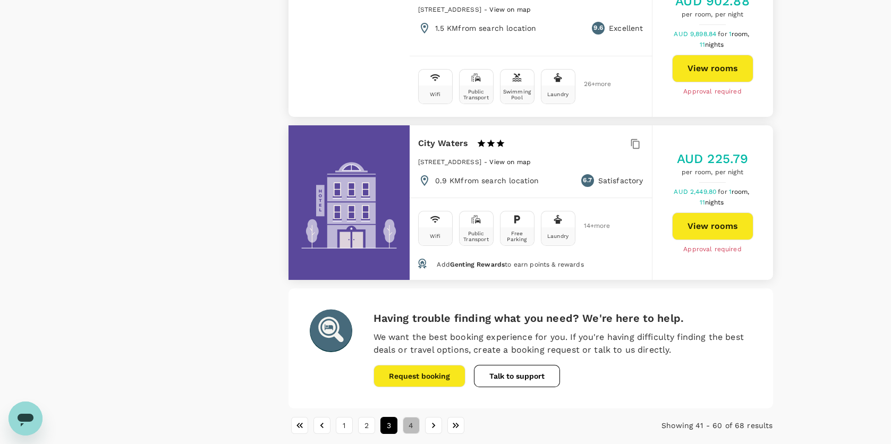
click at [412, 417] on button "4" at bounding box center [411, 425] width 17 height 17
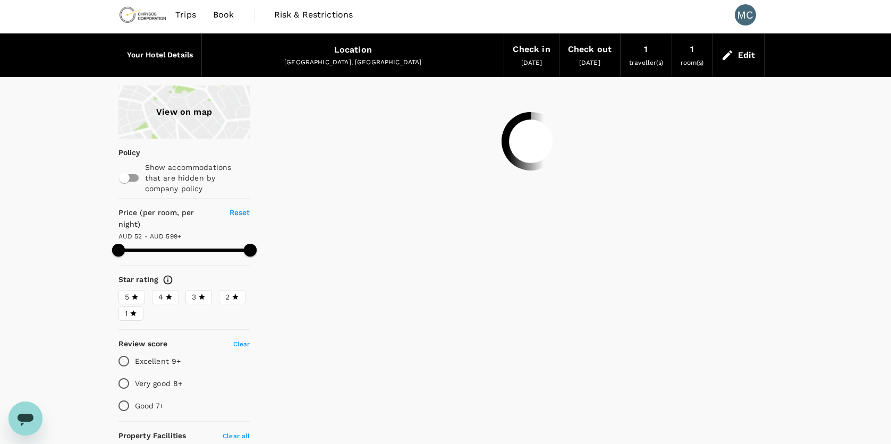
scroll to position [0, 0]
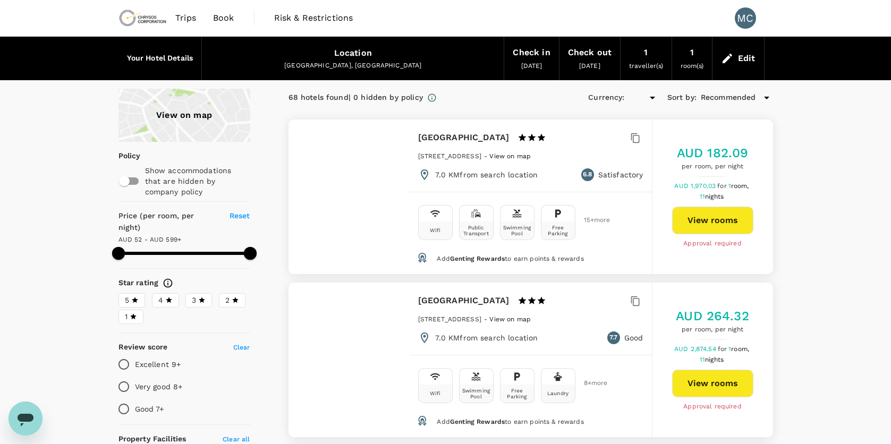
type input "598.64"
type input "AUD"
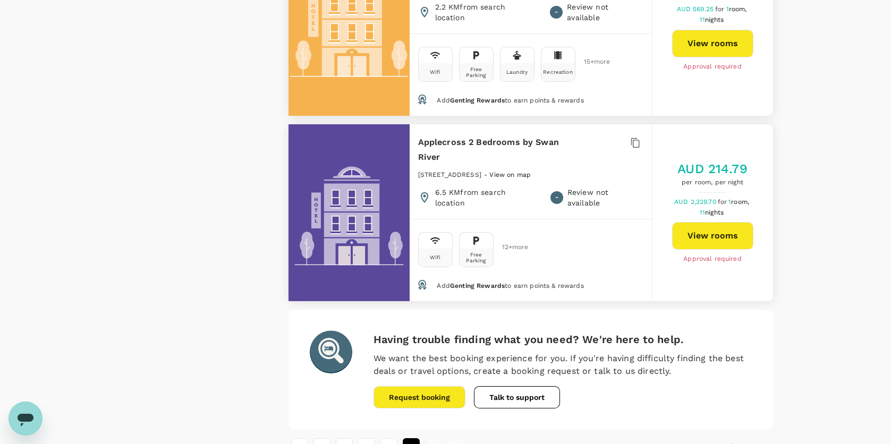
scroll to position [1169, 0]
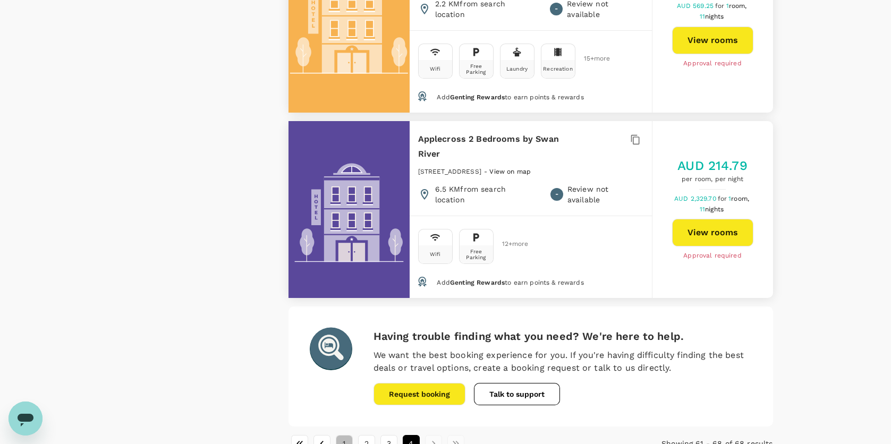
click at [345, 435] on button "1" at bounding box center [344, 443] width 17 height 17
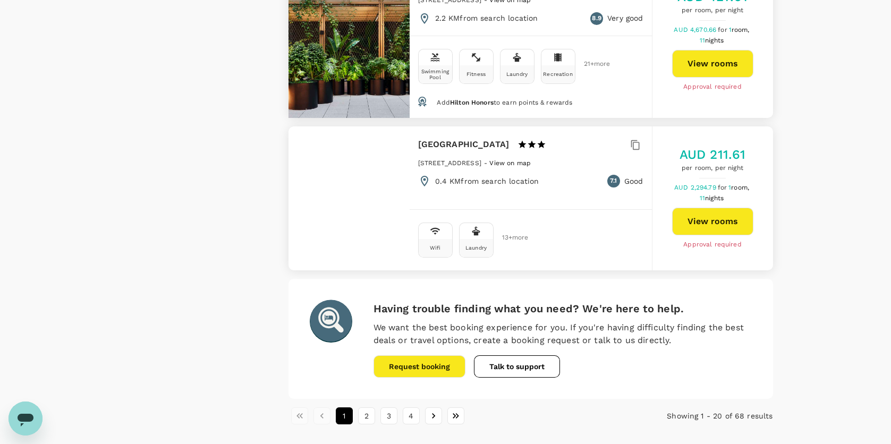
scroll to position [2951, 0]
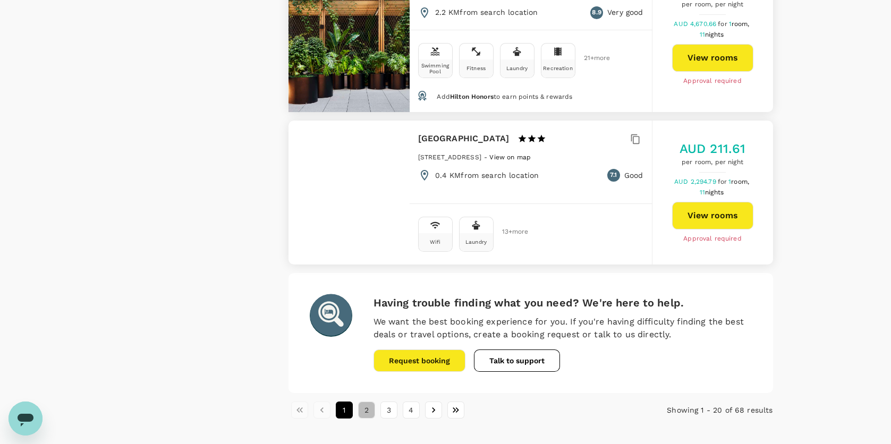
click at [363, 402] on button "2" at bounding box center [366, 410] width 17 height 17
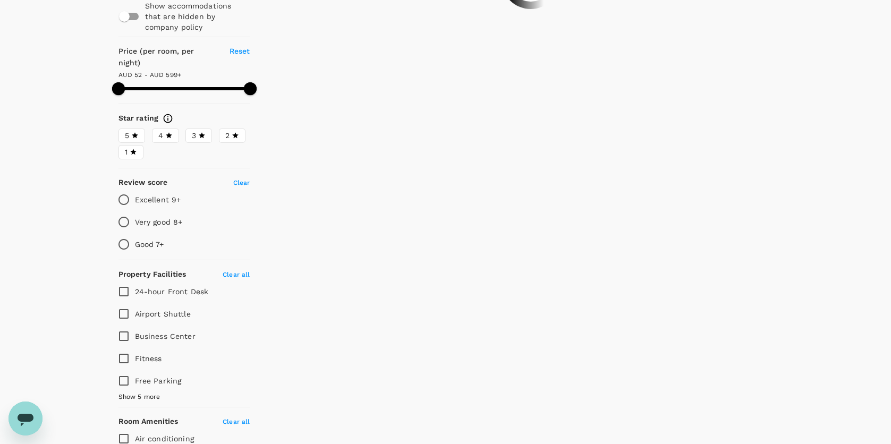
scroll to position [0, 0]
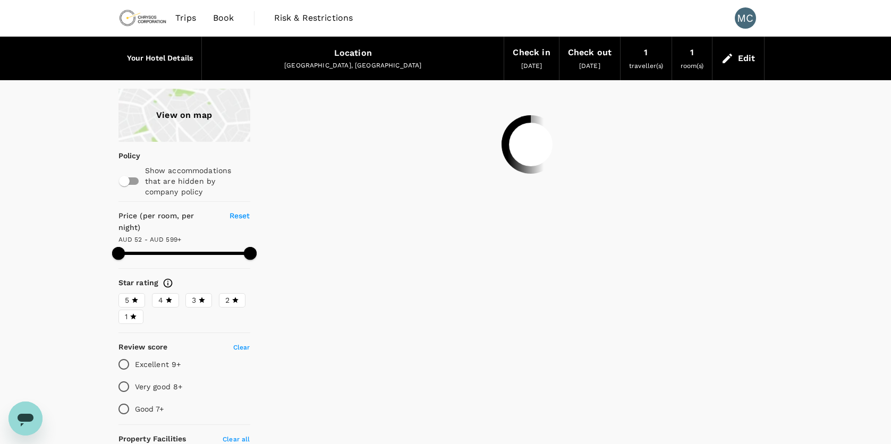
type input "598.64"
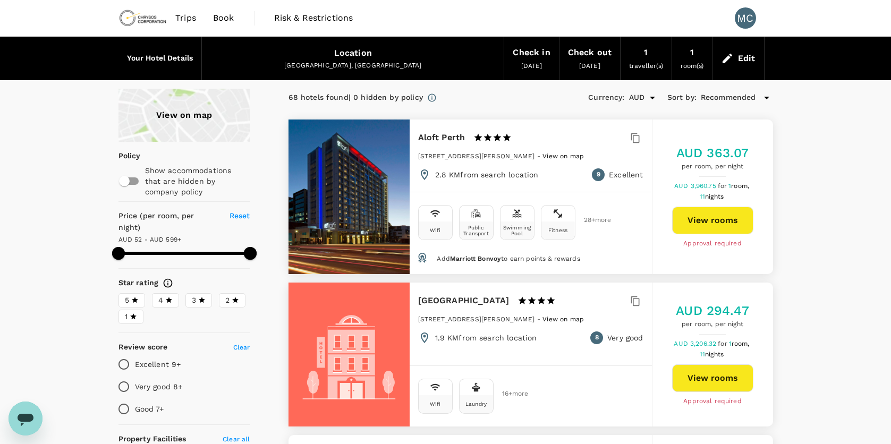
type input "AUD"
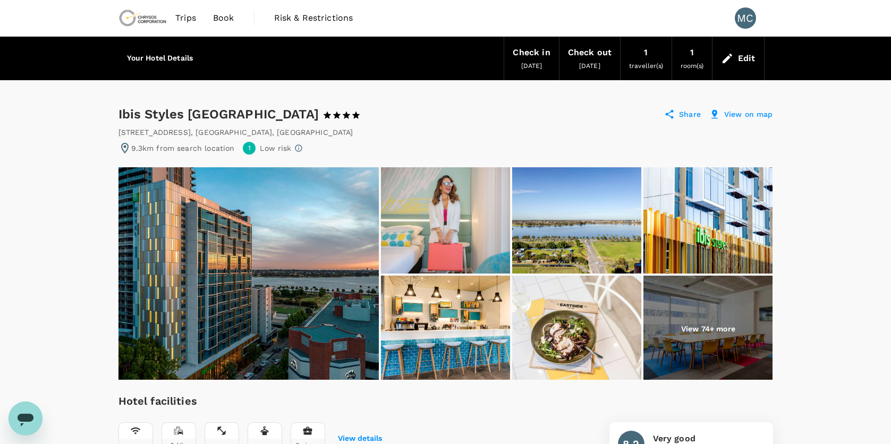
click at [705, 335] on img at bounding box center [707, 329] width 129 height 106
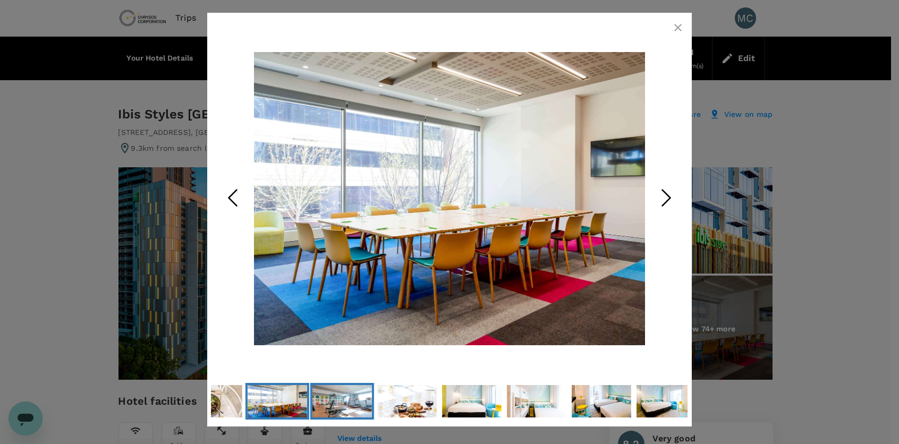
click at [345, 398] on img "Go to Slide 8" at bounding box center [341, 401] width 59 height 45
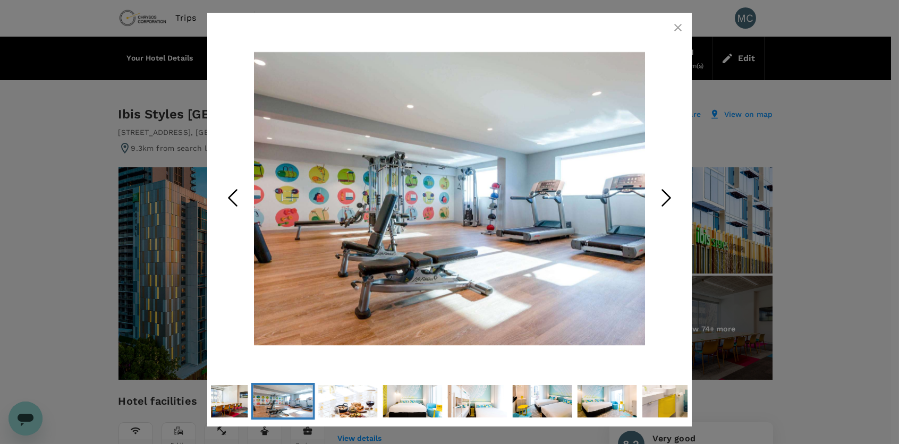
click at [672, 201] on icon "Next Slide" at bounding box center [666, 198] width 32 height 32
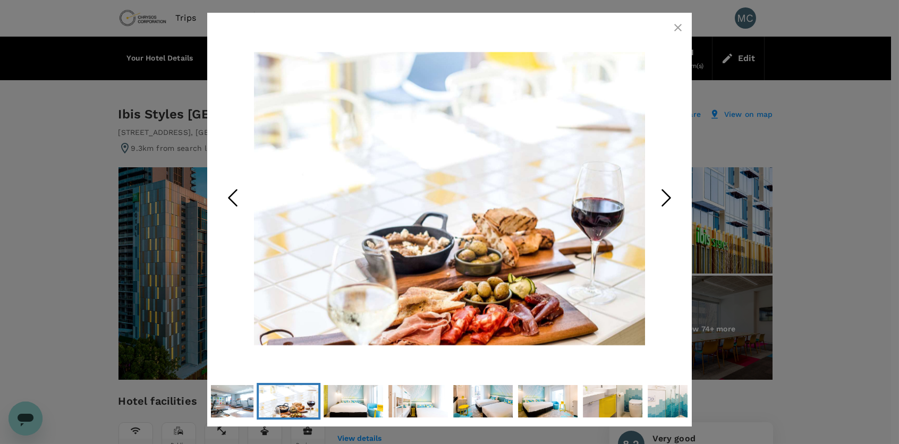
click at [672, 201] on icon "Next Slide" at bounding box center [666, 198] width 32 height 32
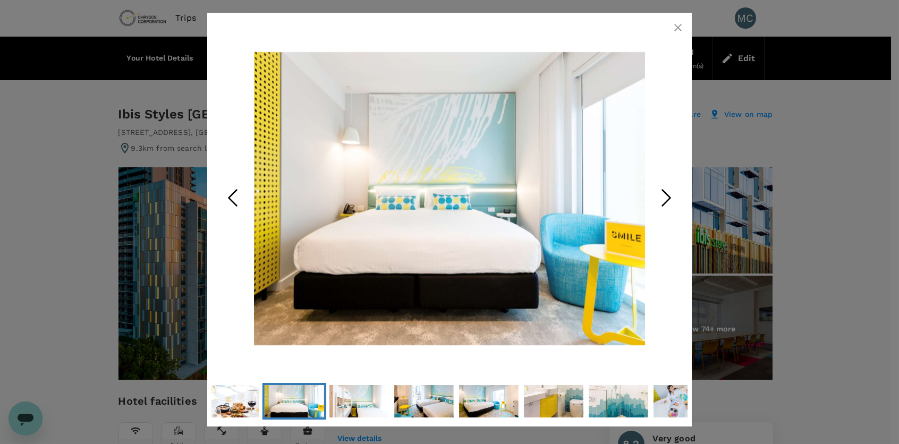
click at [668, 200] on polyline "Next Slide" at bounding box center [666, 198] width 8 height 16
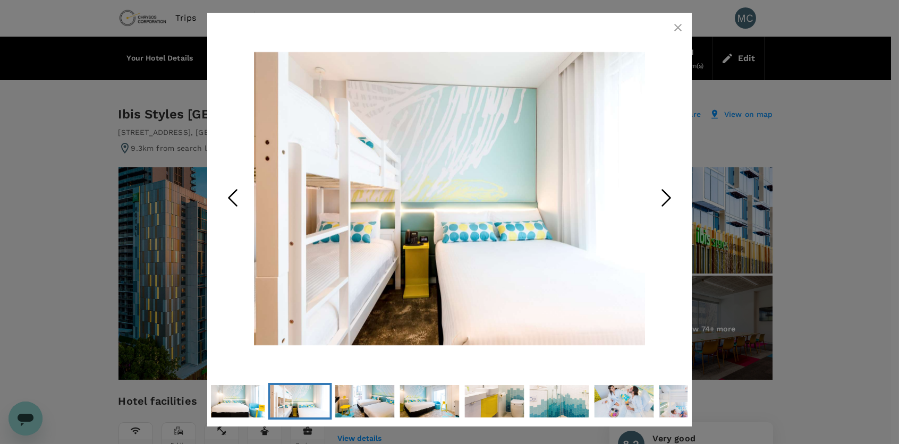
click at [668, 200] on polyline "Next Slide" at bounding box center [666, 198] width 8 height 16
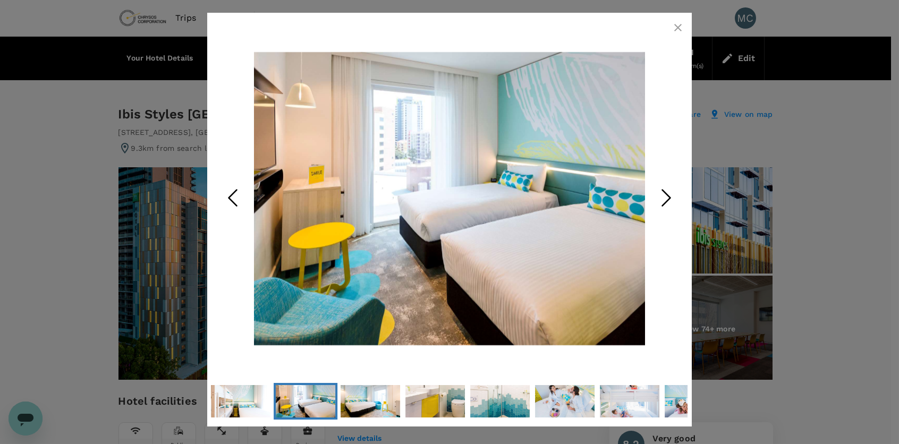
click at [668, 200] on polyline "Next Slide" at bounding box center [666, 198] width 8 height 16
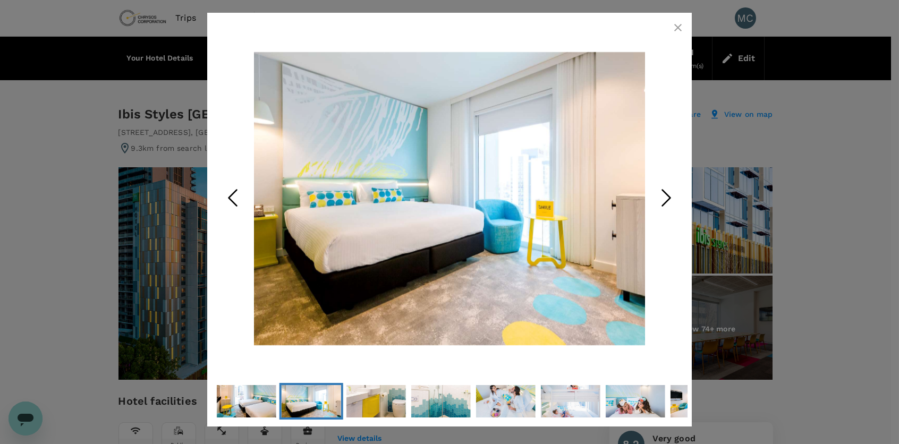
click at [668, 198] on icon "Next Slide" at bounding box center [666, 198] width 32 height 32
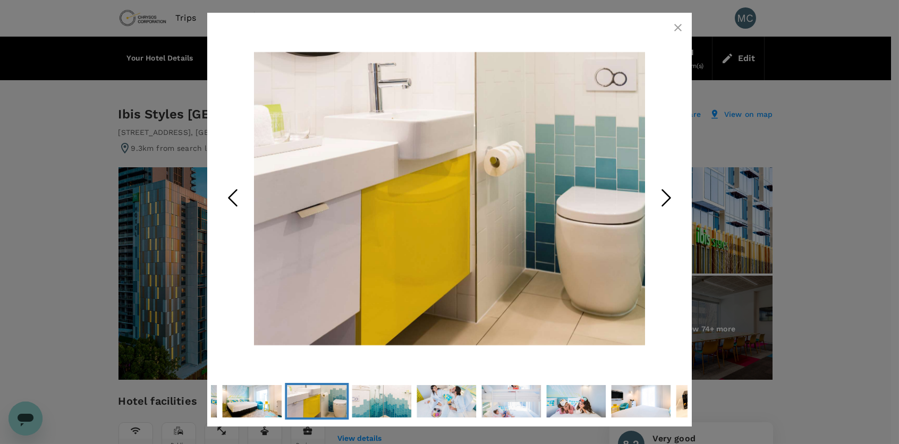
click at [668, 198] on icon "Next Slide" at bounding box center [666, 198] width 32 height 32
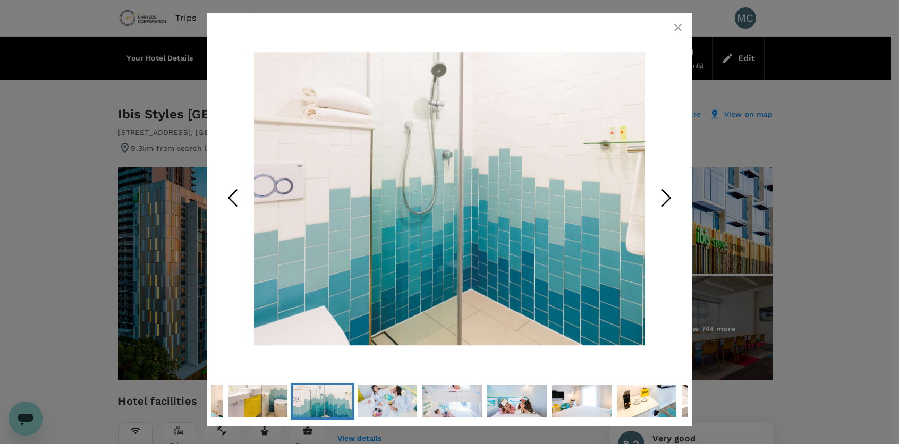
click at [668, 198] on icon "Next Slide" at bounding box center [666, 198] width 32 height 32
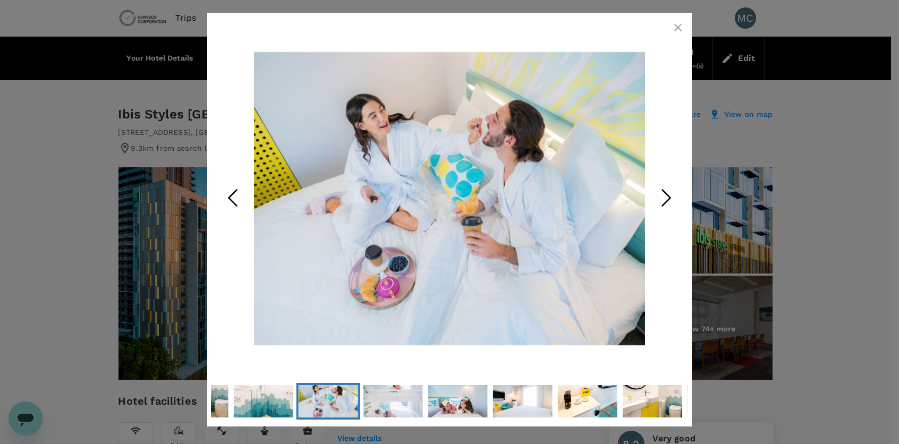
click at [668, 198] on icon "Next Slide" at bounding box center [666, 198] width 32 height 32
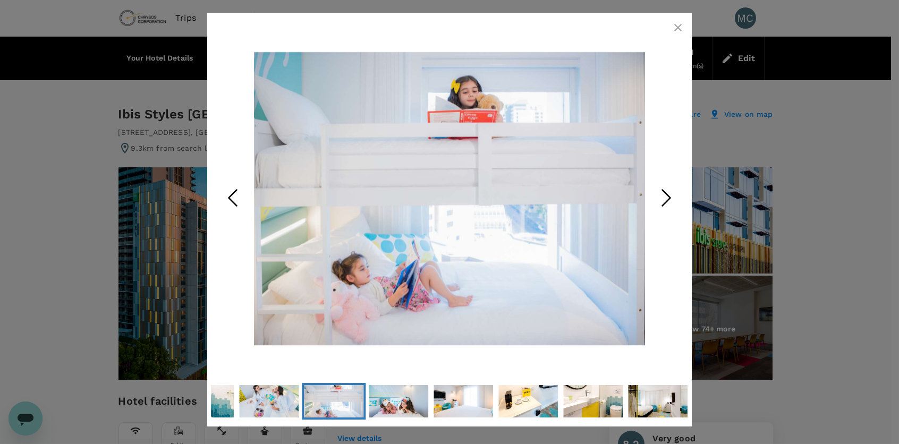
click at [668, 198] on icon "Next Slide" at bounding box center [666, 198] width 32 height 32
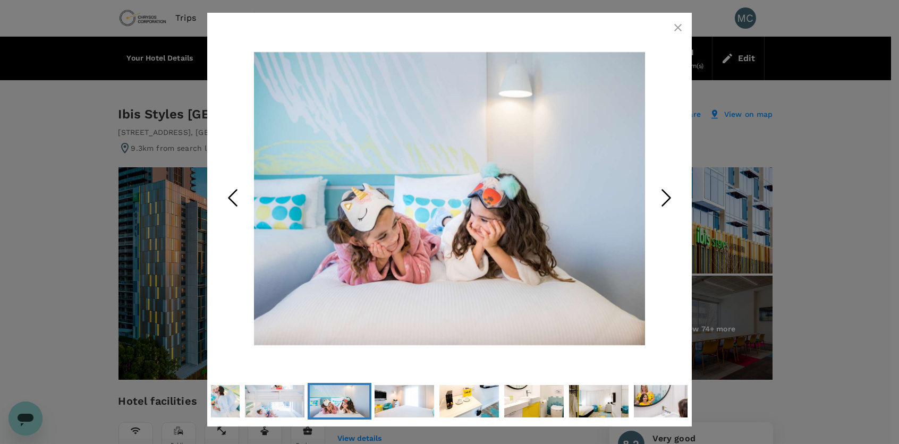
click at [668, 198] on icon "Next Slide" at bounding box center [666, 198] width 32 height 32
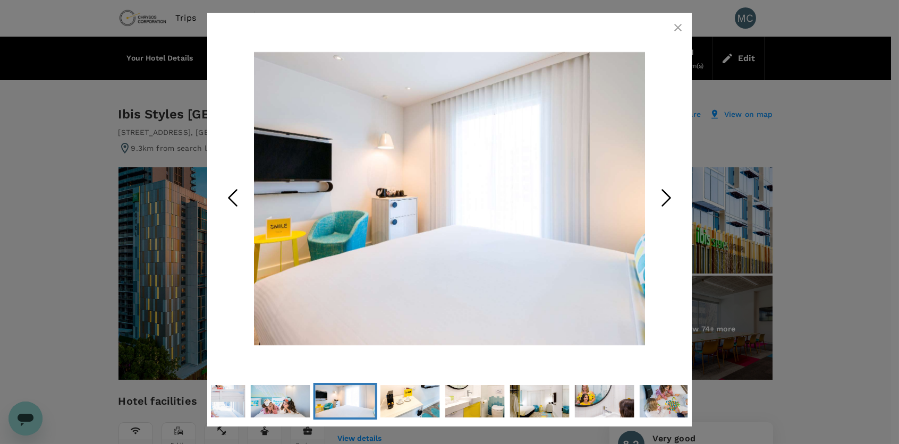
click at [668, 198] on icon "Next Slide" at bounding box center [666, 198] width 32 height 32
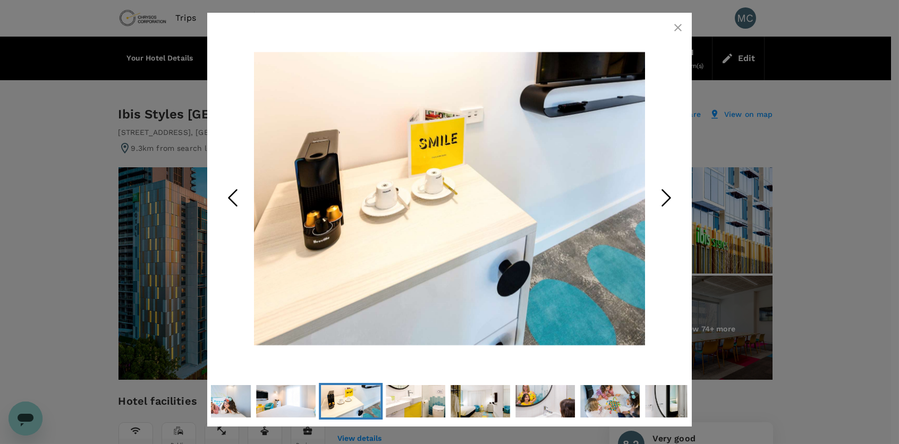
click at [668, 198] on icon "Next Slide" at bounding box center [666, 198] width 32 height 32
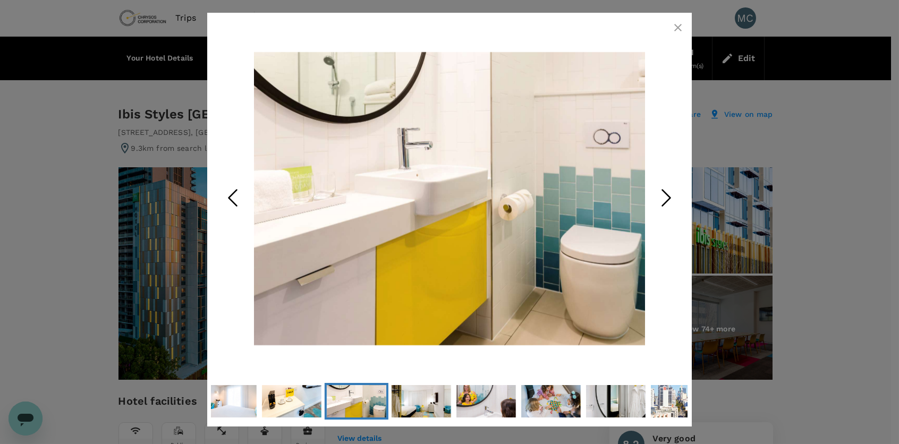
click at [668, 198] on icon "Next Slide" at bounding box center [666, 198] width 32 height 32
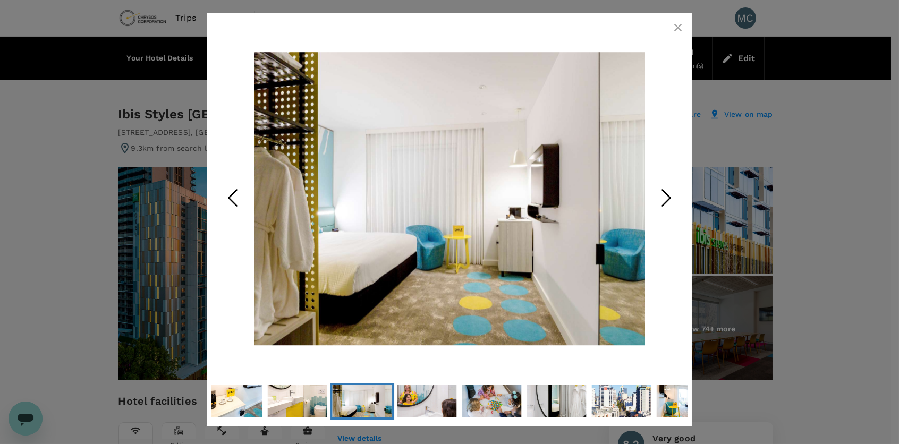
click at [668, 198] on icon "Next Slide" at bounding box center [666, 198] width 32 height 32
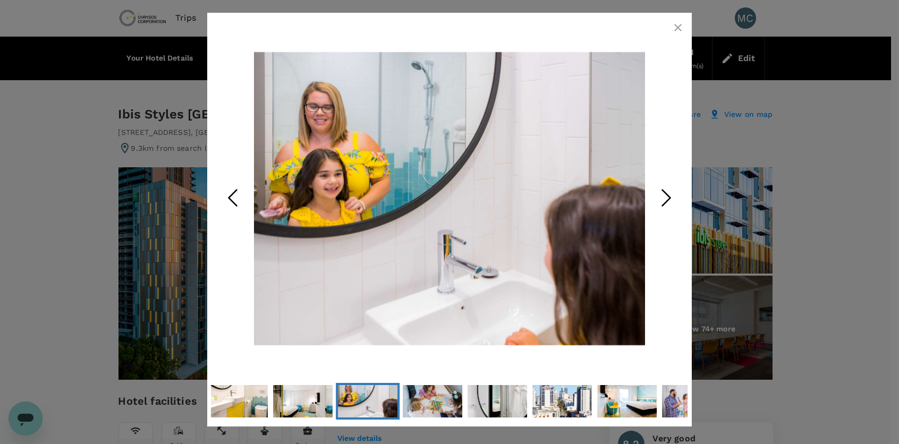
click at [668, 198] on icon "Next Slide" at bounding box center [666, 198] width 32 height 32
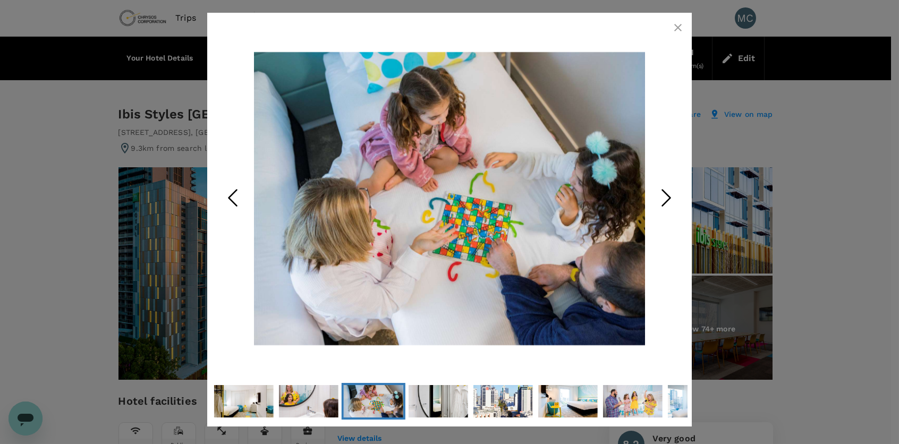
click at [668, 198] on icon "Next Slide" at bounding box center [666, 198] width 32 height 32
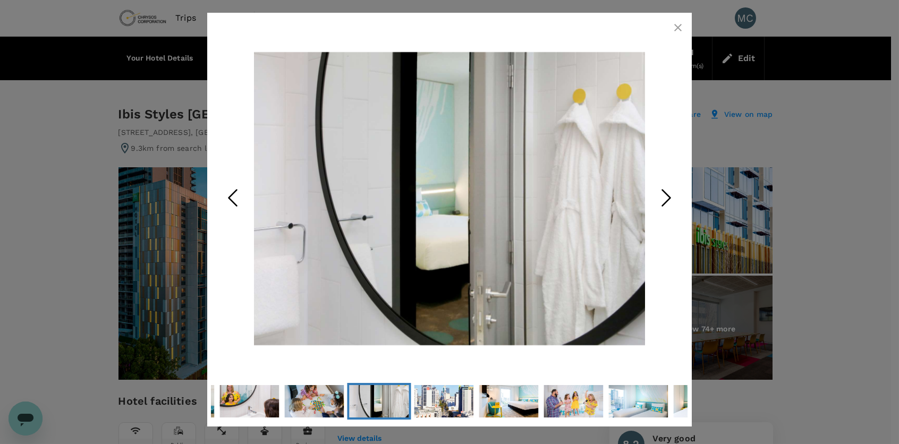
click at [668, 198] on icon "Next Slide" at bounding box center [666, 198] width 32 height 32
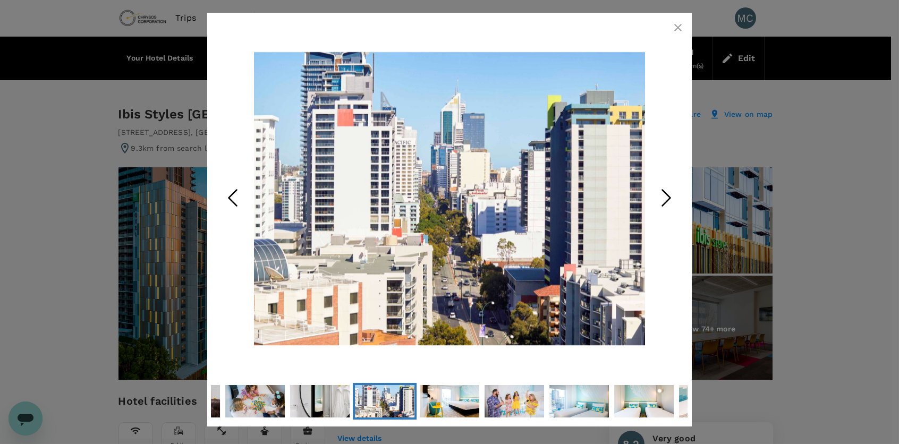
click at [668, 198] on icon "Next Slide" at bounding box center [666, 198] width 32 height 32
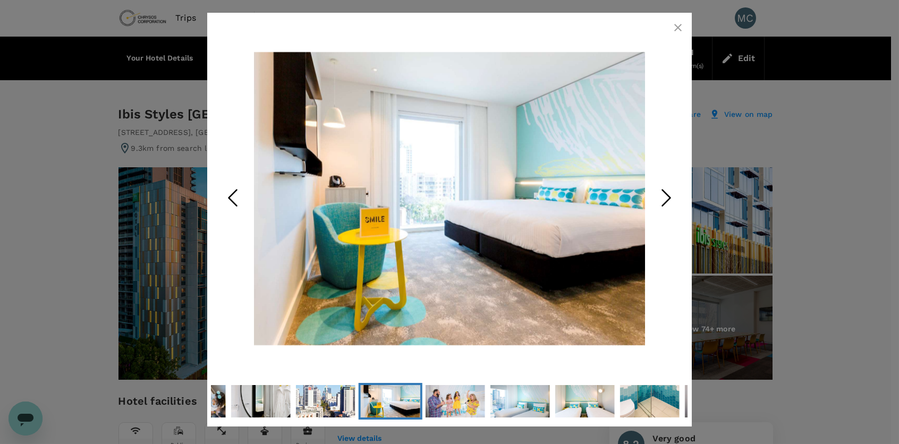
click at [668, 198] on icon "Next Slide" at bounding box center [666, 198] width 32 height 32
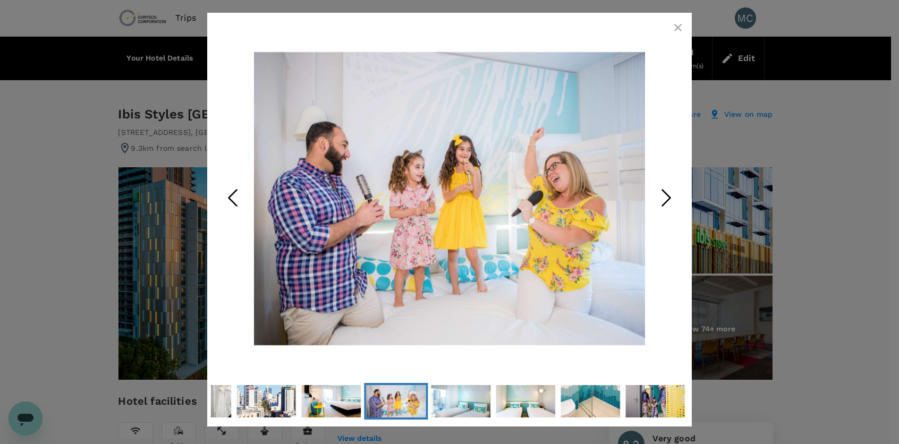
click at [676, 29] on icon "button" at bounding box center [677, 27] width 7 height 7
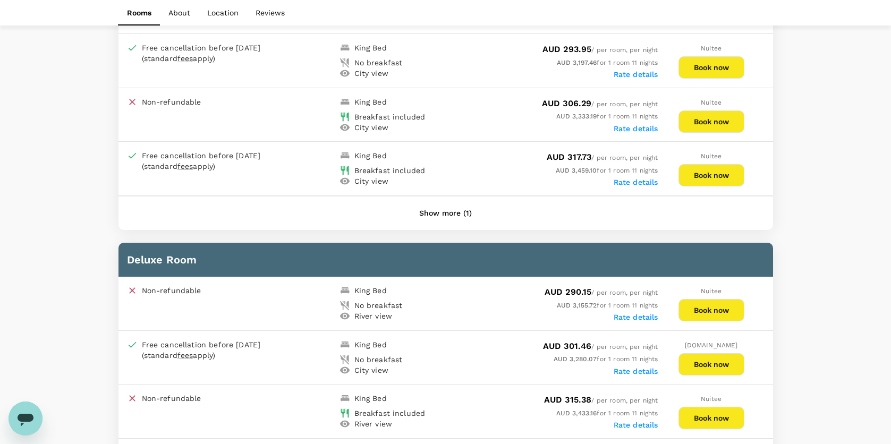
scroll to position [1009, 0]
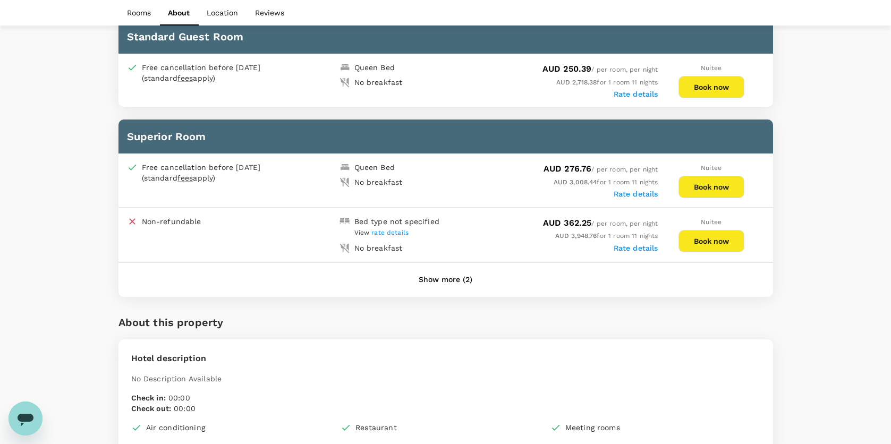
scroll to position [531, 0]
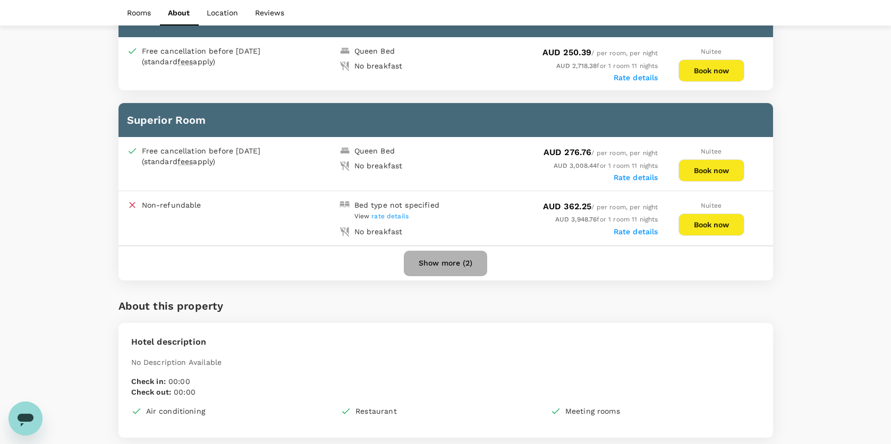
click at [440, 257] on button "Show more (2)" at bounding box center [445, 263] width 83 height 25
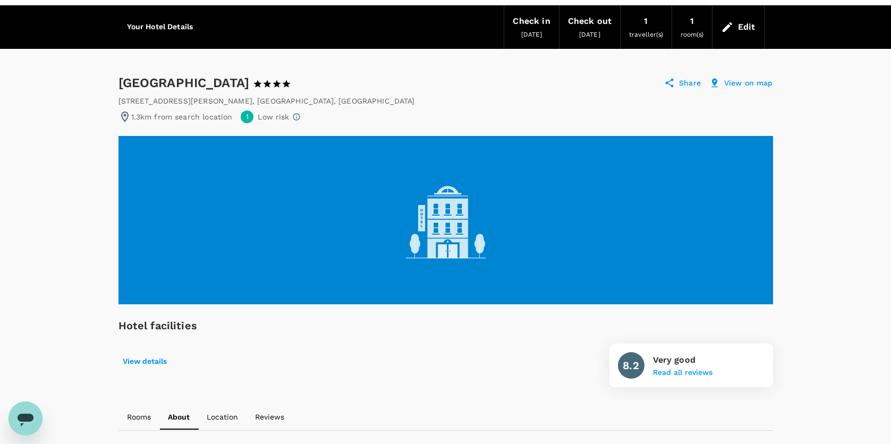
scroll to position [0, 0]
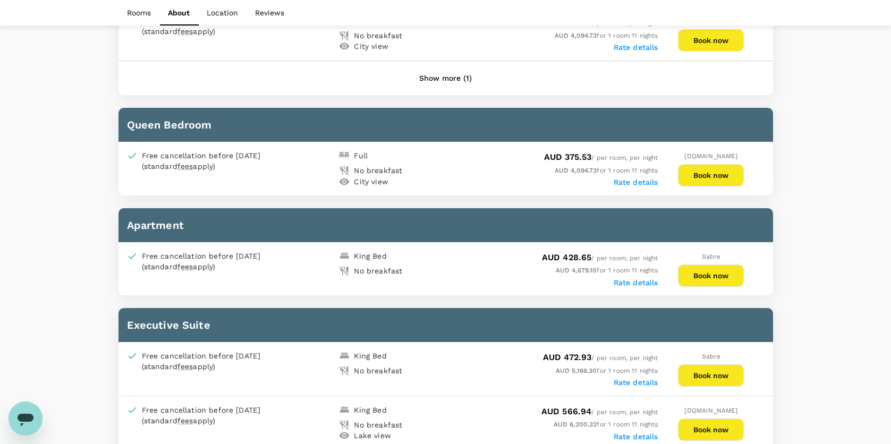
scroll to position [1169, 0]
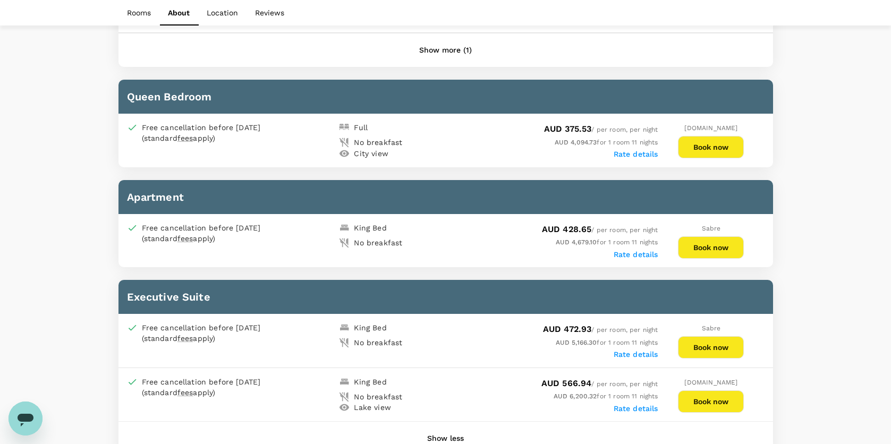
click at [476, 251] on div "Rate details" at bounding box center [551, 253] width 212 height 11
click at [620, 250] on label "Rate details" at bounding box center [635, 254] width 45 height 8
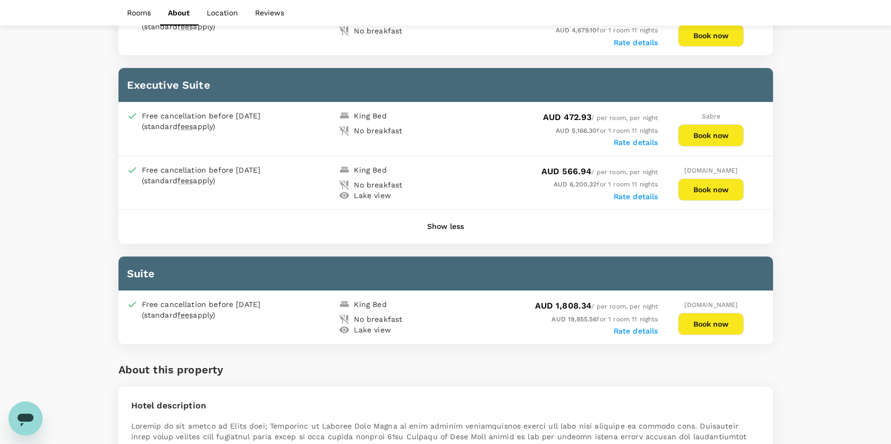
scroll to position [1381, 0]
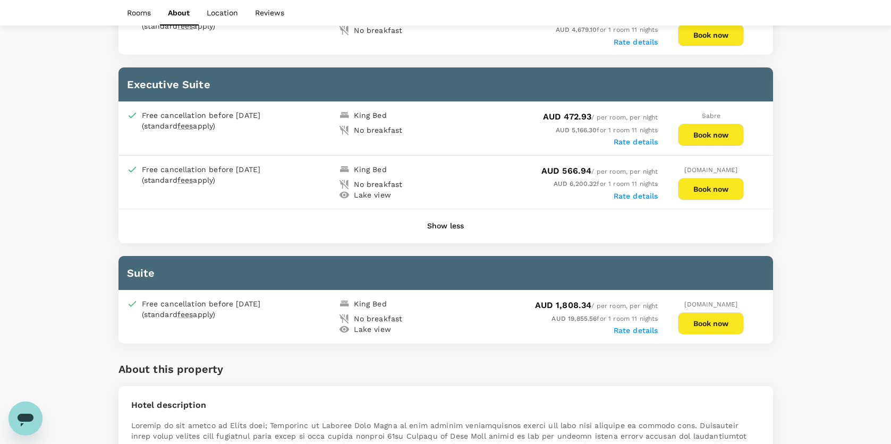
click at [632, 325] on div "AUD 1,808.34 / per room, per night AUD 19,855.56 for 1 room 11 nights Rate deta…" at bounding box center [551, 317] width 212 height 36
click at [630, 326] on label "Rate details" at bounding box center [635, 330] width 45 height 8
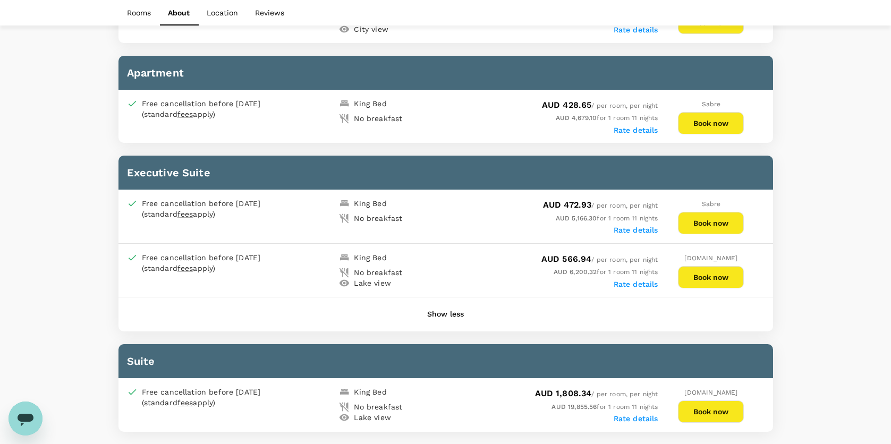
scroll to position [1275, 0]
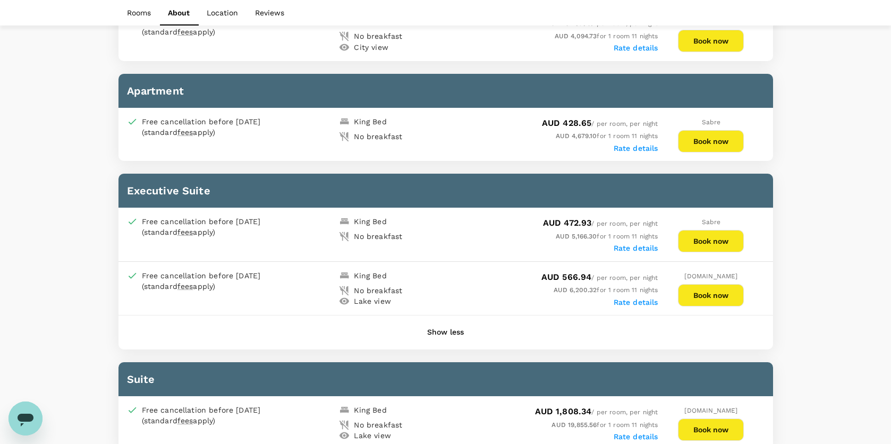
click at [834, 269] on div "Your Hotel Details Check in 12 Oct 2025 Check out 23 Oct 2025 1 traveller(s) 1 …" at bounding box center [445, 208] width 891 height 2893
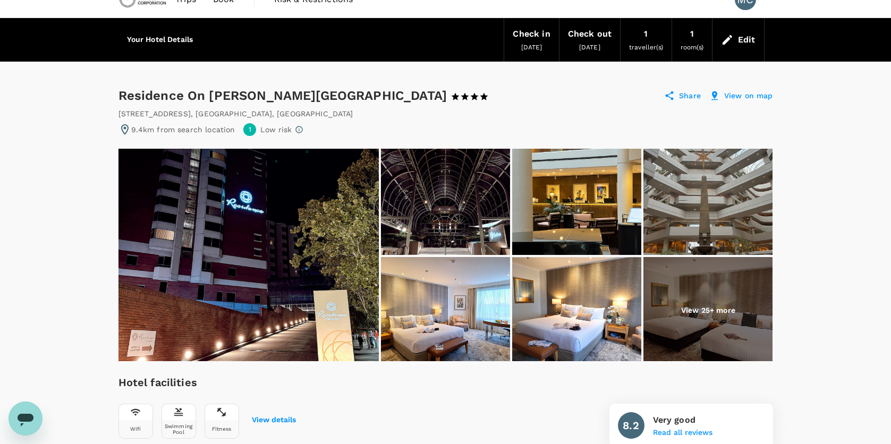
scroll to position [0, 0]
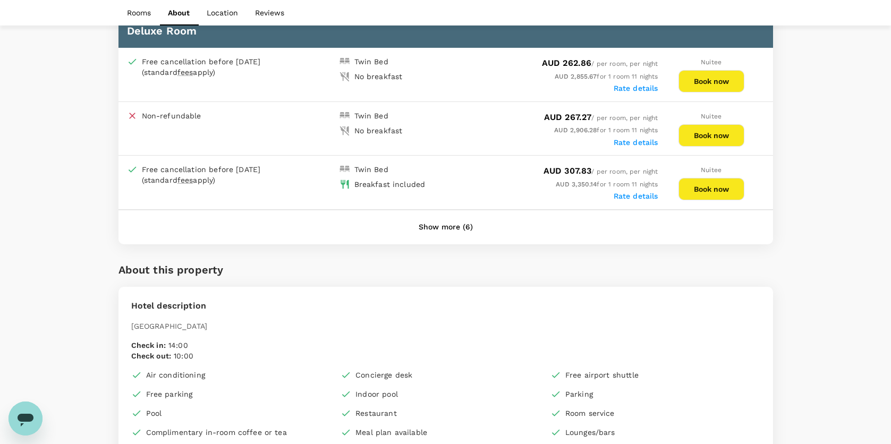
scroll to position [797, 0]
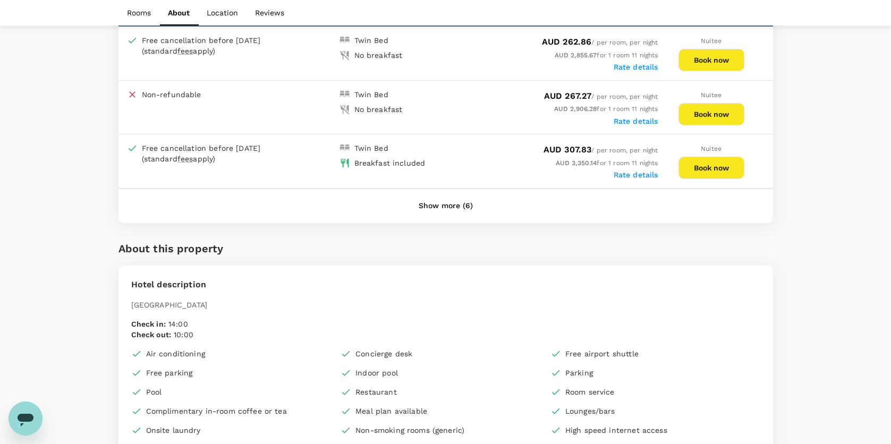
click at [429, 197] on button "Show more (6)" at bounding box center [446, 205] width 84 height 25
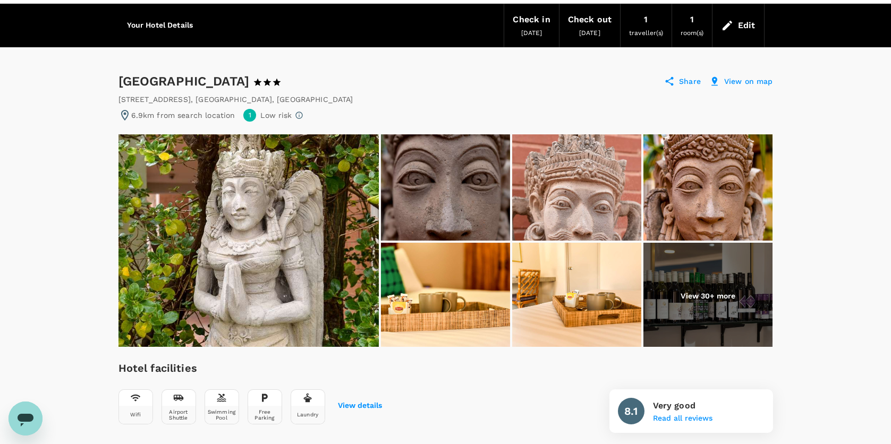
scroll to position [0, 0]
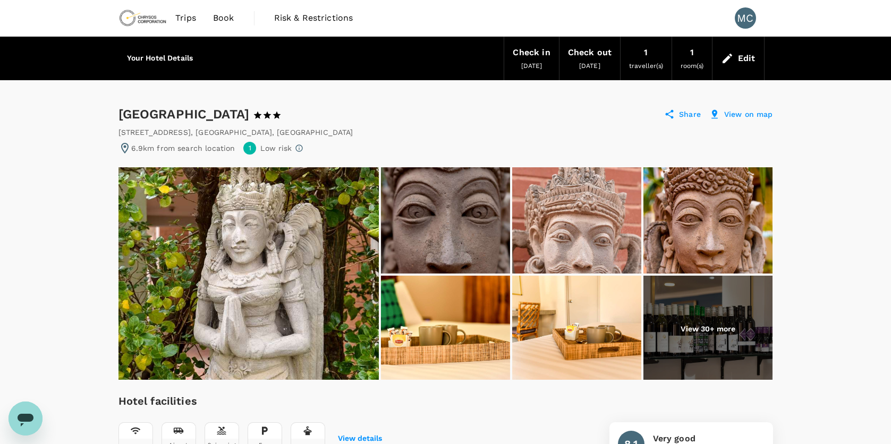
click at [725, 329] on p "View 30+ more" at bounding box center [707, 328] width 55 height 11
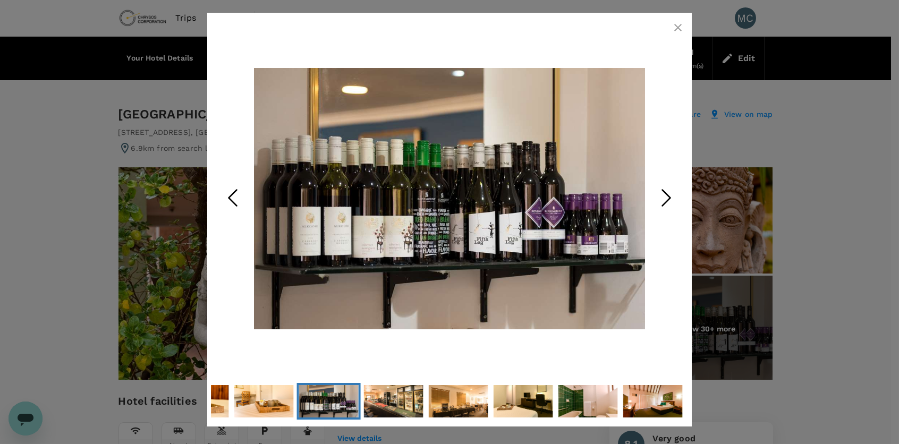
click at [669, 200] on icon "Next Slide" at bounding box center [666, 198] width 32 height 32
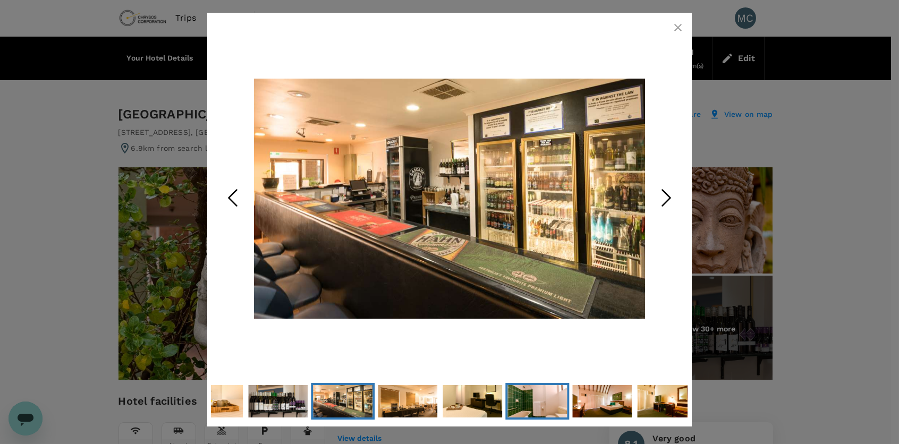
click at [552, 406] on img "Go to Slide 11" at bounding box center [536, 401] width 59 height 40
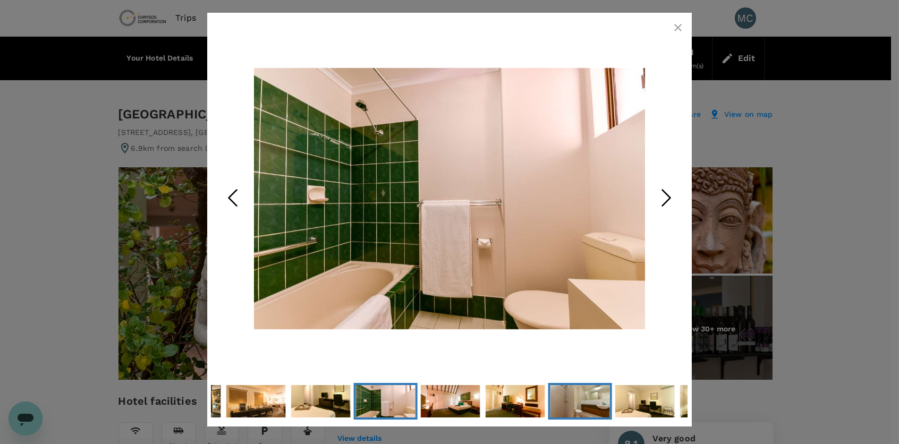
click at [585, 407] on img "Go to Slide 14" at bounding box center [579, 401] width 59 height 40
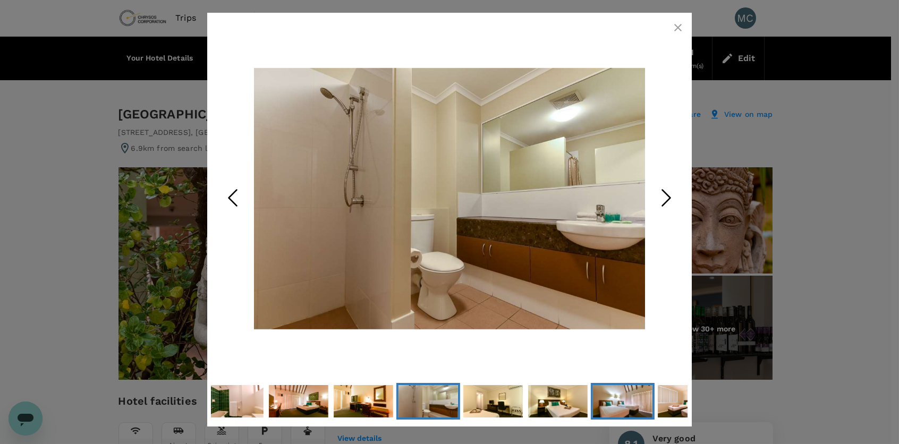
click at [612, 410] on img "Go to Slide 17" at bounding box center [622, 401] width 59 height 40
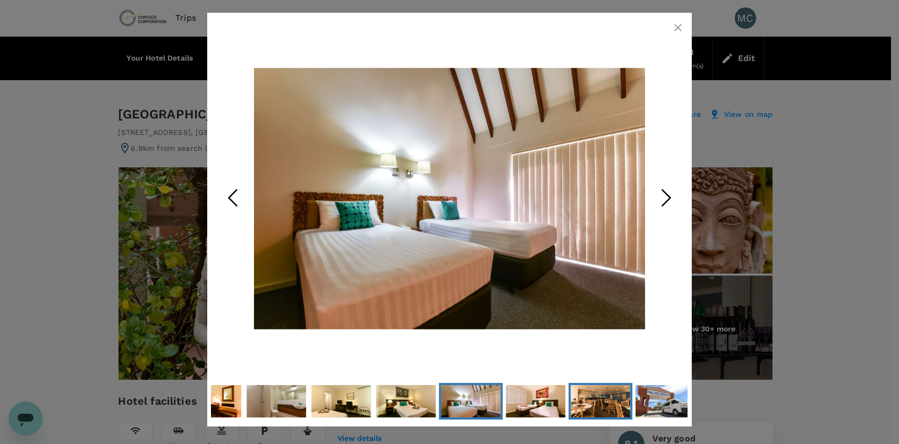
click at [603, 401] on img "Go to Slide 19" at bounding box center [599, 401] width 59 height 40
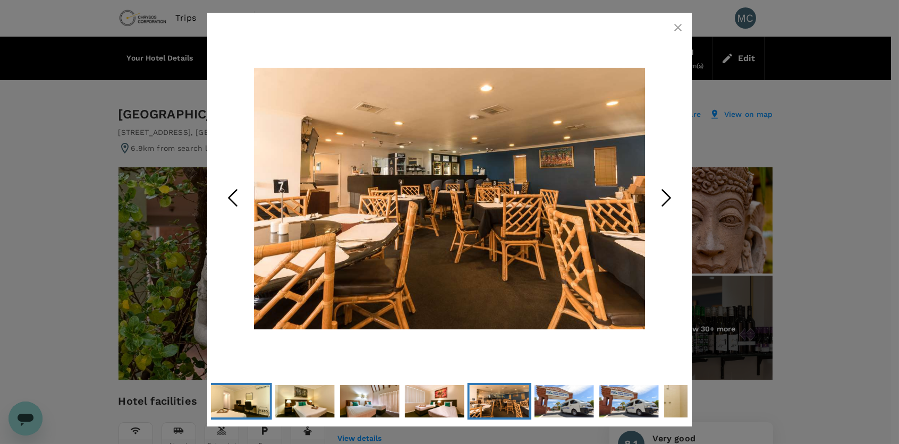
click at [248, 404] on img "Go to Slide 15" at bounding box center [239, 401] width 59 height 40
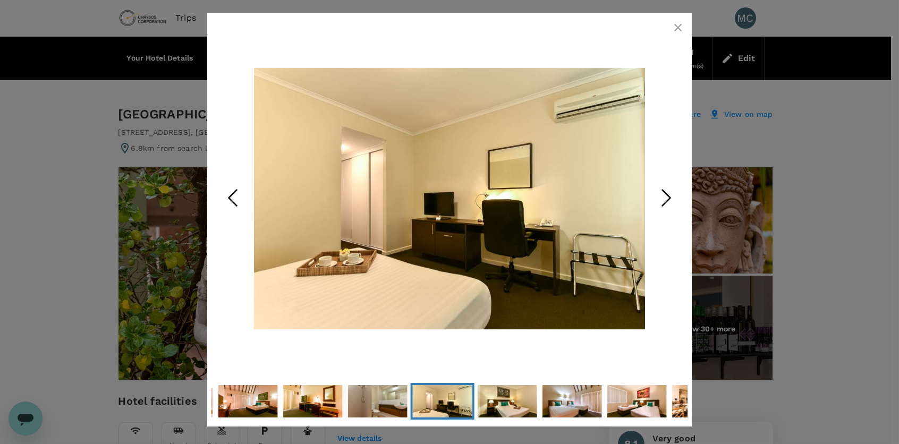
click at [675, 30] on icon "button" at bounding box center [677, 27] width 7 height 7
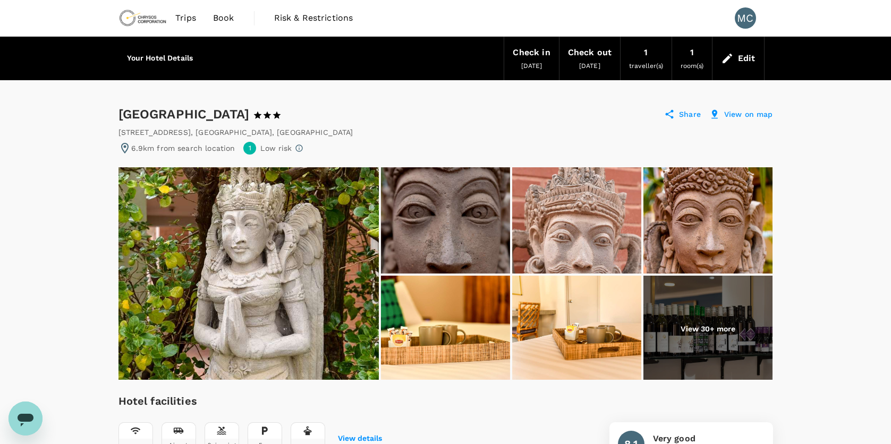
drag, startPoint x: 119, startPoint y: 110, endPoint x: 331, endPoint y: 112, distance: 211.9
click at [301, 112] on div "Sanno Marracoonda Airport Hotel 1 Star 2 Stars 3 Stars 4 Stars 5 Stars" at bounding box center [209, 114] width 183 height 17
copy div "Sanno Marracoonda Airport Hotel"
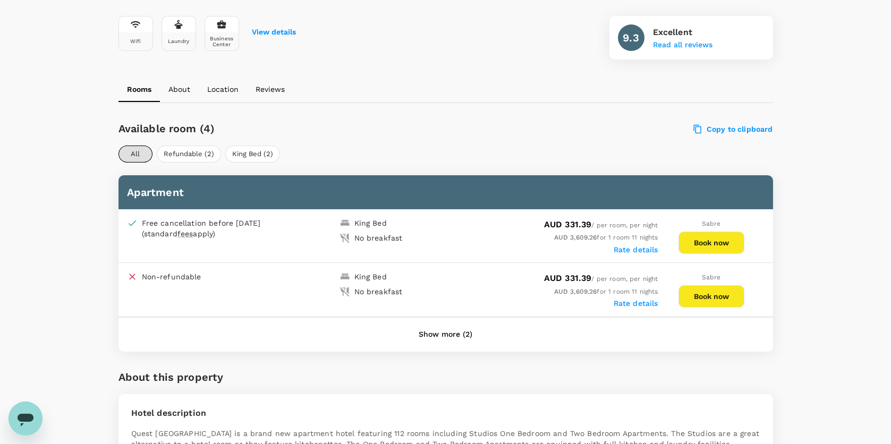
scroll to position [425, 0]
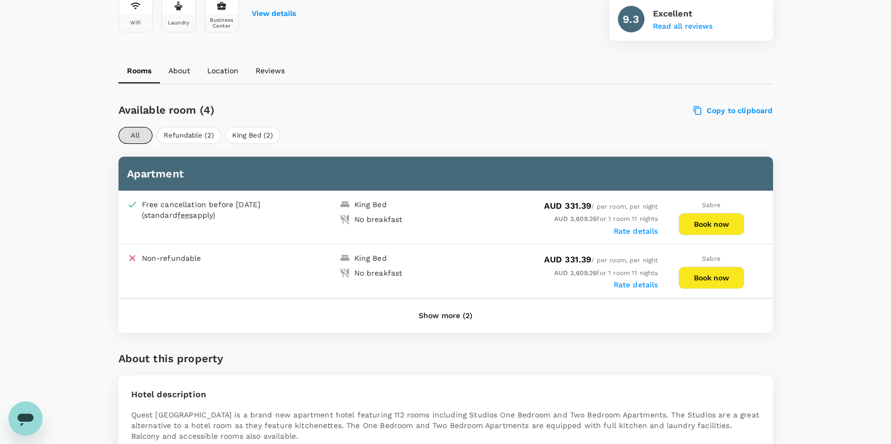
click at [436, 310] on button "Show more (2)" at bounding box center [445, 315] width 83 height 25
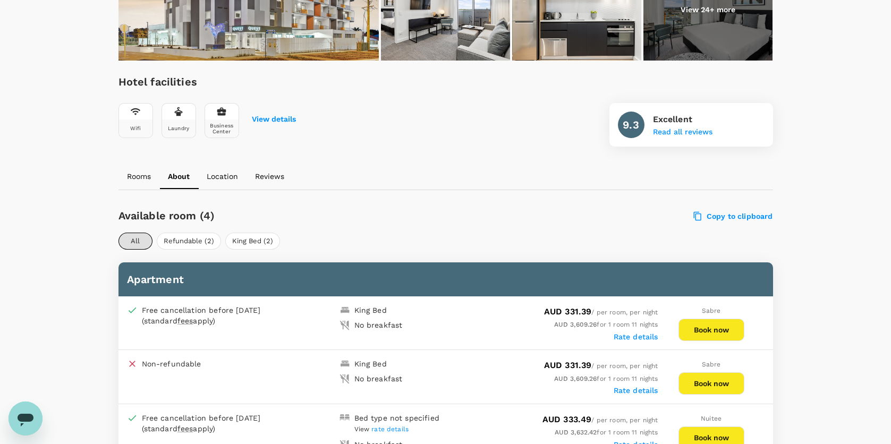
scroll to position [319, 0]
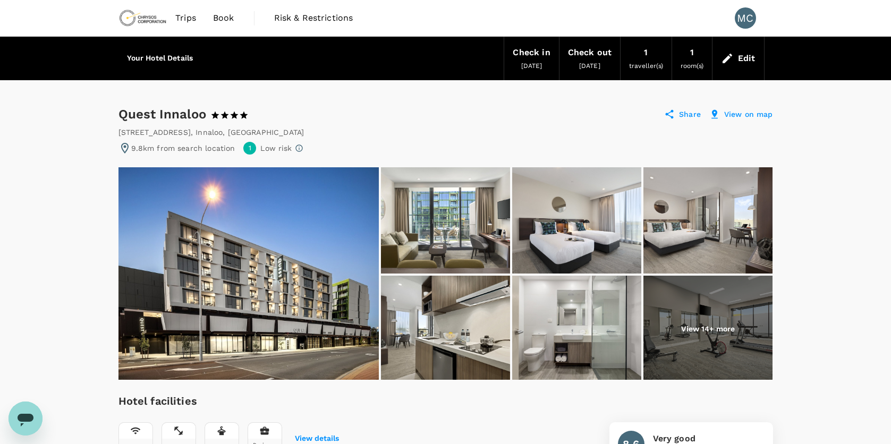
click at [746, 115] on p "View on map" at bounding box center [748, 114] width 49 height 11
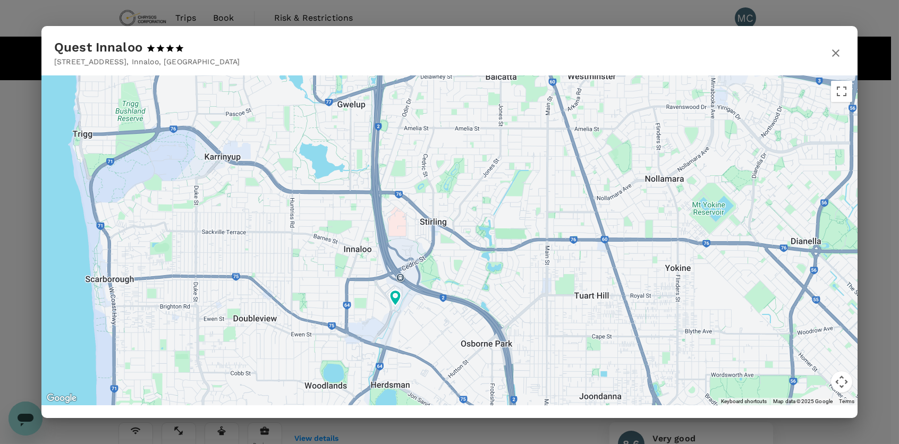
drag, startPoint x: 500, startPoint y: 292, endPoint x: 425, endPoint y: 323, distance: 81.0
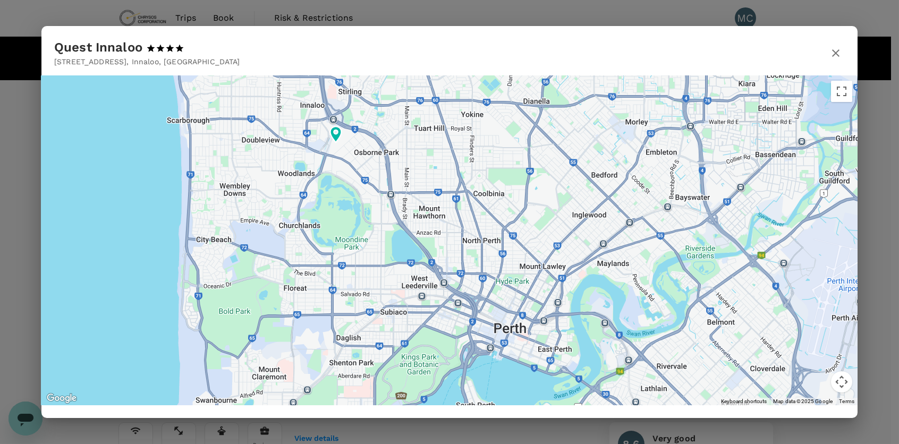
drag, startPoint x: 467, startPoint y: 314, endPoint x: 426, endPoint y: 148, distance: 171.3
click at [426, 148] on div at bounding box center [859, 329] width 903 height 508
click at [837, 54] on icon "button" at bounding box center [835, 52] width 7 height 7
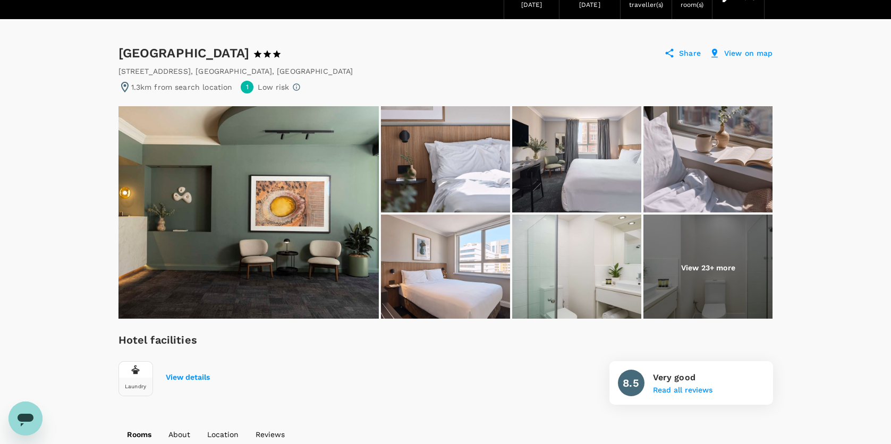
scroll to position [53, 0]
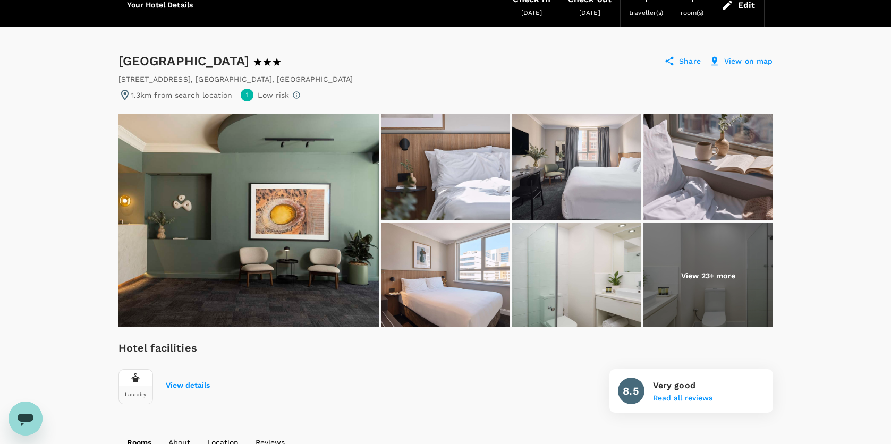
click at [695, 287] on img at bounding box center [707, 276] width 129 height 106
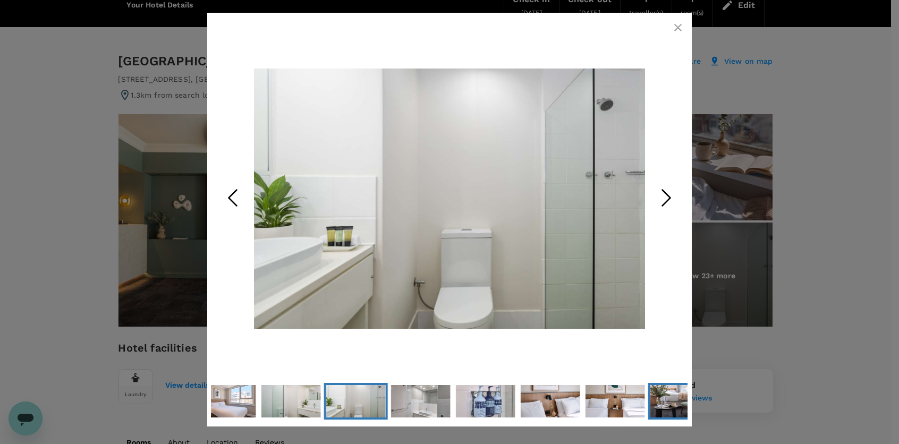
click at [669, 405] on img "Go to Slide 12" at bounding box center [679, 401] width 59 height 40
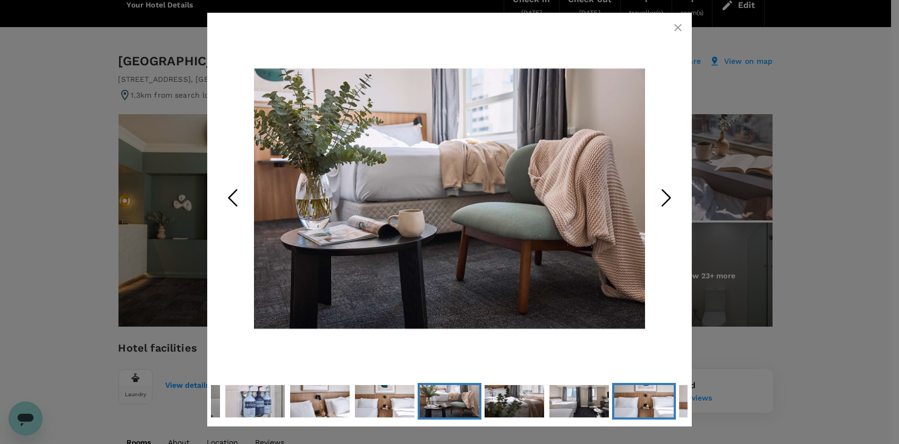
click at [645, 406] on img "Go to Slide 15" at bounding box center [643, 401] width 59 height 40
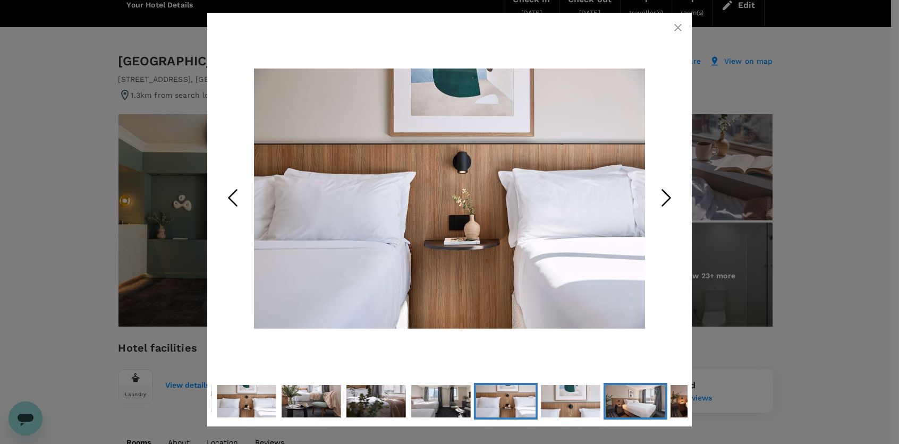
click at [647, 406] on img "Go to Slide 17" at bounding box center [635, 401] width 59 height 40
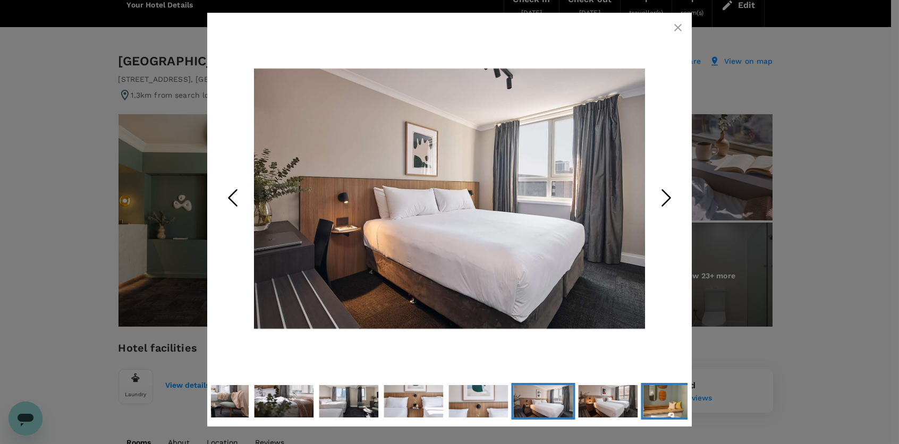
click at [662, 406] on img "Go to Slide 19" at bounding box center [672, 400] width 59 height 89
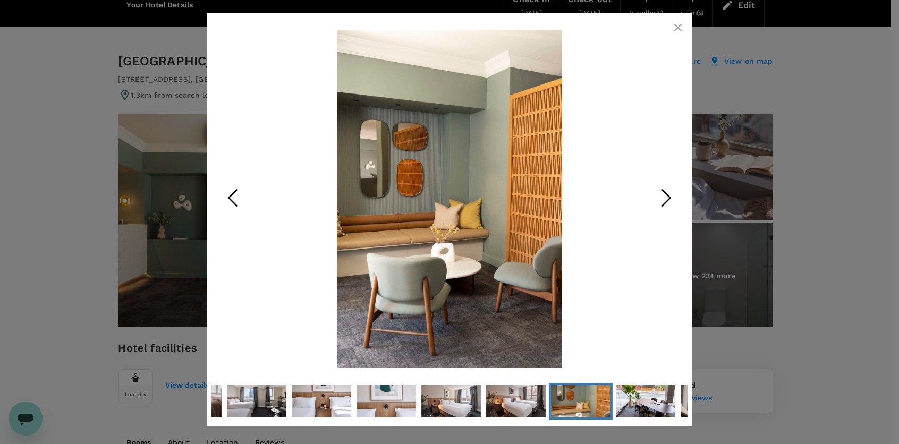
click at [680, 29] on icon "button" at bounding box center [677, 27] width 13 height 13
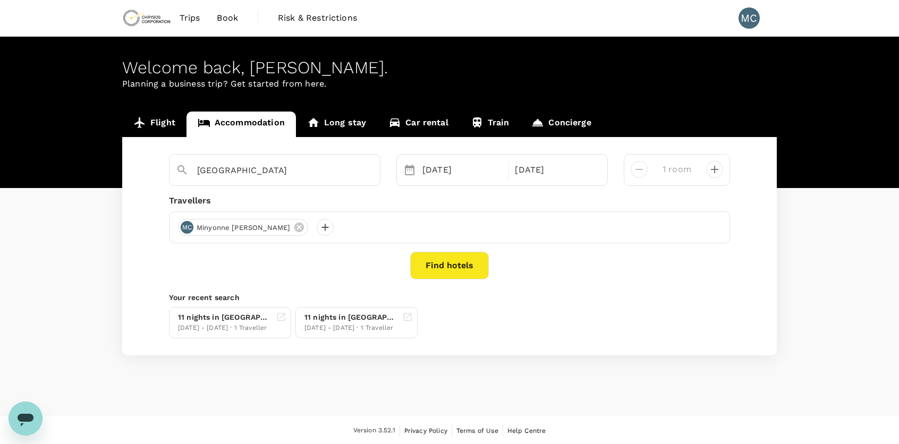
click at [272, 177] on input "[GEOGRAPHIC_DATA]" at bounding box center [270, 170] width 147 height 16
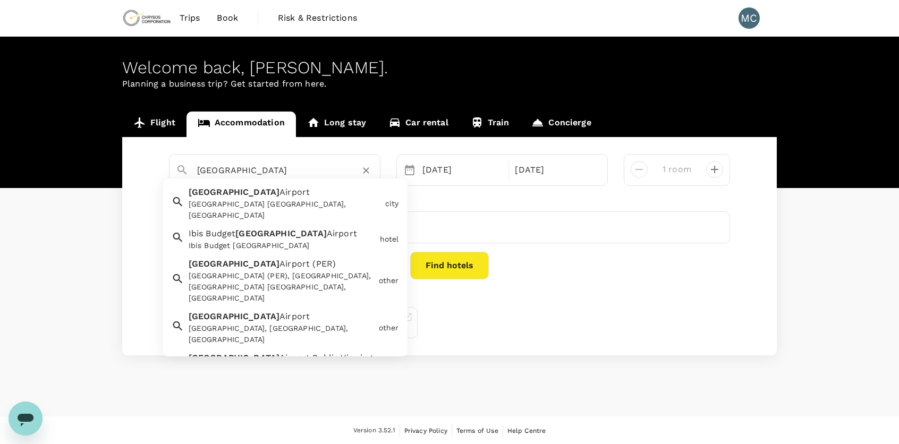
click at [265, 176] on input "[GEOGRAPHIC_DATA]" at bounding box center [270, 170] width 147 height 16
click at [273, 199] on div "[GEOGRAPHIC_DATA] [GEOGRAPHIC_DATA], [GEOGRAPHIC_DATA]" at bounding box center [285, 210] width 192 height 22
type input "[GEOGRAPHIC_DATA]"
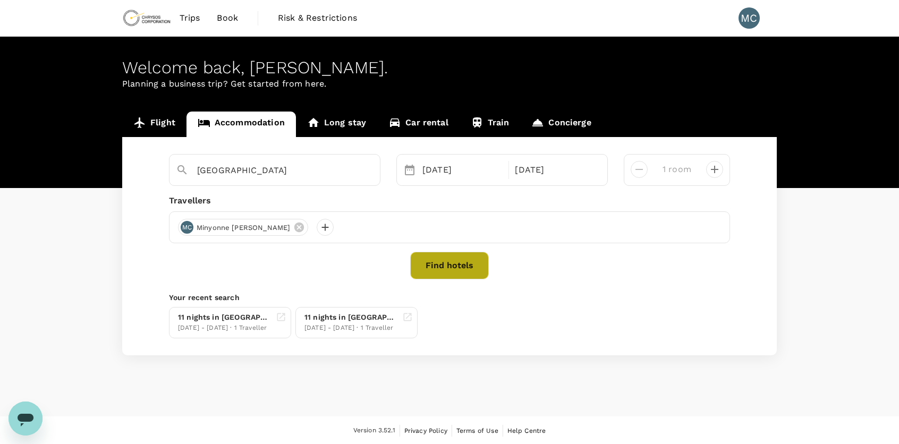
click at [460, 263] on button "Find hotels" at bounding box center [449, 266] width 79 height 28
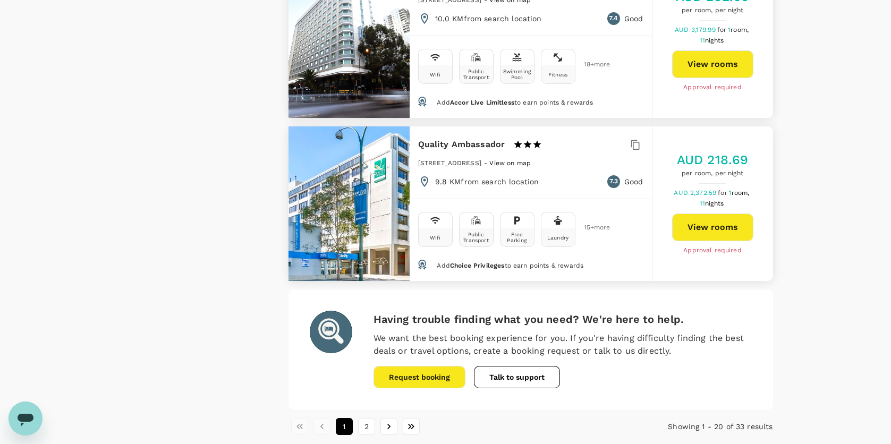
scroll to position [3004, 0]
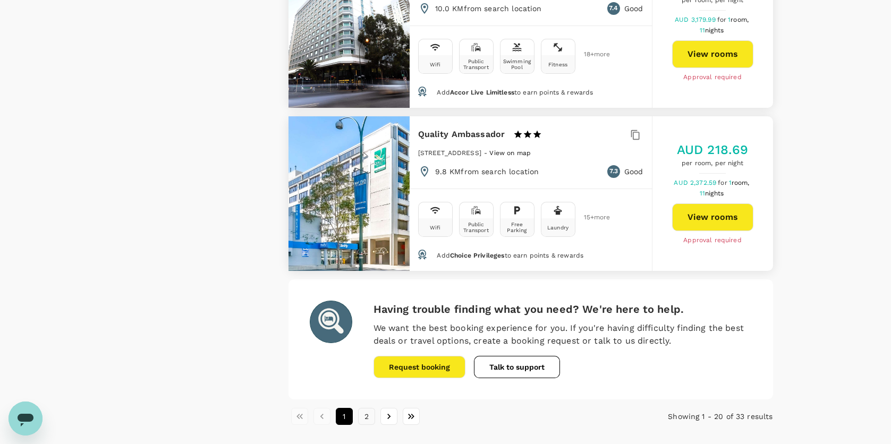
click at [365, 408] on button "2" at bounding box center [366, 416] width 17 height 17
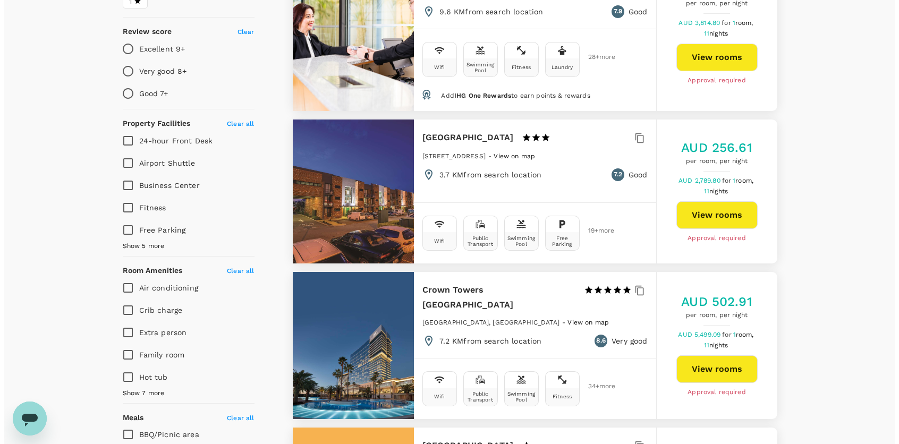
scroll to position [372, 0]
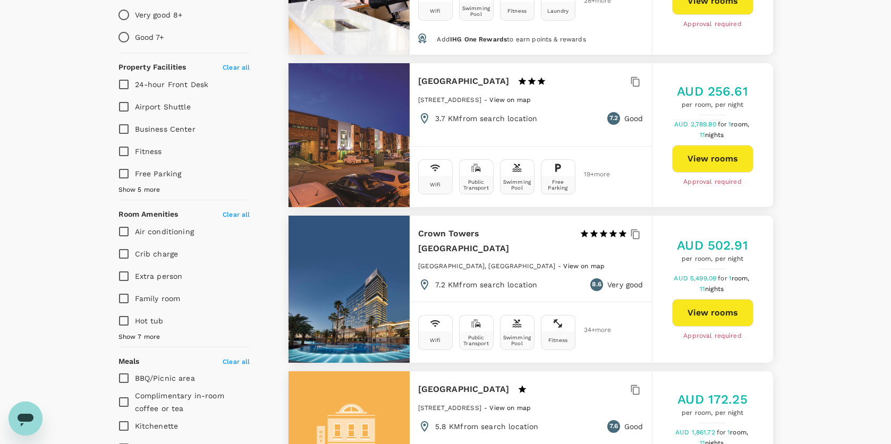
type input "598"
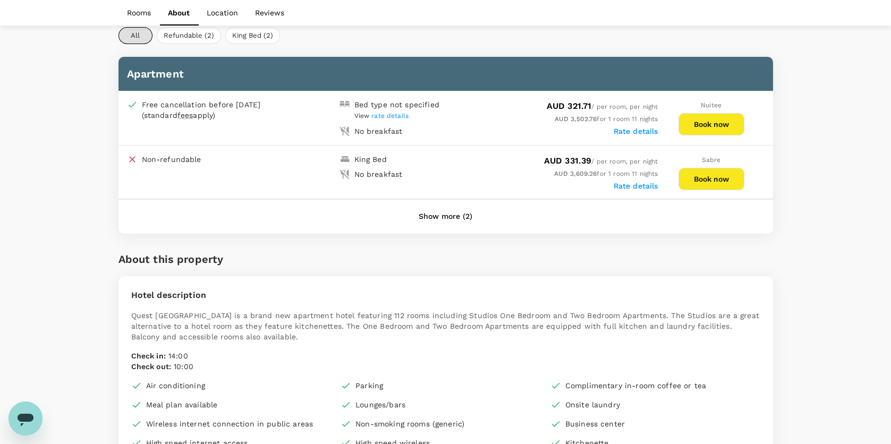
scroll to position [531, 0]
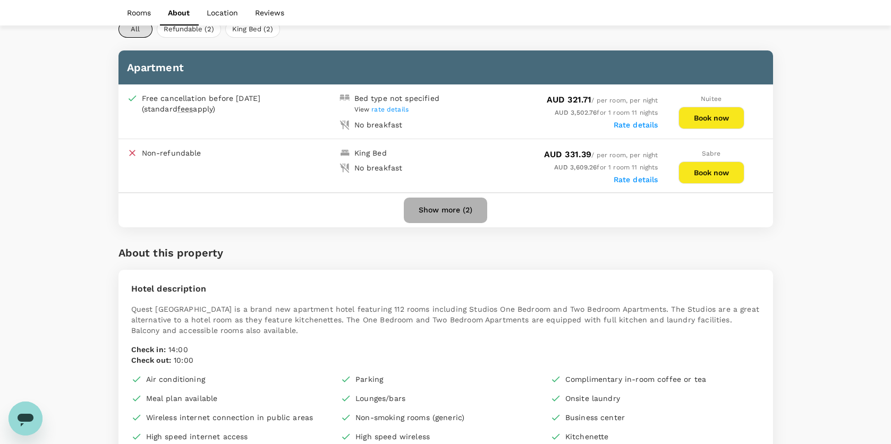
click at [441, 204] on button "Show more (2)" at bounding box center [445, 210] width 83 height 25
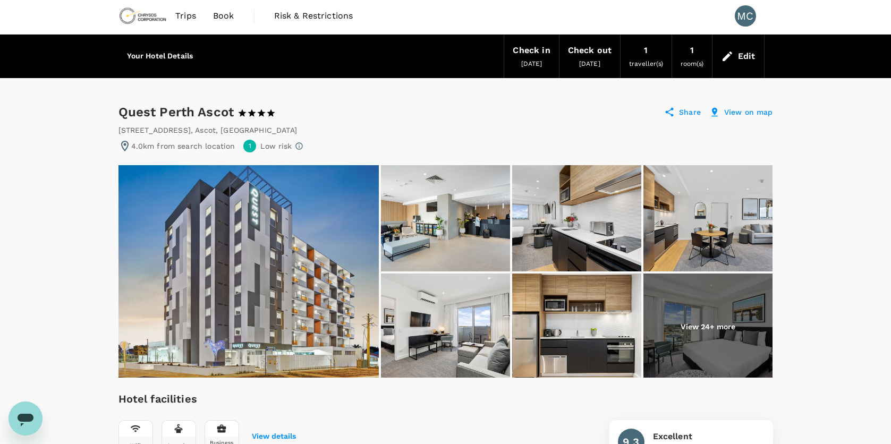
scroll to position [0, 0]
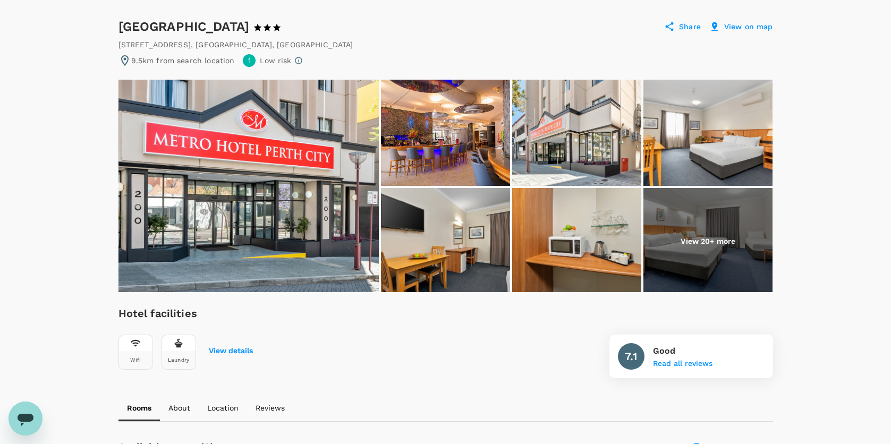
scroll to position [53, 0]
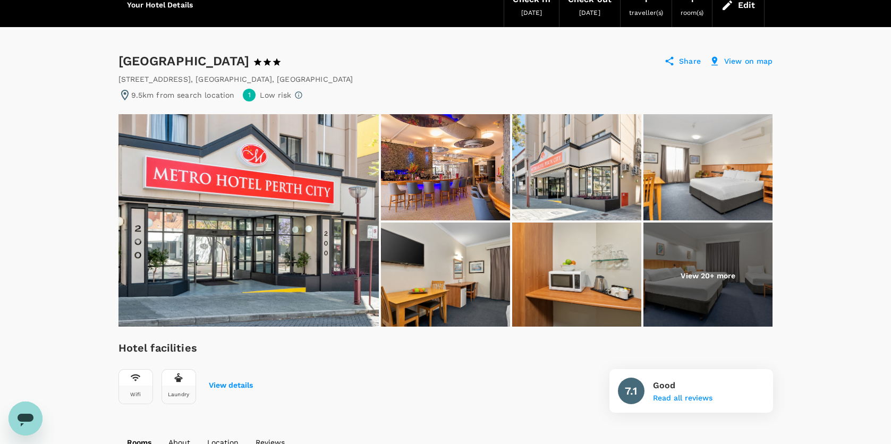
click at [445, 267] on img at bounding box center [445, 276] width 129 height 106
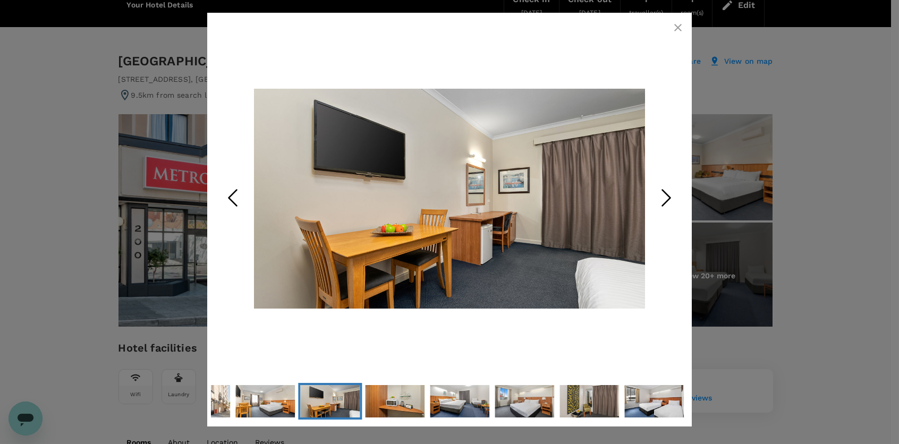
click at [660, 201] on icon "Next Slide" at bounding box center [666, 198] width 32 height 32
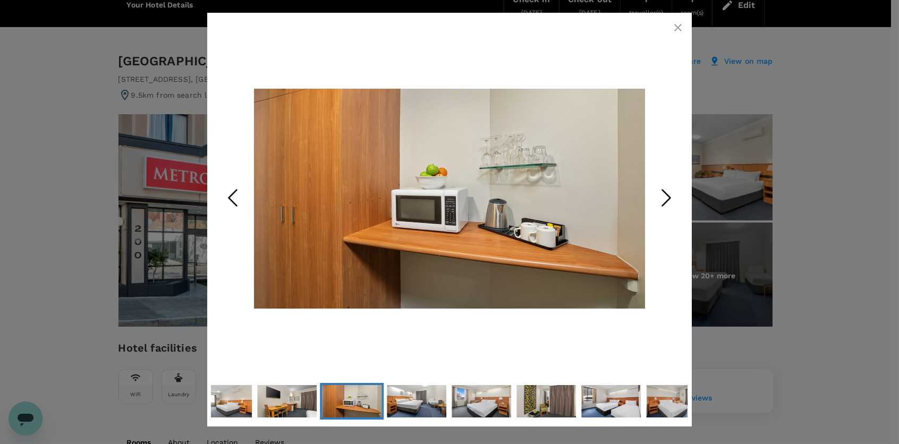
click at [660, 201] on icon "Next Slide" at bounding box center [666, 198] width 32 height 32
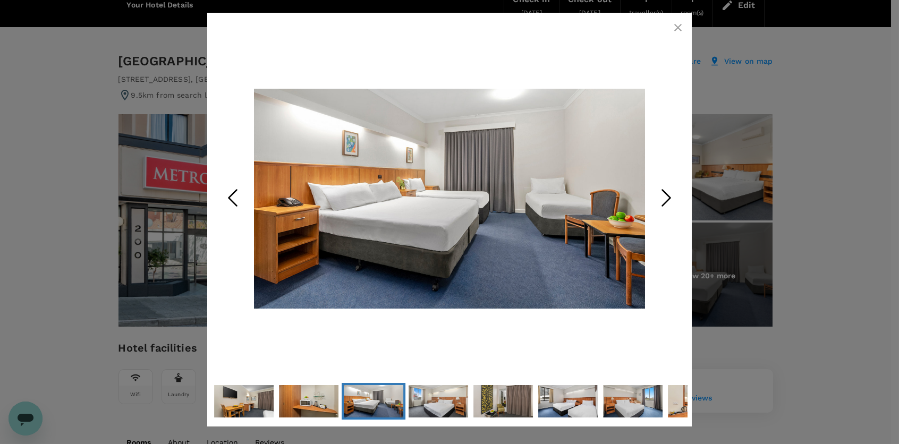
click at [660, 201] on icon "Next Slide" at bounding box center [666, 198] width 32 height 32
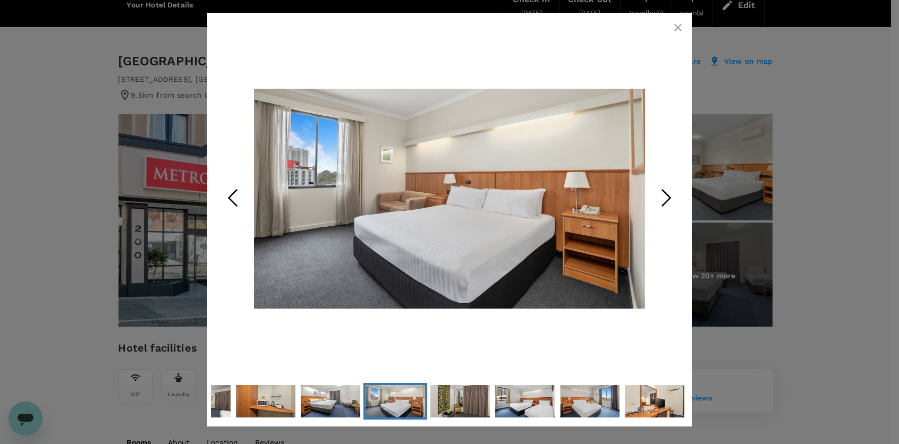
click at [660, 201] on icon "Next Slide" at bounding box center [666, 198] width 32 height 32
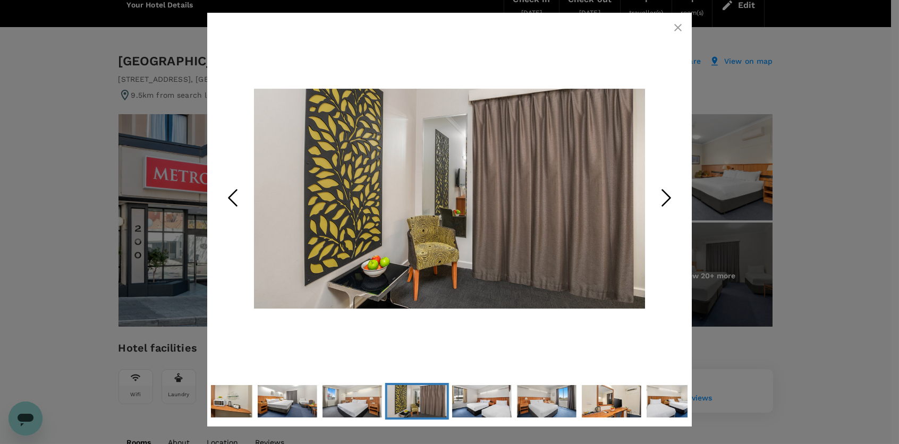
click at [660, 201] on icon "Next Slide" at bounding box center [666, 198] width 32 height 32
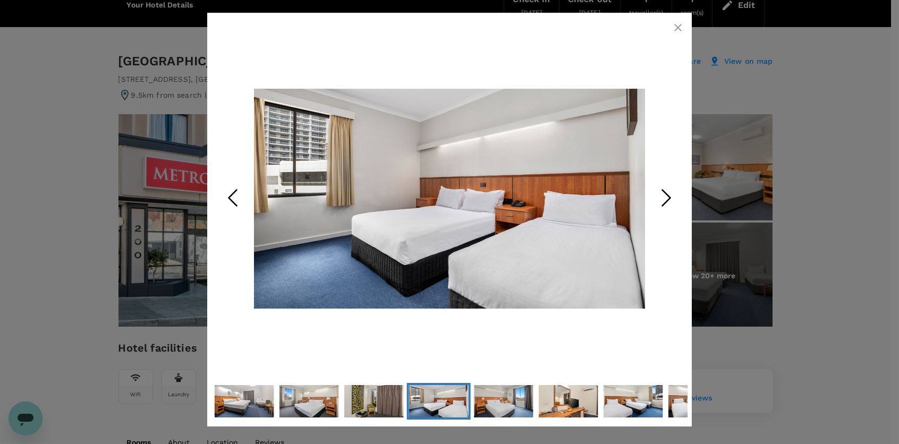
click at [660, 201] on icon "Next Slide" at bounding box center [666, 198] width 32 height 32
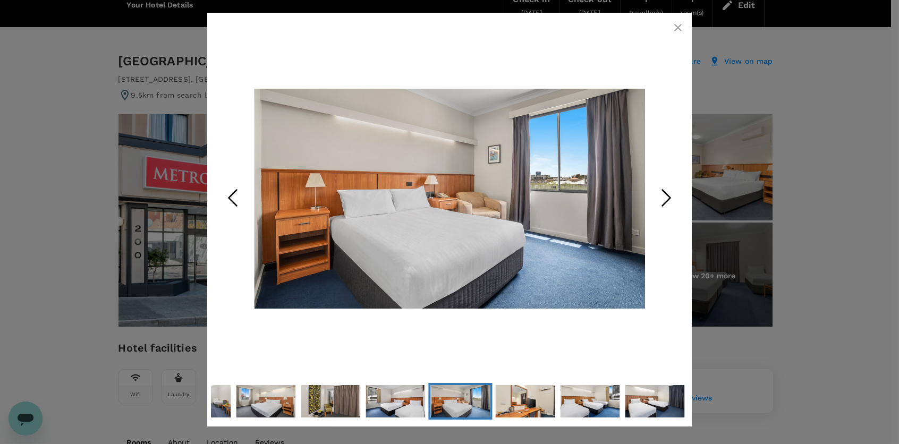
click at [660, 201] on icon "Next Slide" at bounding box center [666, 198] width 32 height 32
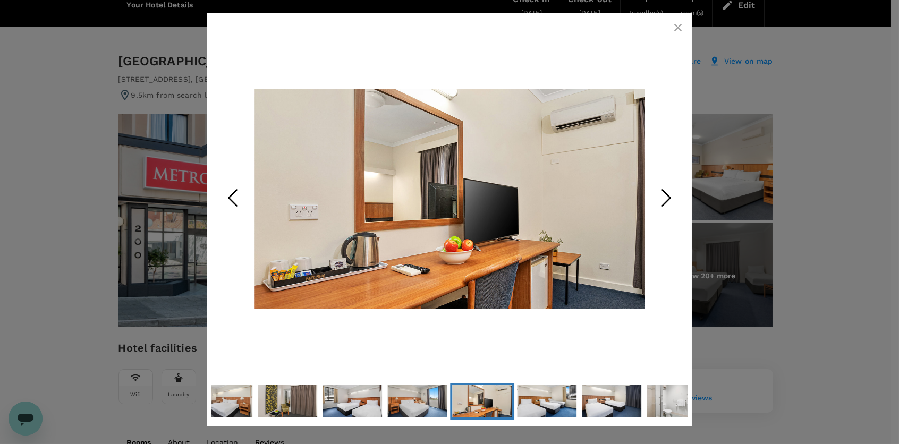
click at [660, 201] on icon "Next Slide" at bounding box center [666, 198] width 32 height 32
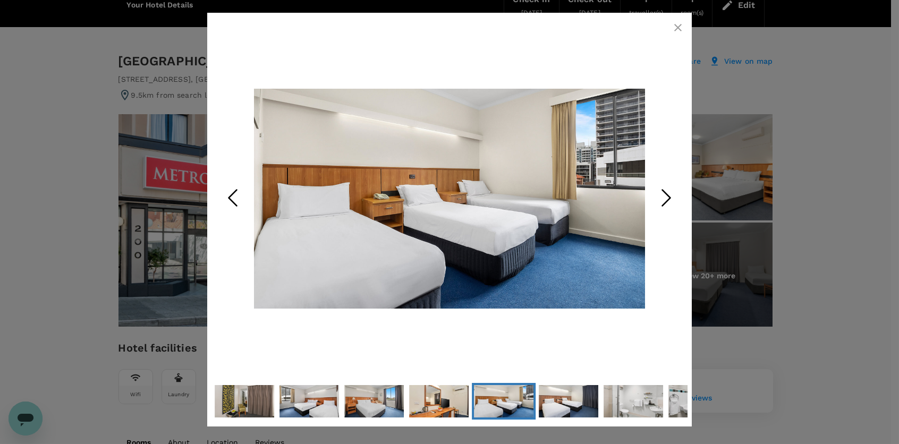
click at [660, 201] on icon "Next Slide" at bounding box center [666, 198] width 32 height 32
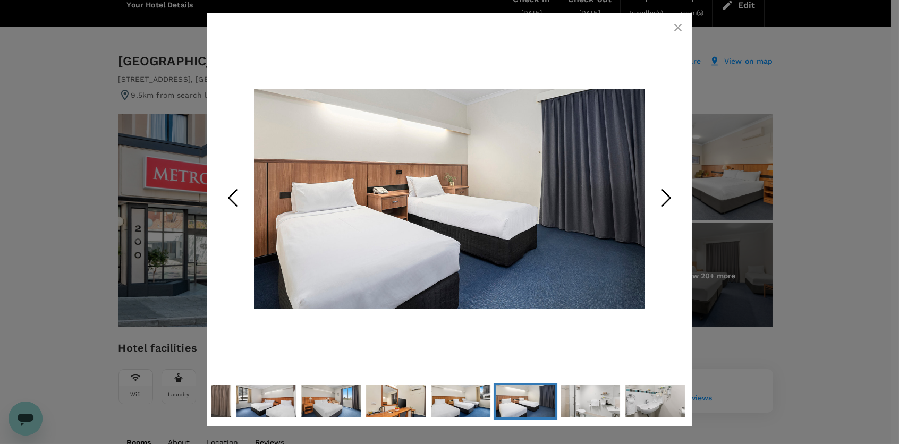
click at [660, 201] on icon "Next Slide" at bounding box center [666, 198] width 32 height 32
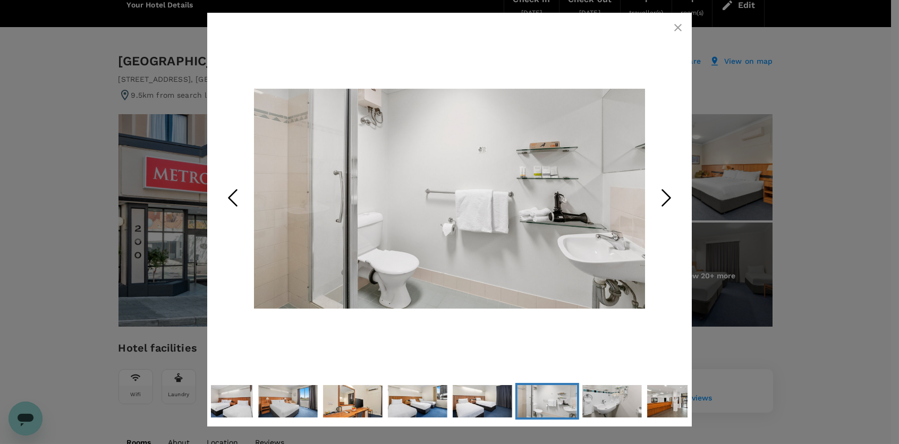
click at [660, 201] on icon "Next Slide" at bounding box center [666, 198] width 32 height 32
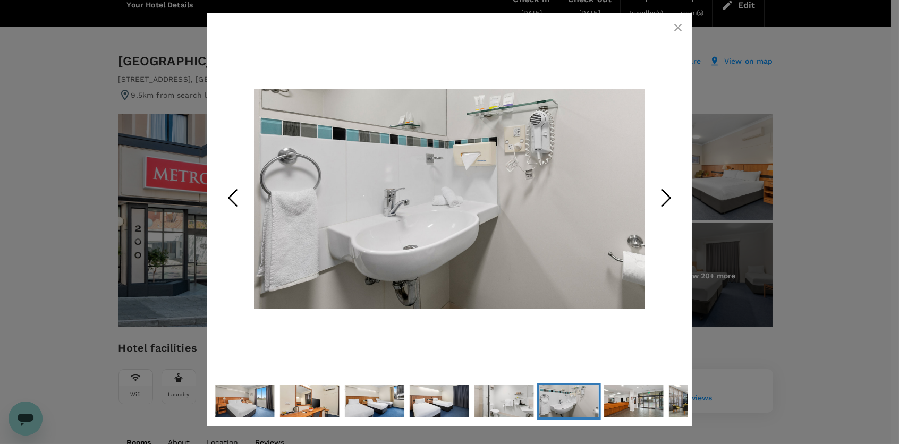
click at [660, 201] on icon "Next Slide" at bounding box center [666, 198] width 32 height 32
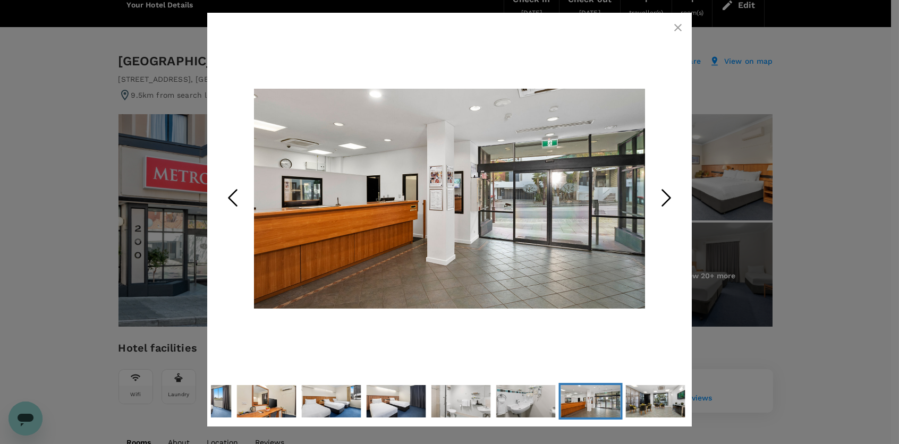
click at [660, 201] on icon "Next Slide" at bounding box center [666, 198] width 32 height 32
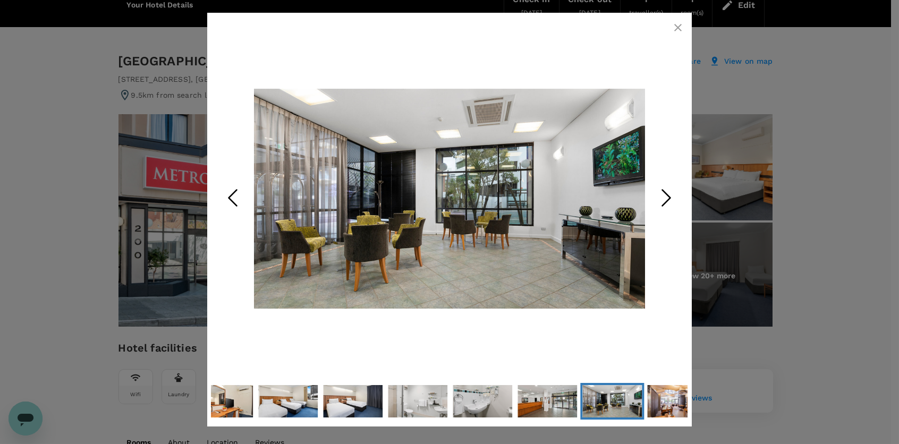
click at [660, 201] on icon "Next Slide" at bounding box center [666, 198] width 32 height 32
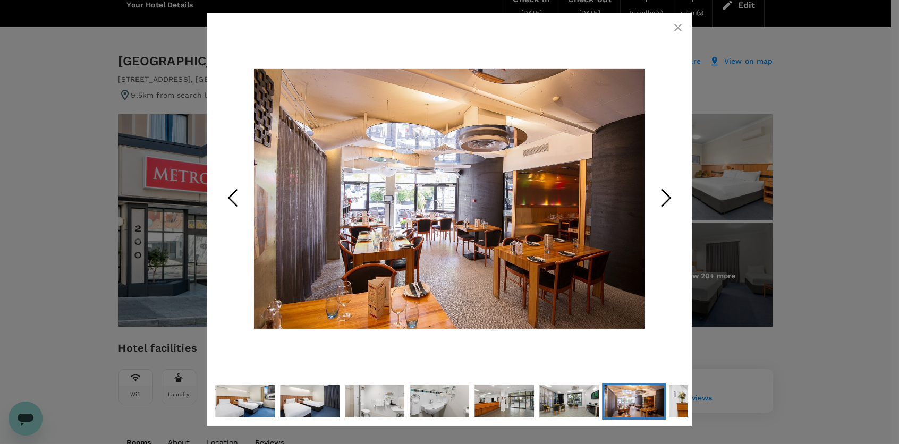
click at [660, 201] on icon "Next Slide" at bounding box center [666, 198] width 32 height 32
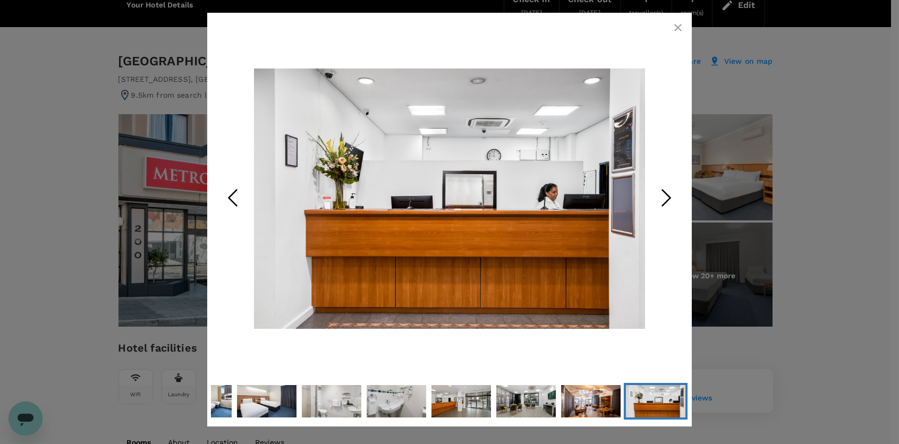
click at [660, 201] on icon "Next Slide" at bounding box center [666, 198] width 32 height 32
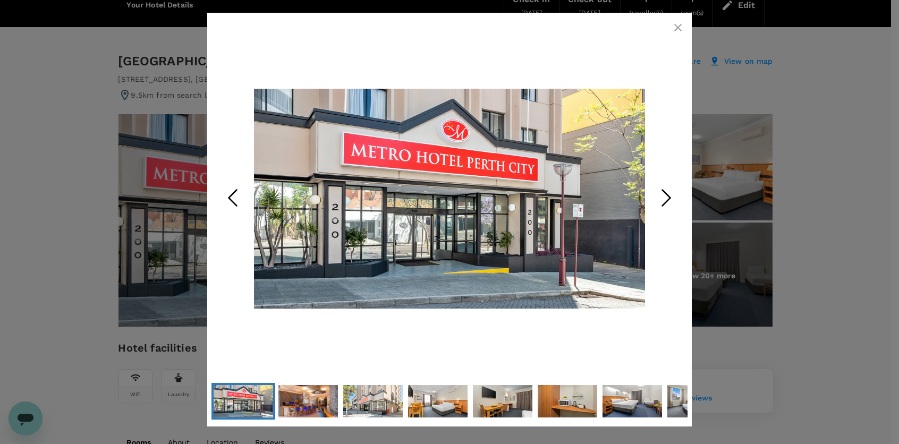
click at [660, 201] on icon "Next Slide" at bounding box center [666, 198] width 32 height 32
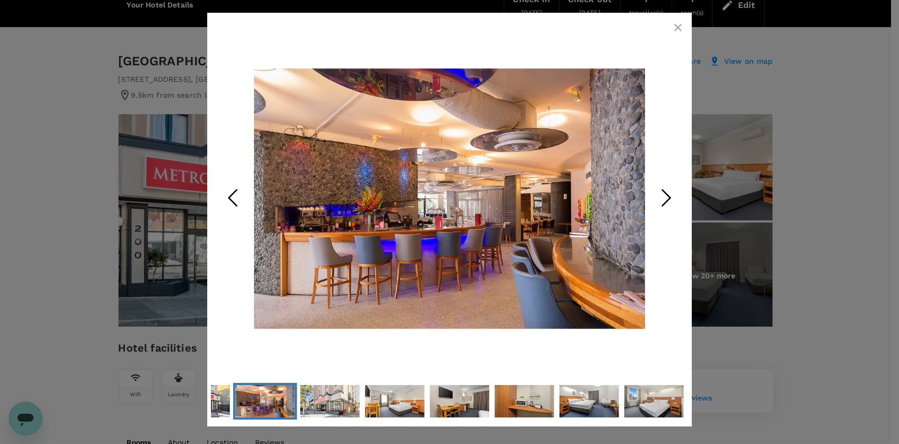
click at [673, 30] on icon "button" at bounding box center [677, 27] width 13 height 13
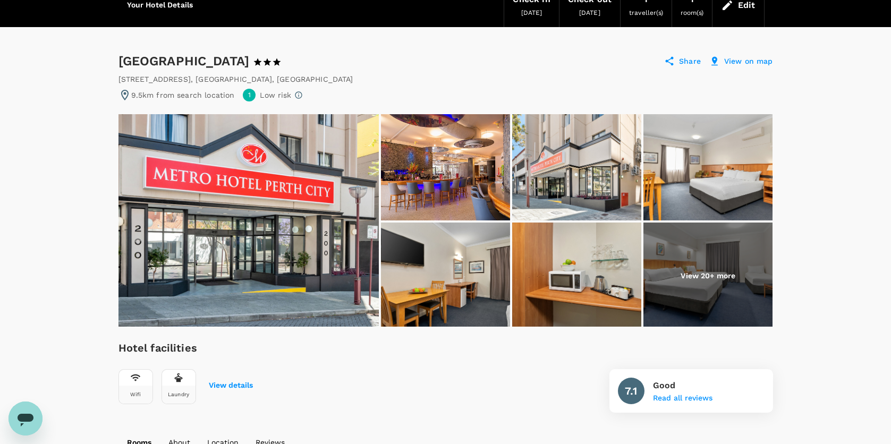
click at [735, 58] on p "View on map" at bounding box center [748, 61] width 49 height 11
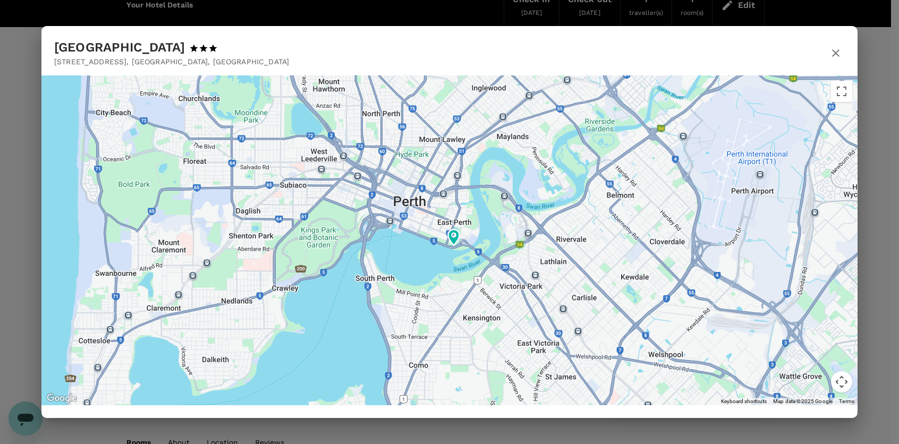
drag, startPoint x: 680, startPoint y: 222, endPoint x: 548, endPoint y: 253, distance: 135.9
click at [548, 253] on div at bounding box center [449, 240] width 816 height 330
click at [837, 54] on icon "button" at bounding box center [835, 52] width 7 height 7
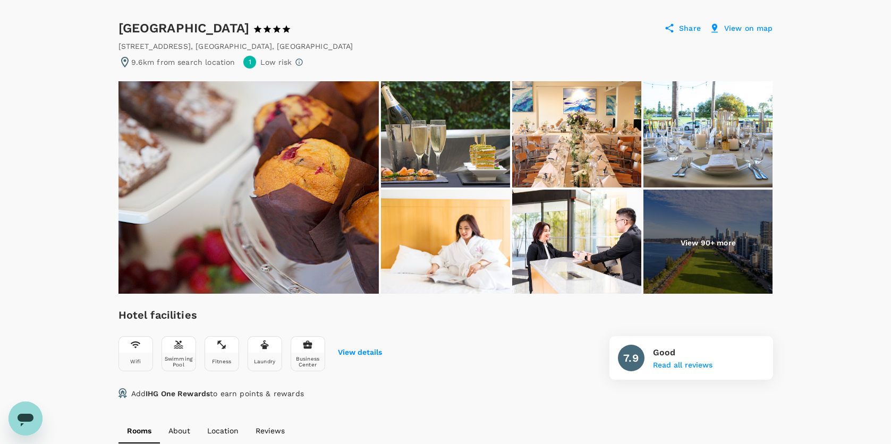
scroll to position [53, 0]
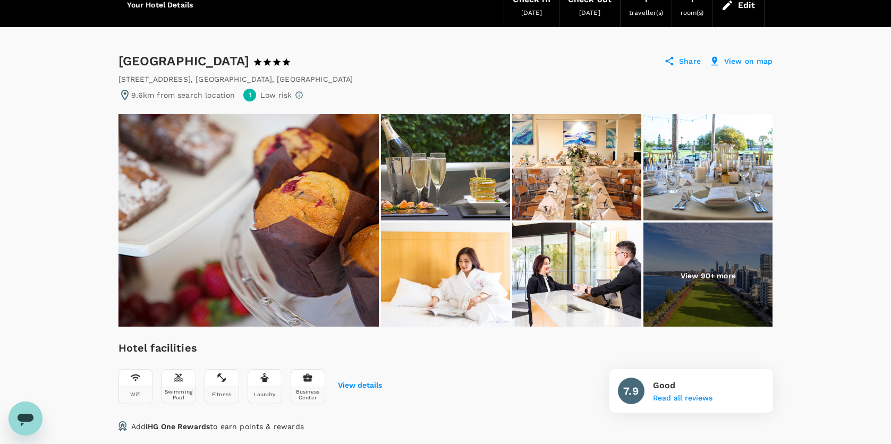
click at [746, 61] on p "View on map" at bounding box center [748, 61] width 49 height 11
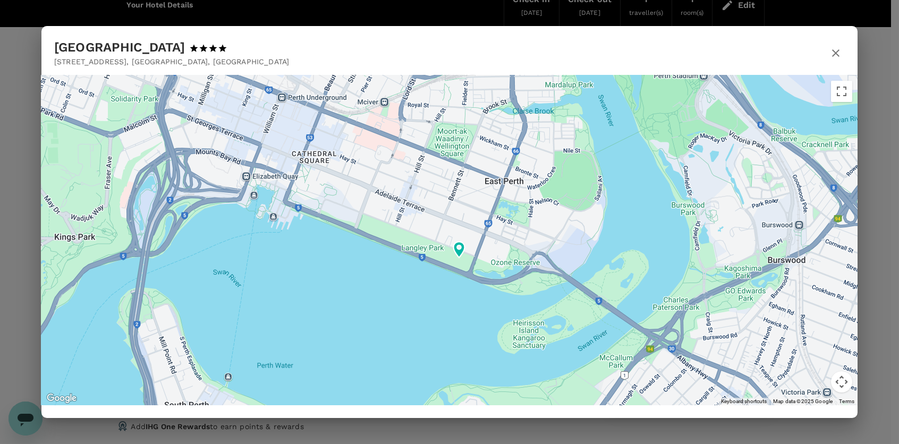
click at [834, 53] on icon "button" at bounding box center [835, 52] width 7 height 7
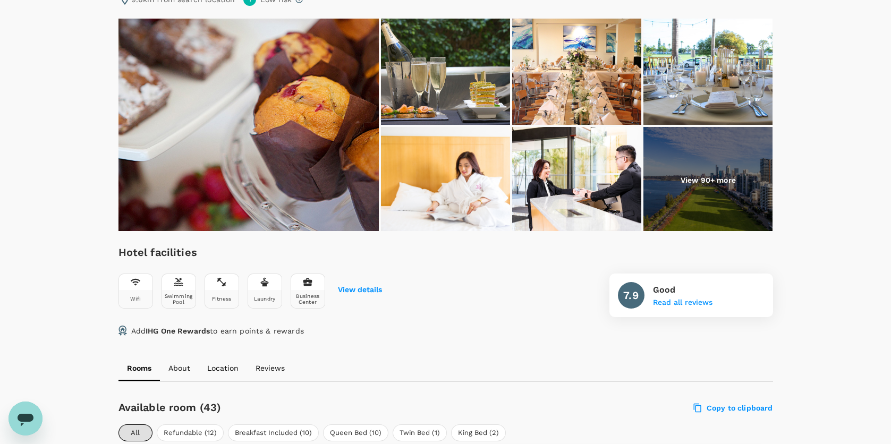
scroll to position [0, 0]
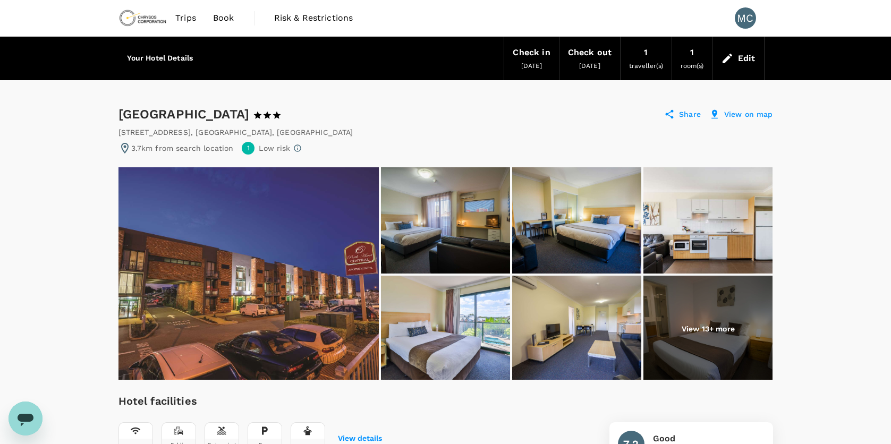
click at [691, 254] on img at bounding box center [707, 220] width 129 height 106
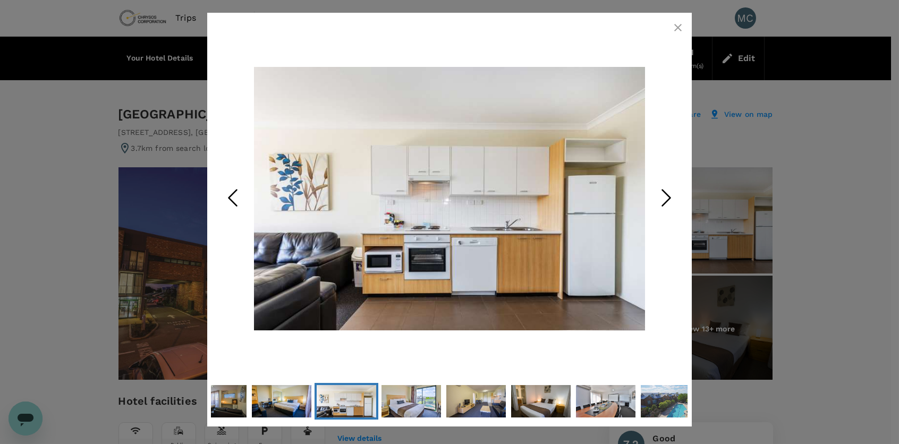
click at [669, 198] on polyline "Next Slide" at bounding box center [666, 198] width 8 height 16
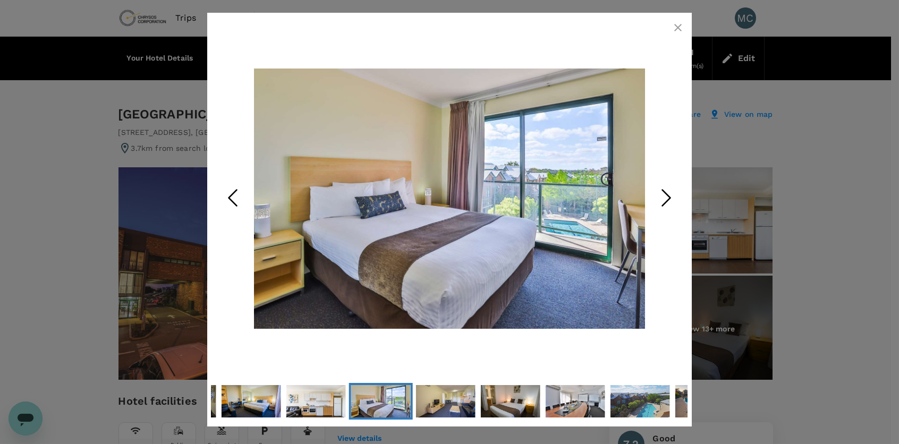
click at [669, 199] on polyline "Next Slide" at bounding box center [666, 198] width 8 height 16
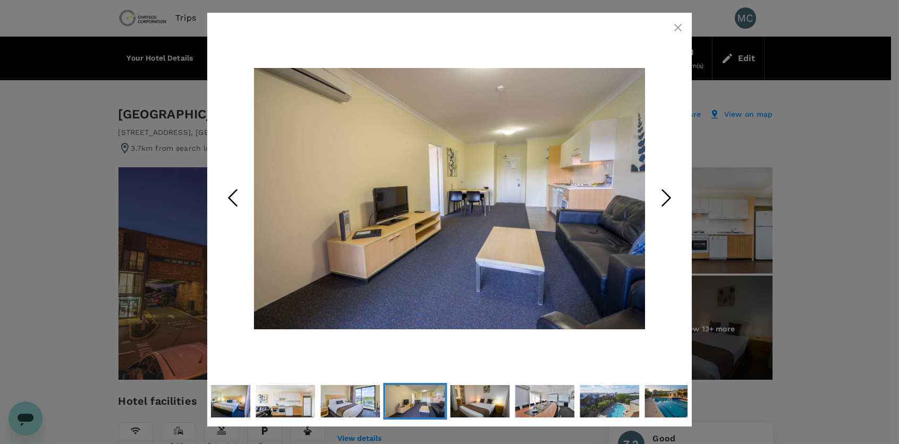
click at [669, 199] on polyline "Next Slide" at bounding box center [666, 198] width 8 height 16
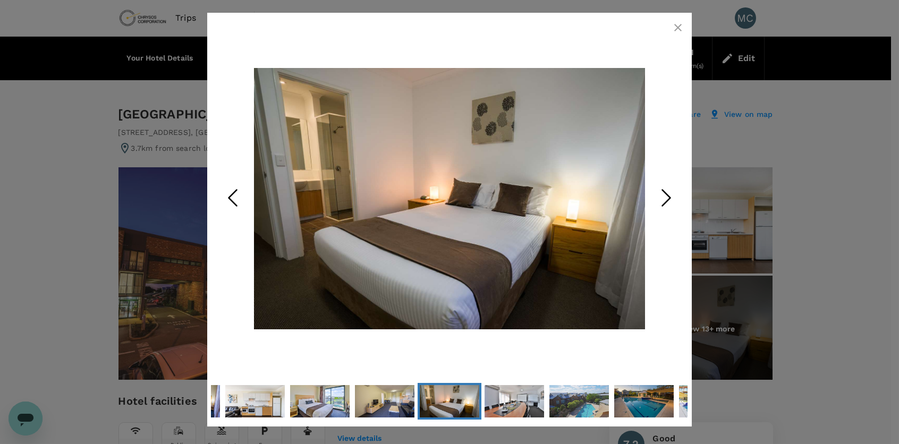
click at [669, 199] on polyline "Next Slide" at bounding box center [666, 198] width 8 height 16
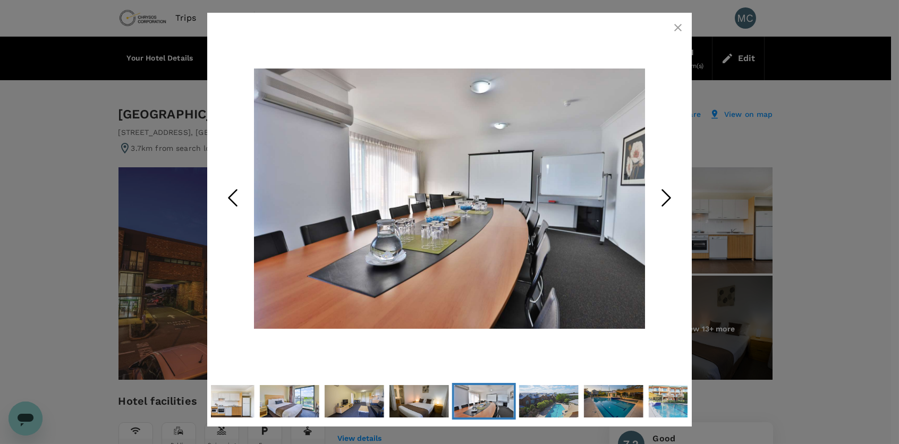
click at [670, 200] on icon "Next Slide" at bounding box center [666, 198] width 32 height 32
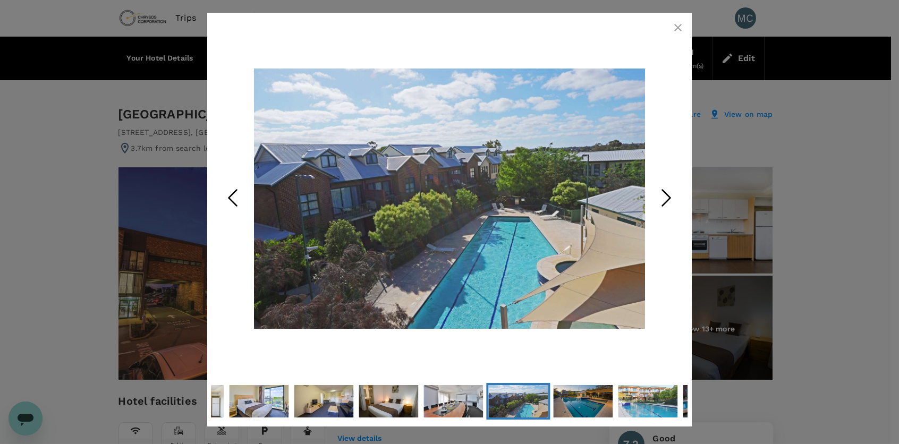
click at [670, 201] on icon "Next Slide" at bounding box center [666, 198] width 32 height 32
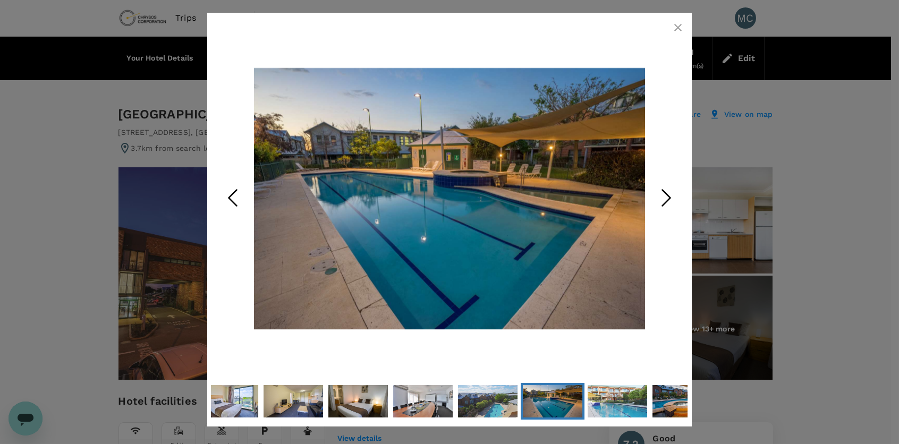
click at [678, 29] on icon "button" at bounding box center [677, 27] width 13 height 13
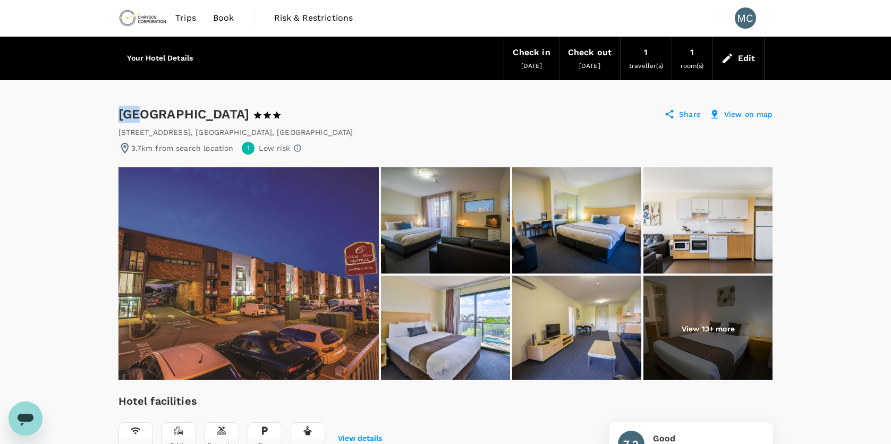
drag, startPoint x: 116, startPoint y: 116, endPoint x: 139, endPoint y: 118, distance: 22.9
click at [762, 114] on p "View on map" at bounding box center [748, 114] width 49 height 11
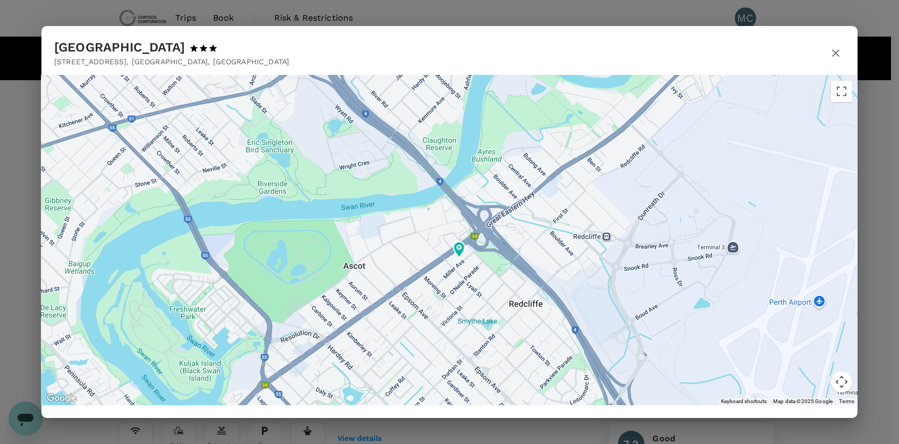
click at [832, 54] on icon "button" at bounding box center [835, 53] width 13 height 13
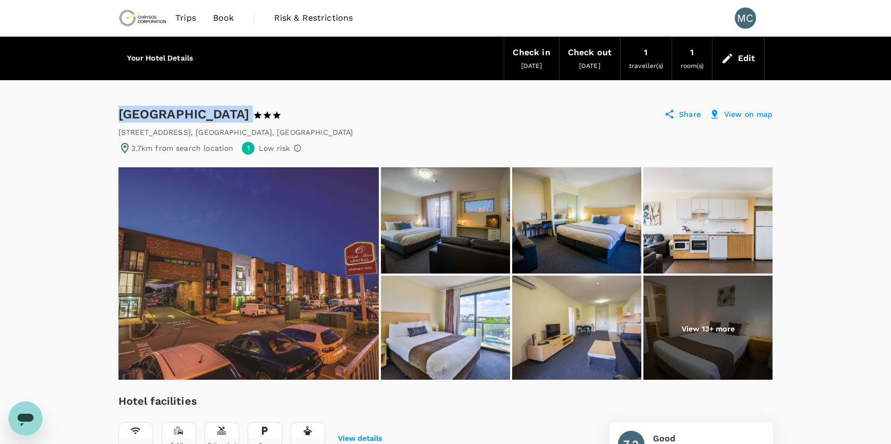
drag, startPoint x: 118, startPoint y: 112, endPoint x: 361, endPoint y: 107, distance: 242.8
click at [301, 107] on div "[GEOGRAPHIC_DATA] Hotel 1 Star 2 Stars 3 Stars 4 Stars 5 Stars" at bounding box center [209, 114] width 183 height 17
drag, startPoint x: 361, startPoint y: 107, endPoint x: 341, endPoint y: 114, distance: 21.3
copy div "[GEOGRAPHIC_DATA]"
